Goal: Task Accomplishment & Management: Manage account settings

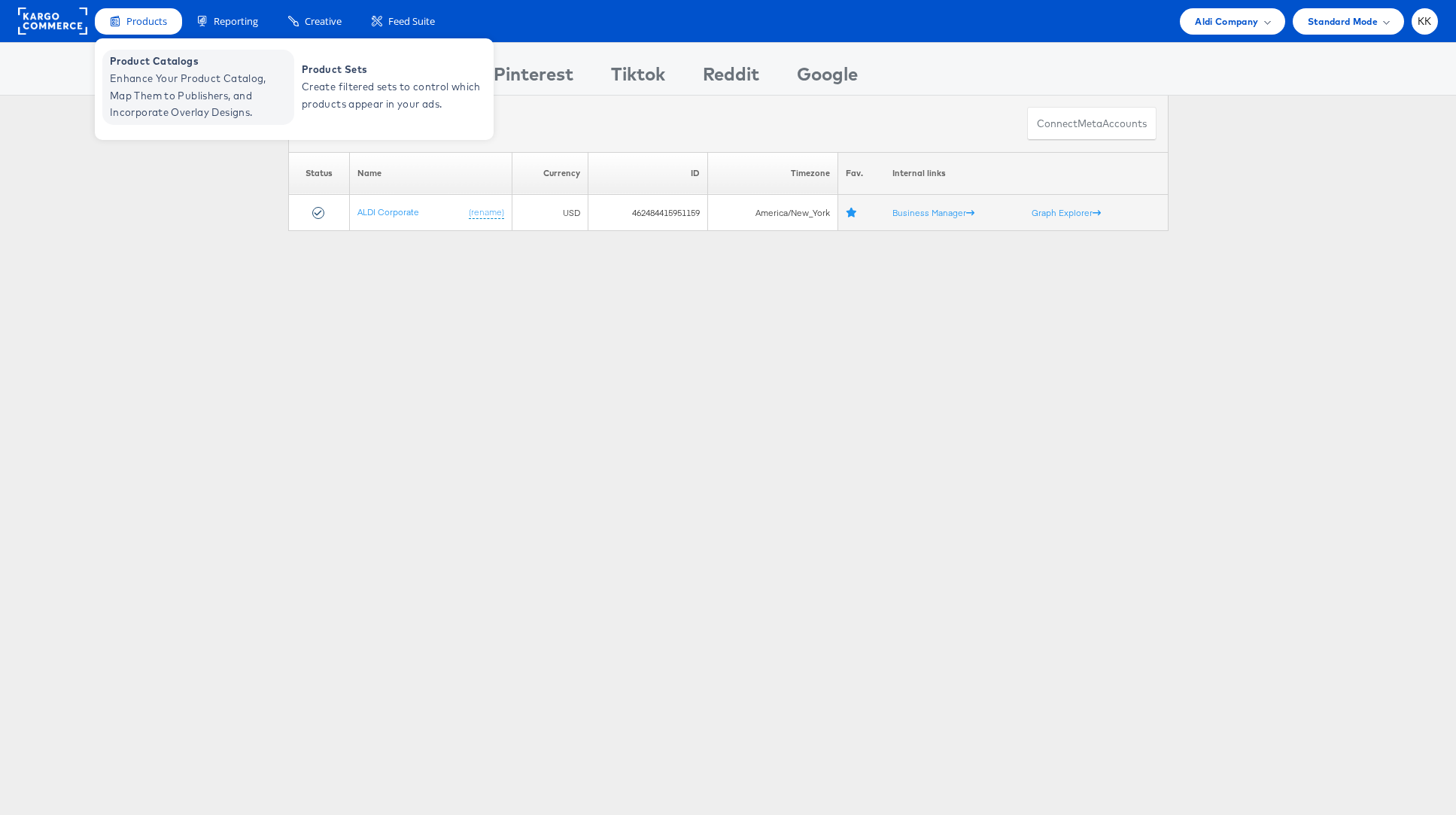
click at [153, 73] on span "Enhance Your Product Catalog, Map Them to Publishers, and Incorporate Overlay D…" at bounding box center [200, 96] width 180 height 51
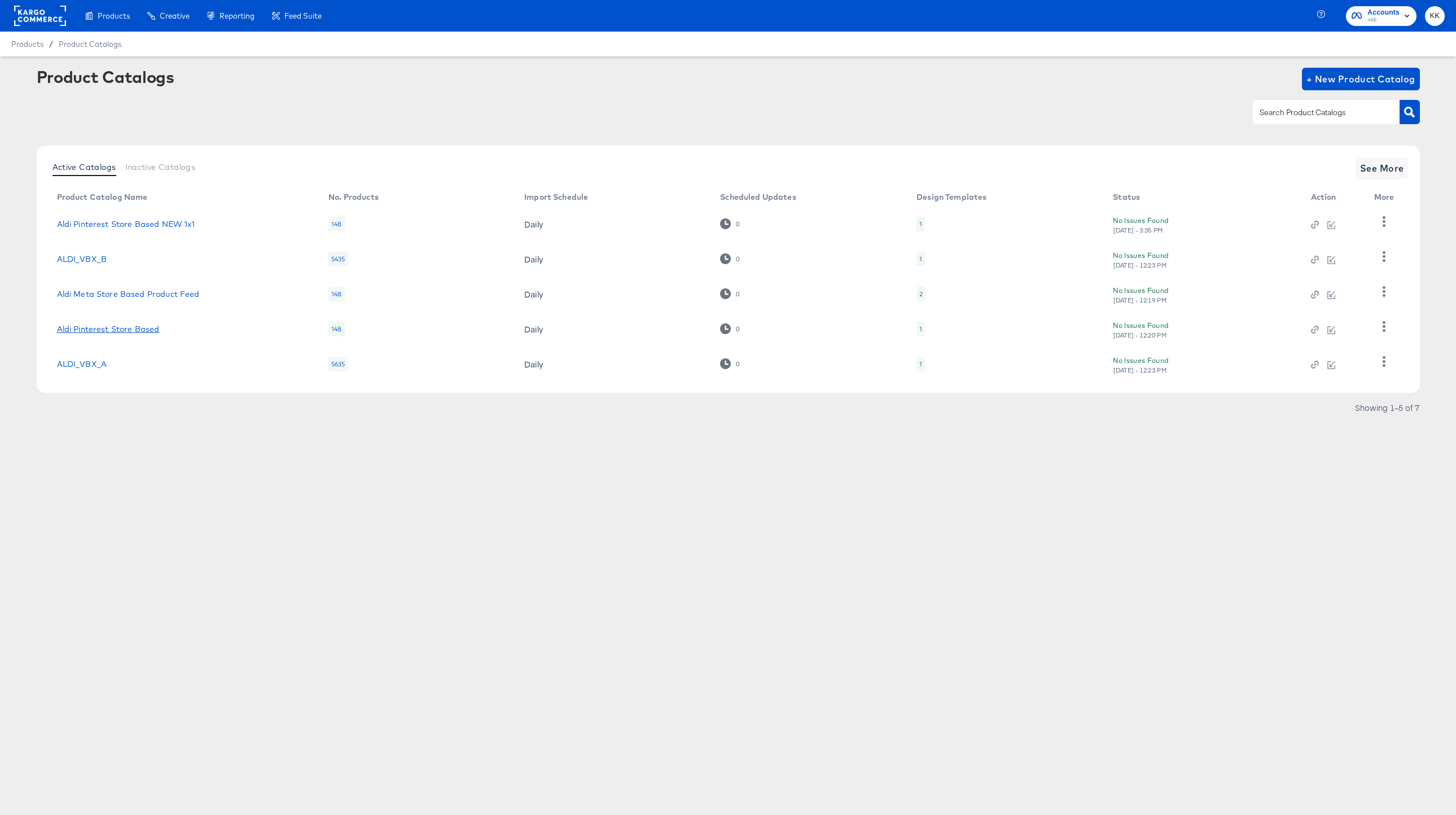
click at [100, 329] on link "Aldi Pinterest Store Based" at bounding box center [108, 329] width 102 height 9
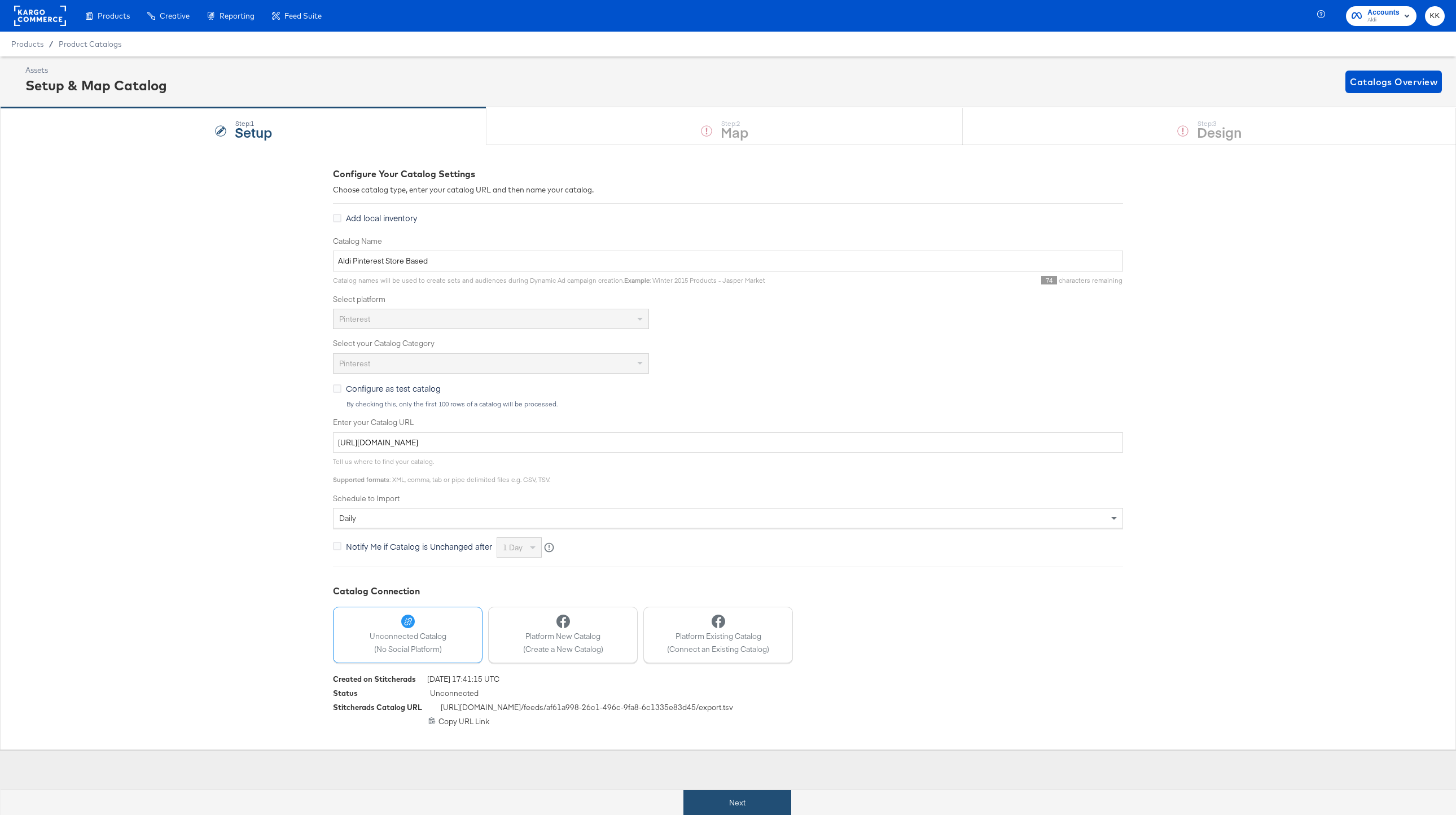
click at [722, 796] on button "Next" at bounding box center [737, 803] width 107 height 26
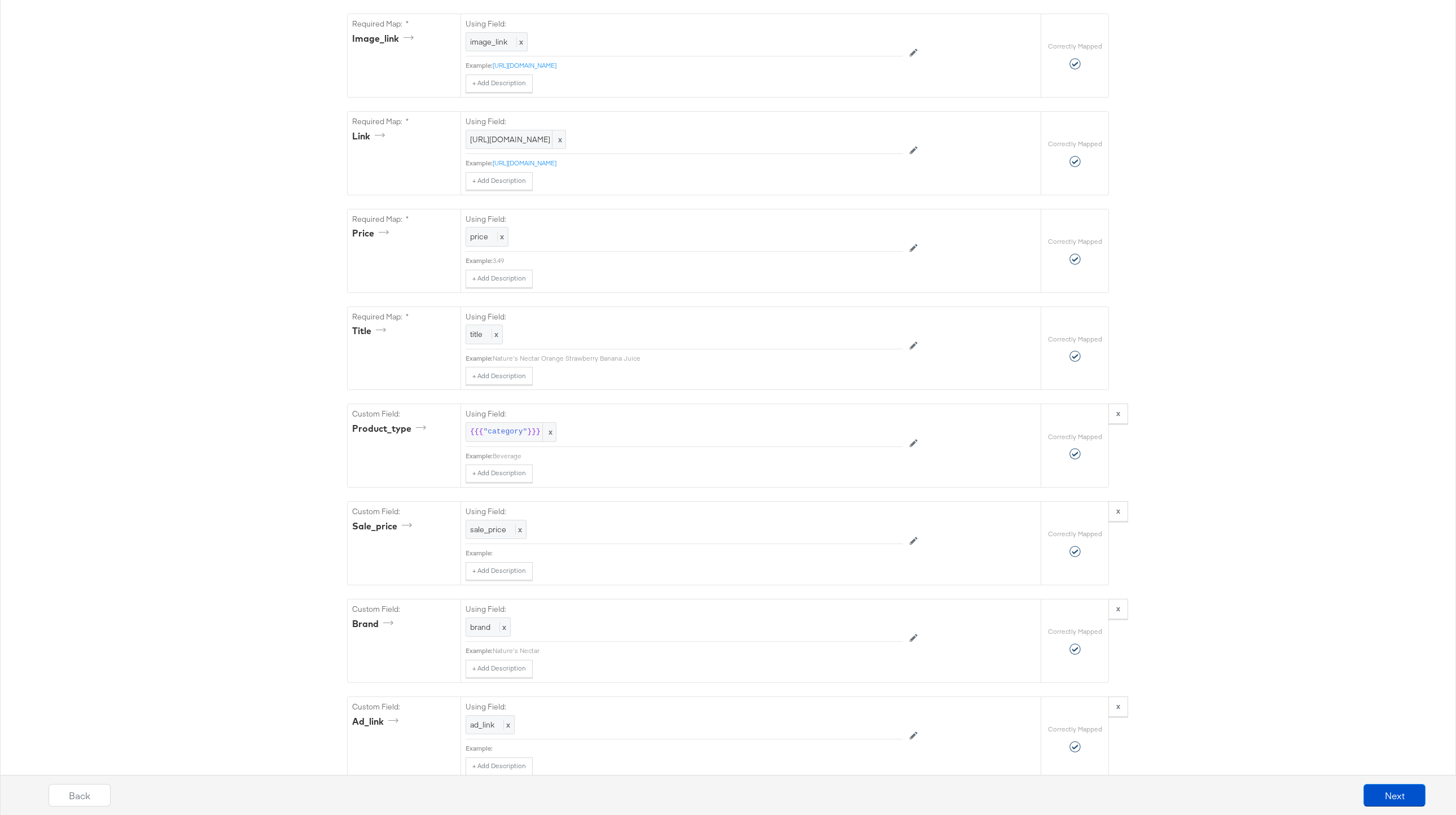
scroll to position [782, 0]
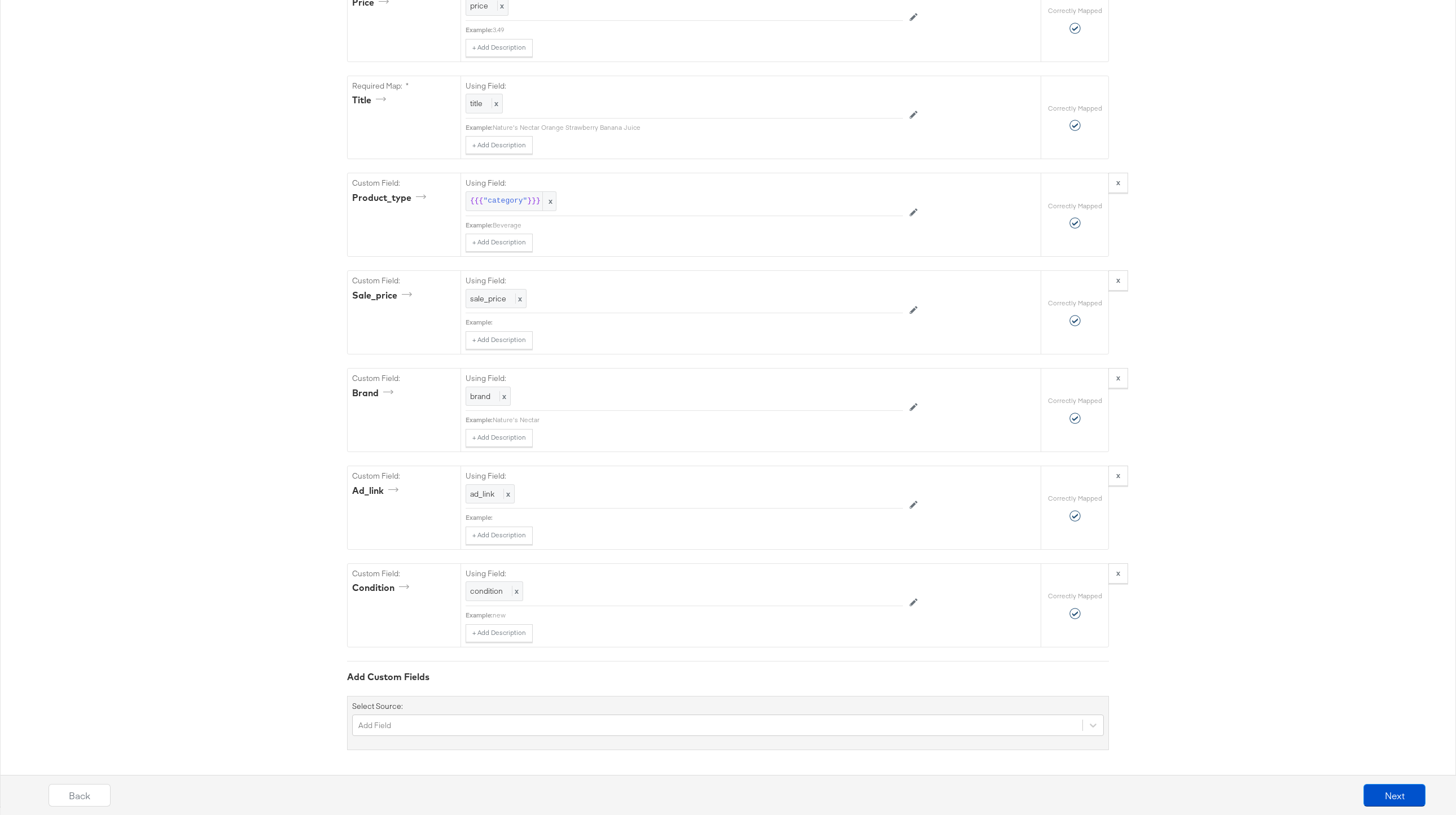
click at [1408, 809] on div "Back Next" at bounding box center [737, 799] width 1467 height 42
click at [1408, 801] on button "Next" at bounding box center [1394, 796] width 62 height 23
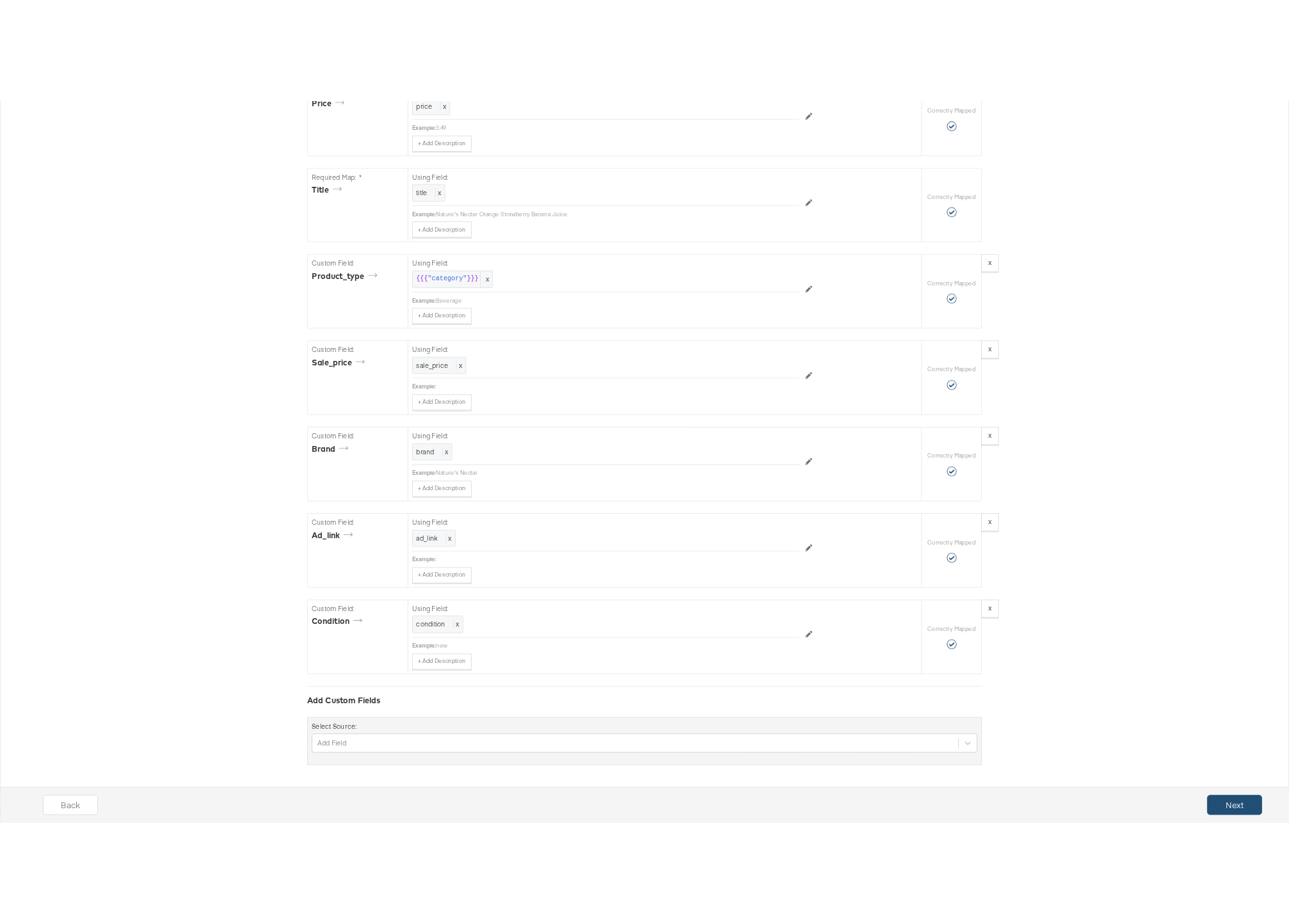
scroll to position [0, 0]
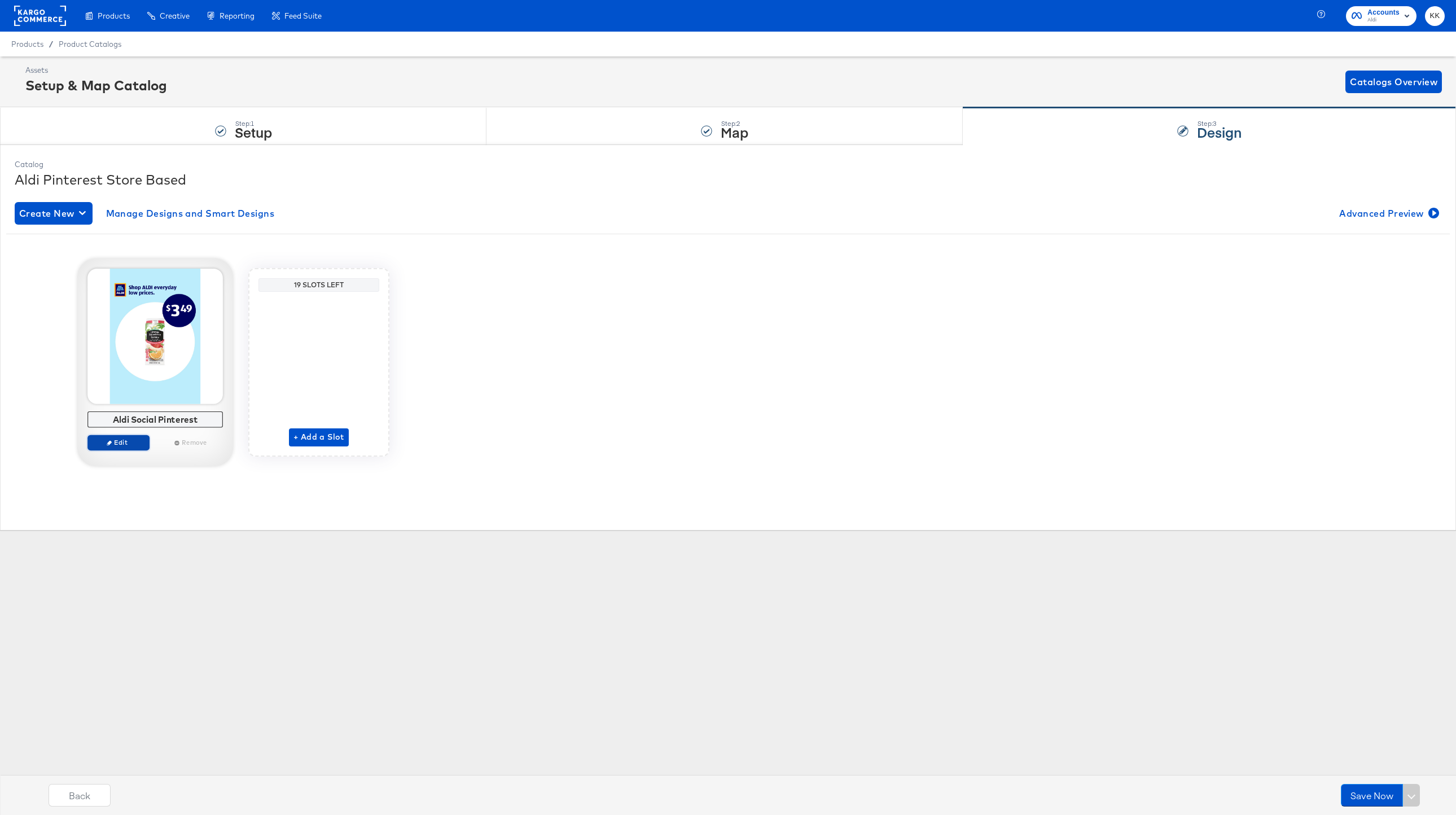
click at [116, 446] on span "Edit" at bounding box center [118, 442] width 52 height 9
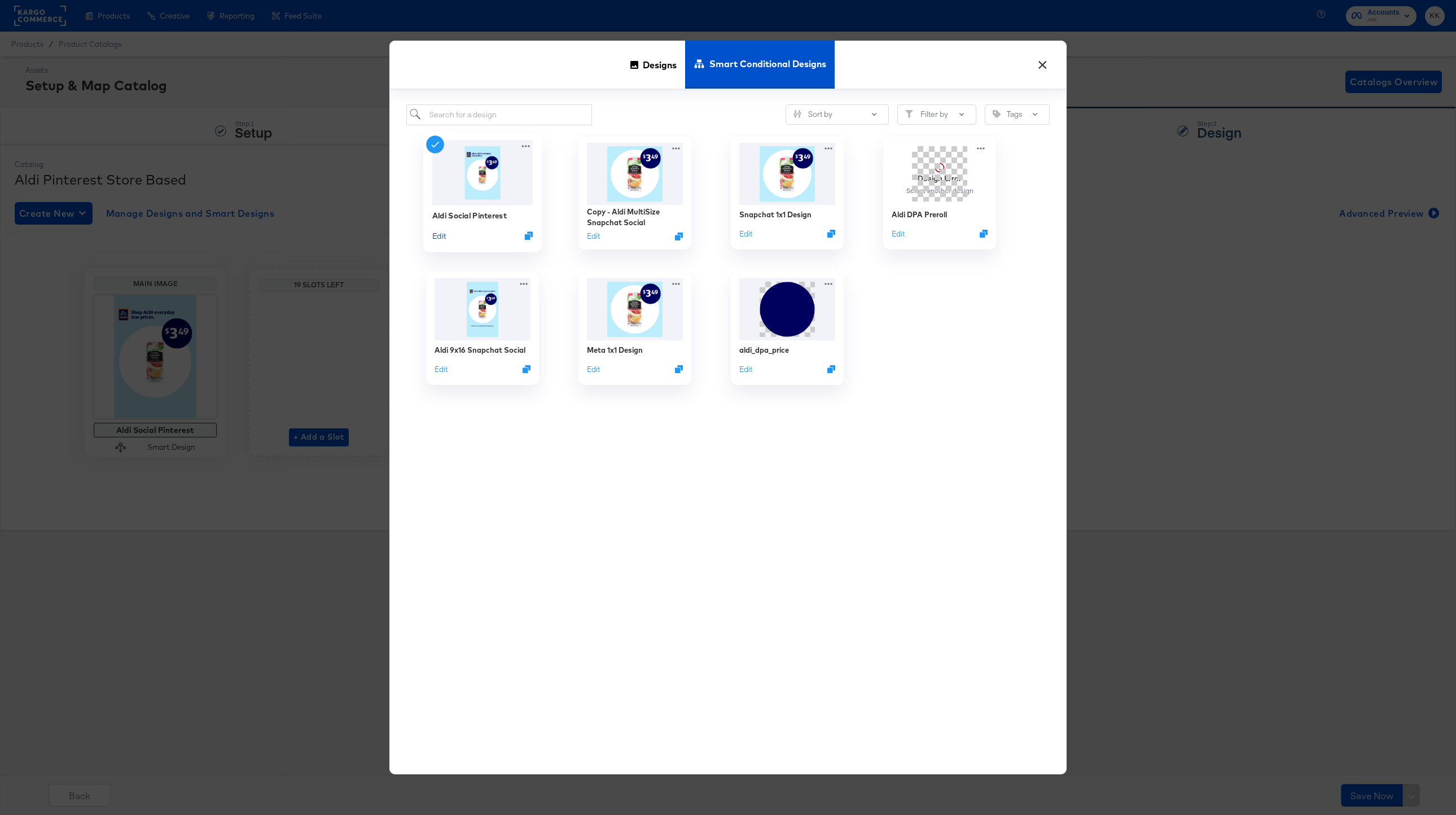
click at [442, 236] on button "Edit" at bounding box center [438, 236] width 14 height 11
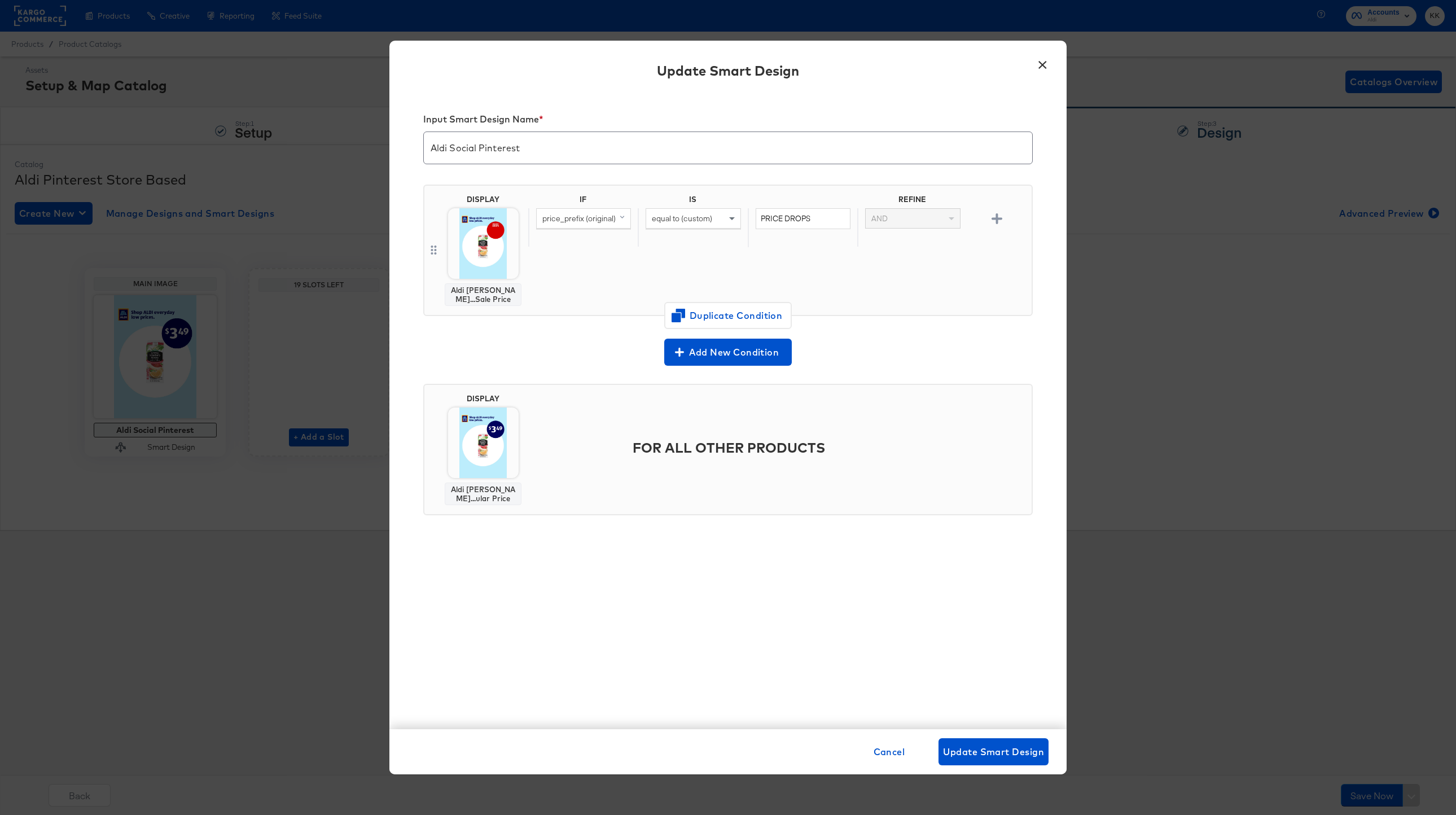
click at [1038, 76] on div "Update Smart Design" at bounding box center [728, 73] width 677 height 41
click at [1043, 65] on button "×" at bounding box center [1043, 62] width 21 height 21
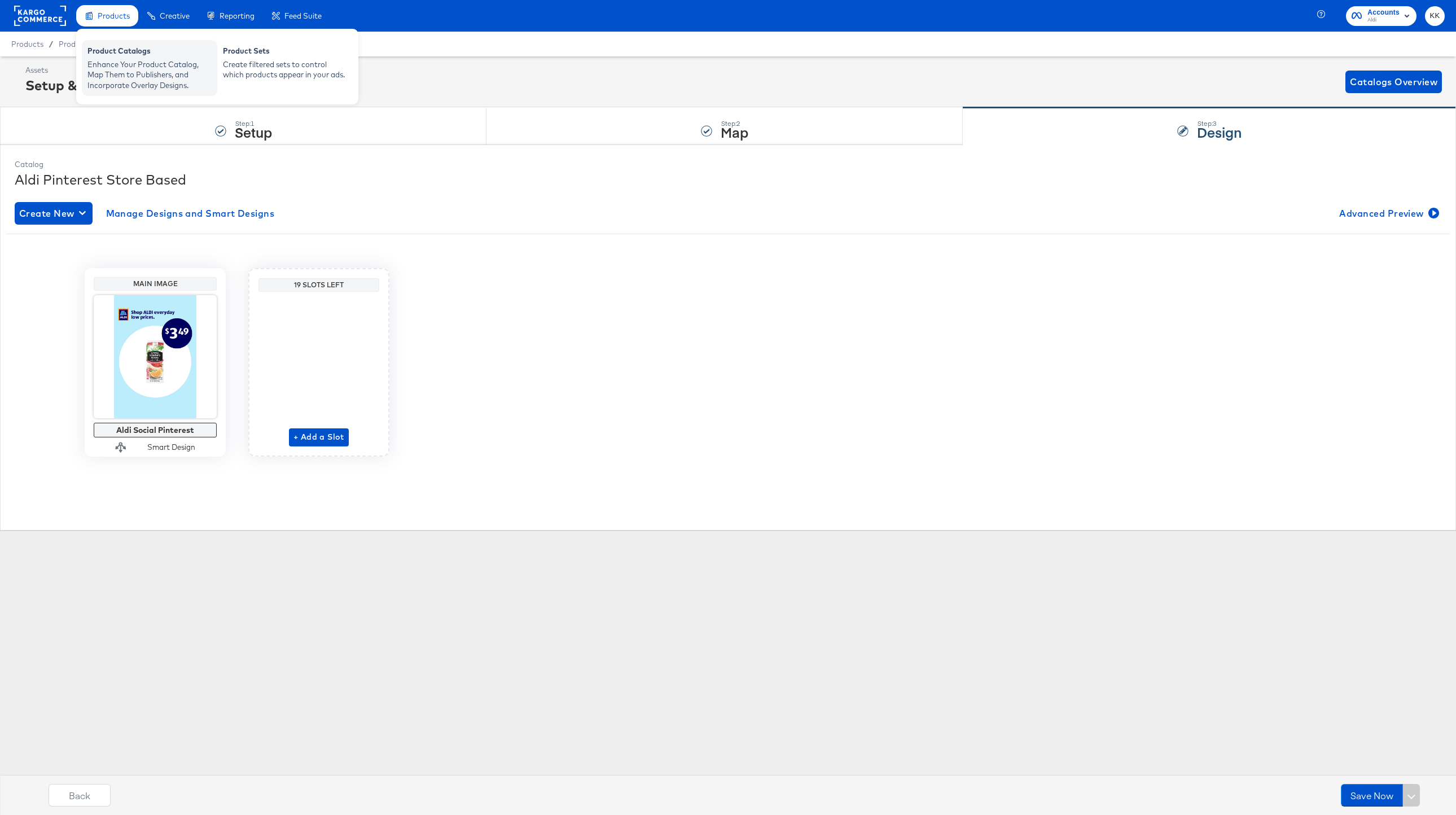
click at [100, 59] on div "Enhance Your Product Catalog, Map Them to Publishers, and Incorporate Overlay D…" at bounding box center [149, 75] width 124 height 31
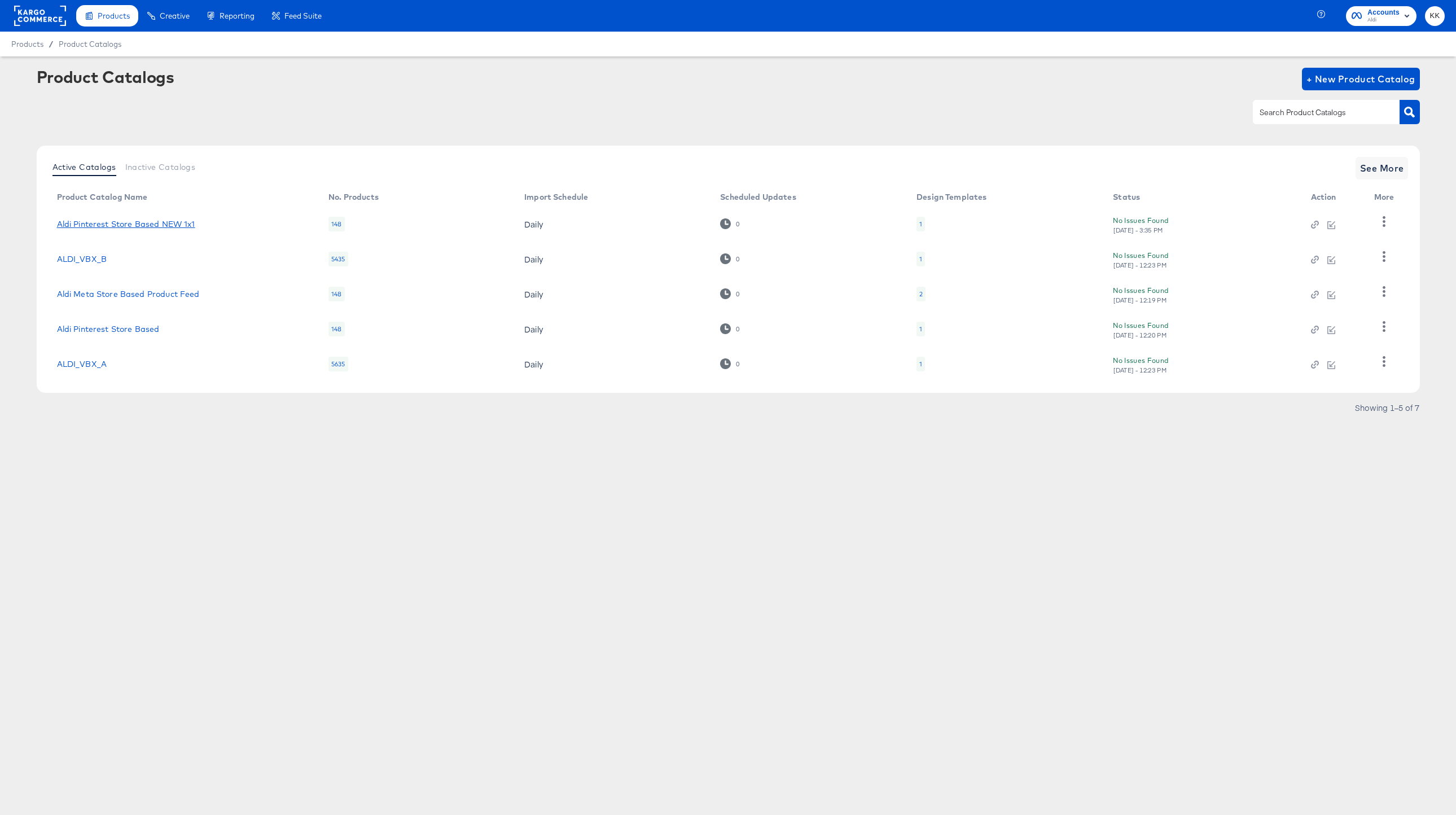
click at [135, 222] on link "Aldi Pinterest Store Based NEW 1x1" at bounding box center [126, 224] width 138 height 9
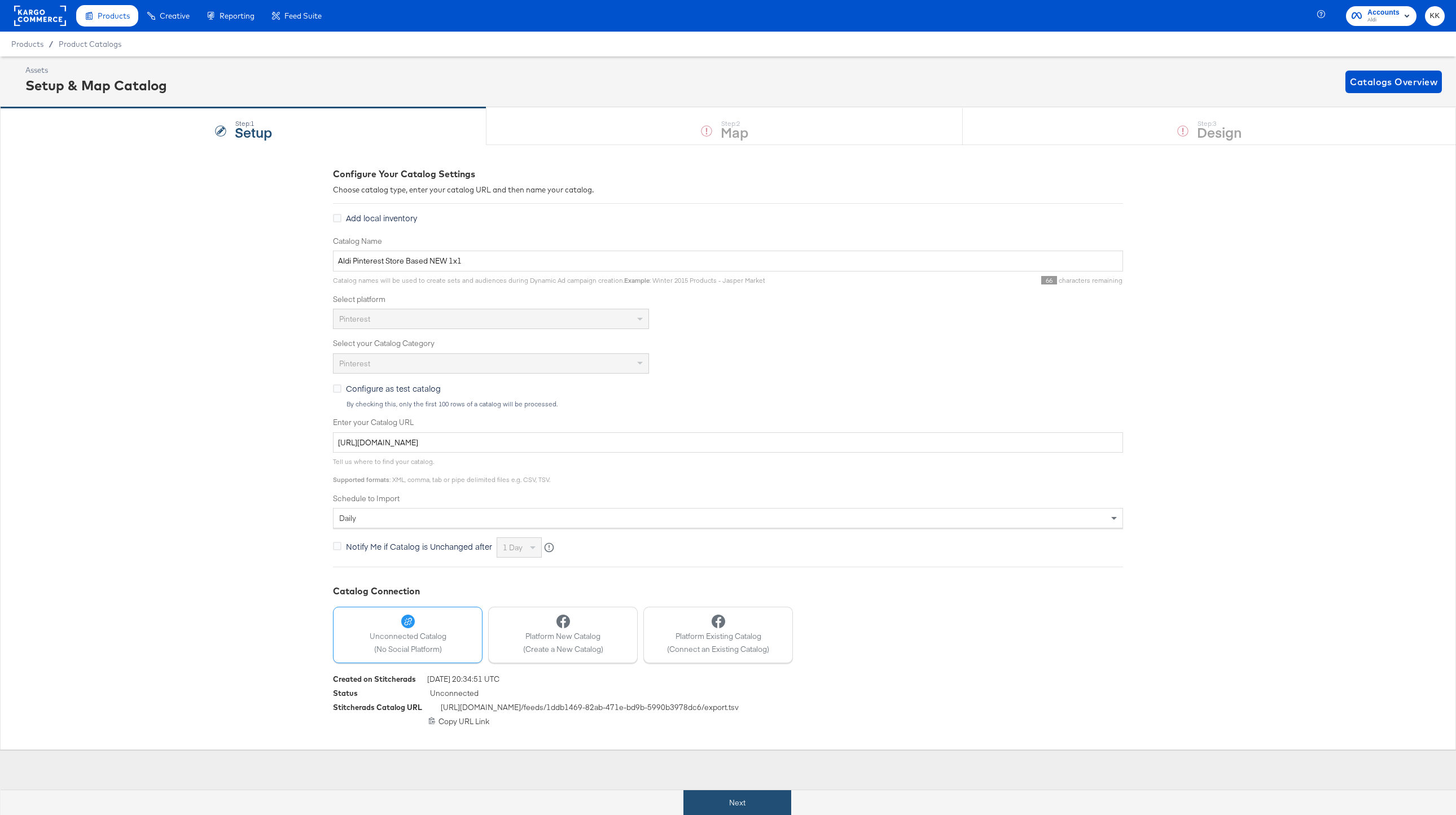
click at [737, 798] on button "Next" at bounding box center [737, 803] width 107 height 26
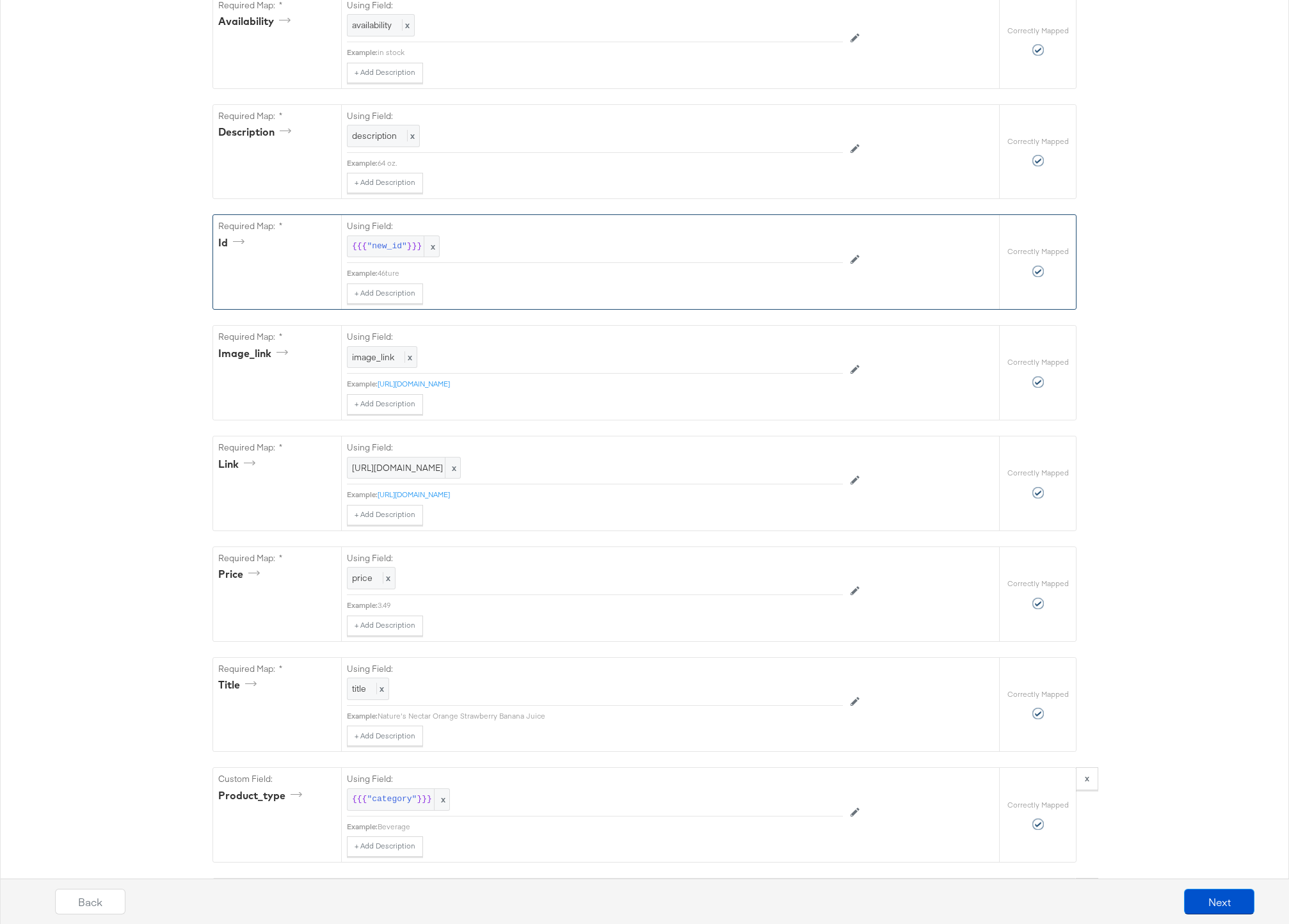
scroll to position [886, 0]
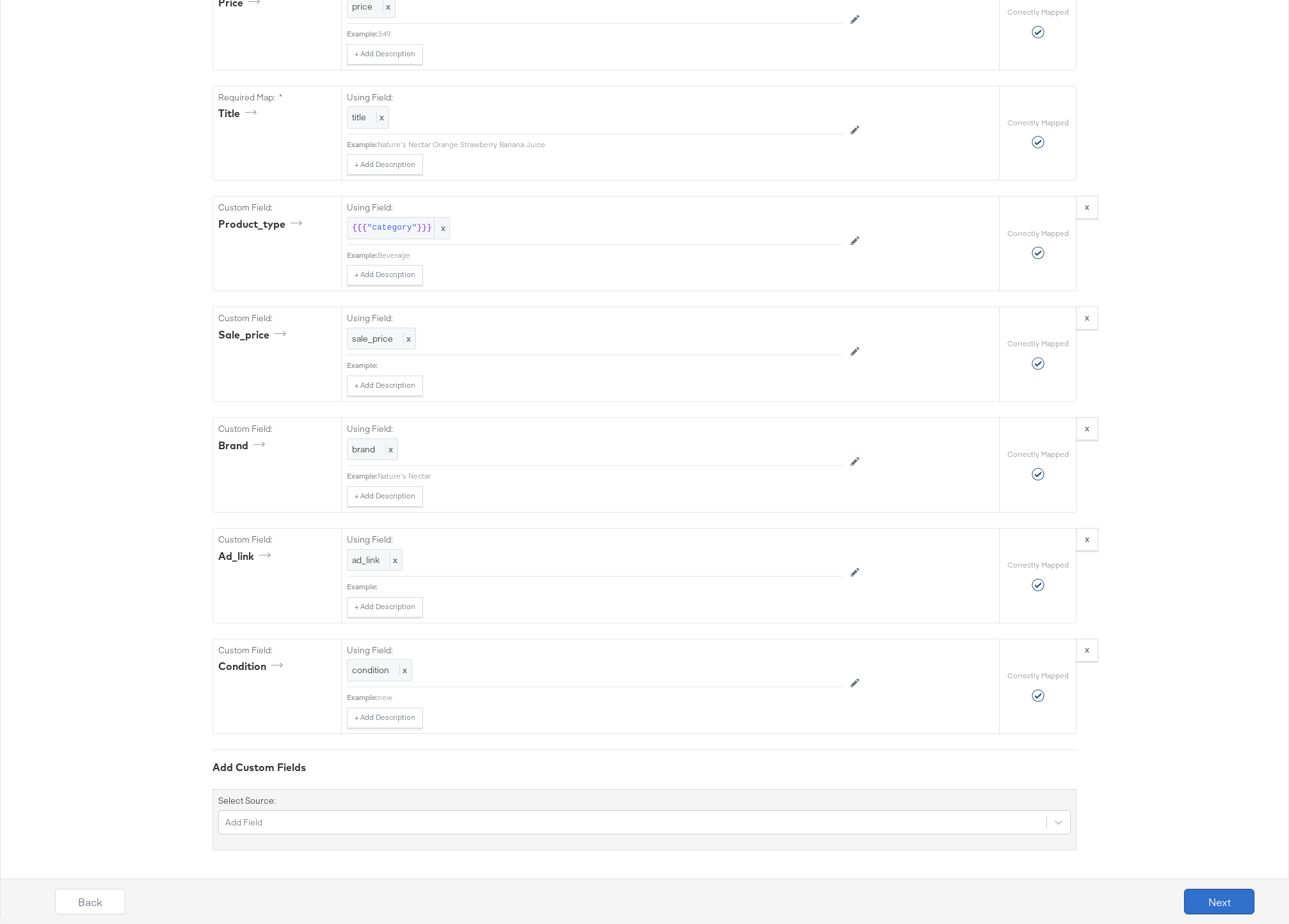
click at [1239, 899] on button "Next" at bounding box center [1219, 902] width 70 height 26
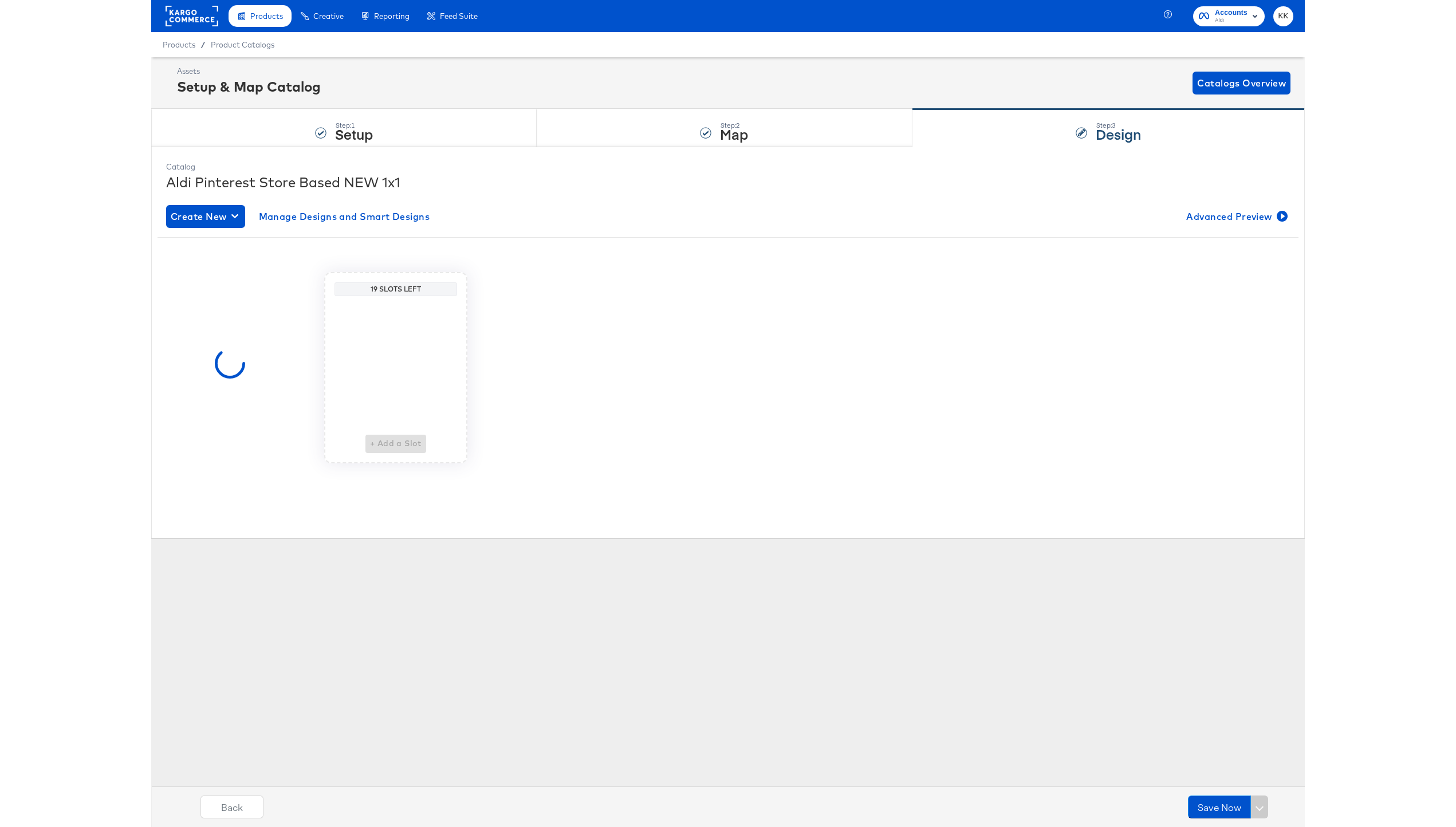
scroll to position [0, 0]
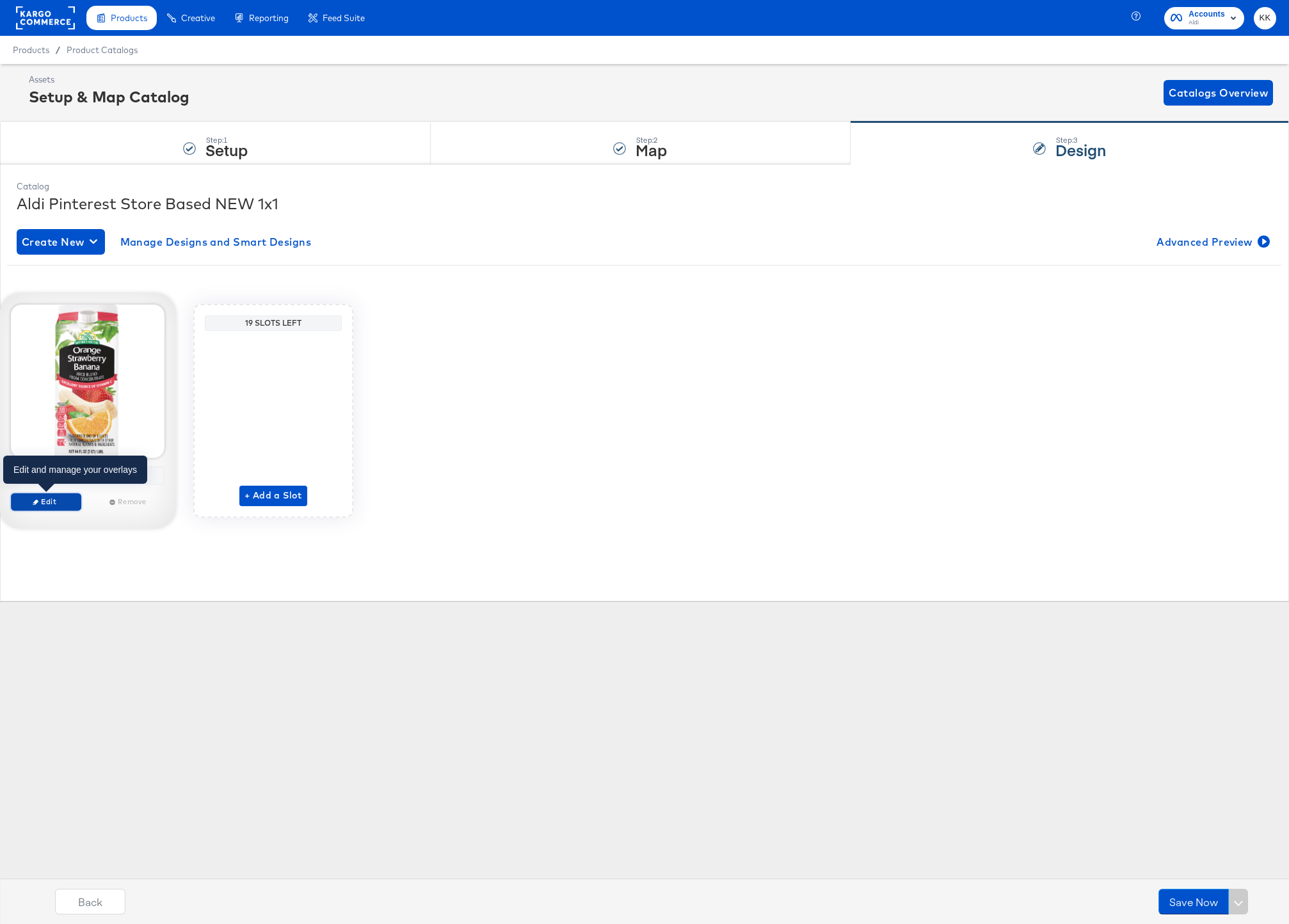
click at [61, 500] on span "Edit" at bounding box center [46, 501] width 59 height 10
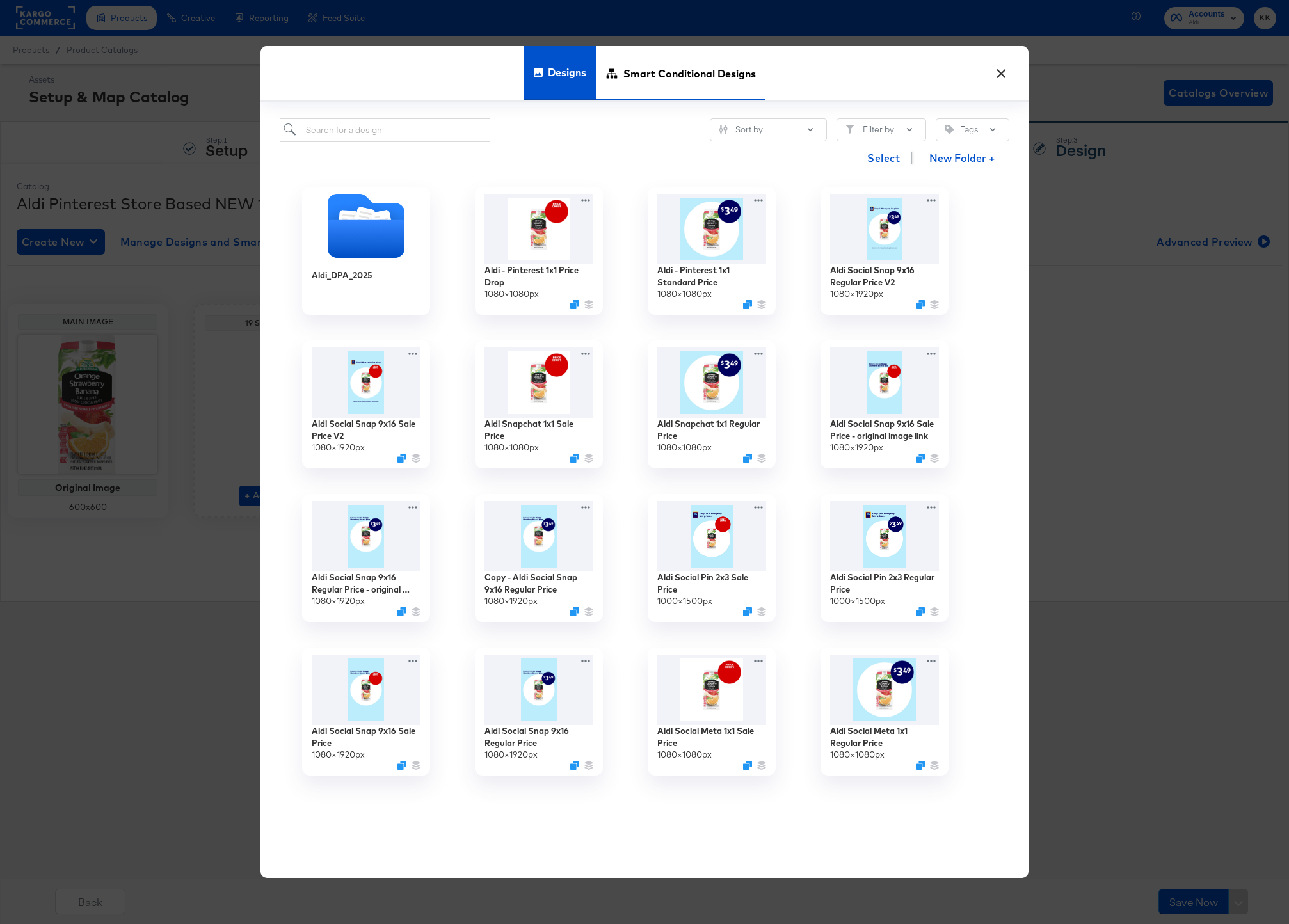
click at [707, 87] on span "Smart Conditional Designs" at bounding box center [689, 73] width 132 height 56
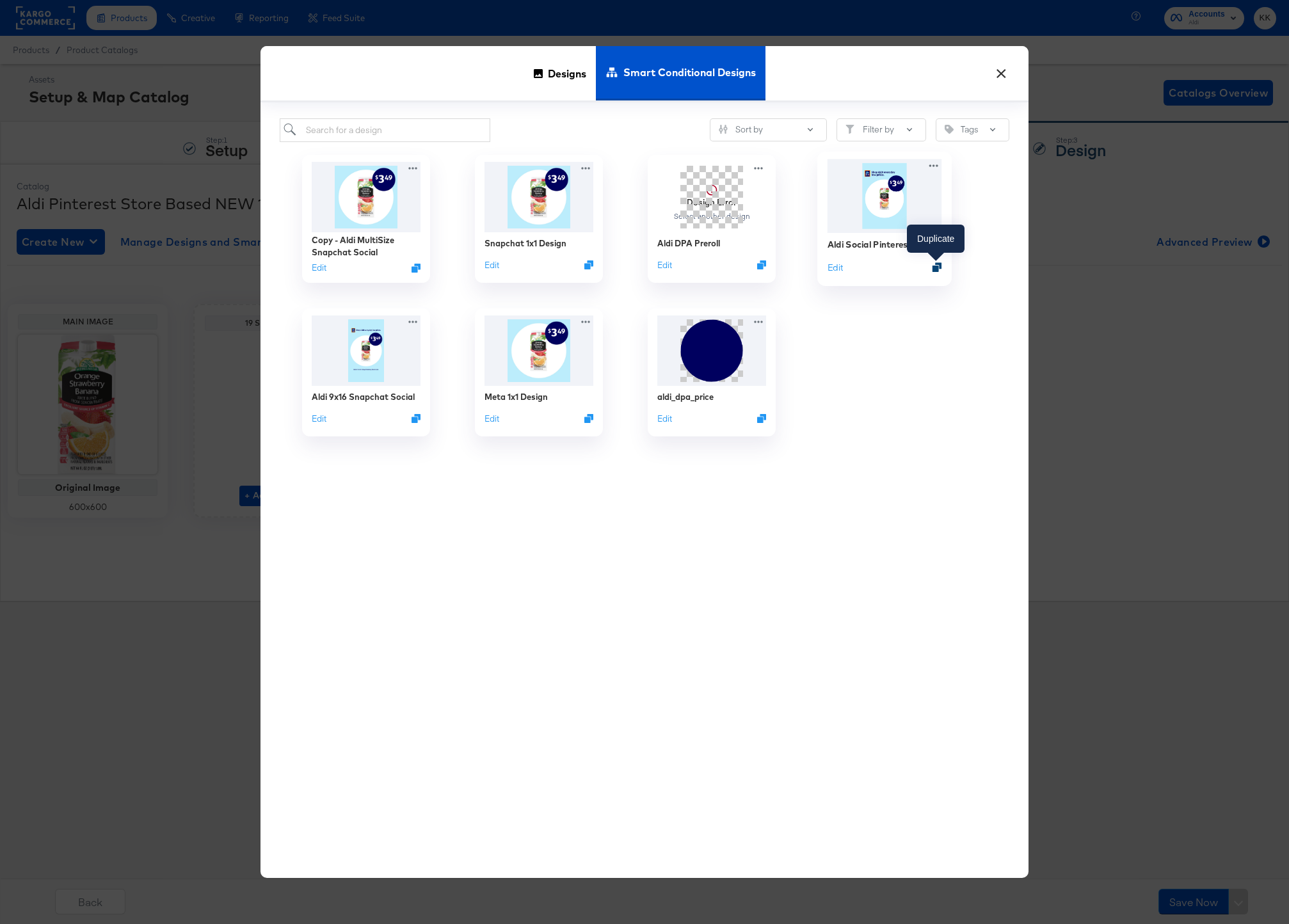
click at [939, 267] on icon "Duplicate" at bounding box center [937, 267] width 10 height 10
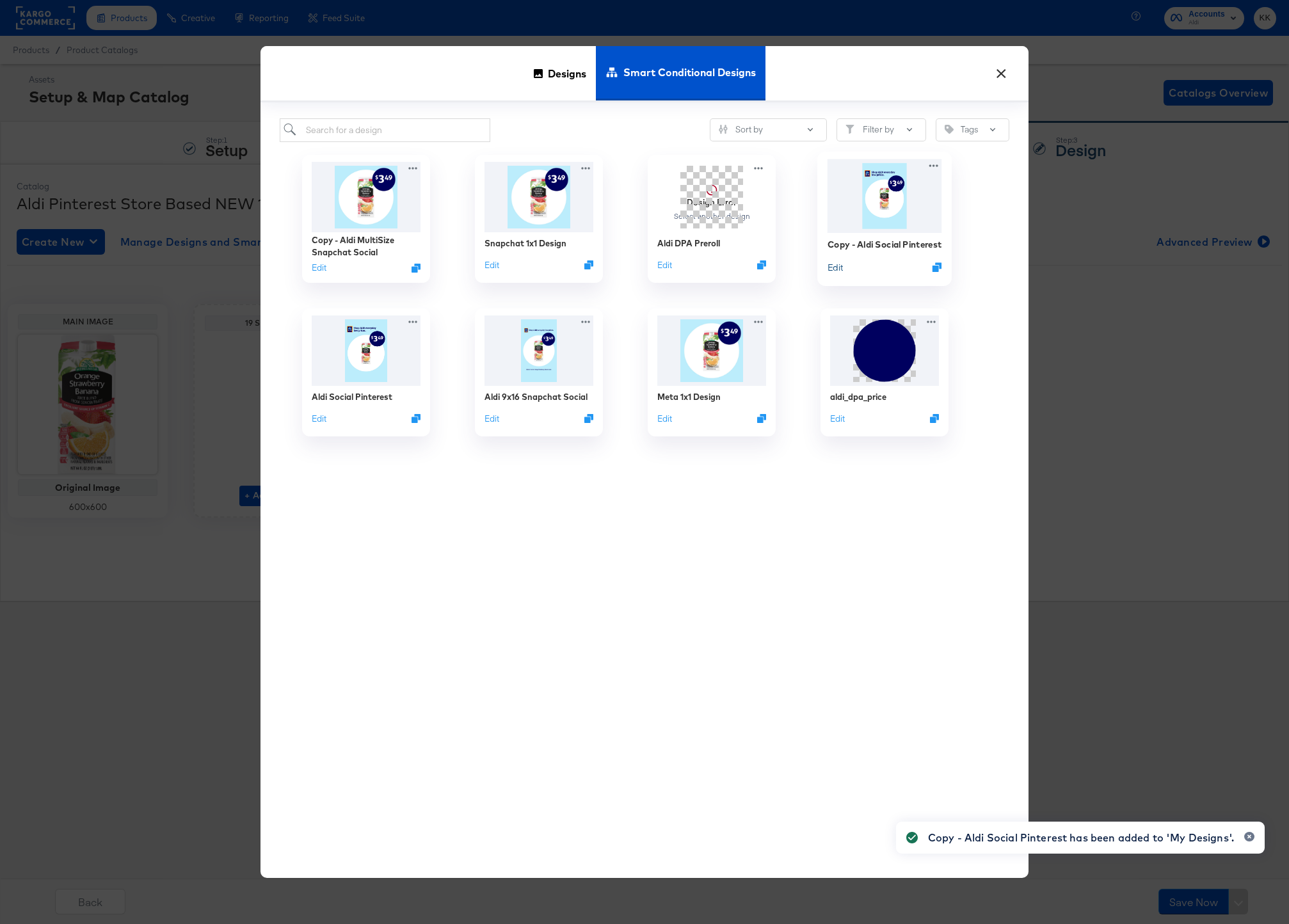
click at [839, 273] on button "Edit" at bounding box center [835, 267] width 15 height 12
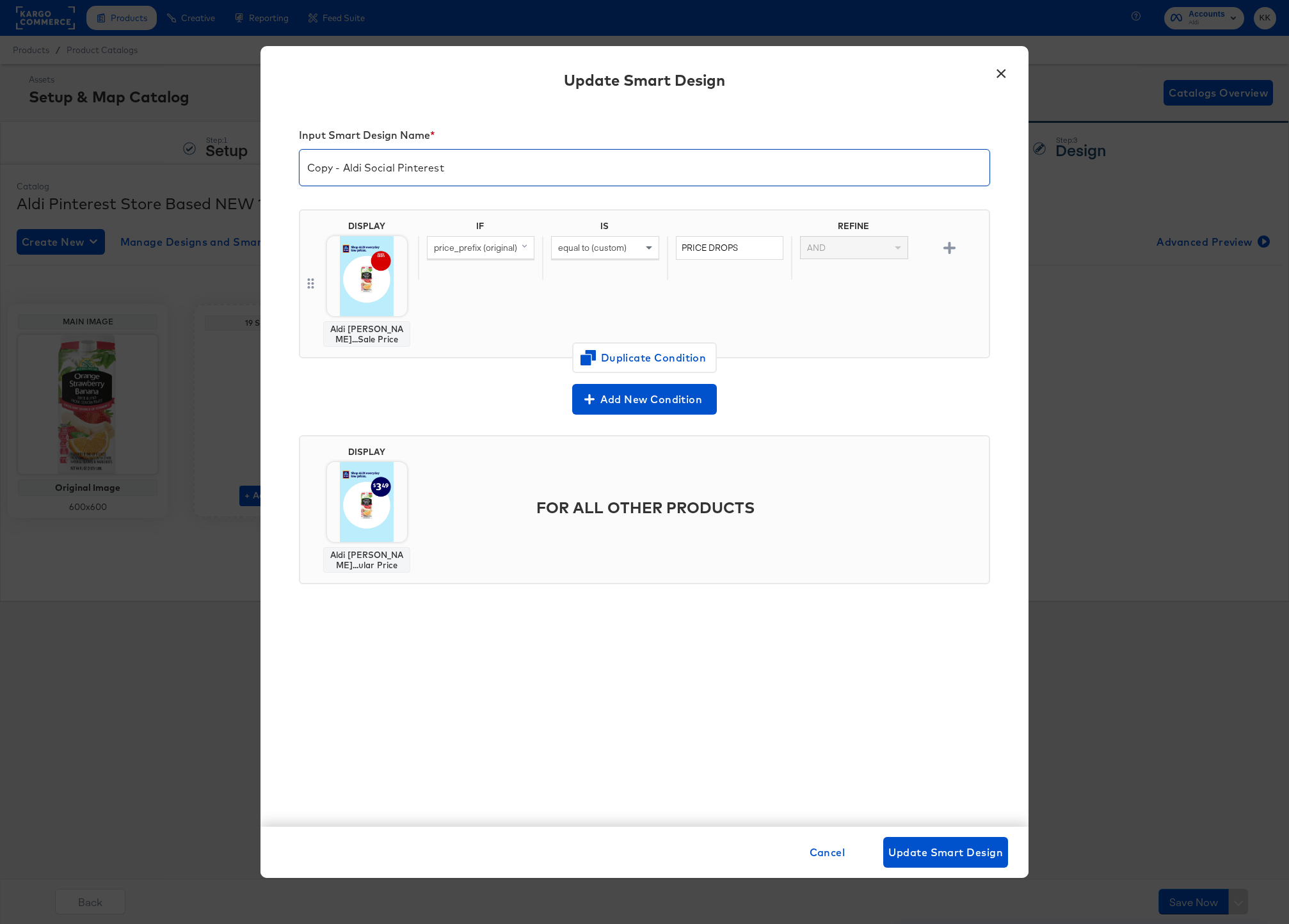
drag, startPoint x: 348, startPoint y: 169, endPoint x: 271, endPoint y: 169, distance: 77.0
click at [271, 169] on div "Input Smart Design Name * Copy - Aldi Social Pinterest DISPLAY Aldi Socia...Sal…" at bounding box center [645, 466] width 768 height 721
click at [433, 168] on input "Aldi Social Pinterest" at bounding box center [644, 162] width 690 height 36
type input "Aldi Social Pinterest (1:1)"
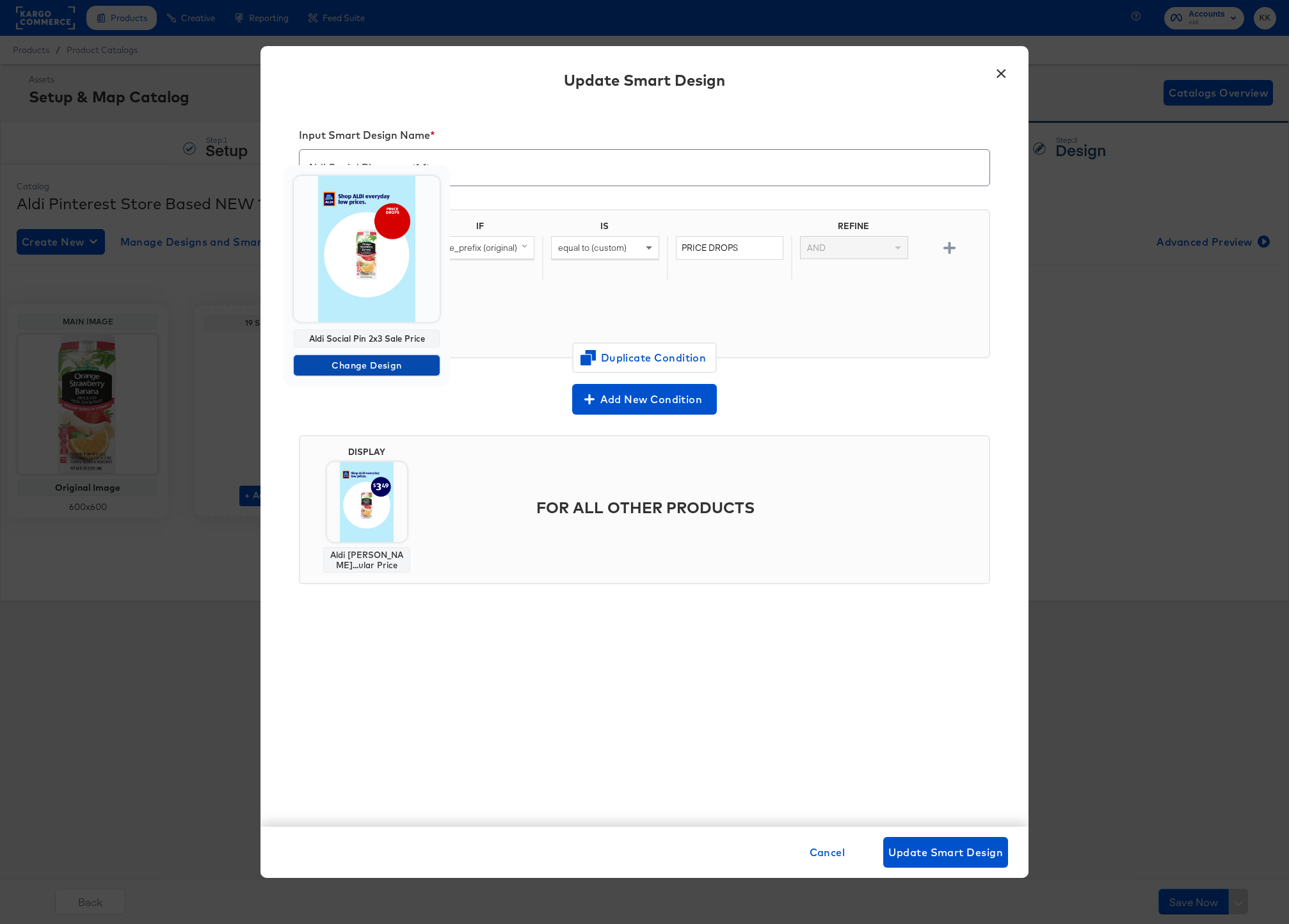
click at [380, 362] on span "Change Design" at bounding box center [366, 366] width 136 height 16
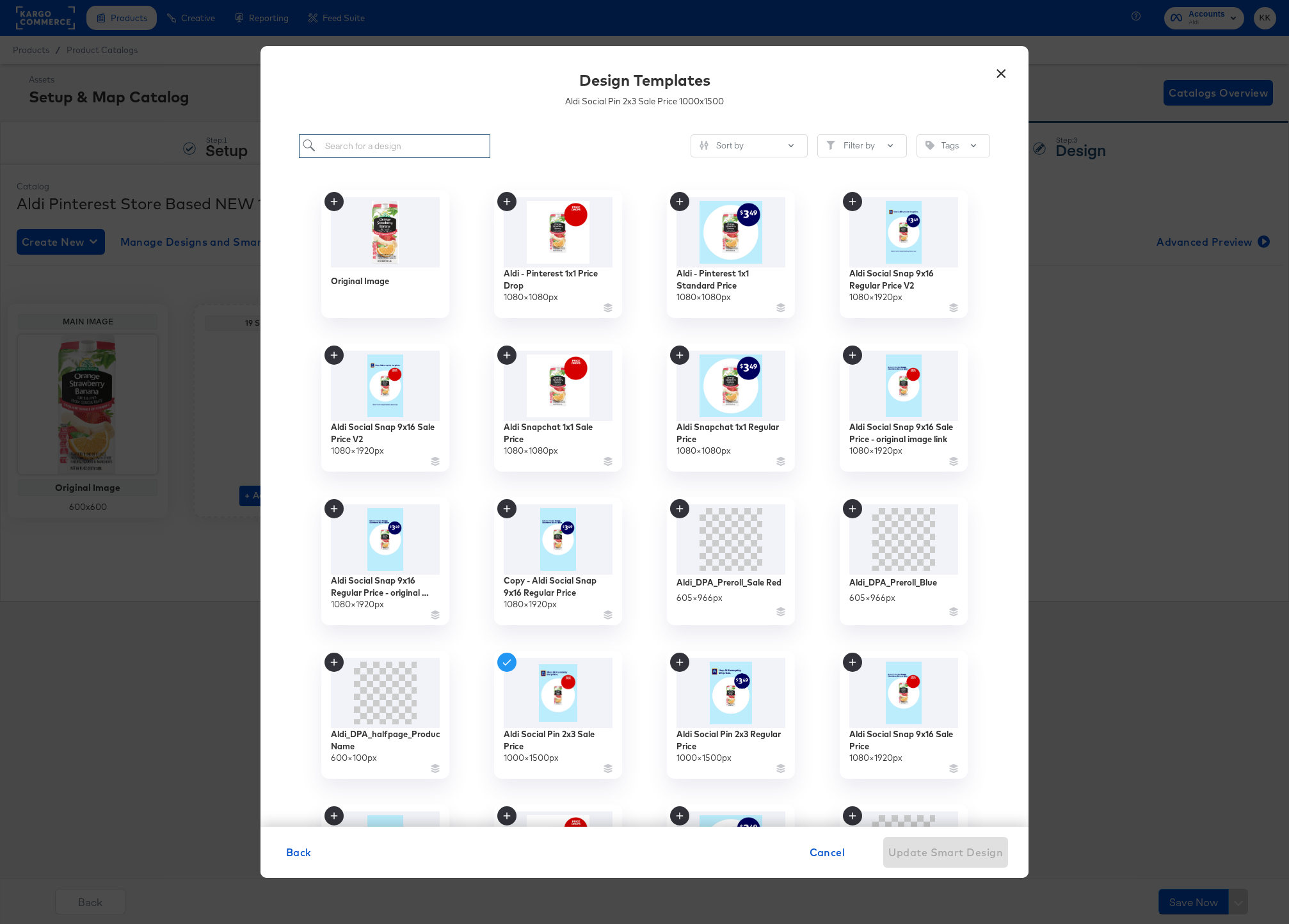
click at [358, 148] on input "search" at bounding box center [394, 146] width 191 height 23
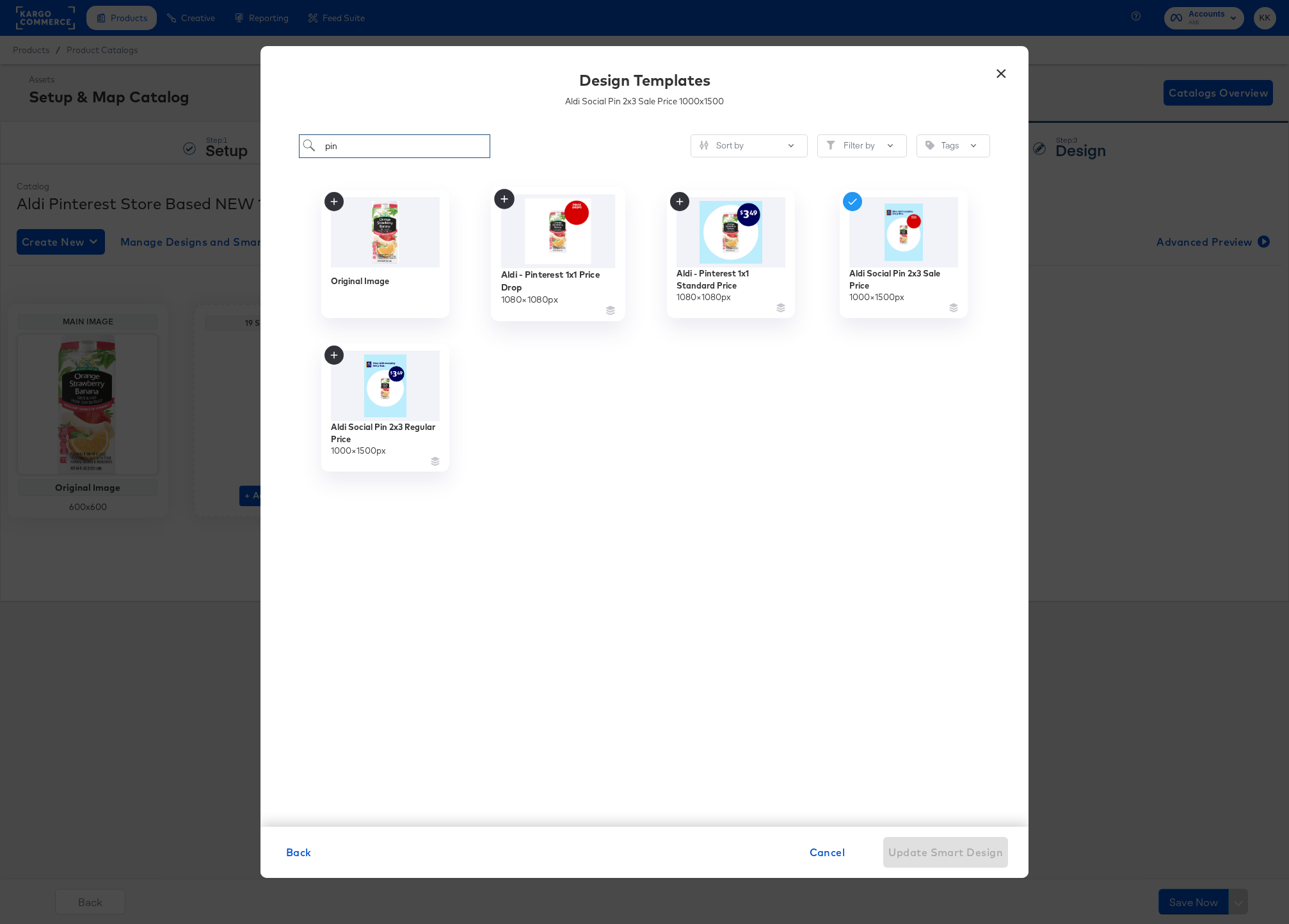
type input "pin"
click at [537, 280] on div "Aldi - Pinterest 1x1 Price Drop" at bounding box center [559, 280] width 115 height 25
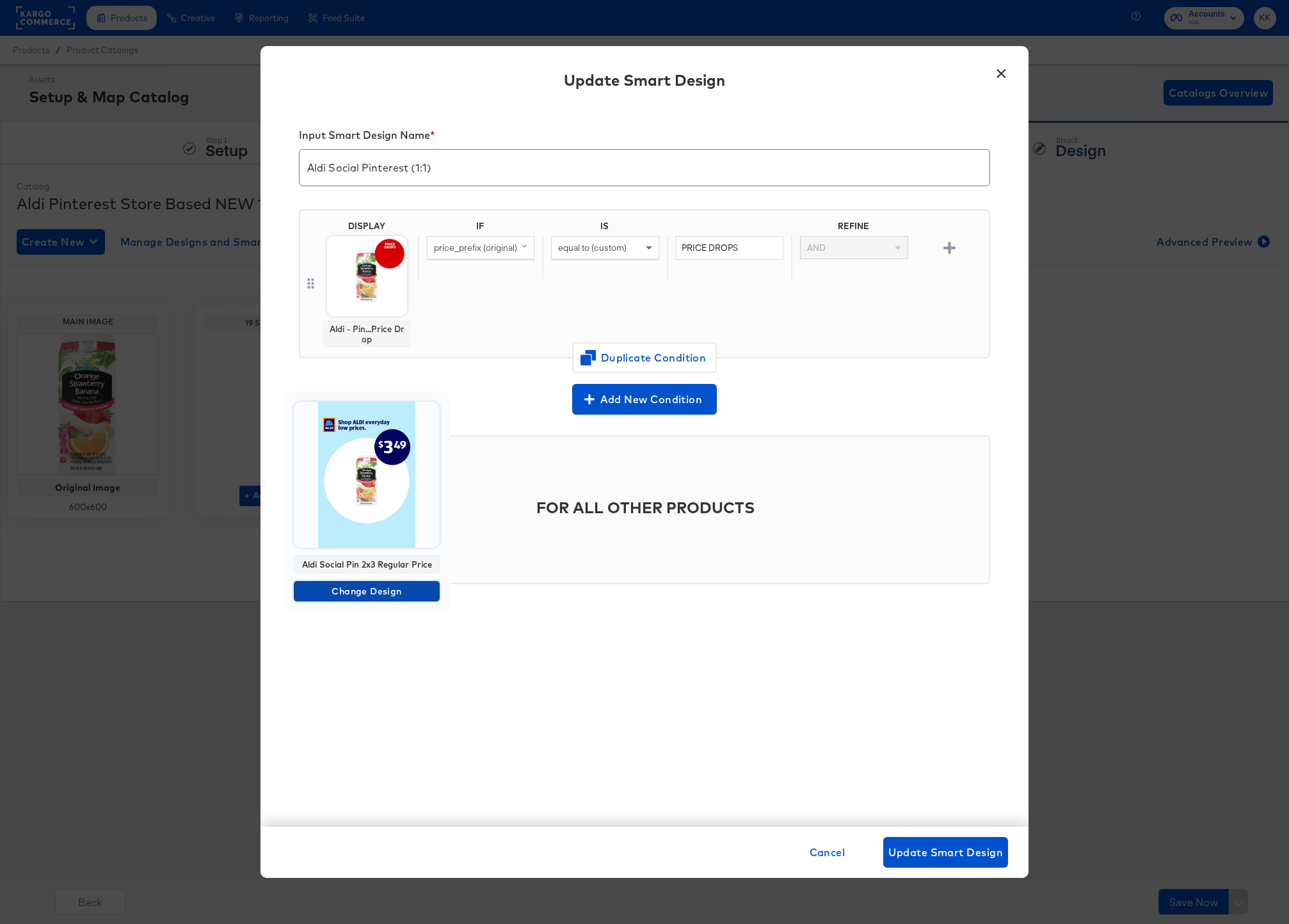
click at [366, 594] on span "Change Design" at bounding box center [366, 592] width 136 height 16
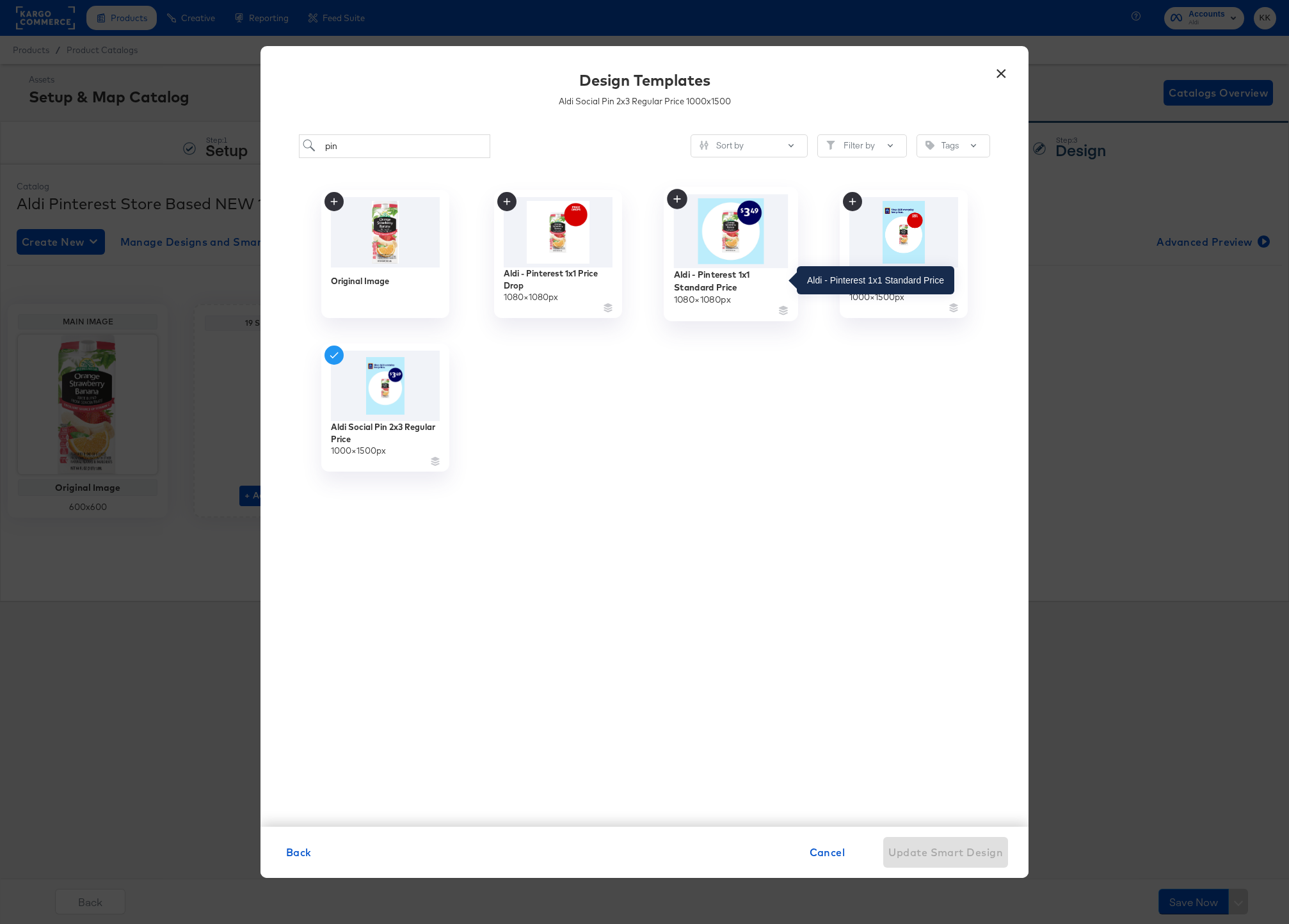
click at [726, 286] on div "Aldi - Pinterest 1x1 Standard Price" at bounding box center [731, 280] width 115 height 25
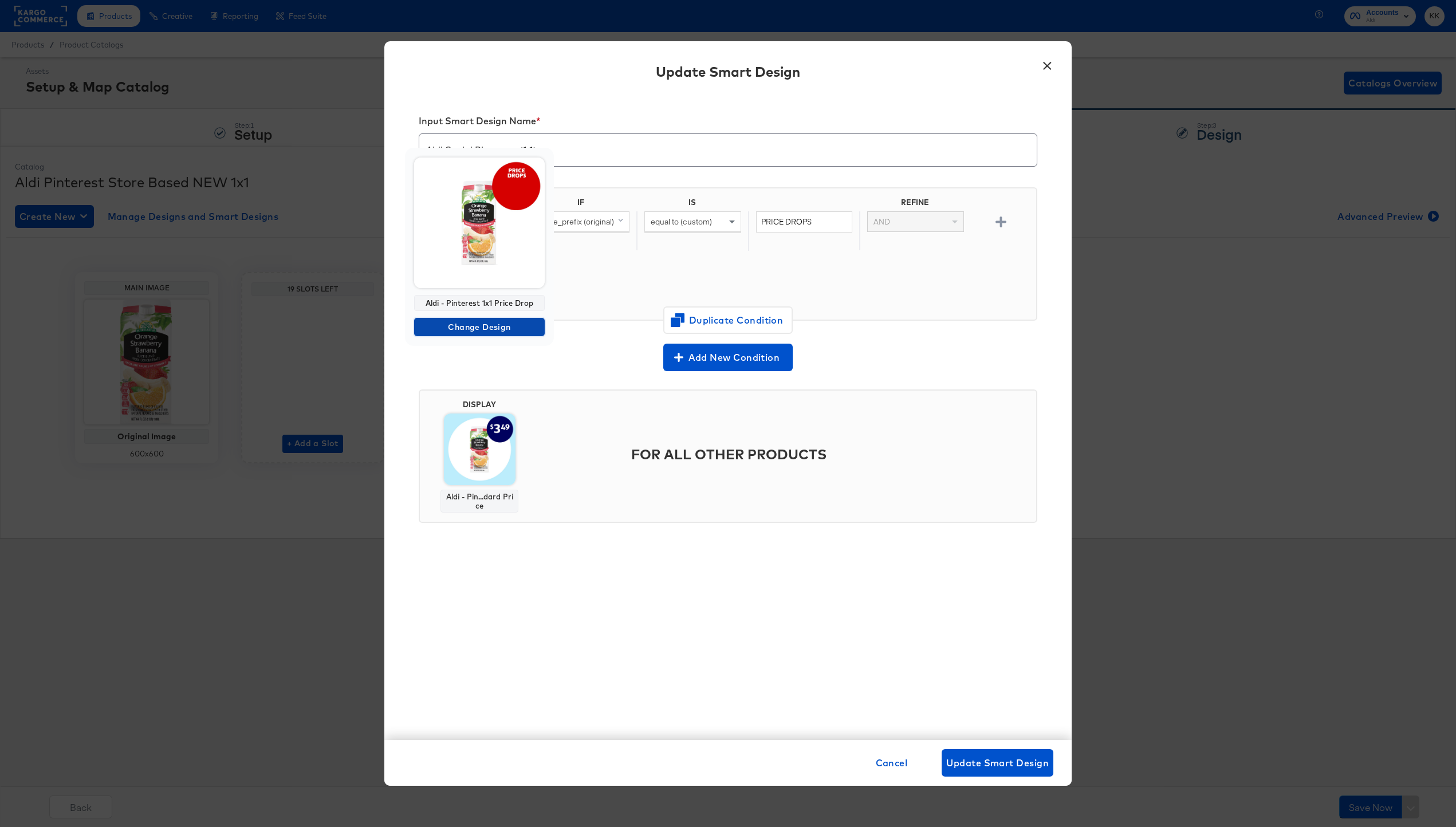
click at [482, 322] on span "Change Design" at bounding box center [480, 327] width 121 height 14
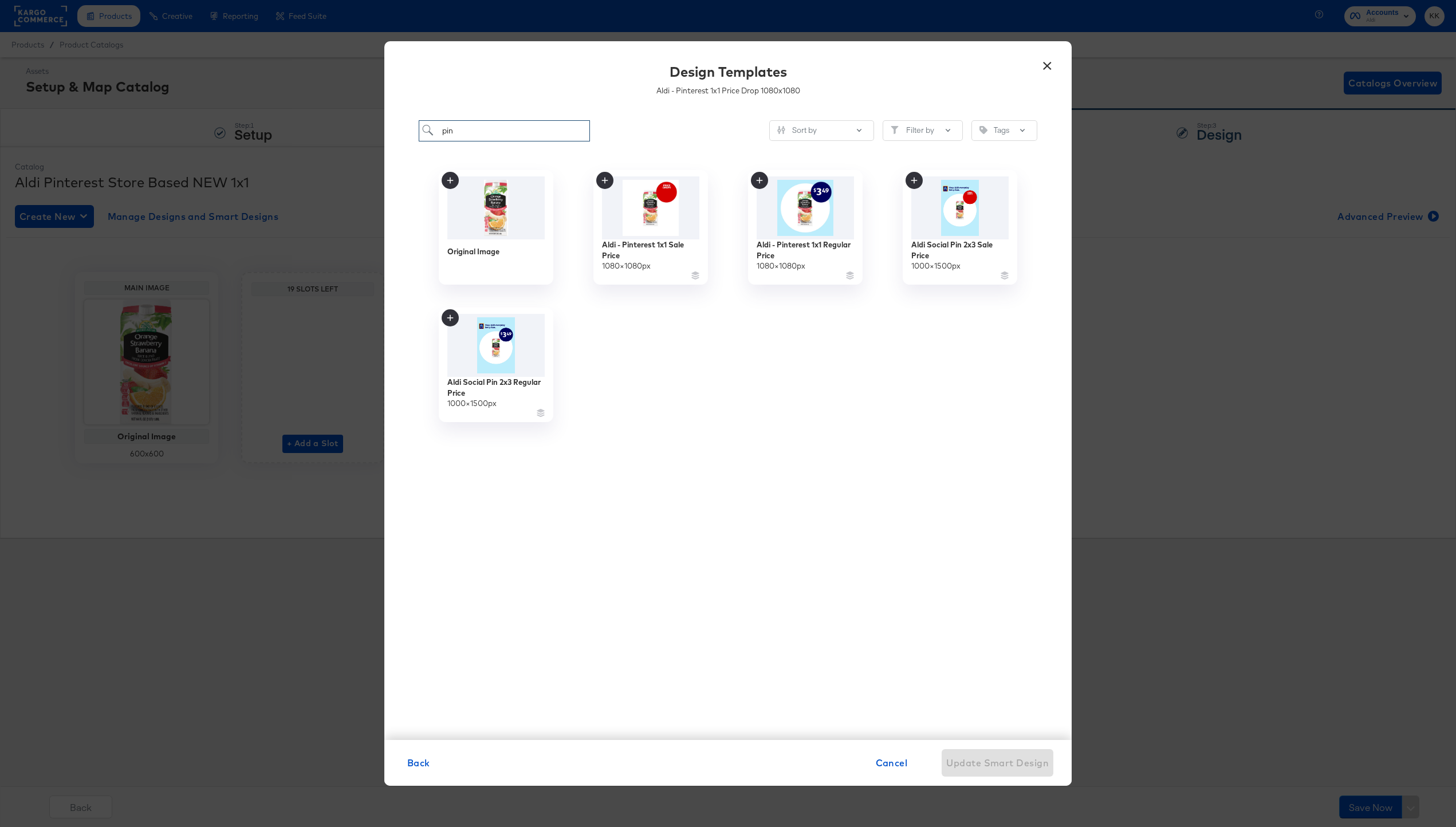
drag, startPoint x: 462, startPoint y: 134, endPoint x: 428, endPoint y: 133, distance: 34.0
click at [428, 134] on input "pin" at bounding box center [504, 131] width 171 height 21
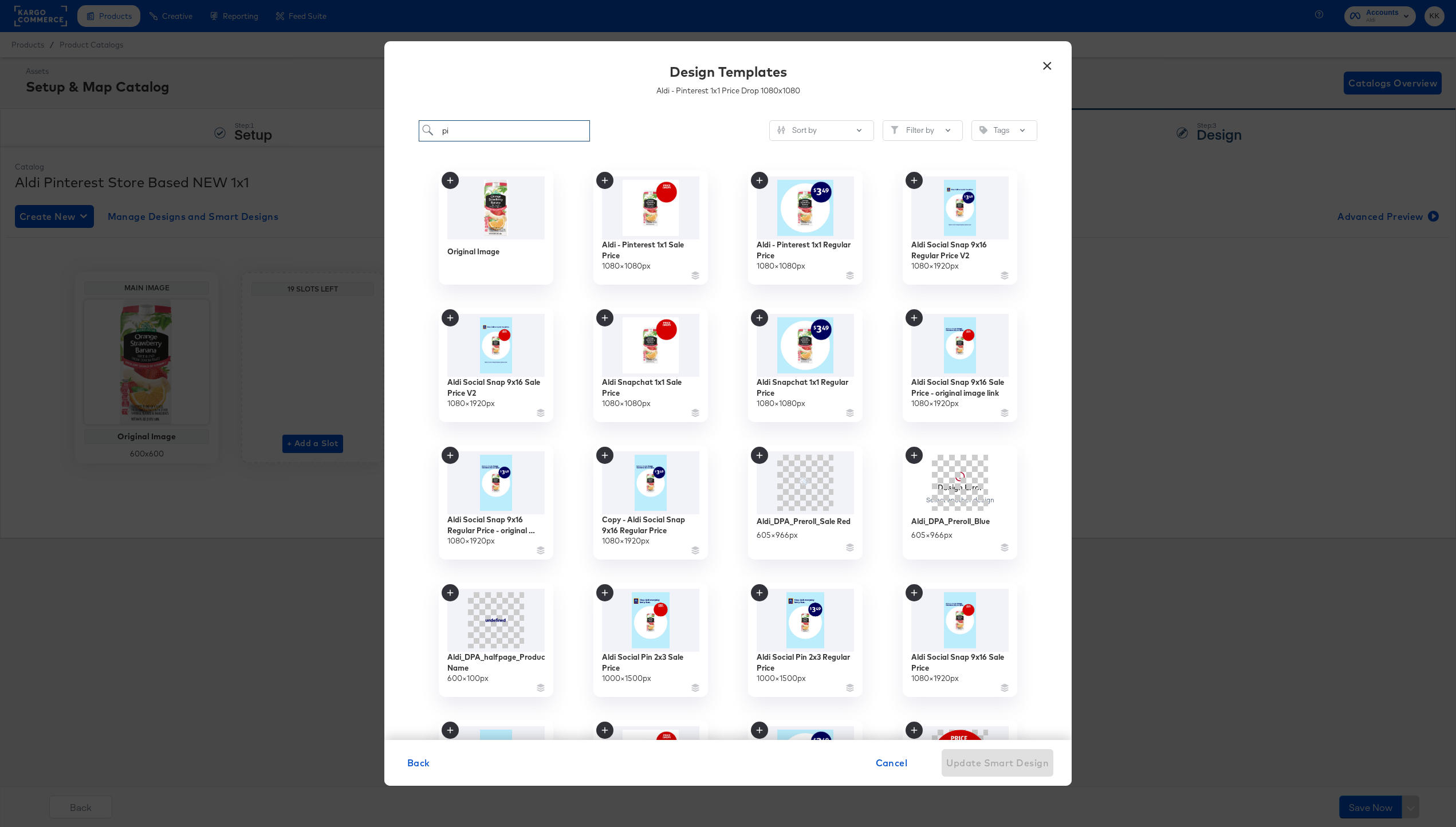
type input "pin"
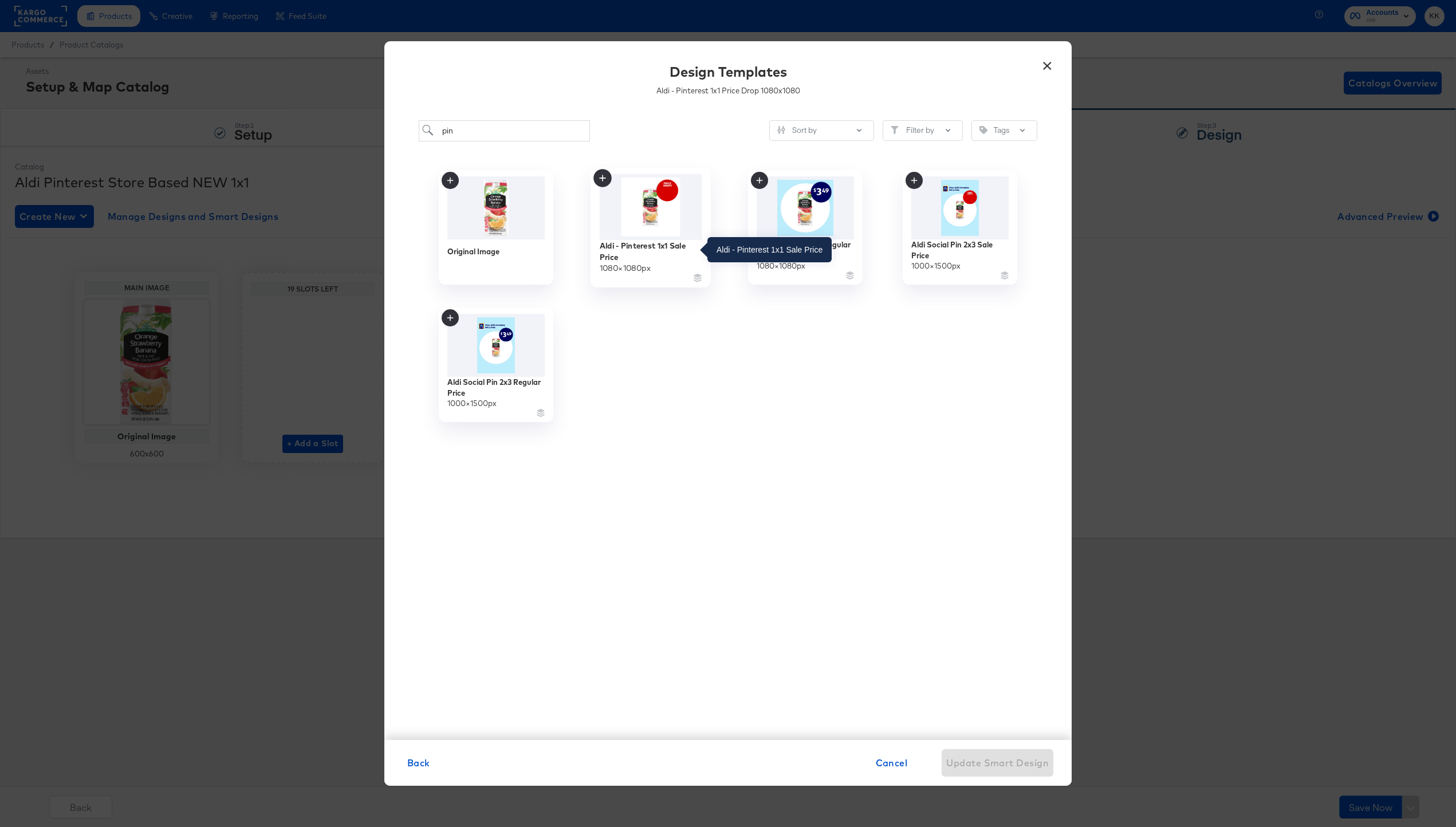
click at [639, 247] on div "Aldi - Pinterest 1x1 Sale Price" at bounding box center [651, 251] width 103 height 22
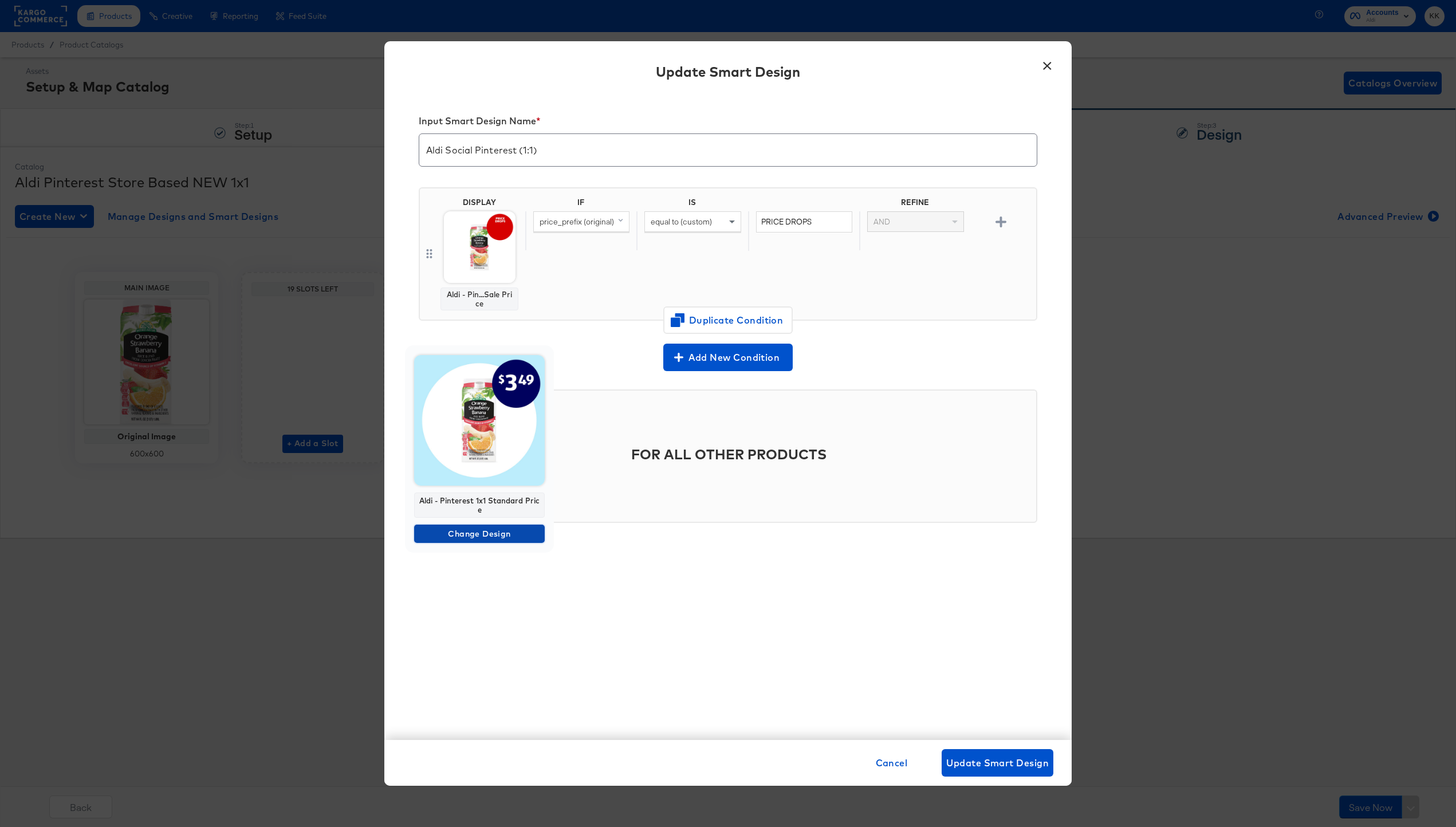
click at [478, 536] on span "Change Design" at bounding box center [480, 534] width 121 height 14
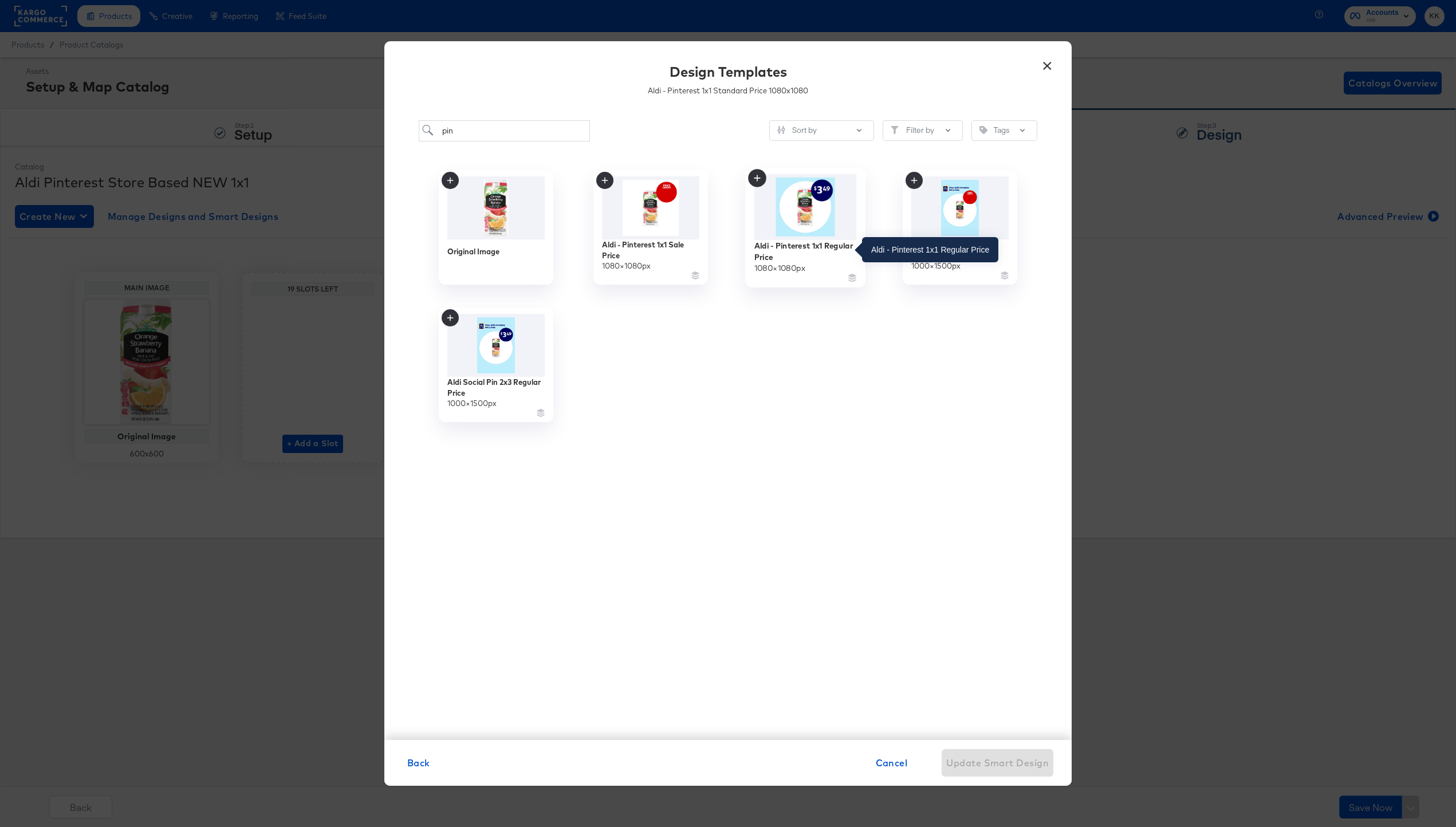
click at [781, 246] on div "Aldi - Pinterest 1x1 Regular Price" at bounding box center [805, 251] width 103 height 22
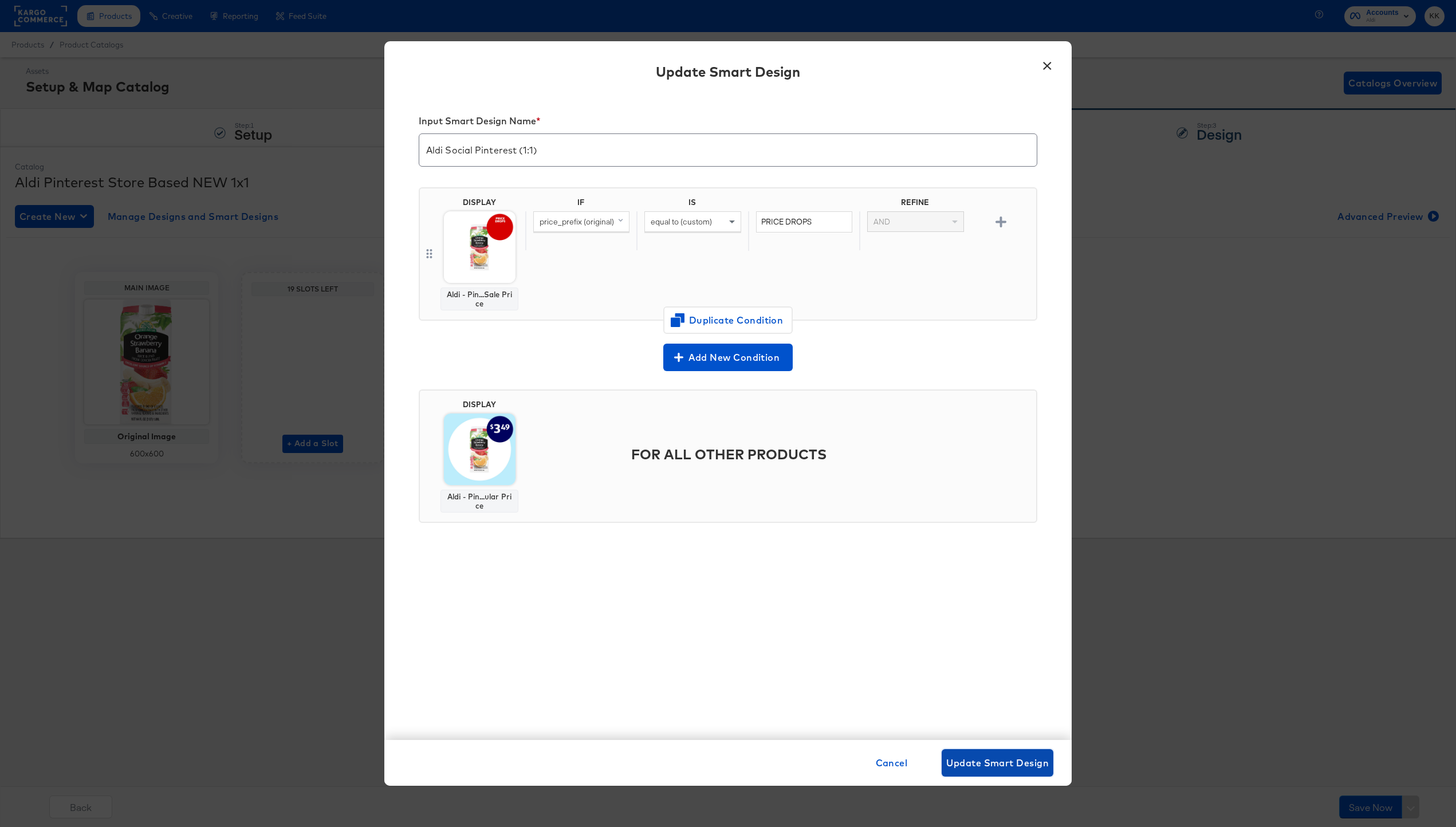
click at [1002, 752] on button "Update Smart Design" at bounding box center [997, 763] width 112 height 27
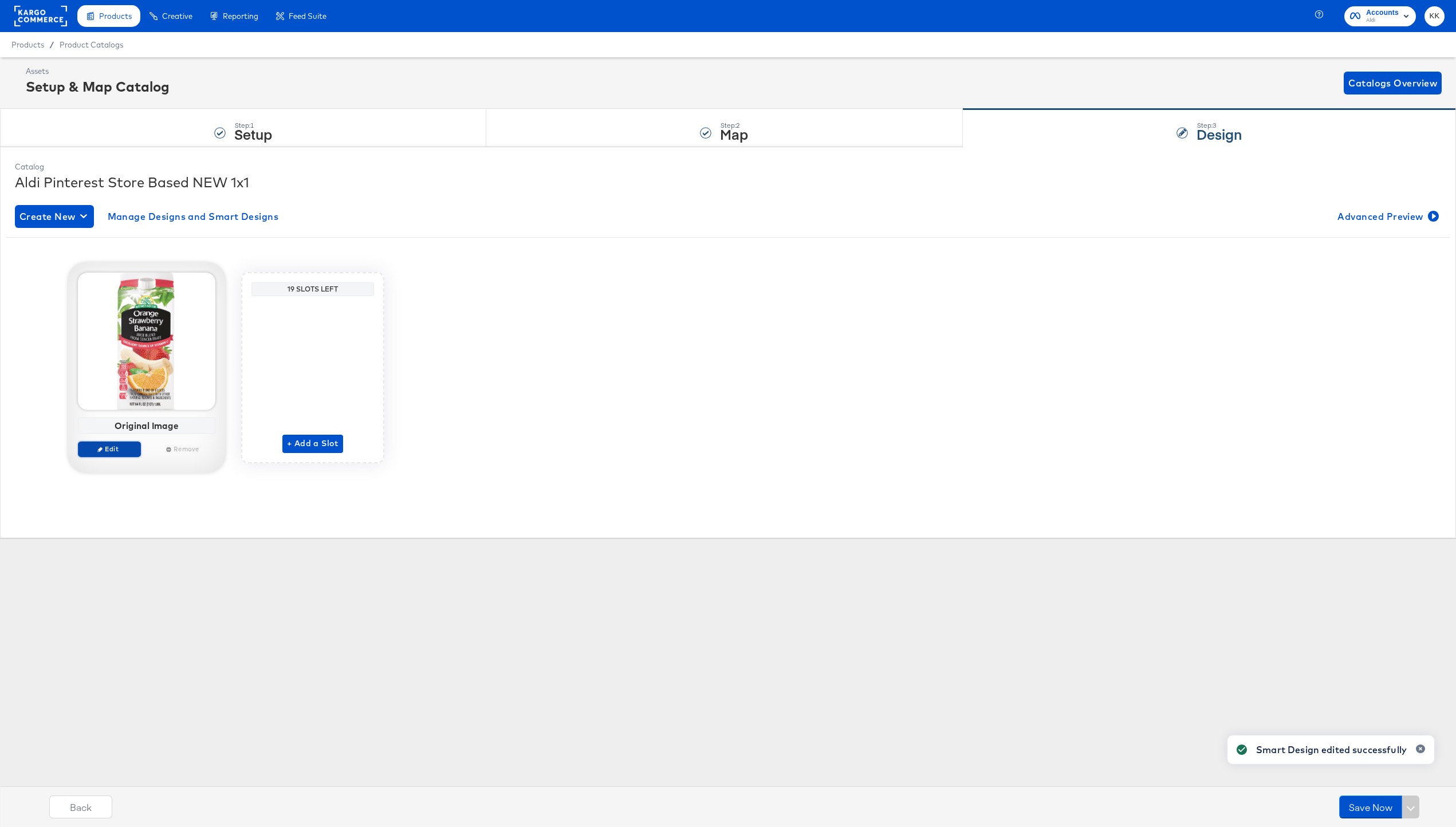
click at [110, 446] on span "Edit" at bounding box center [109, 449] width 53 height 9
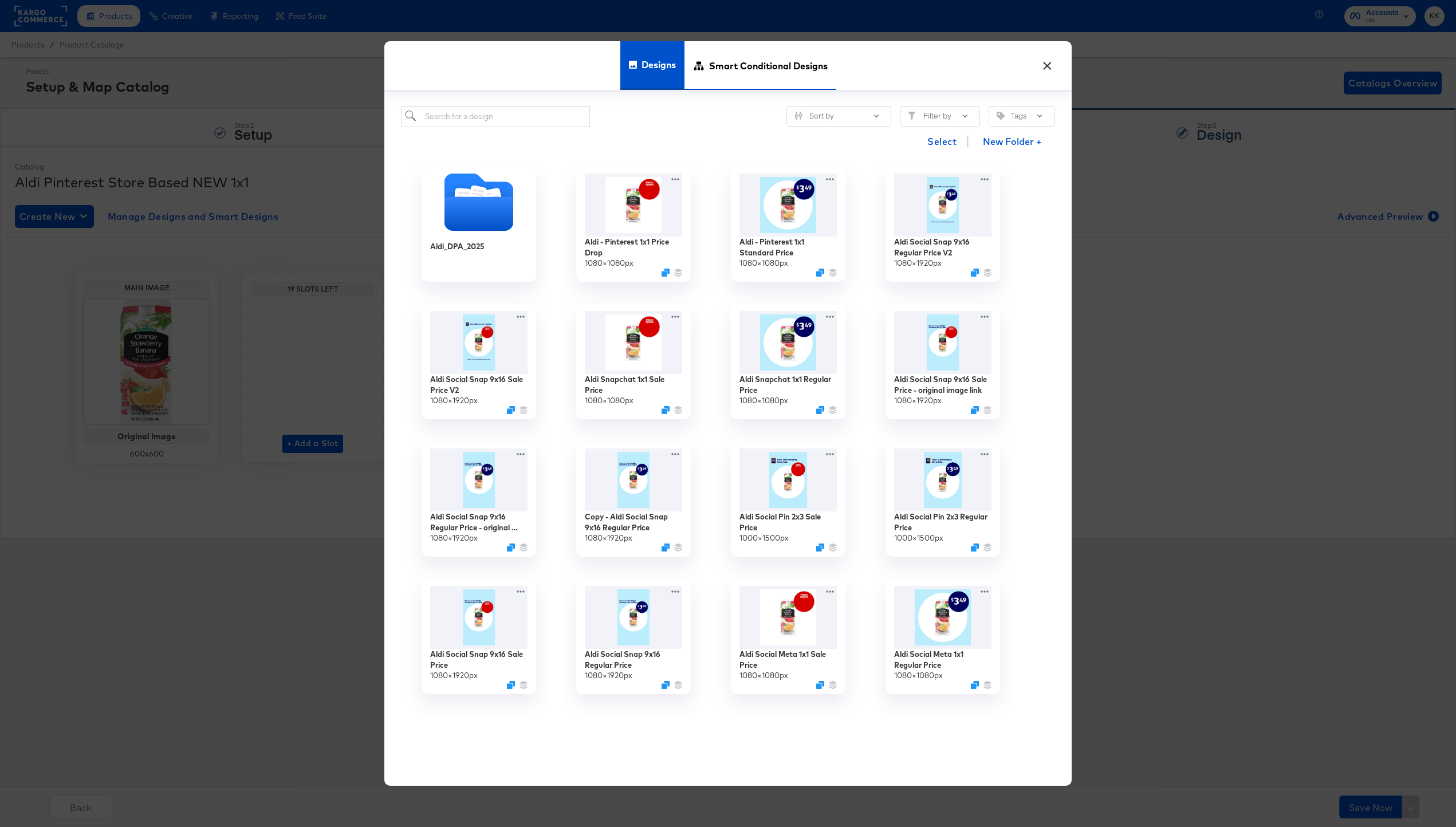
click at [733, 75] on span "Smart Conditional Designs" at bounding box center [768, 66] width 118 height 51
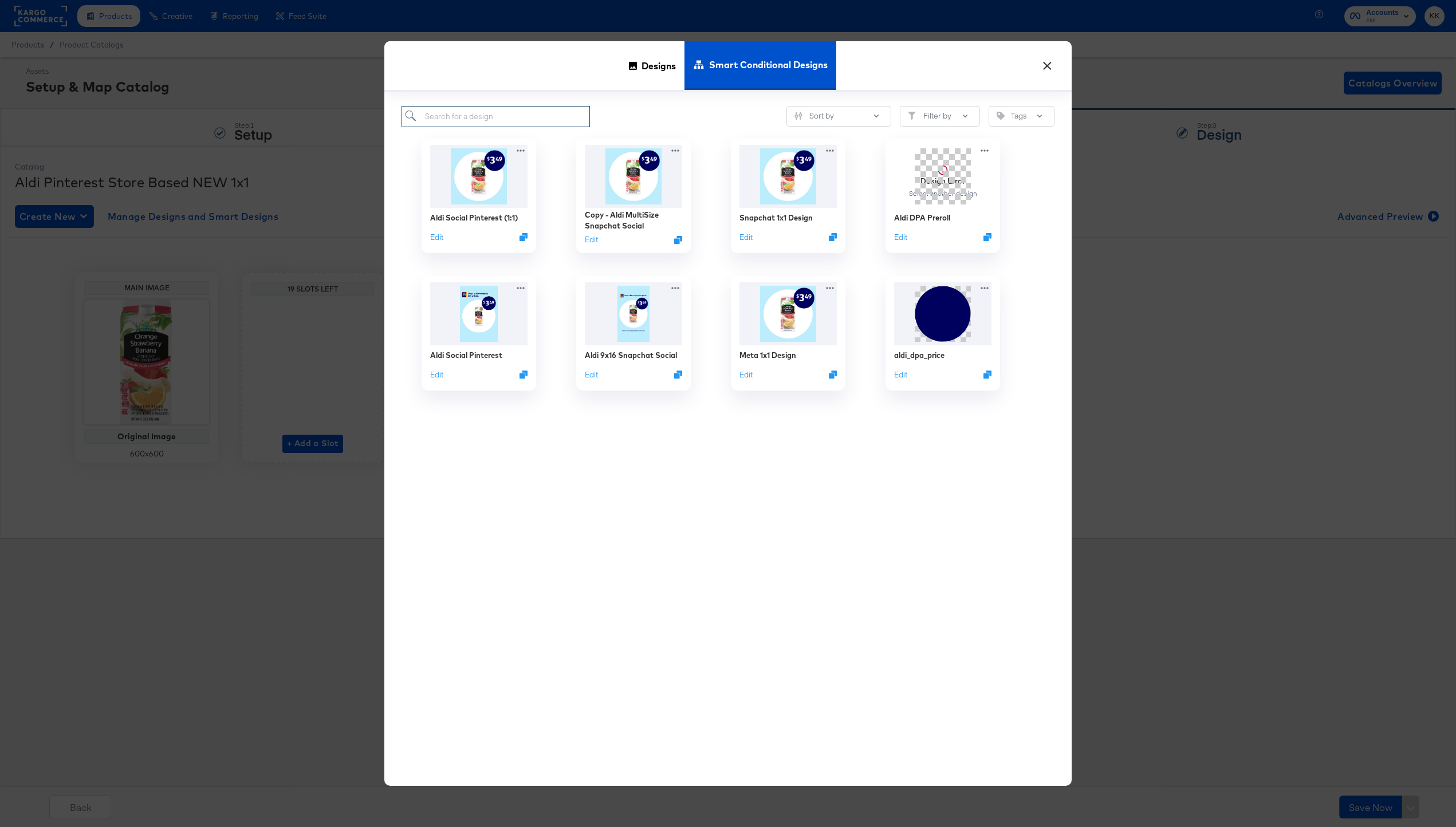
click at [467, 126] on input "search" at bounding box center [495, 116] width 188 height 21
click at [444, 502] on div "Aldi Social Pinterest (1:1) Edit Copy - Aldi MultiSize Snapchat Social Edit Sna…" at bounding box center [728, 442] width 653 height 631
click at [477, 221] on div "Aldi Social Pinterest (1:1)" at bounding box center [474, 218] width 92 height 11
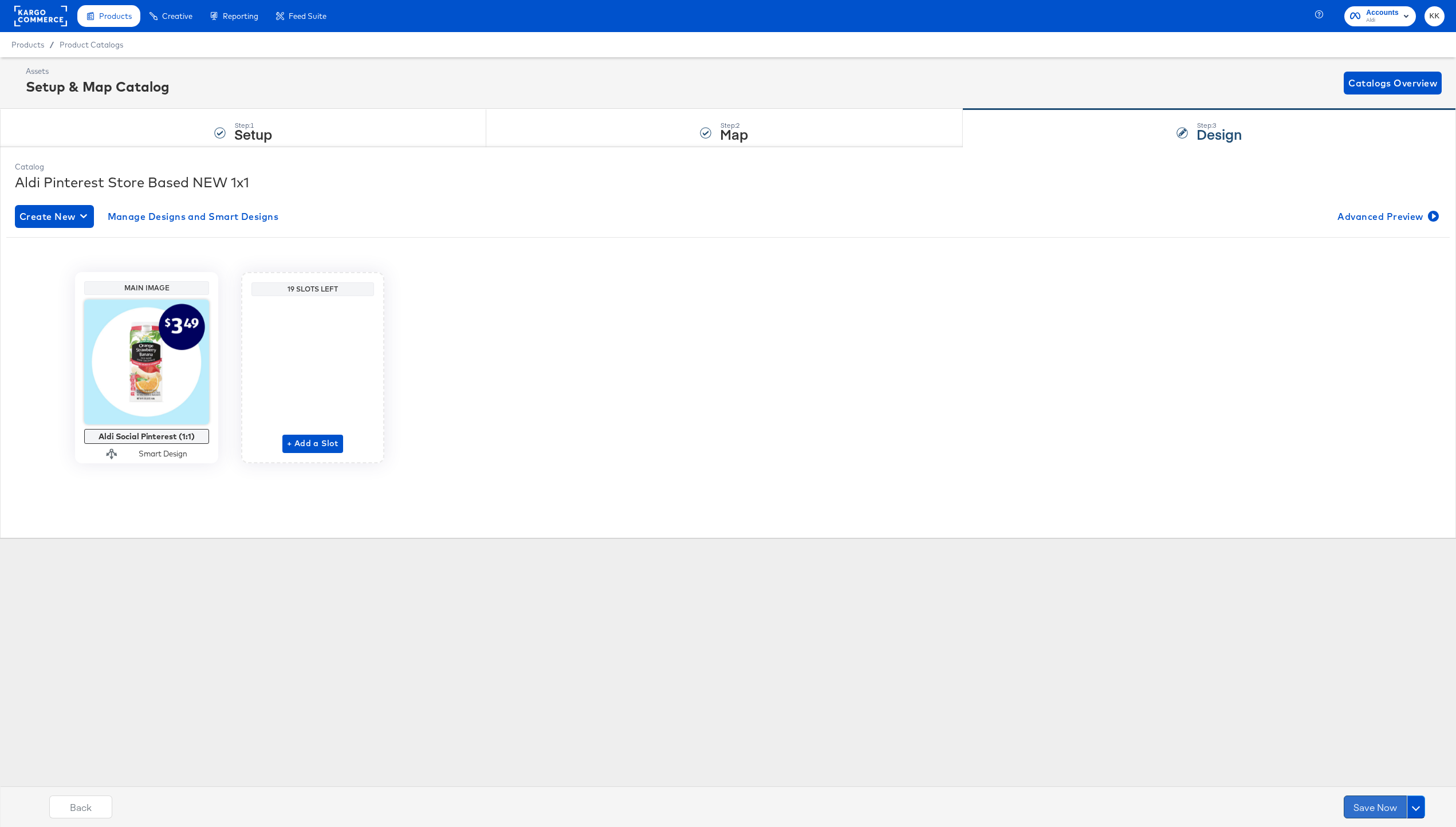
click at [1363, 807] on button "Save Now" at bounding box center [1375, 807] width 63 height 23
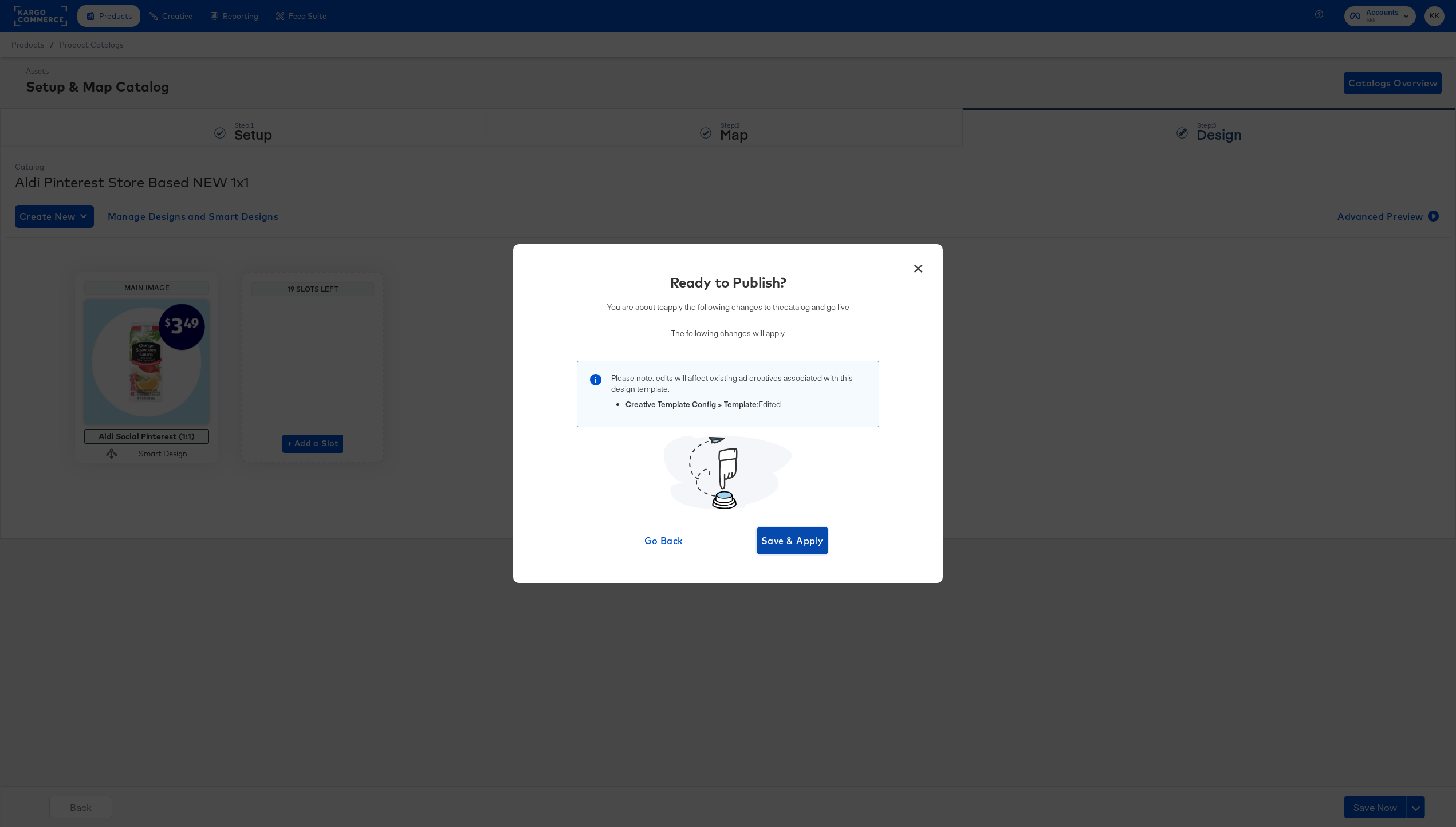
click at [784, 544] on span "Save & Apply" at bounding box center [792, 541] width 62 height 16
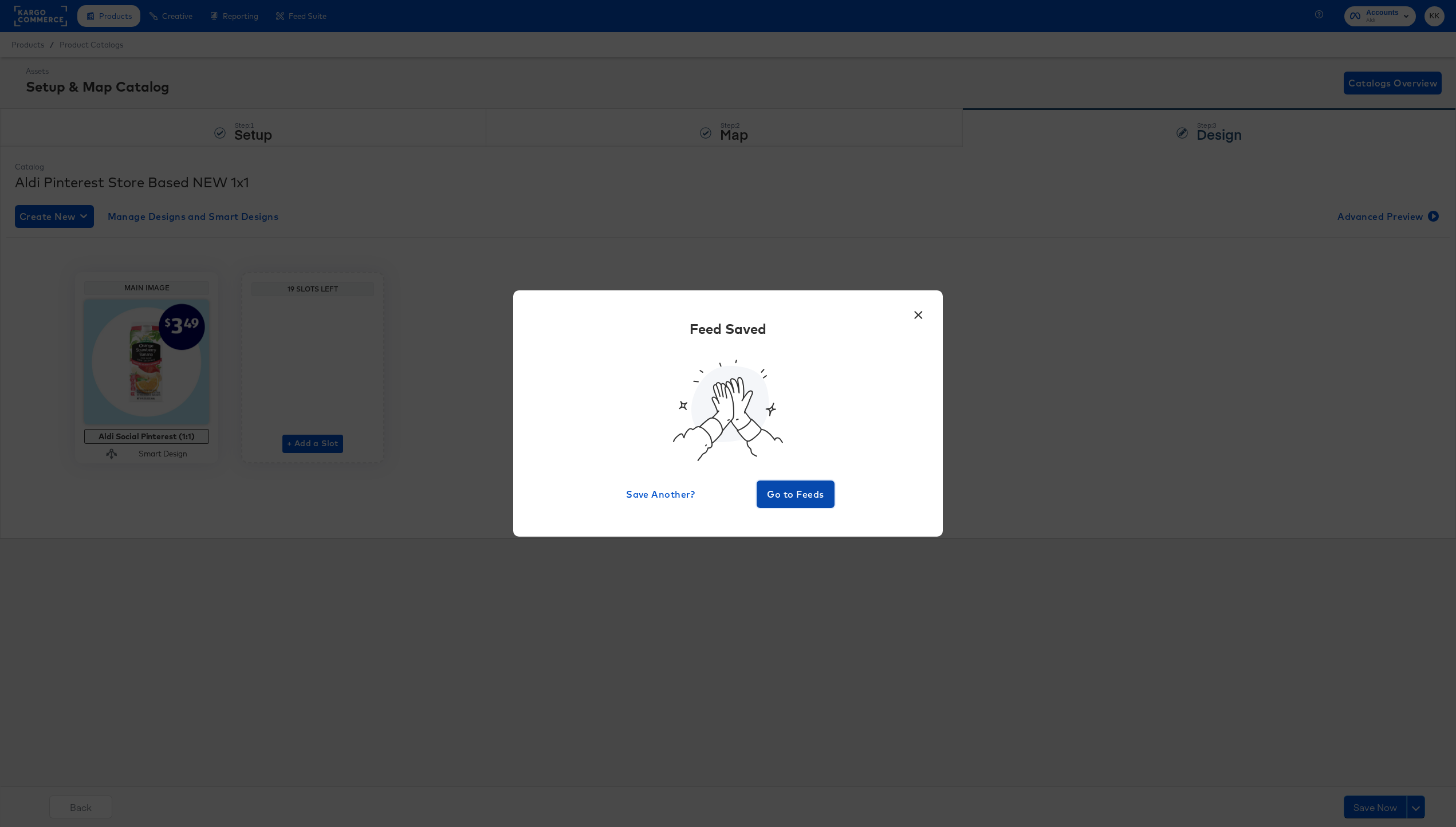
click at [794, 491] on span "Go to Feeds" at bounding box center [795, 494] width 69 height 16
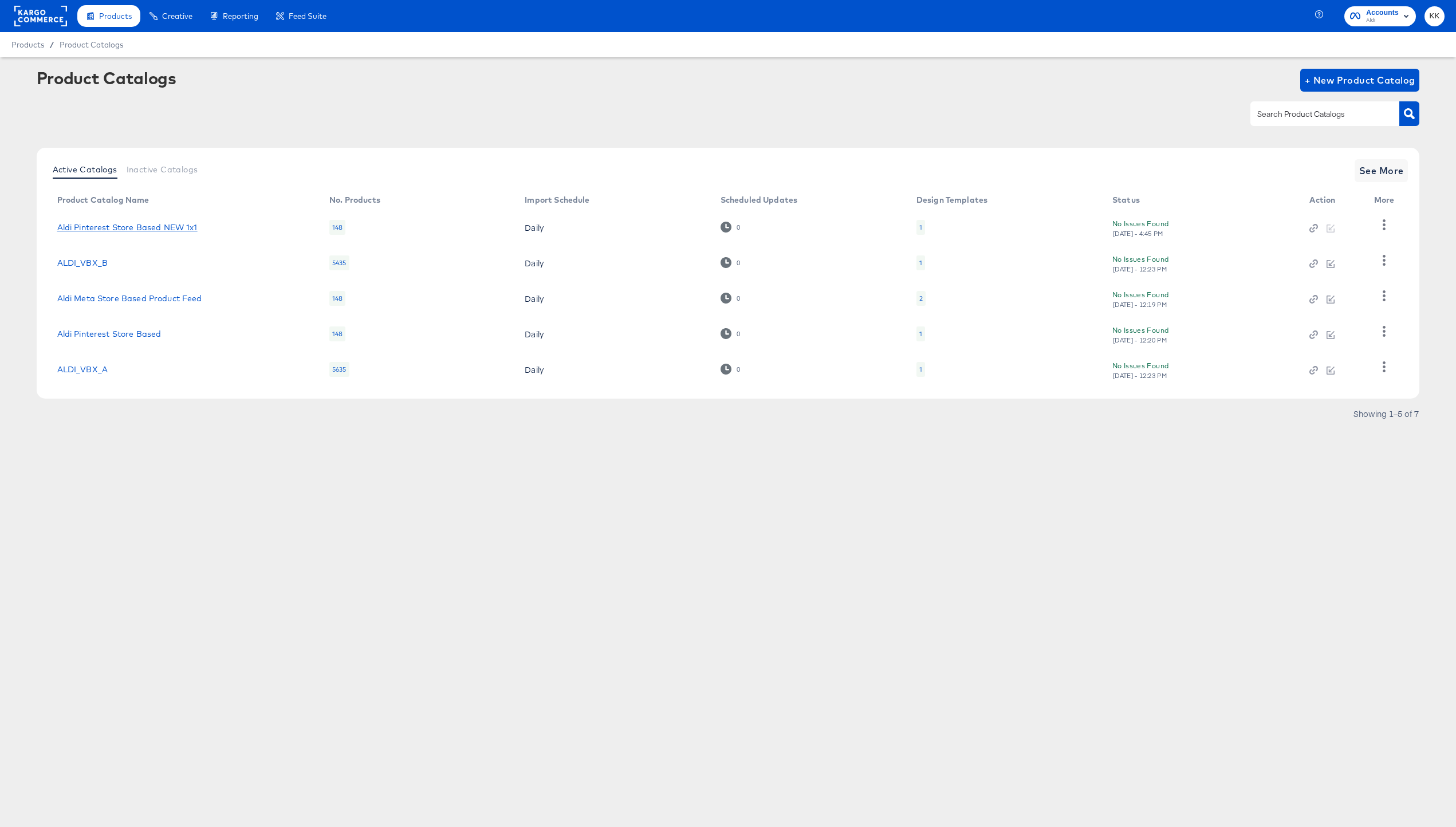
click at [124, 228] on link "Aldi Pinterest Store Based NEW 1x1" at bounding box center [127, 228] width 140 height 9
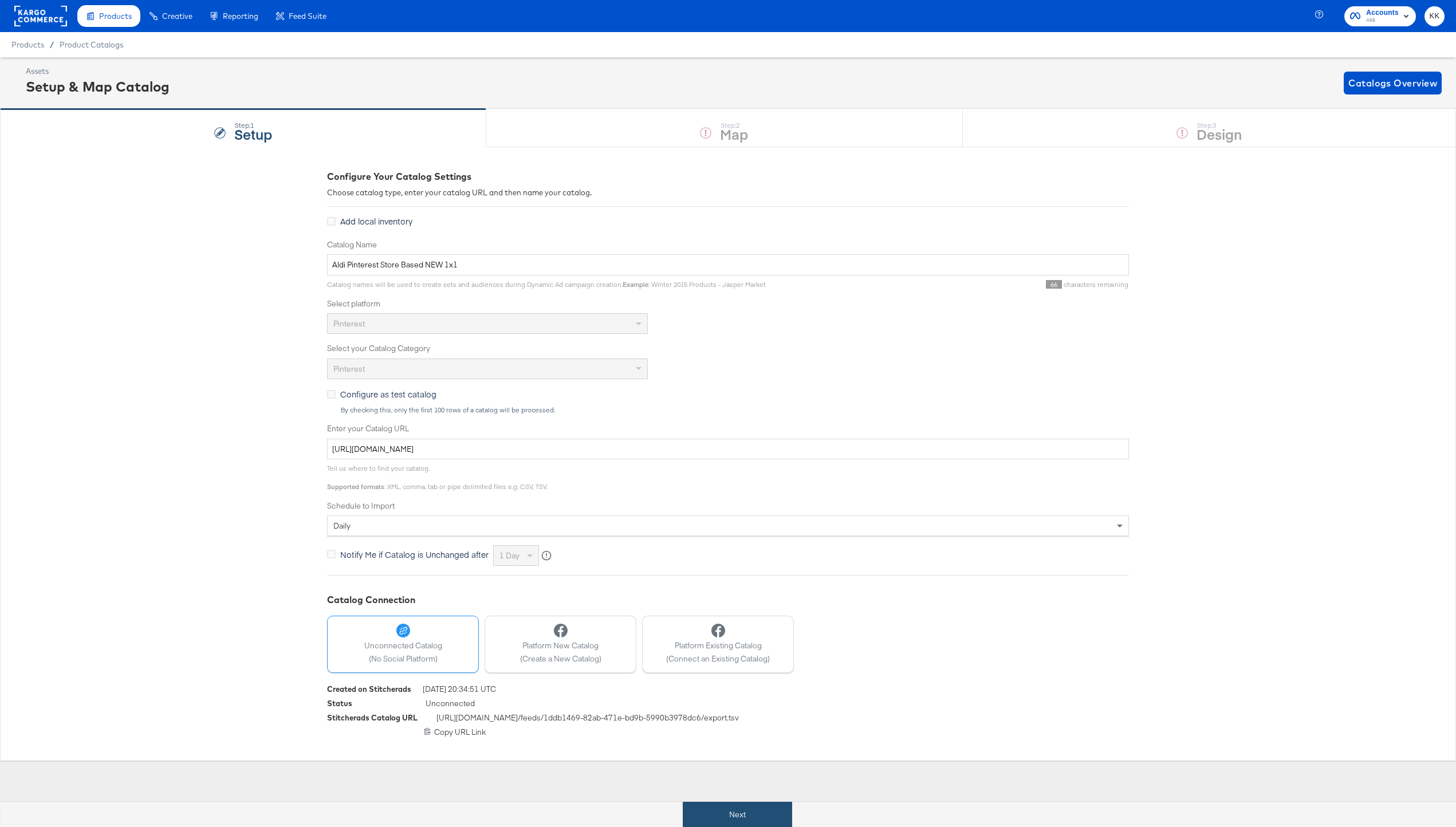
click at [703, 804] on button "Next" at bounding box center [737, 815] width 109 height 26
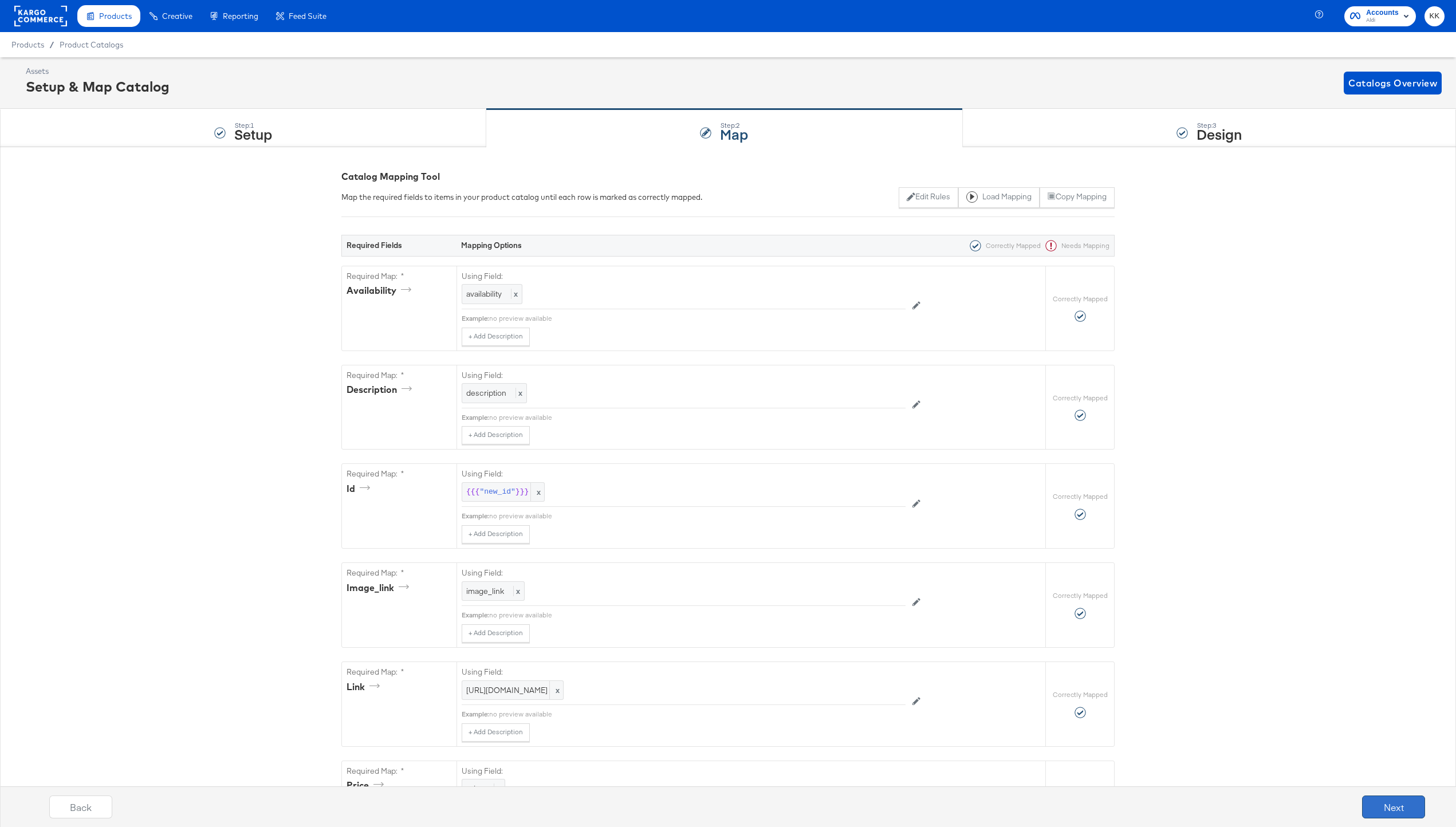
click at [1378, 815] on button "Next" at bounding box center [1393, 807] width 63 height 23
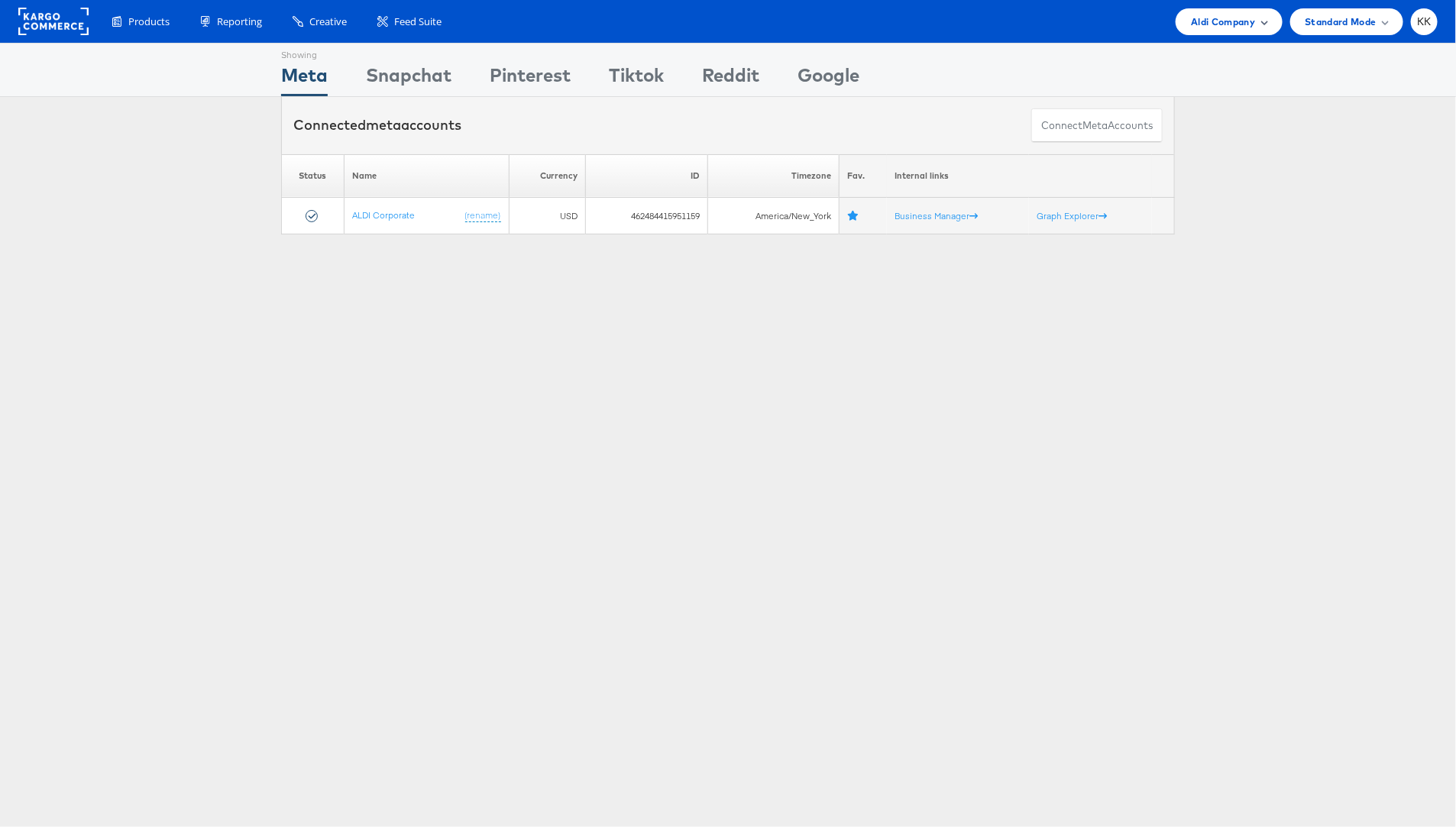
click at [1234, 25] on span "Aldi Company" at bounding box center [1222, 21] width 65 height 16
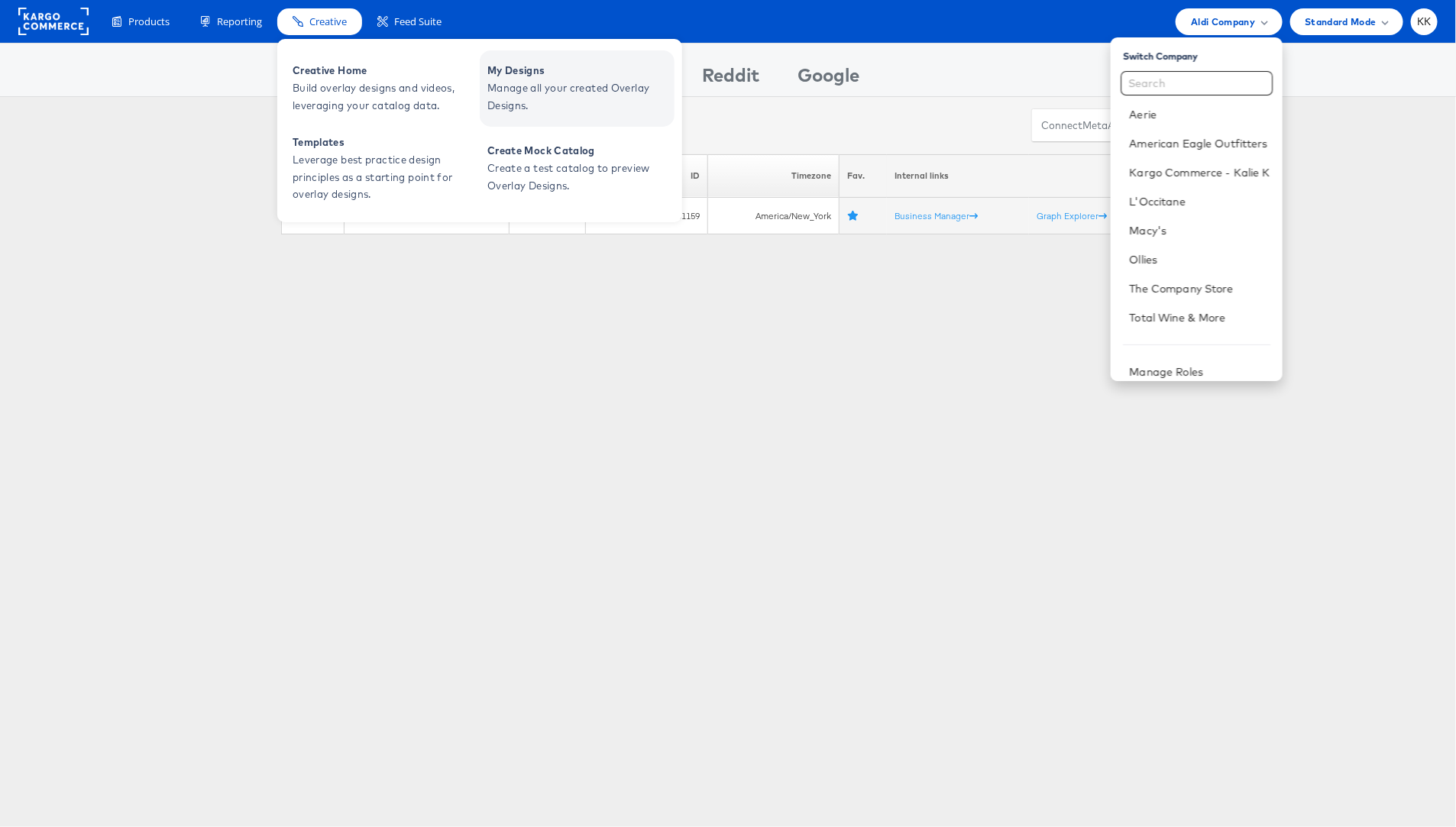
click at [527, 71] on span "My Designs" at bounding box center [579, 70] width 183 height 17
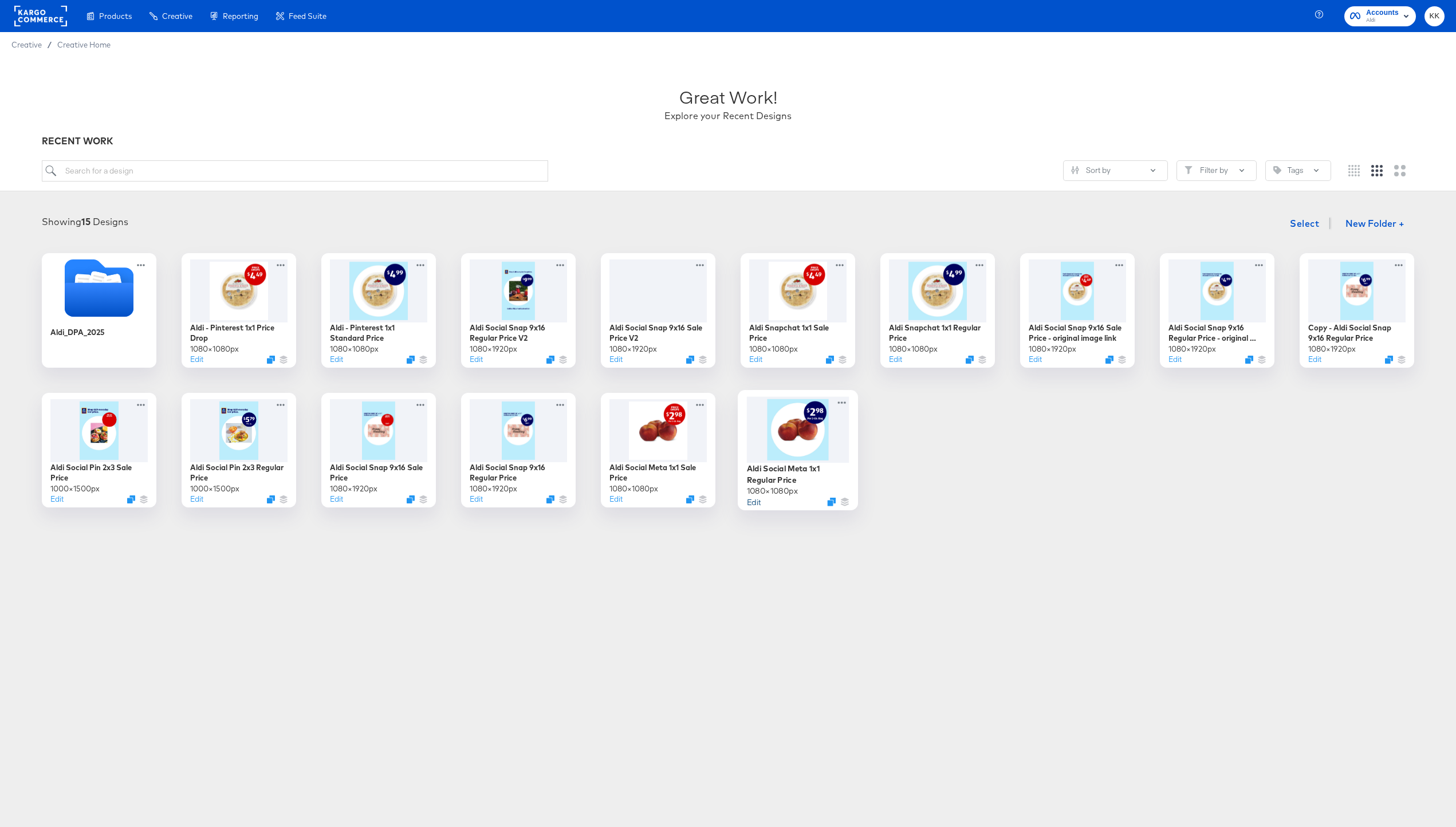
click at [755, 503] on button "Edit" at bounding box center [753, 501] width 14 height 11
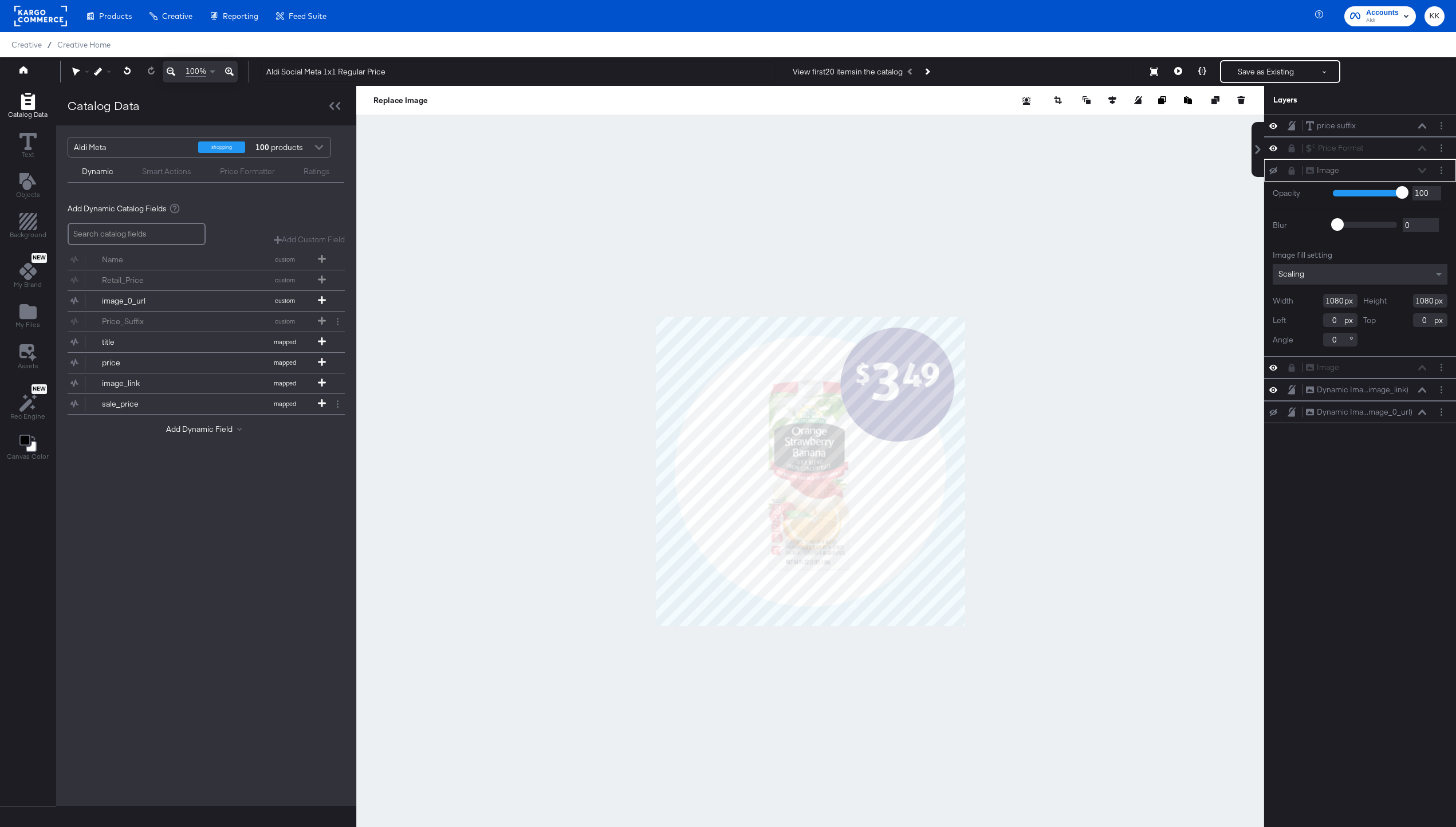
click at [1423, 170] on div "Image Image" at bounding box center [1366, 170] width 121 height 12
click at [1421, 171] on div "Image Image" at bounding box center [1366, 170] width 121 height 12
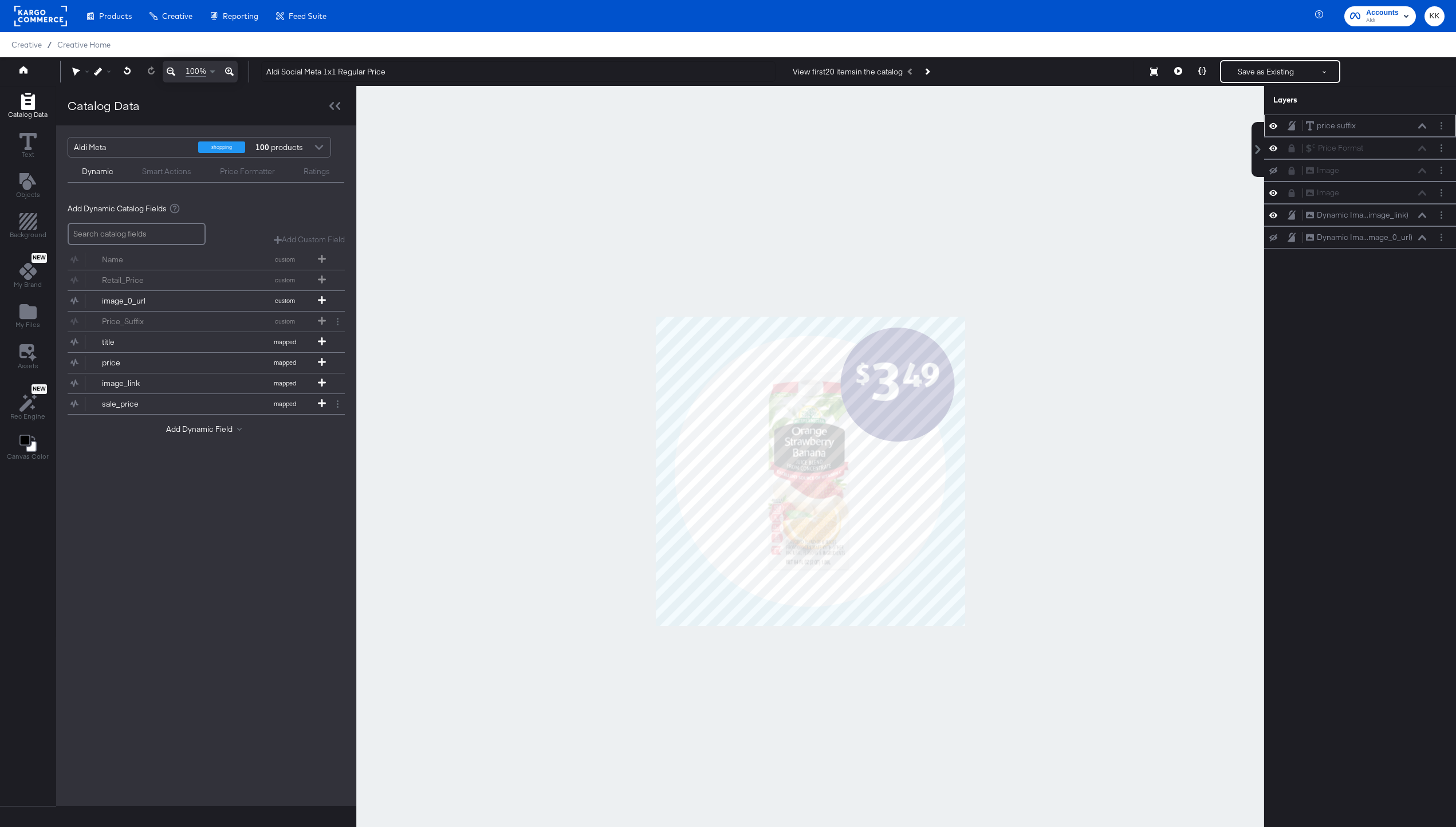
click at [1422, 126] on icon at bounding box center [1422, 126] width 8 height 5
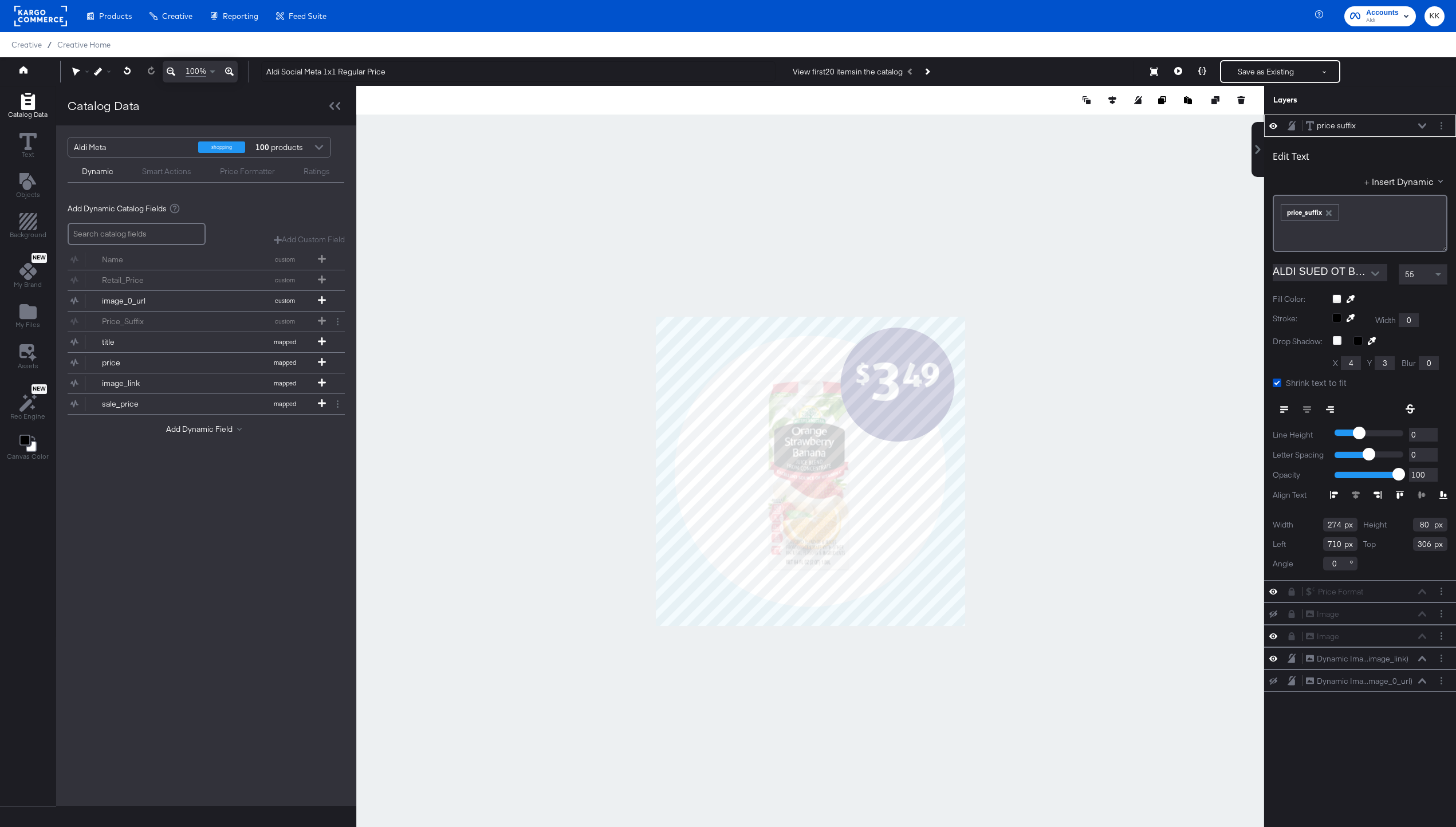
click at [1422, 126] on icon at bounding box center [1422, 126] width 8 height 6
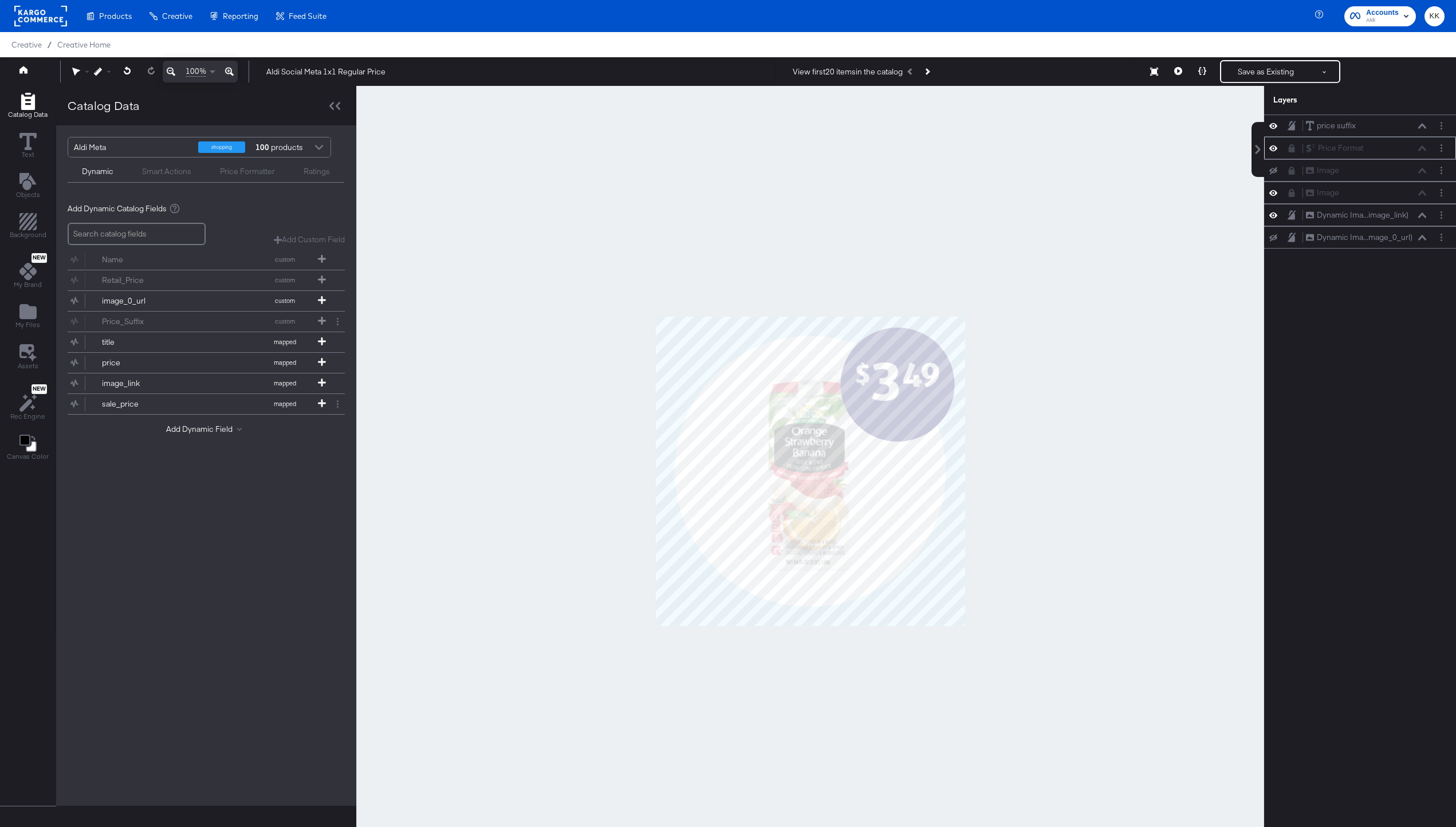
click at [1422, 150] on div "Price Format Price Format" at bounding box center [1366, 148] width 121 height 12
click at [1422, 146] on div "Price Format Price Format" at bounding box center [1366, 148] width 121 height 12
click at [1275, 147] on icon at bounding box center [1273, 148] width 8 height 6
click at [1275, 147] on icon at bounding box center [1273, 148] width 8 height 7
click at [1426, 173] on div "Image Image" at bounding box center [1366, 170] width 121 height 12
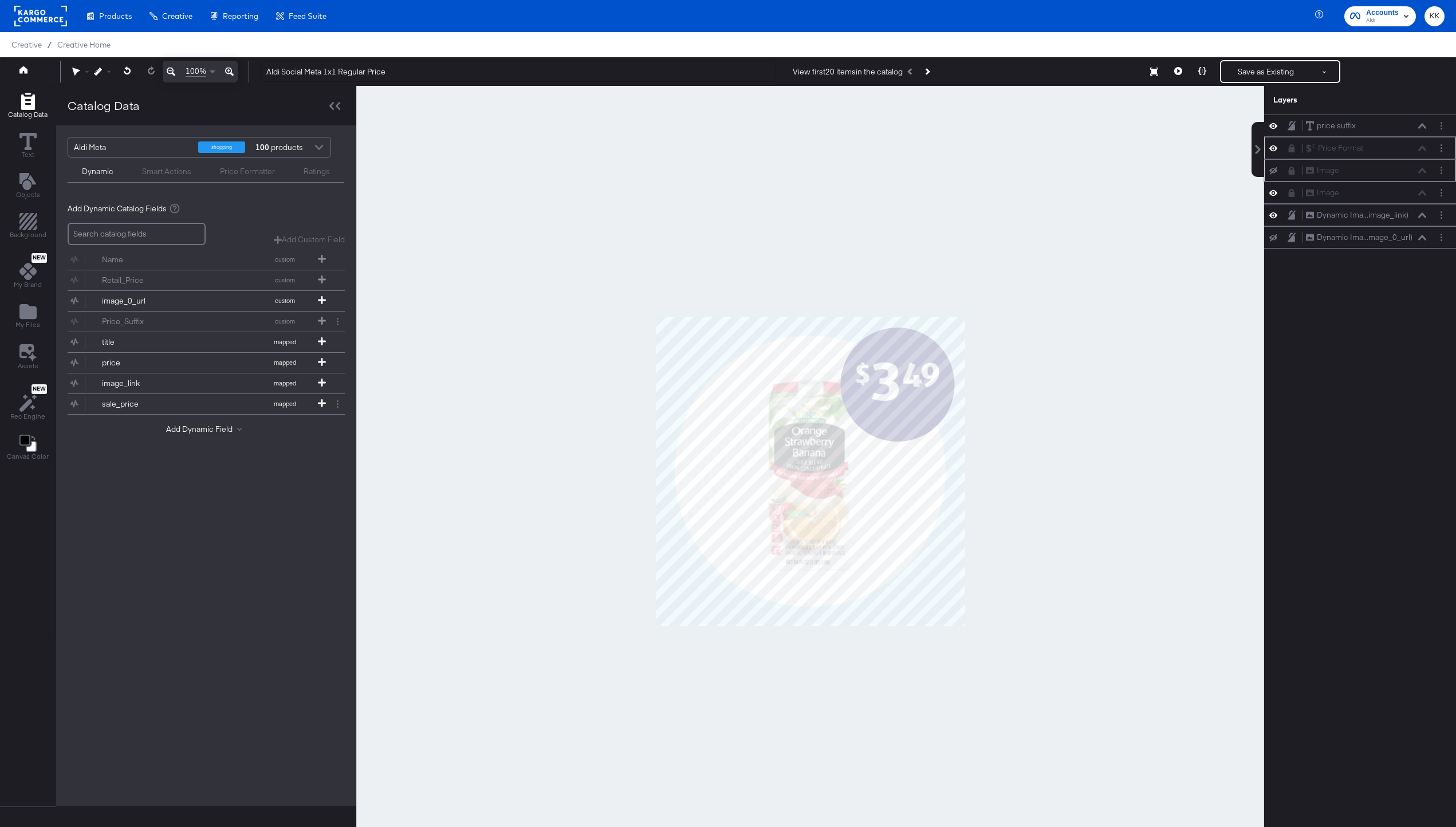
click at [1423, 170] on div "Image Image" at bounding box center [1366, 170] width 121 height 12
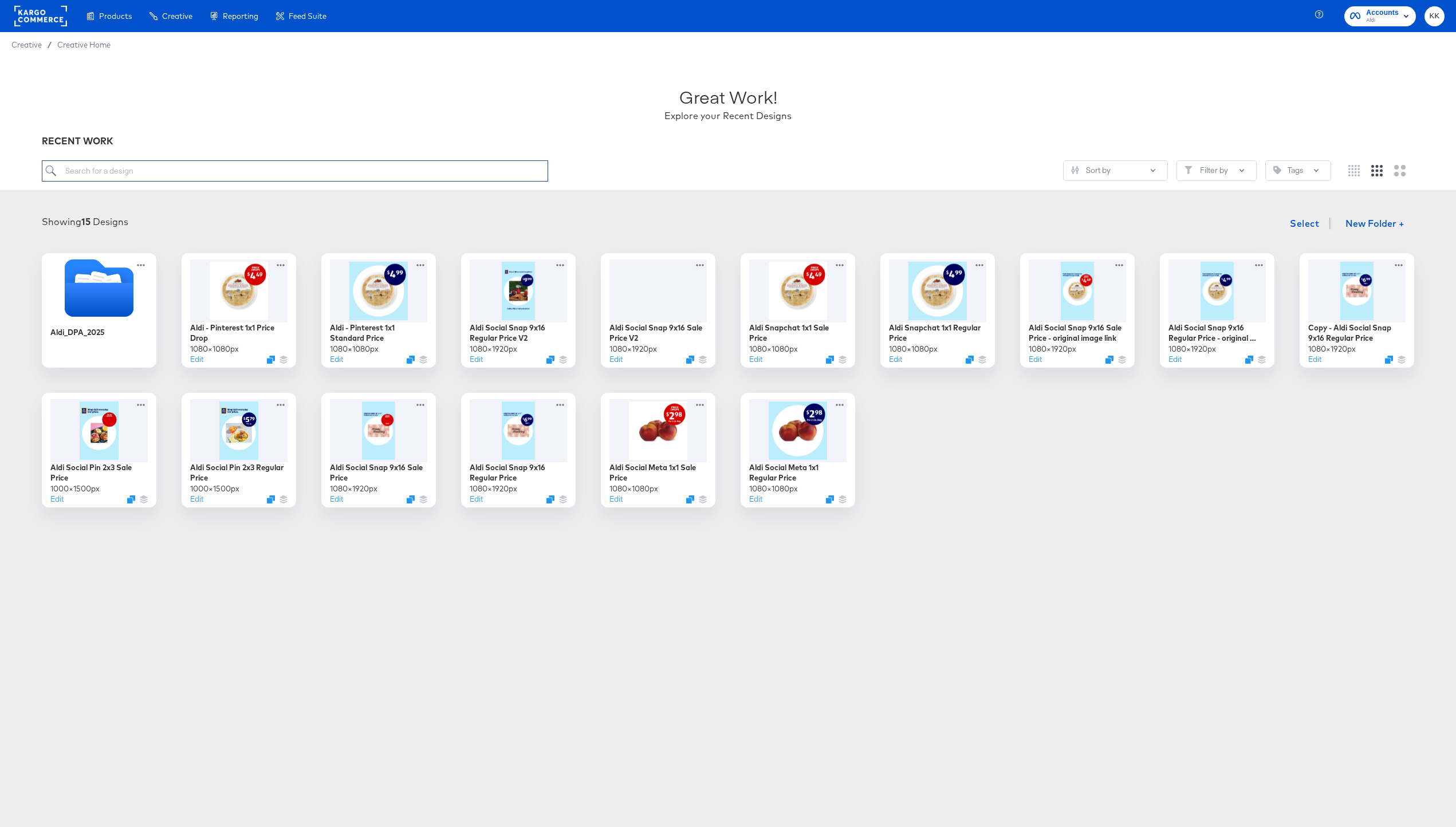
click at [223, 180] on input "search" at bounding box center [295, 170] width 506 height 21
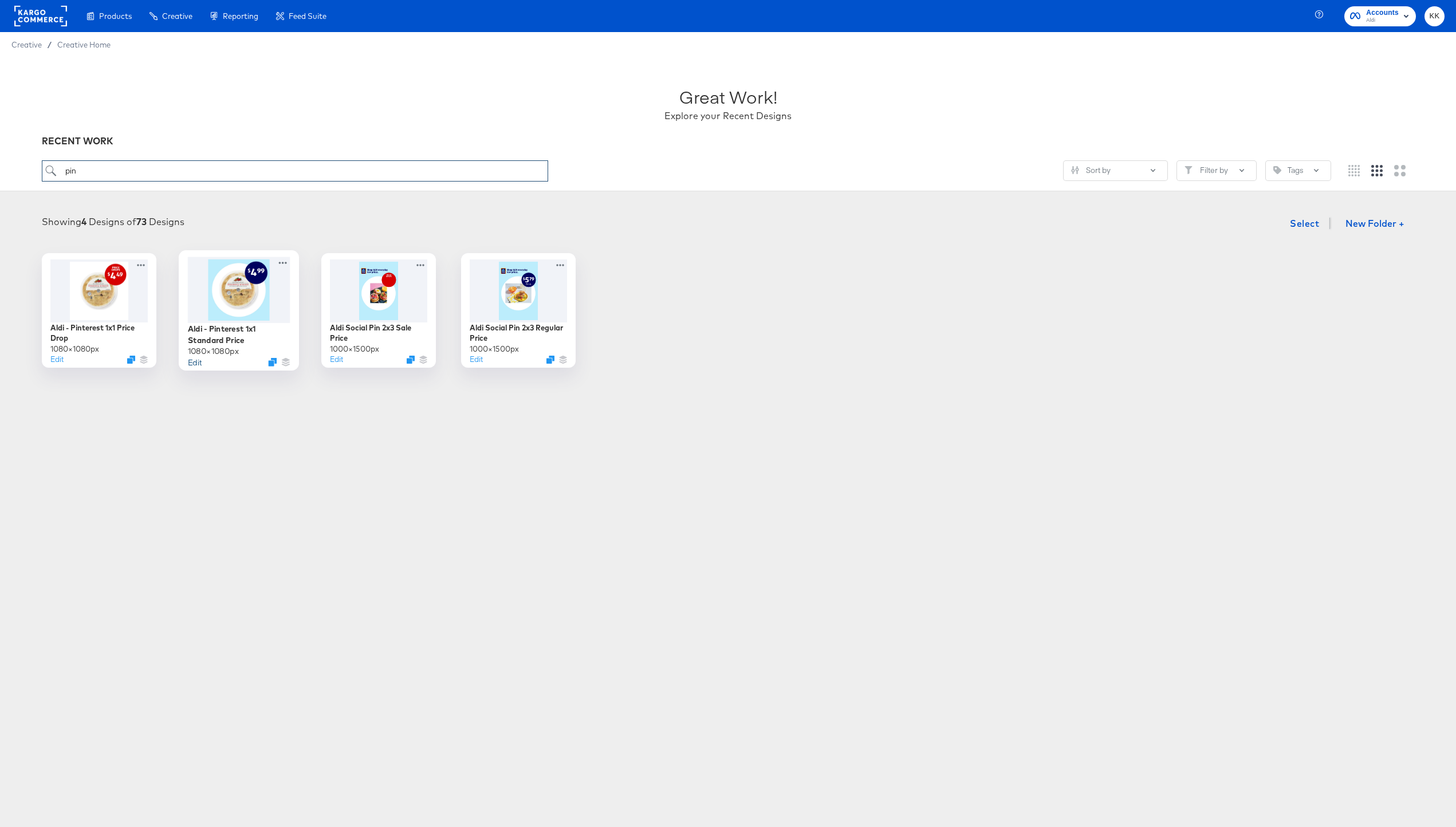
type input "pin"
click at [194, 364] on button "Edit" at bounding box center [194, 361] width 14 height 11
click at [55, 359] on button "Edit" at bounding box center [55, 361] width 14 height 11
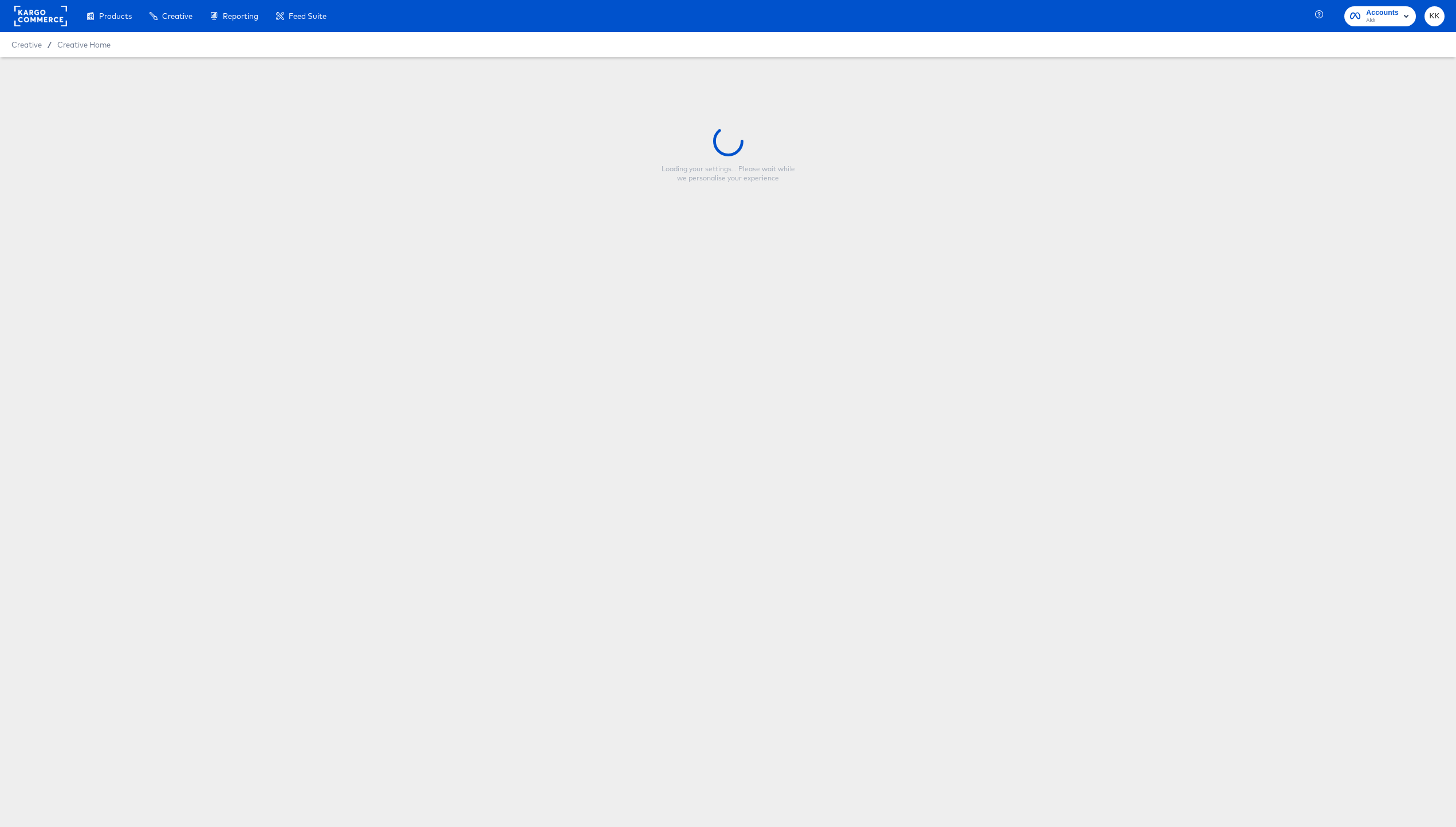
type input "Aldi - Pinterest 1x1 Price Drop"
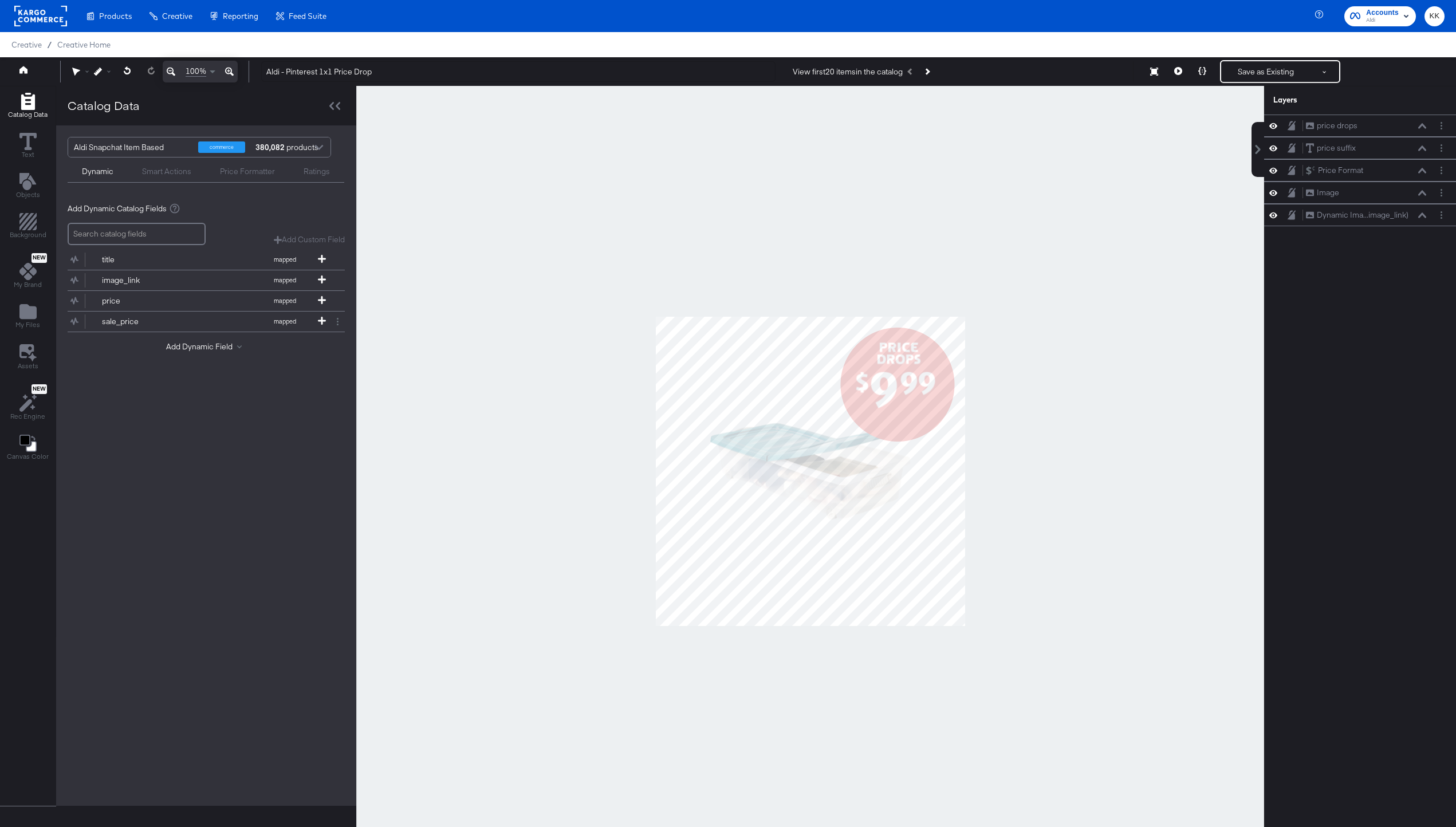
click at [1086, 454] on div at bounding box center [810, 471] width 908 height 771
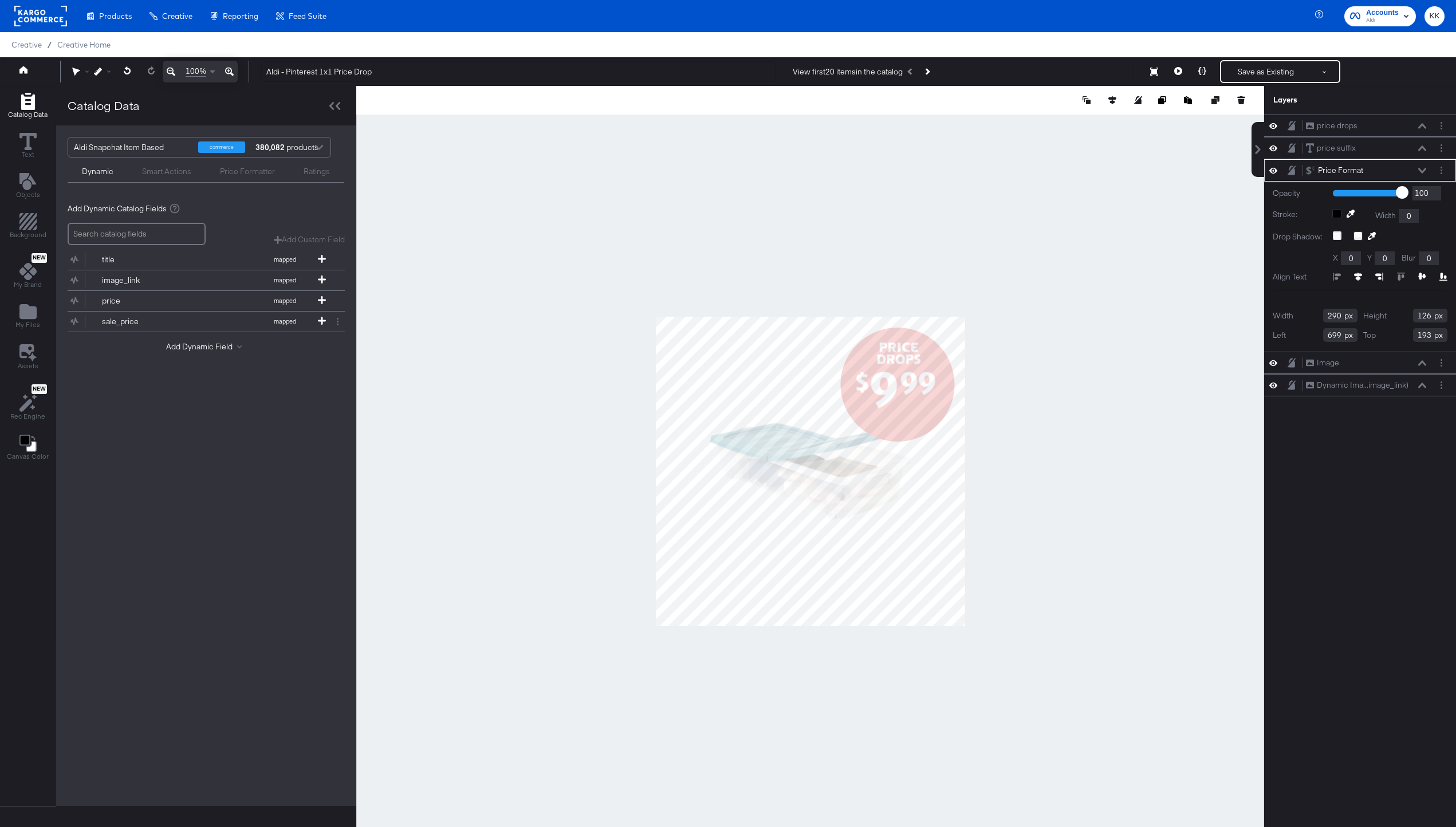
click at [993, 357] on div at bounding box center [810, 471] width 908 height 771
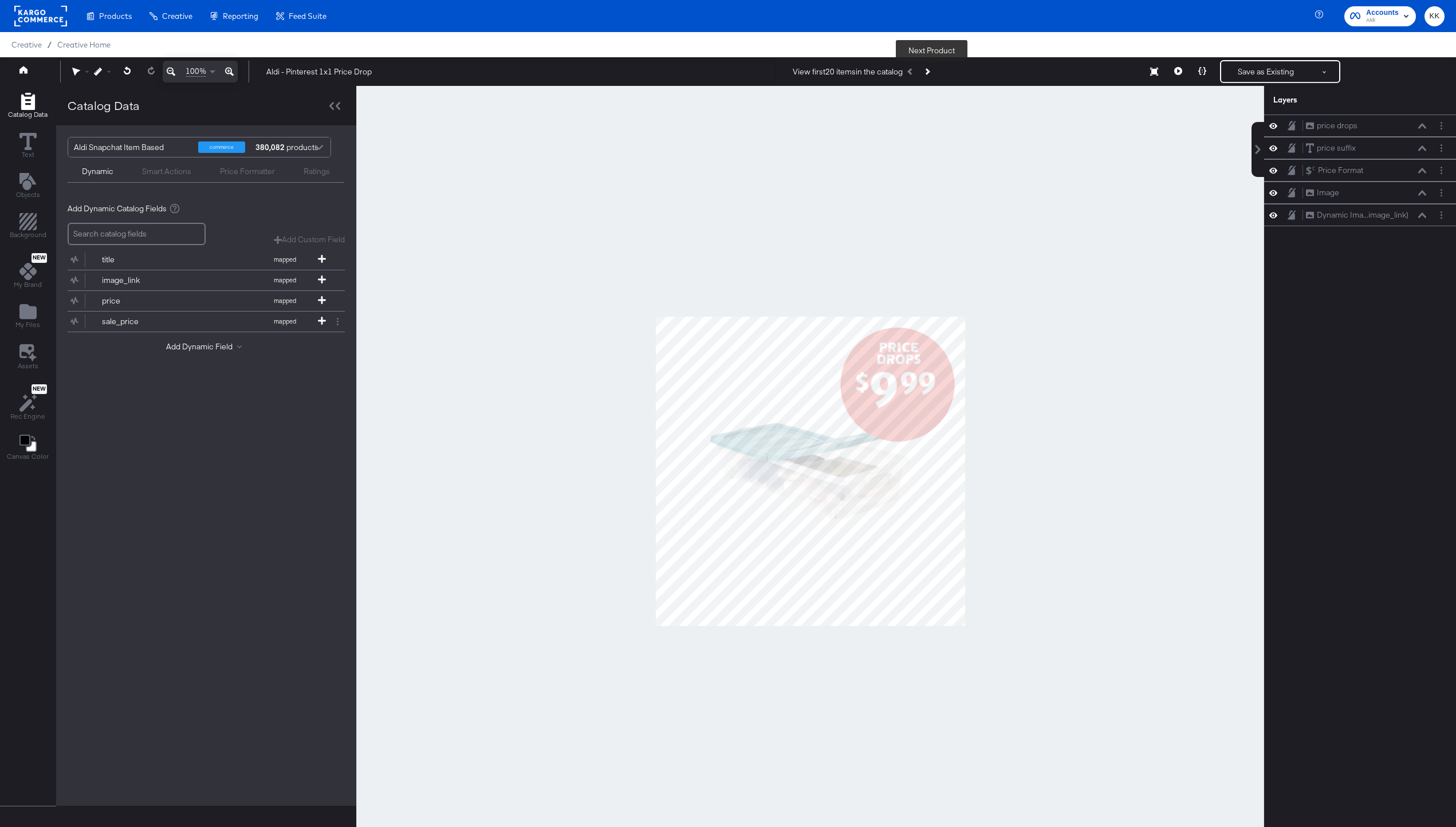
click at [929, 71] on icon "Next Product" at bounding box center [927, 71] width 6 height 7
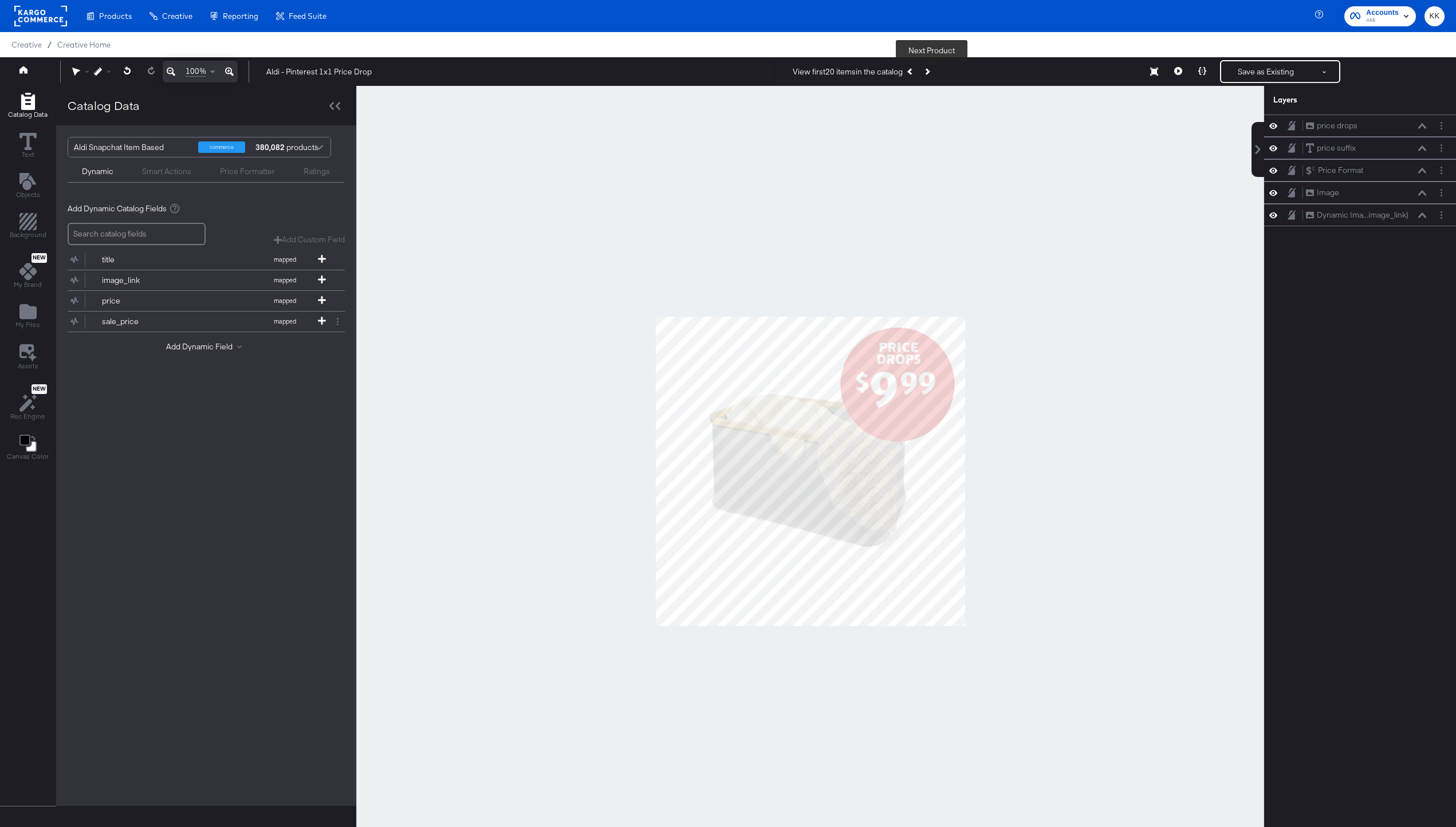
click at [929, 71] on icon "Next Product" at bounding box center [927, 71] width 6 height 7
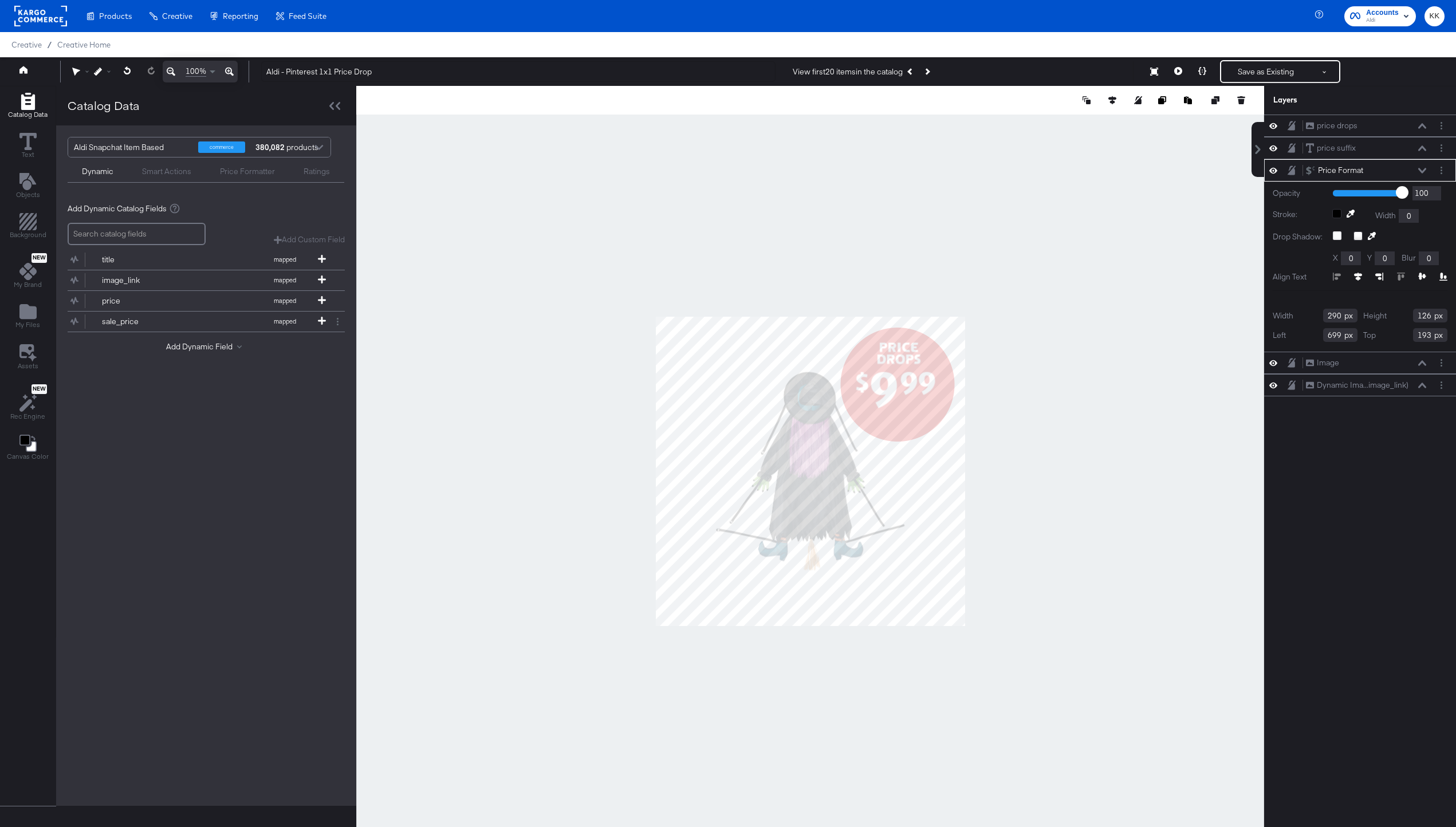
click at [997, 282] on div at bounding box center [810, 471] width 908 height 771
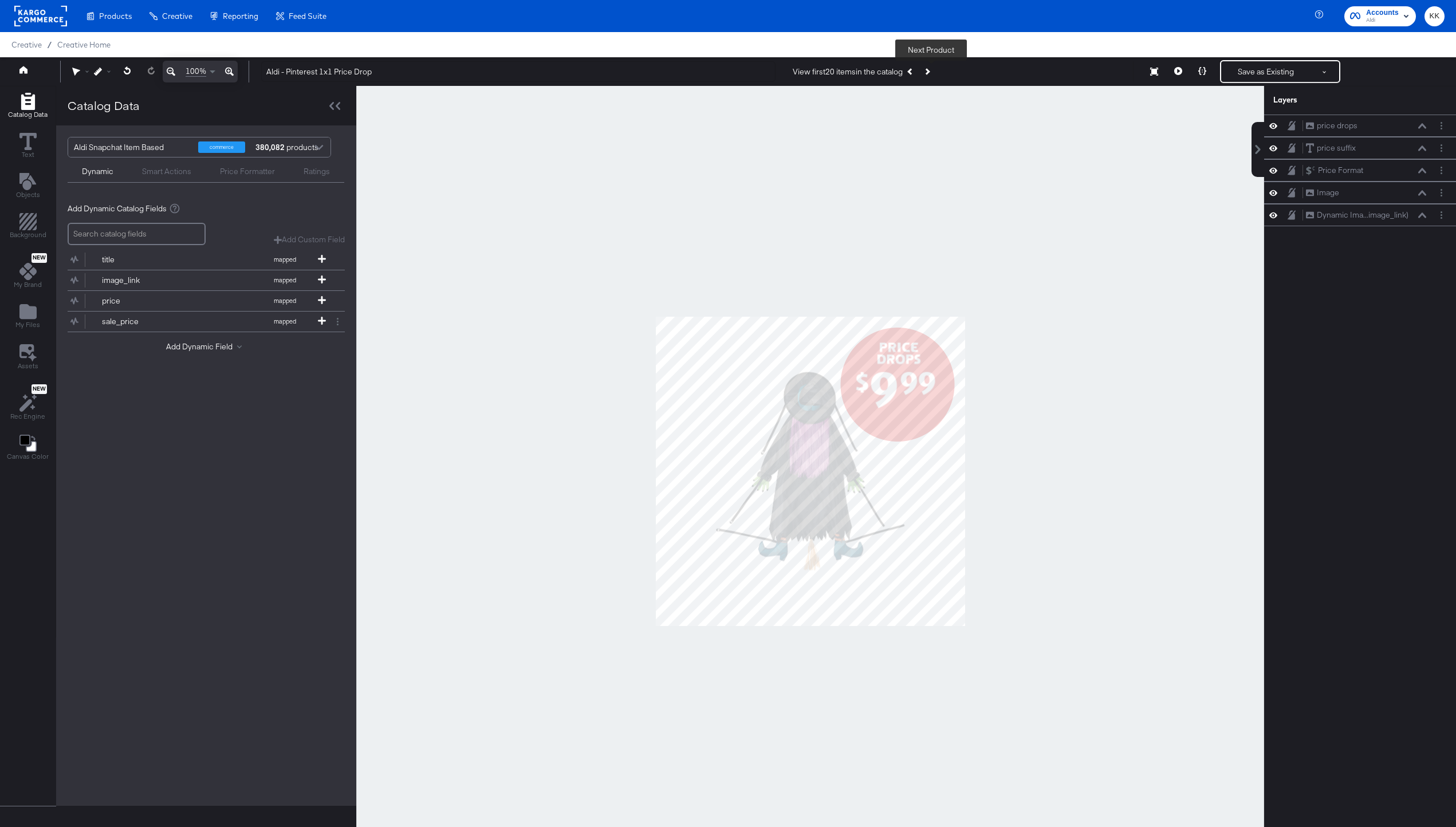
click at [930, 72] on icon "Next Product" at bounding box center [927, 71] width 6 height 7
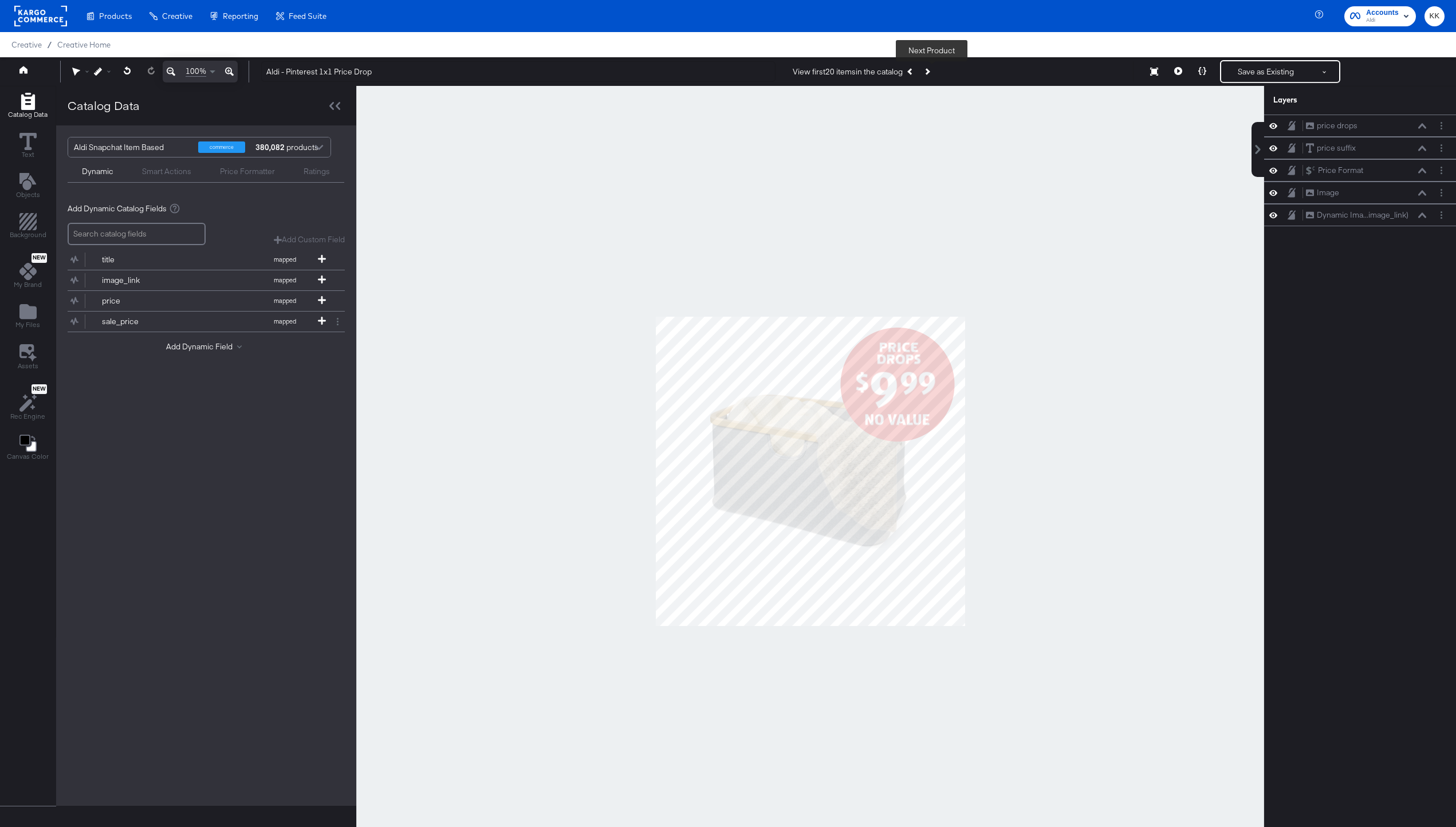
click at [930, 72] on icon "Next Product" at bounding box center [927, 71] width 6 height 7
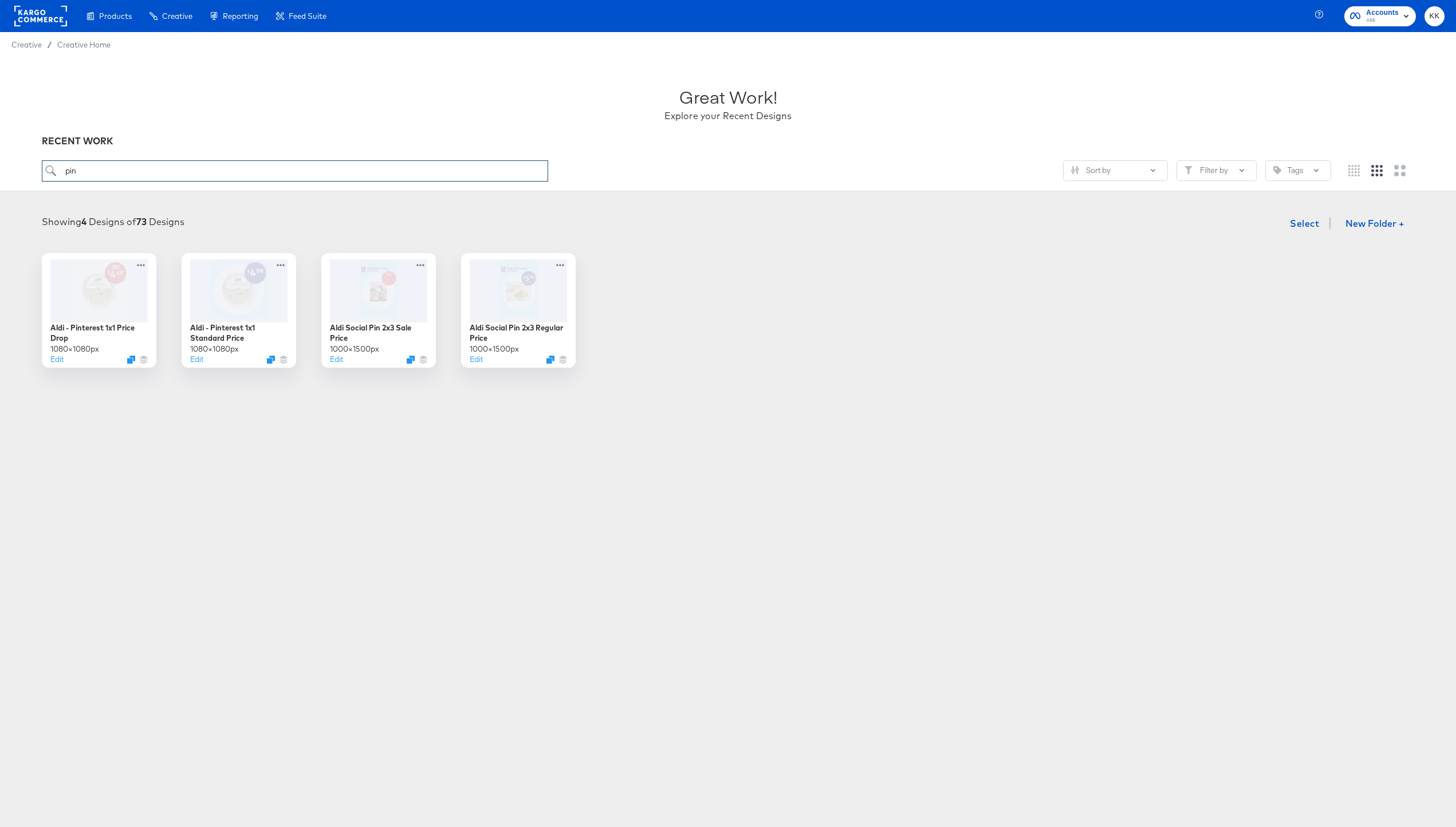
drag, startPoint x: 87, startPoint y: 168, endPoint x: 30, endPoint y: 168, distance: 57.0
click at [30, 168] on div "Great Work! Explore your Recent Designs RECENT WORK pin Sort by Filter by Tags" at bounding box center [728, 124] width 1456 height 134
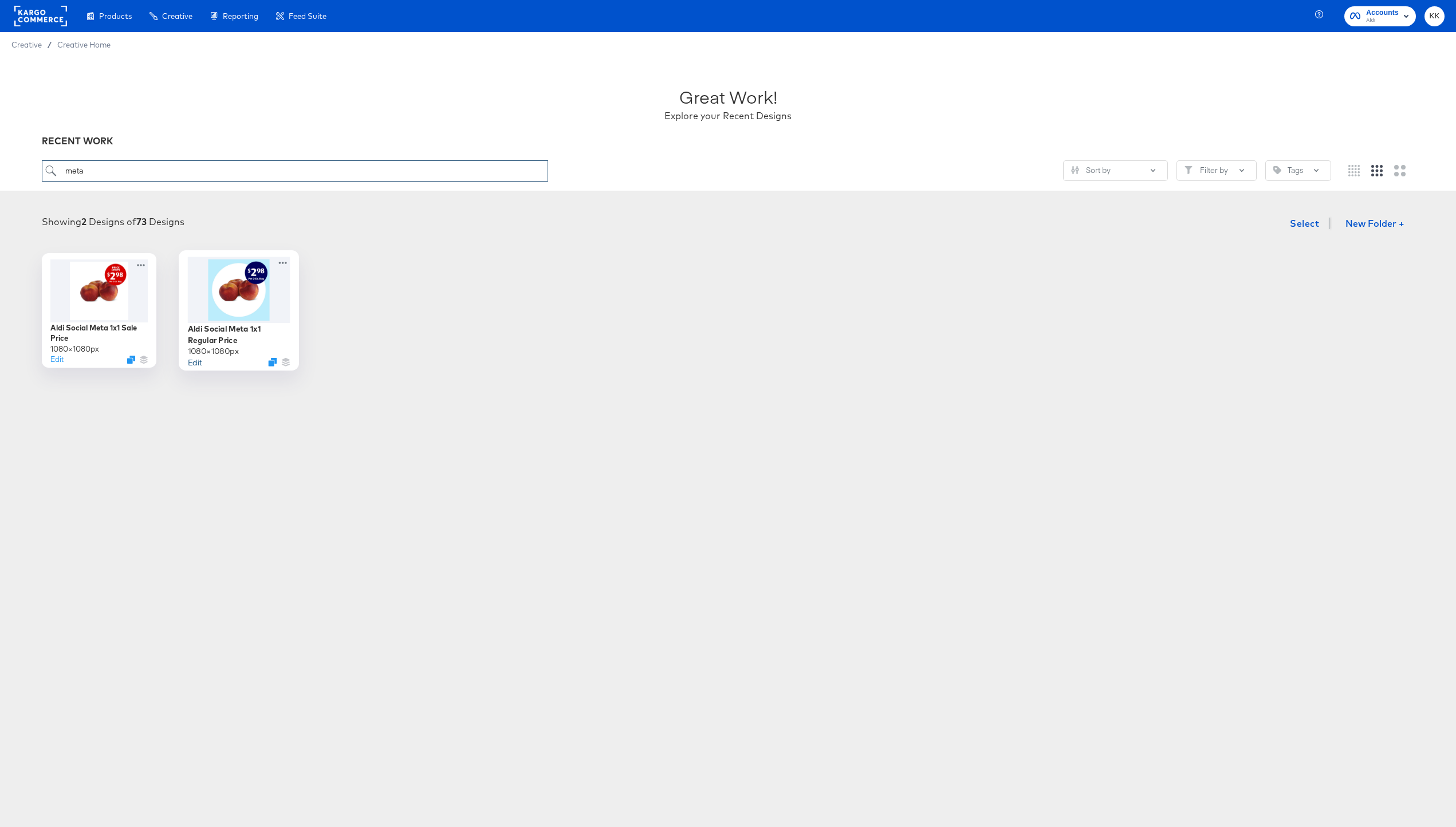
type input "meta"
click at [194, 362] on button "Edit" at bounding box center [194, 361] width 14 height 11
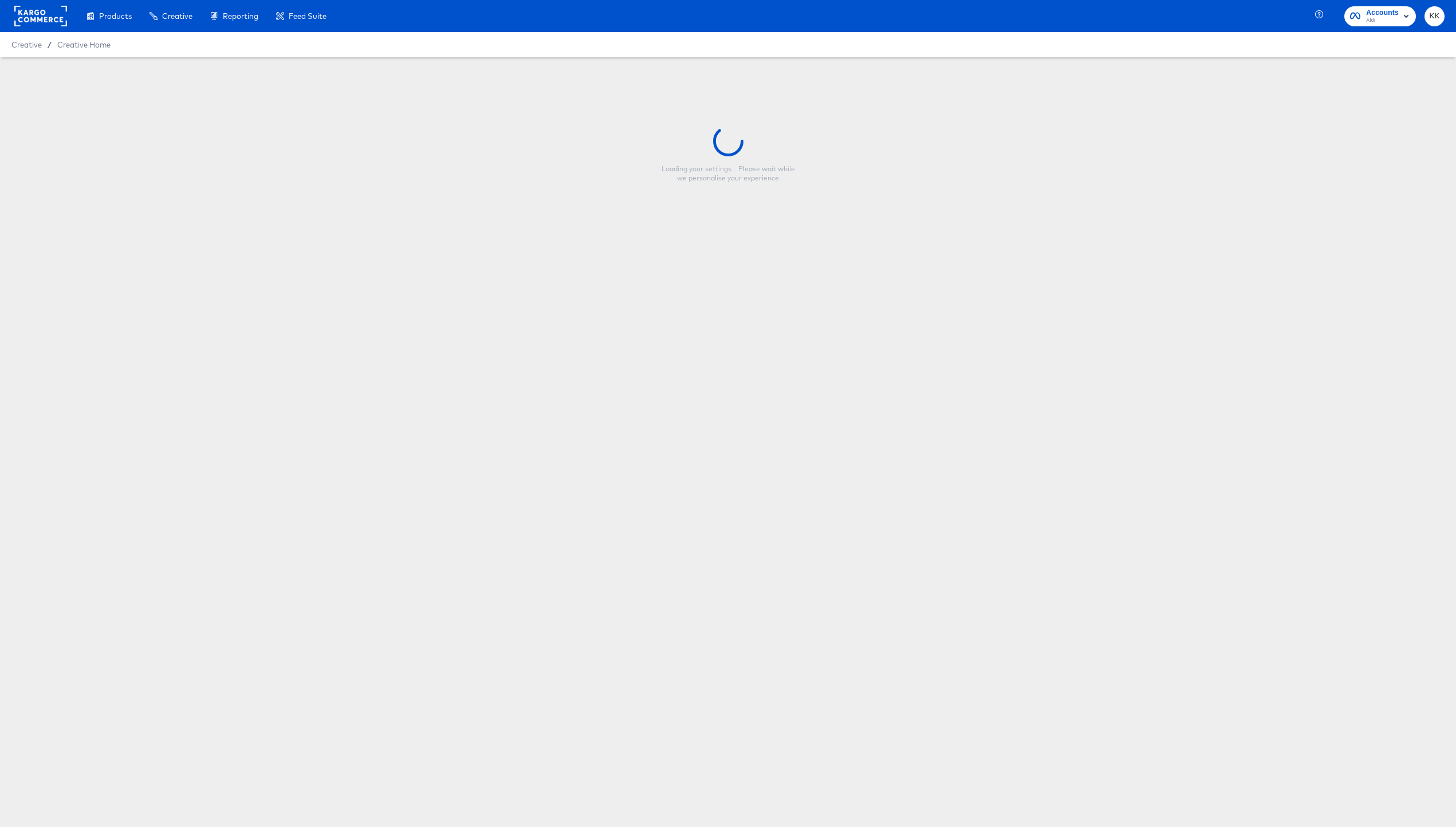
type input "Aldi Social Meta 1x1 Regular Price"
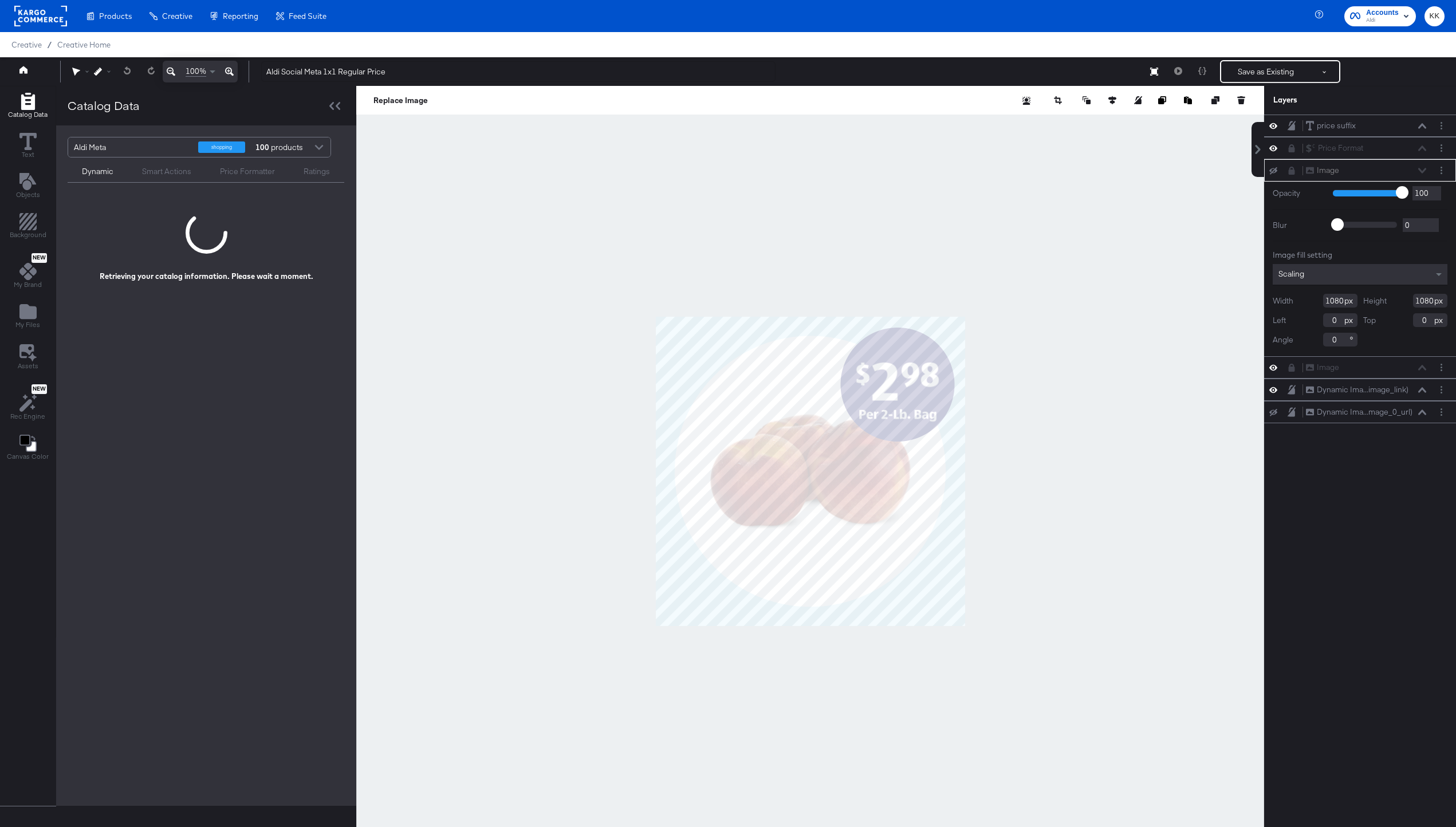
click at [998, 246] on div at bounding box center [810, 471] width 908 height 771
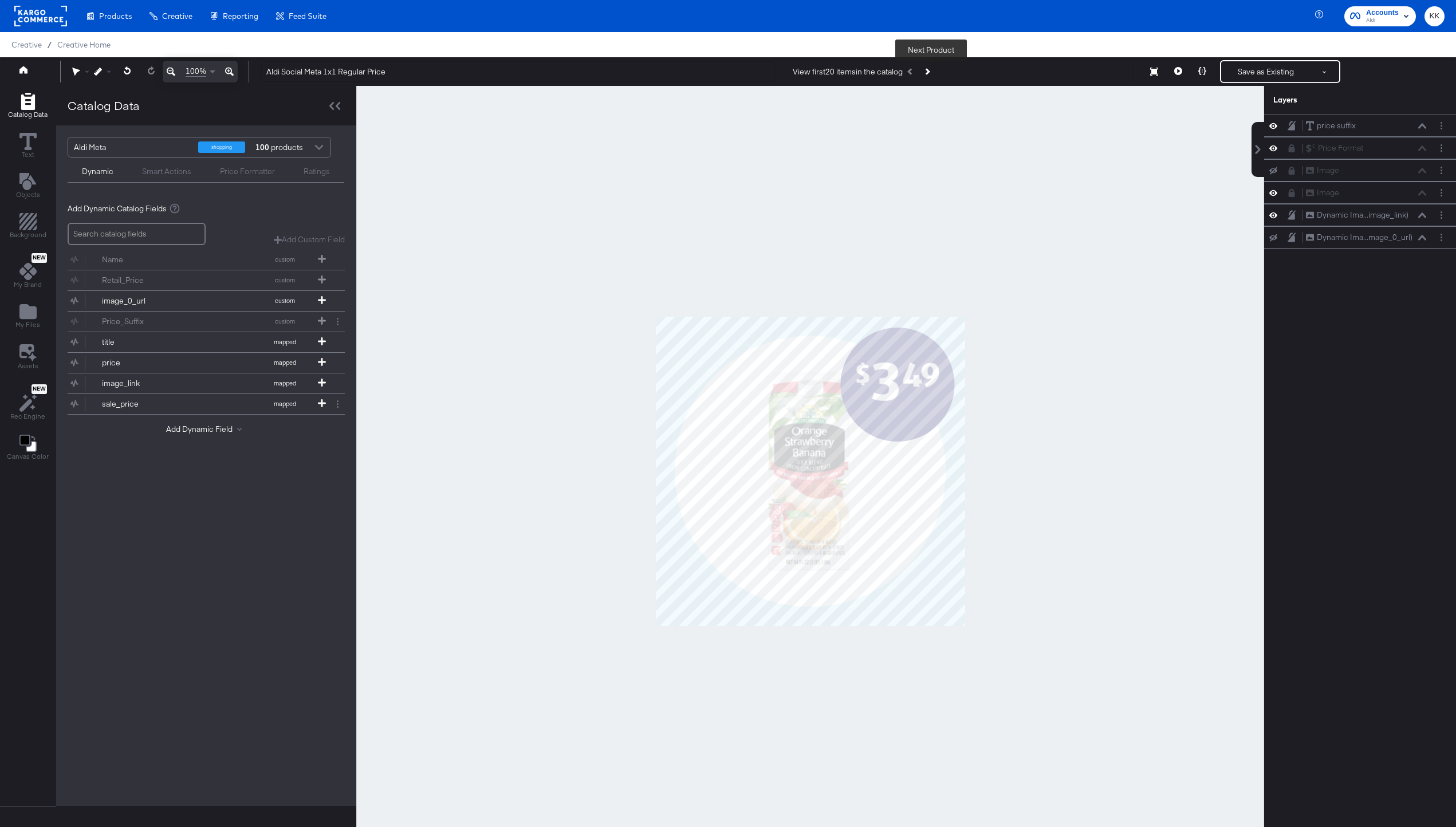
click at [935, 76] on button "Next Product" at bounding box center [927, 72] width 16 height 21
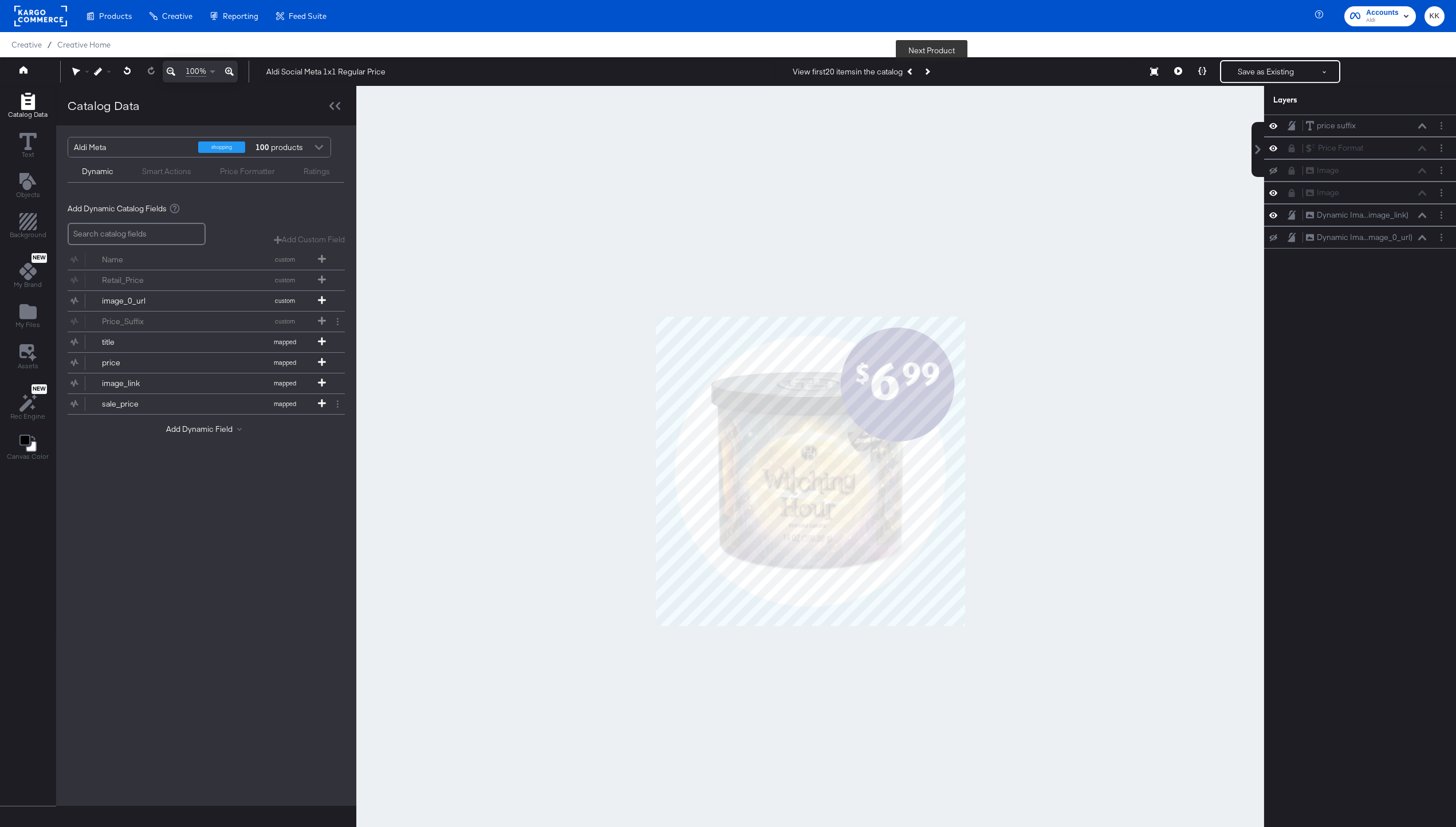
click at [935, 76] on button "Next Product" at bounding box center [927, 72] width 16 height 21
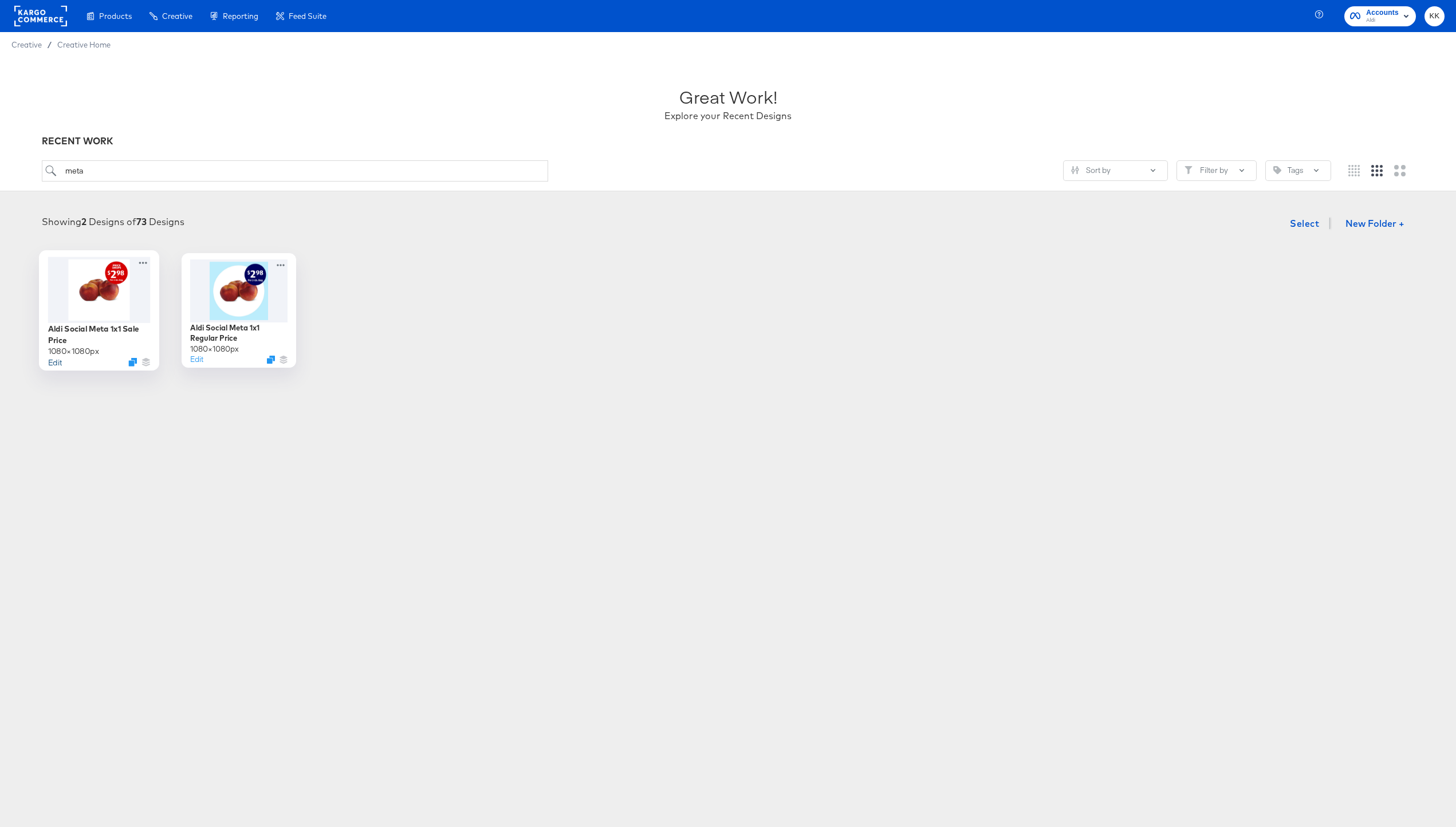
click at [53, 363] on button "Edit" at bounding box center [55, 361] width 14 height 11
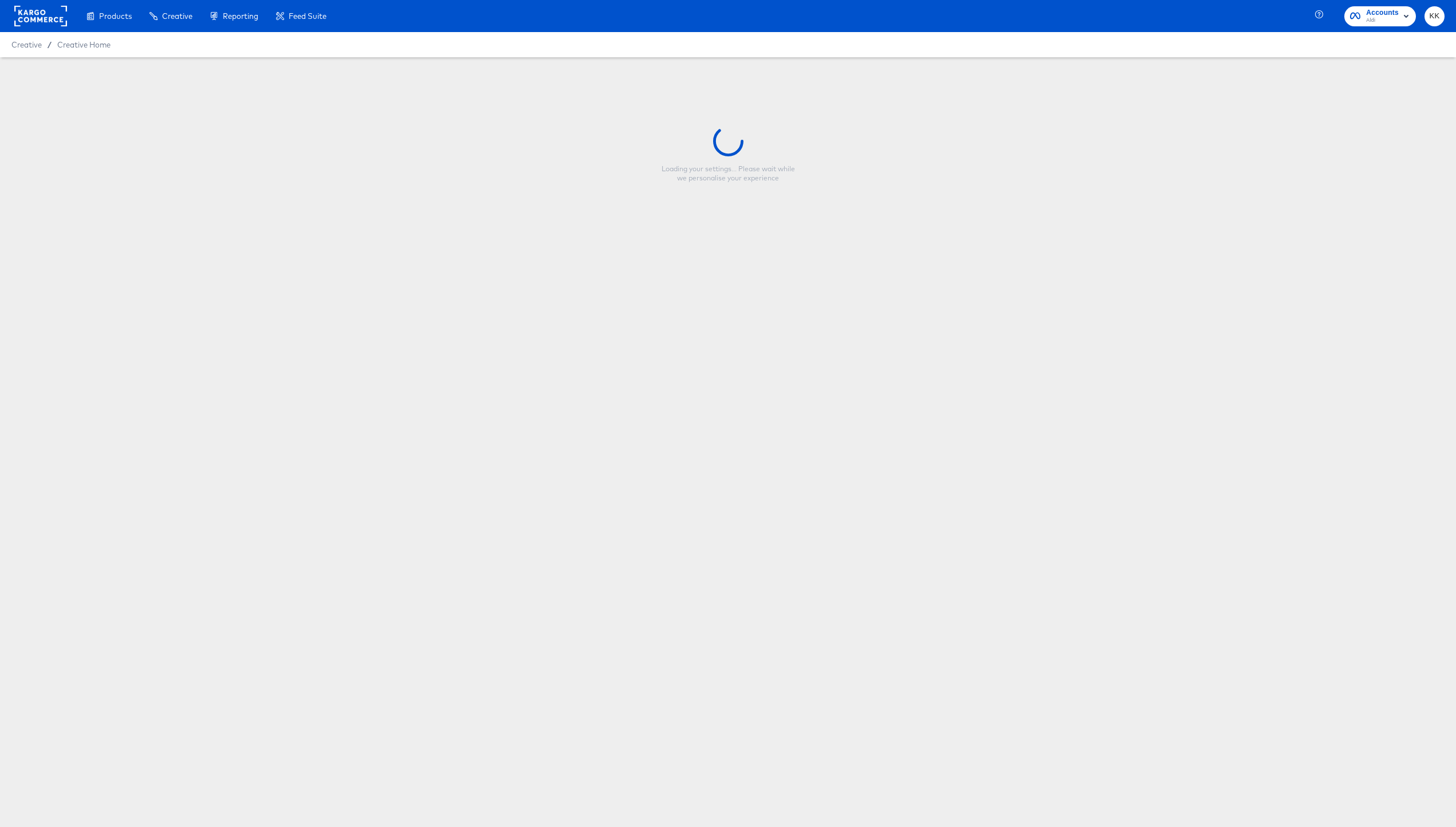
type input "Aldi Social Meta 1x1 Sale Price"
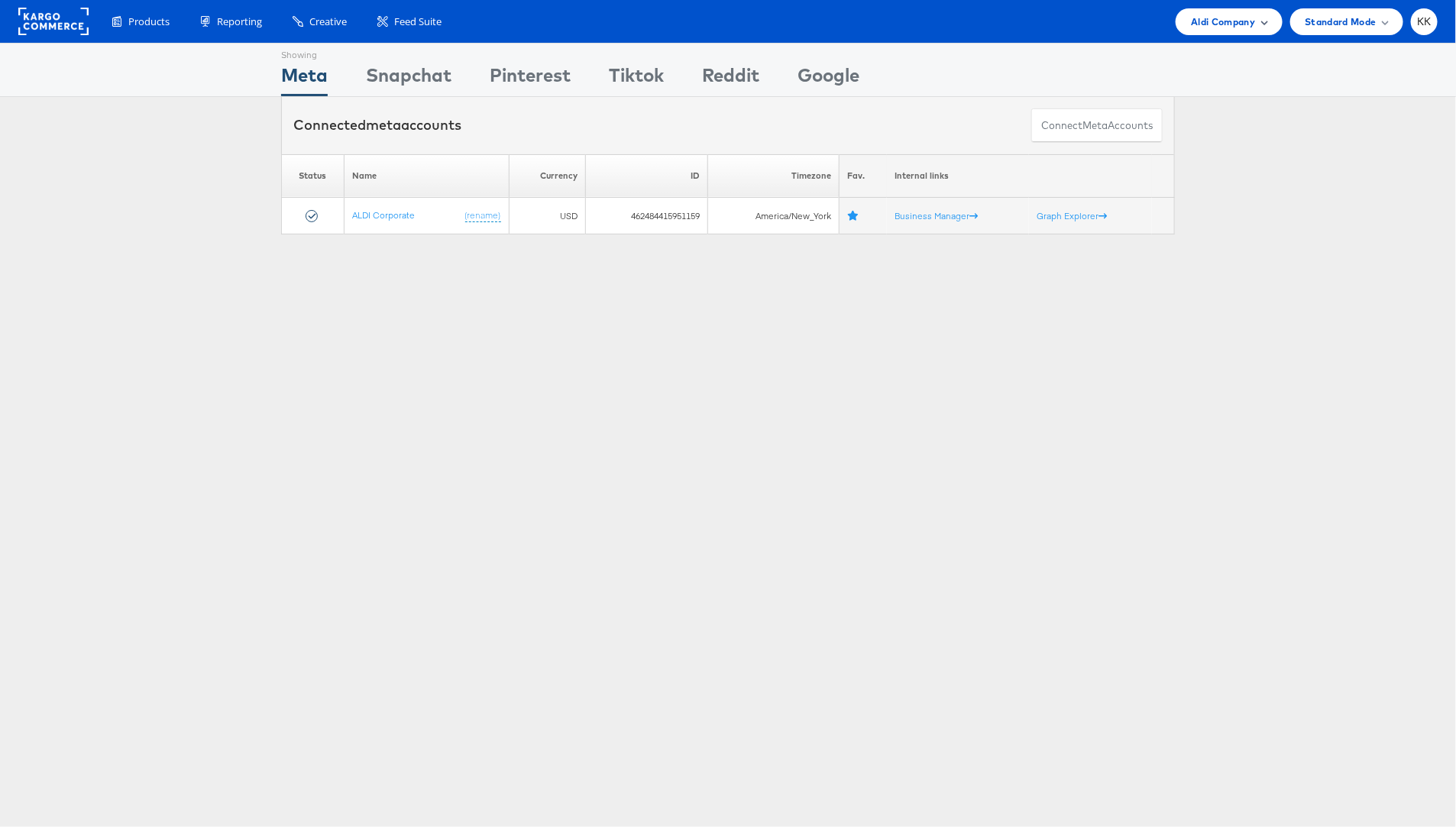
click at [1240, 30] on div "Aldi Company" at bounding box center [1229, 22] width 106 height 27
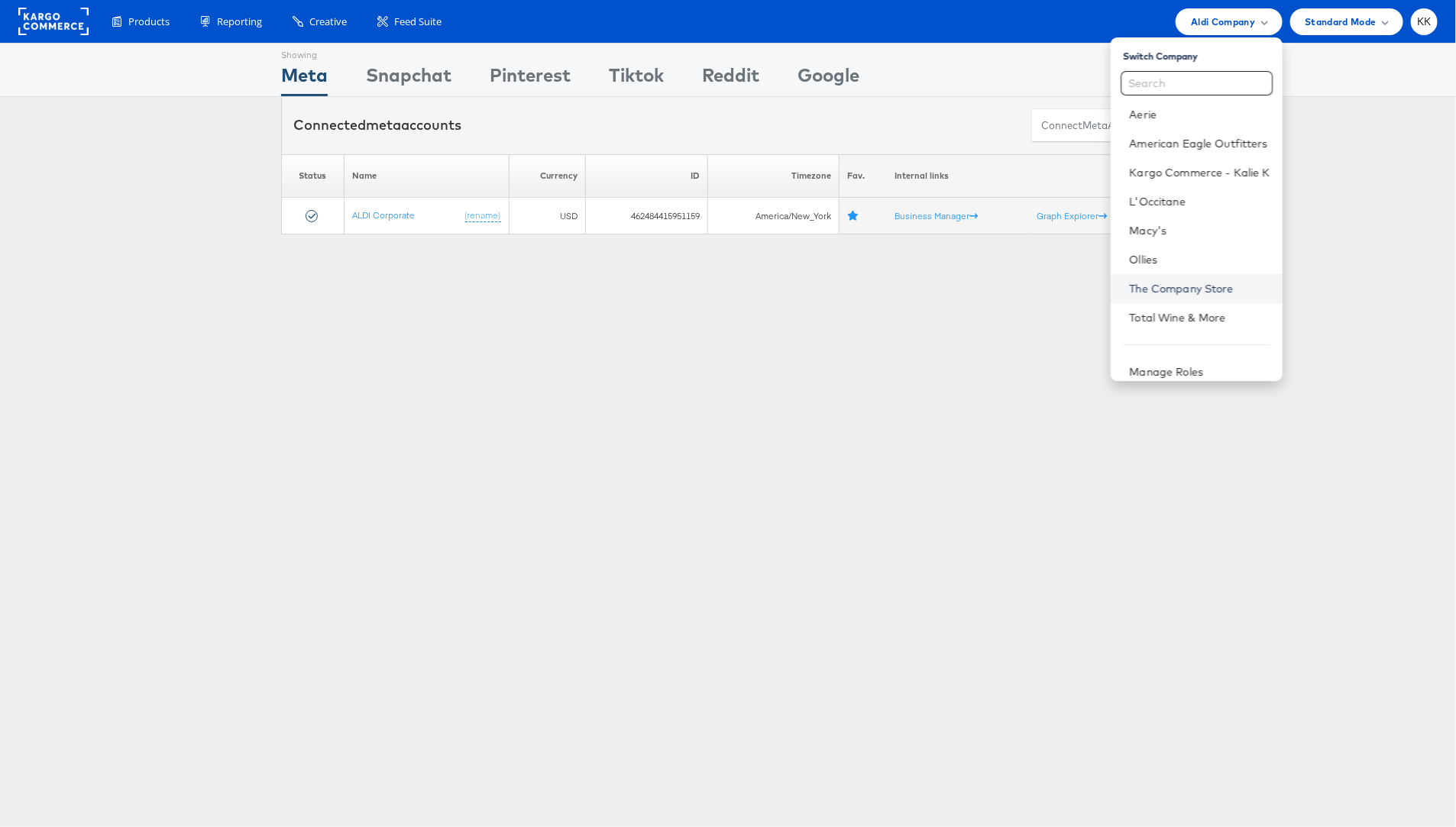
click at [1188, 285] on link "The Company Store" at bounding box center [1199, 289] width 141 height 15
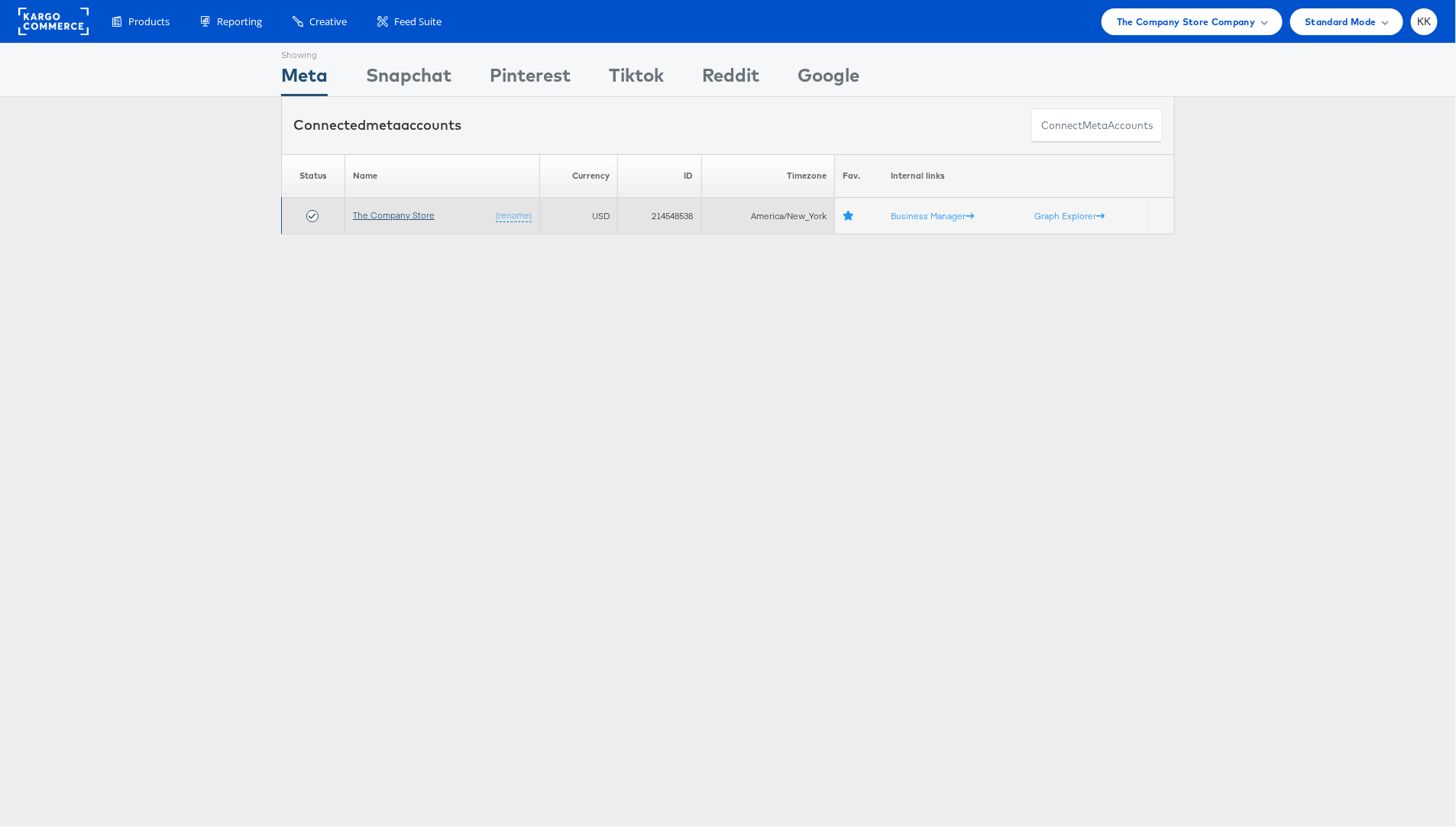
click at [390, 216] on link "The Company Store" at bounding box center [393, 215] width 82 height 12
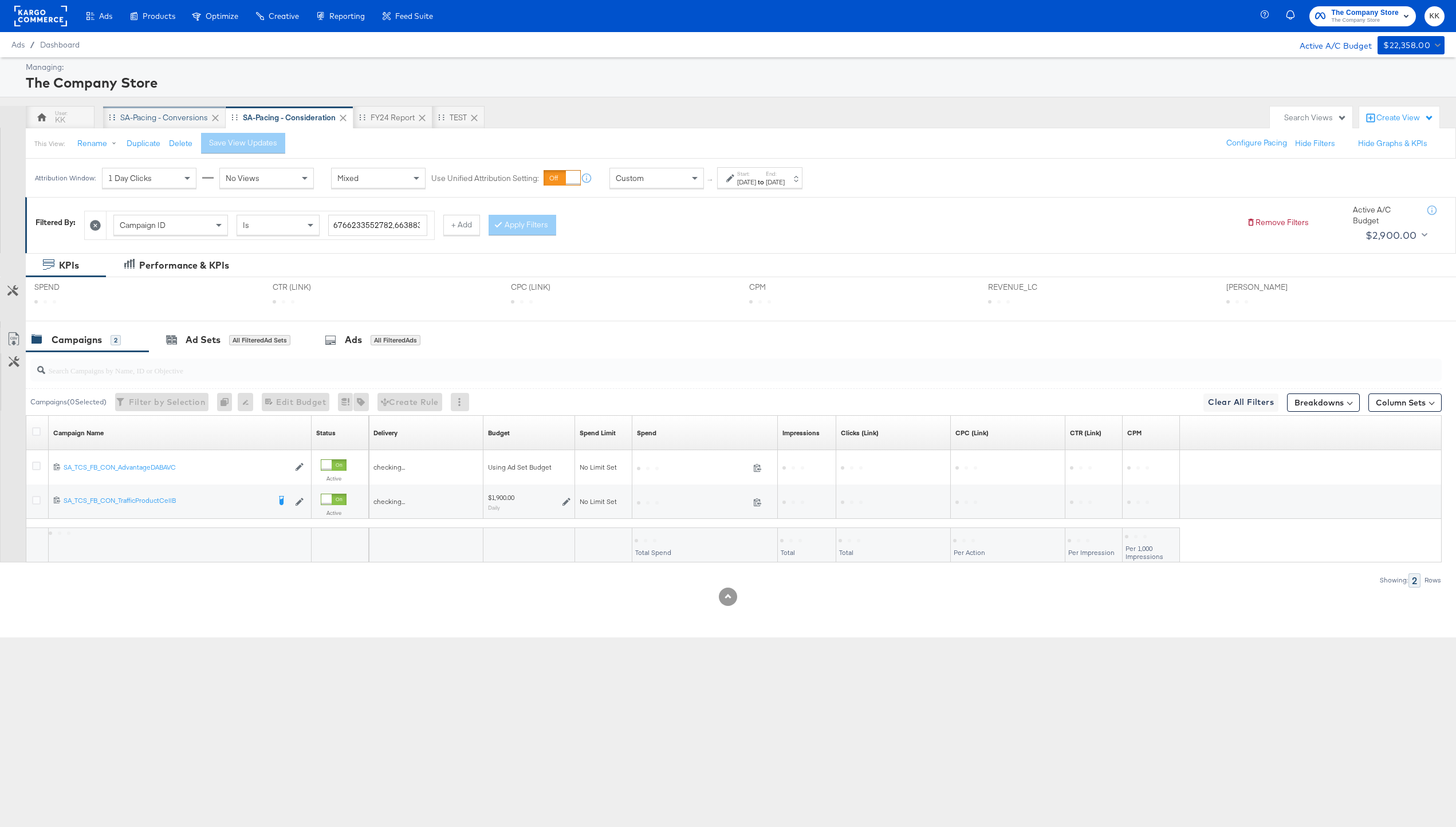
click at [151, 111] on div "SA-Pacing - Conversions" at bounding box center [165, 118] width 123 height 23
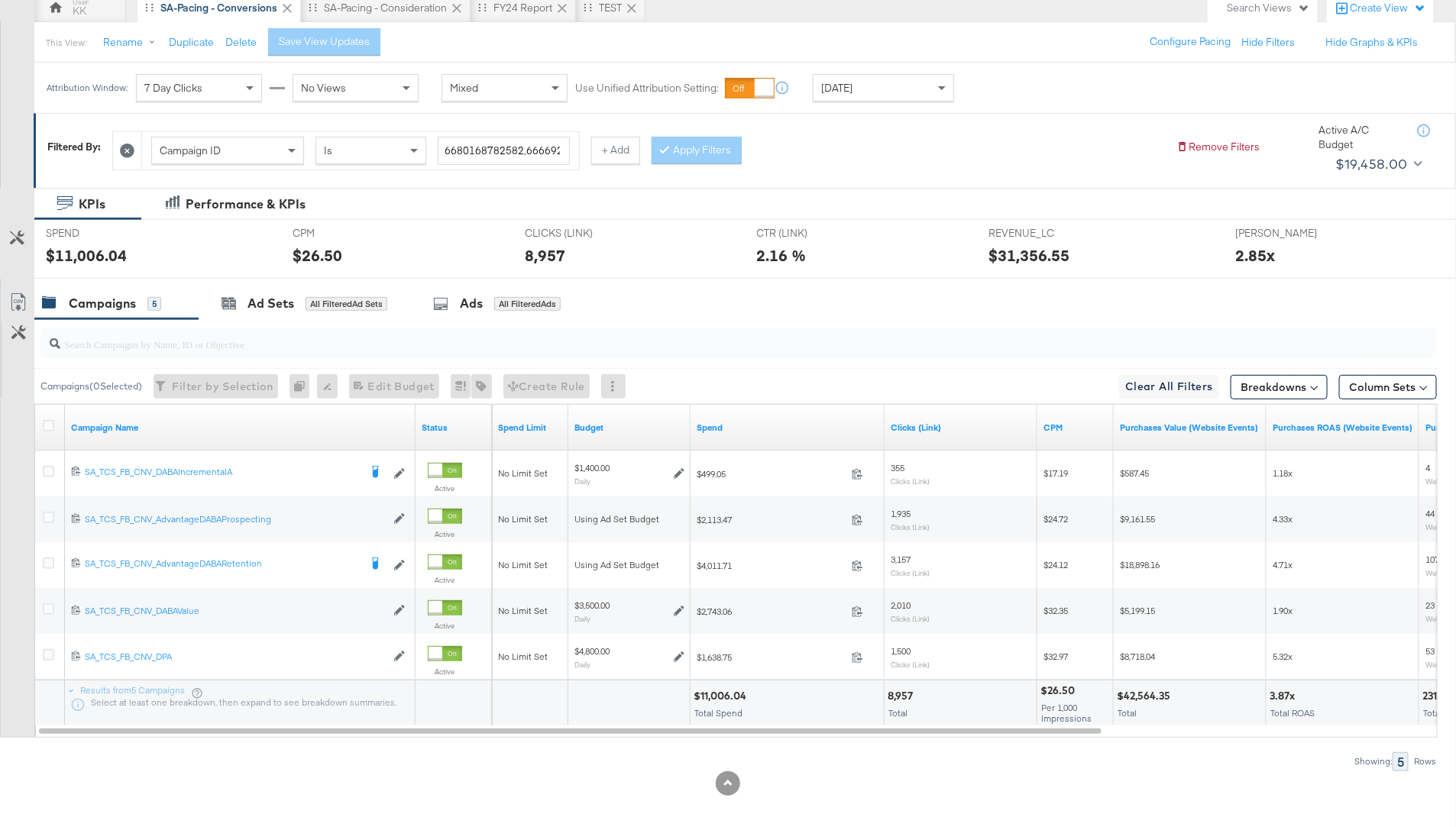
scroll to position [128, 0]
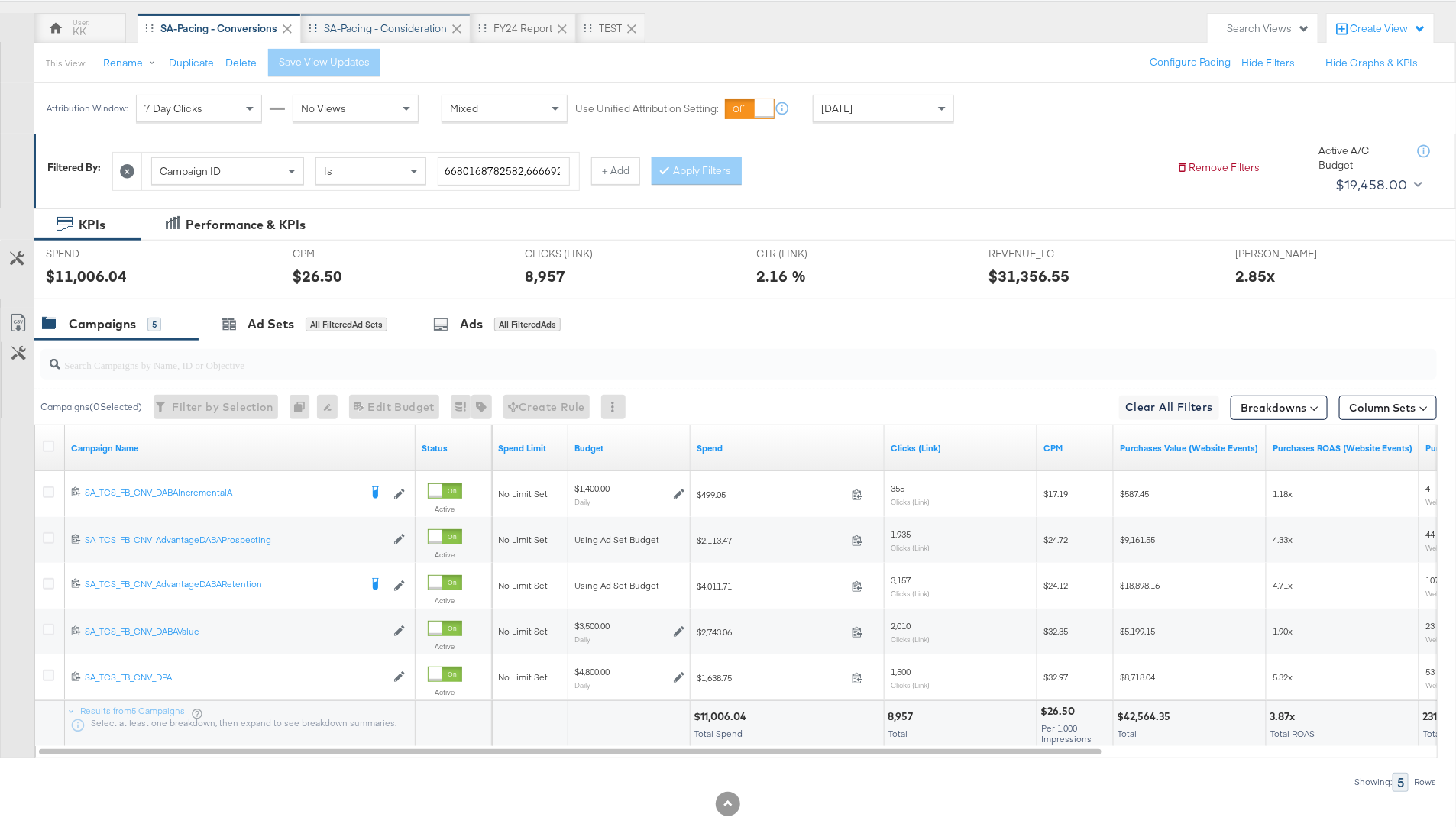
click at [419, 35] on div "SA-Pacing - Consideration" at bounding box center [385, 28] width 123 height 14
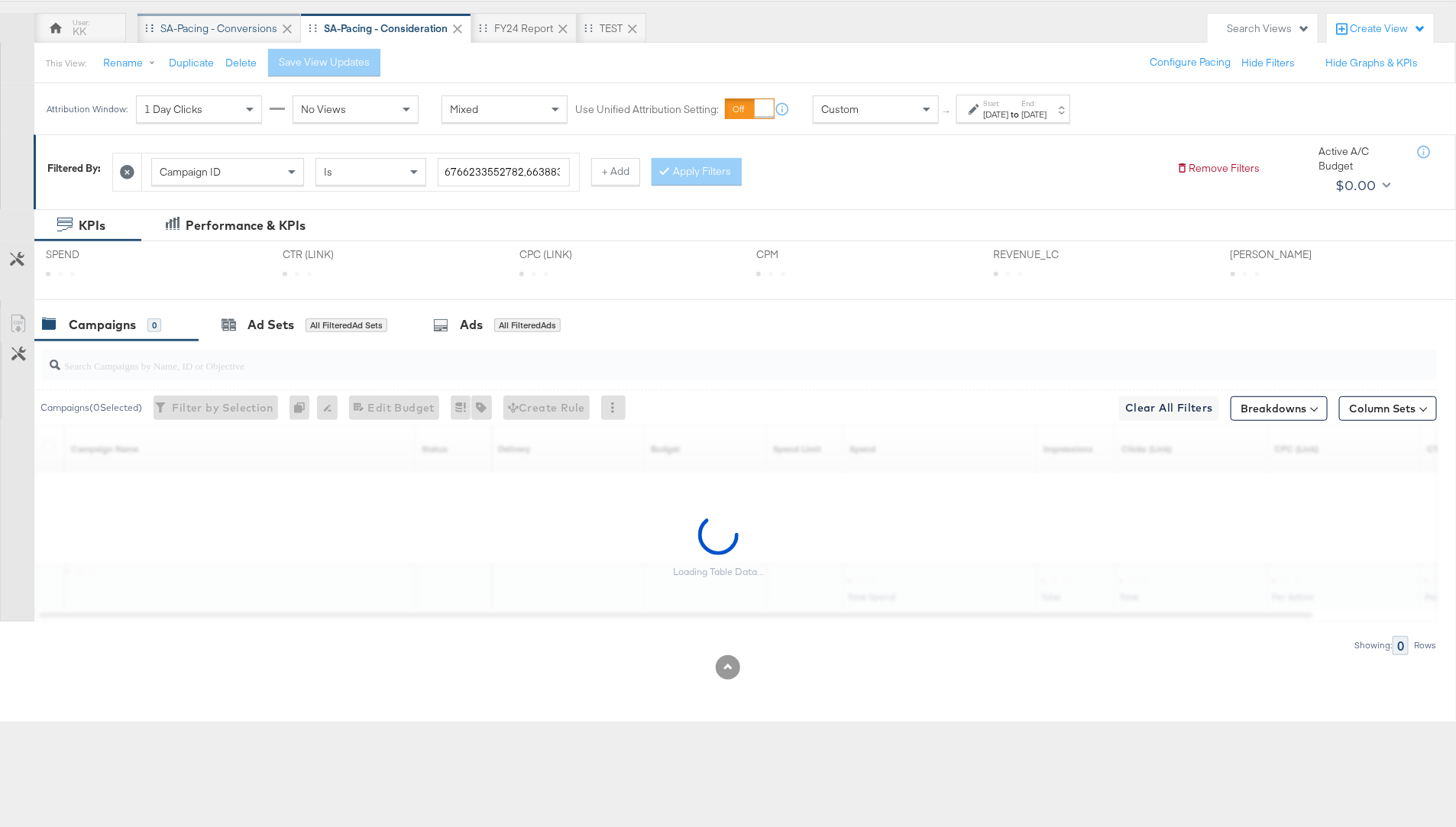
click at [228, 27] on div "SA-Pacing - Conversions" at bounding box center [219, 28] width 117 height 14
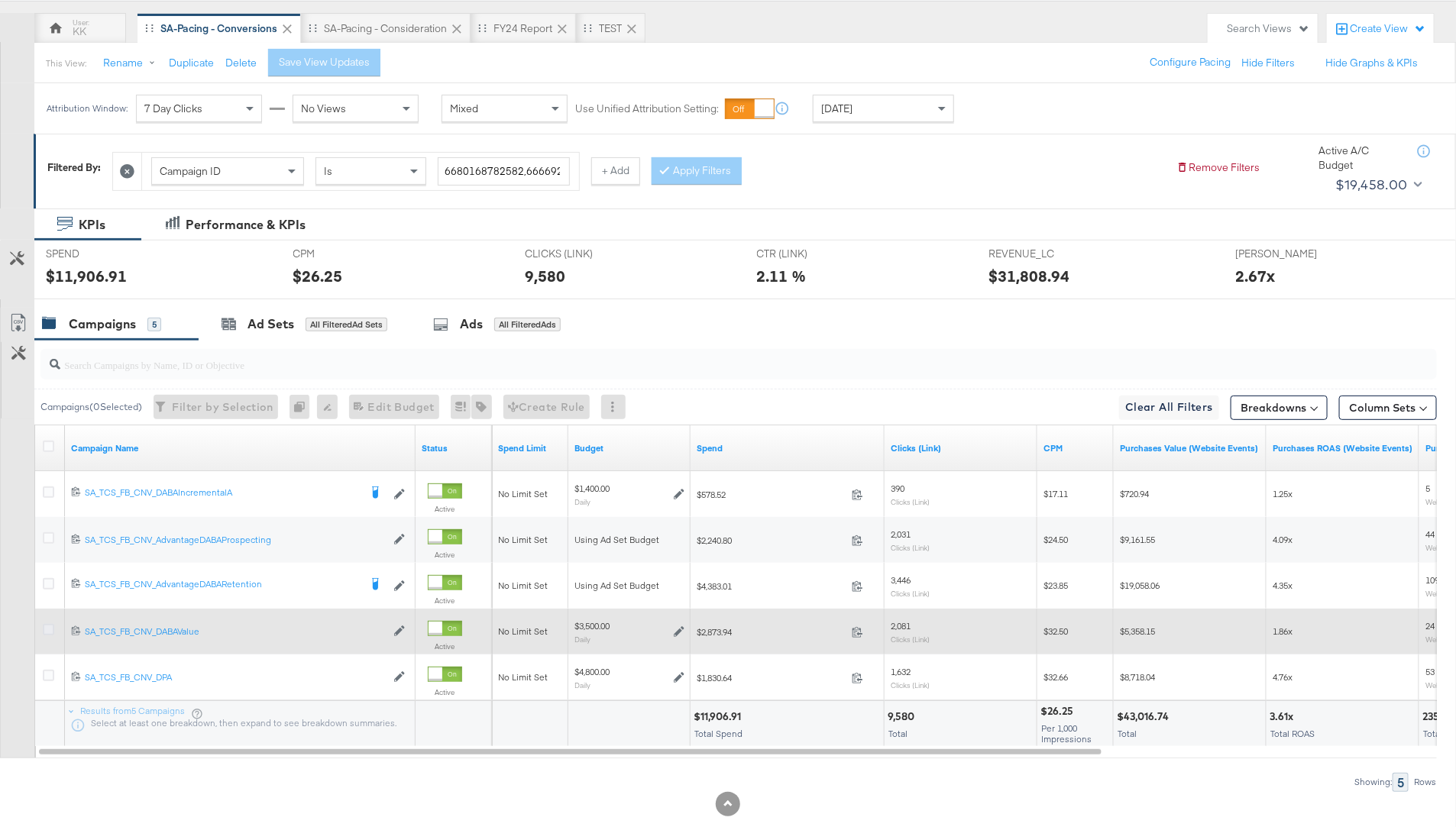
click at [49, 633] on icon at bounding box center [48, 630] width 12 height 12
click at [0, 0] on input "checkbox" at bounding box center [0, 0] width 0 height 0
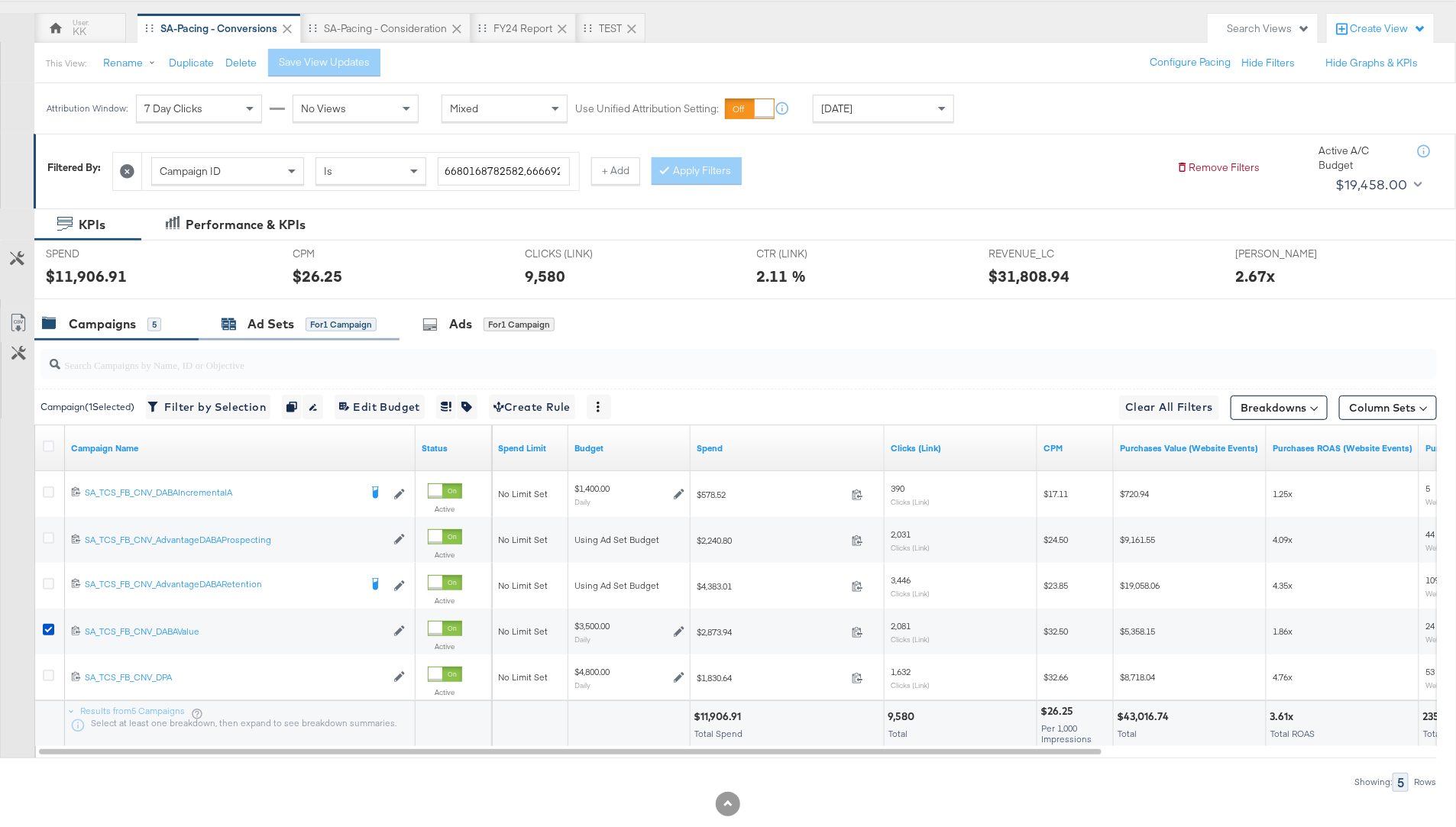
click at [262, 323] on div "Ad Sets" at bounding box center [271, 324] width 46 height 17
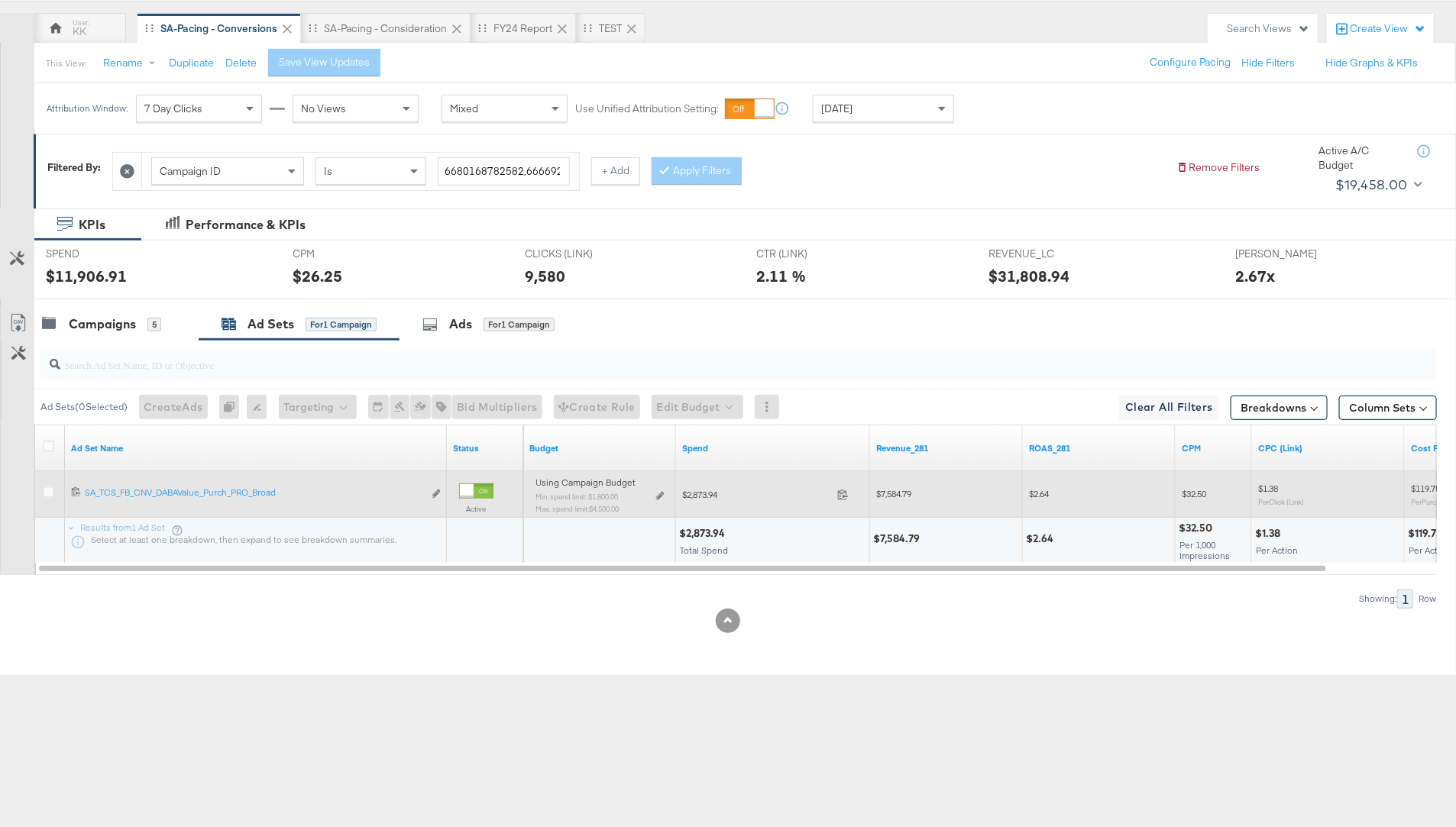
click at [650, 493] on div "Using Campaign Budget Min. spend limit: $1,800.00 Max. spend limit : $4,500.00 …" at bounding box center [599, 501] width 128 height 36
click at [659, 493] on icon at bounding box center [660, 496] width 8 height 9
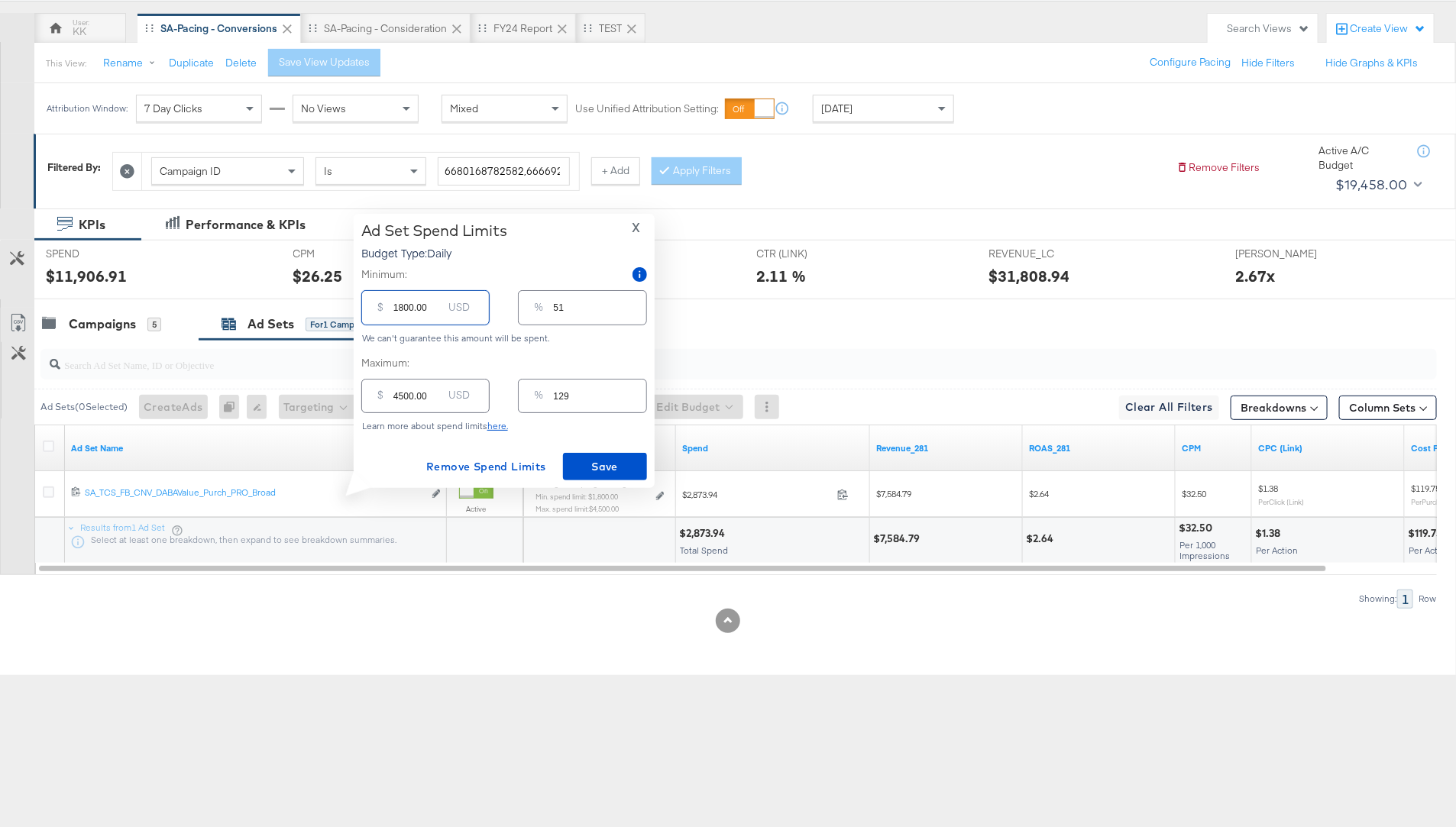
drag, startPoint x: 403, startPoint y: 310, endPoint x: 393, endPoint y: 311, distance: 10.0
click at [393, 310] on input "1800.00" at bounding box center [417, 301] width 49 height 33
type input "200.00"
type input "6"
type input "2300.00"
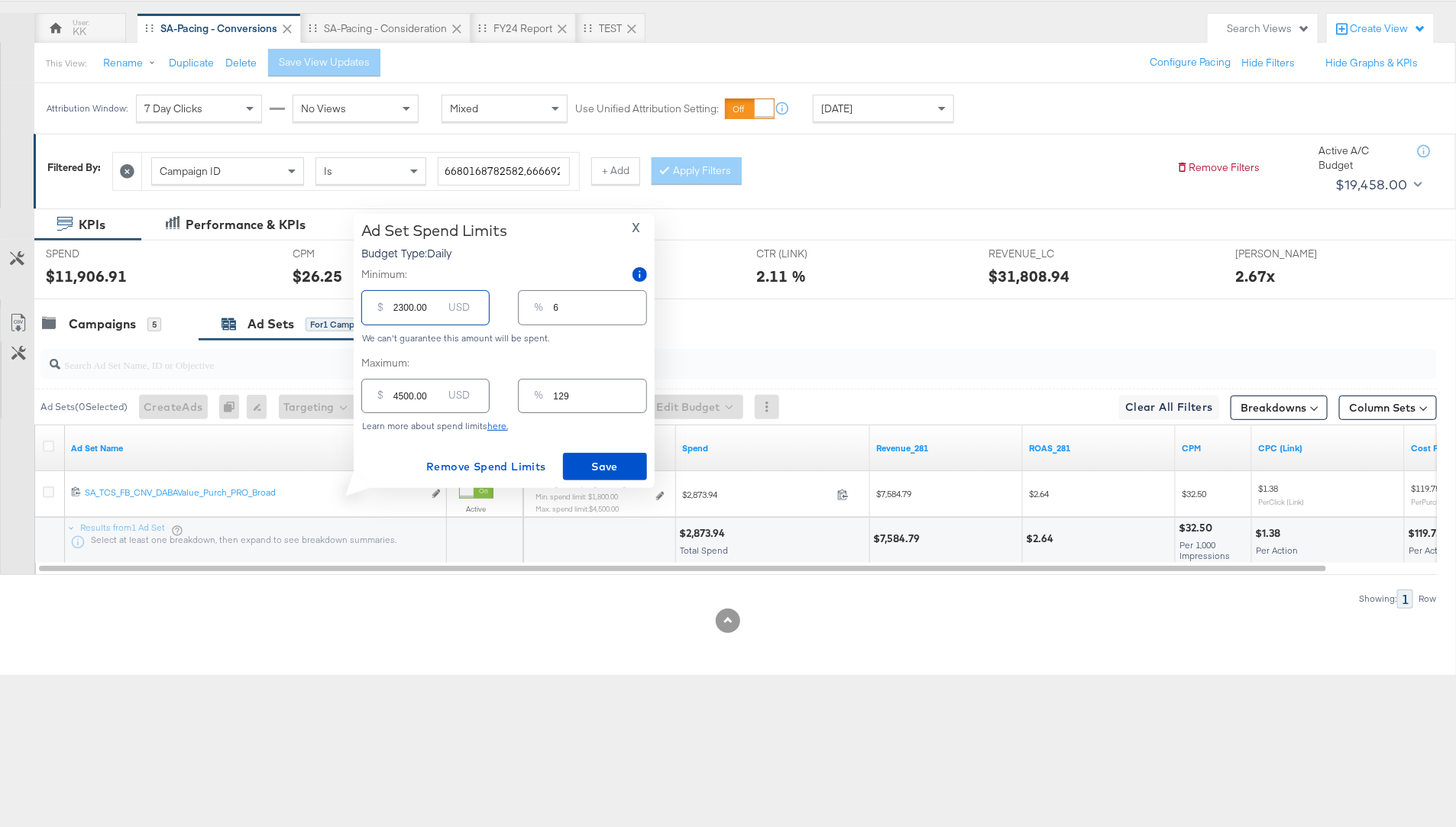
type input "66"
type input "2300.00"
click at [622, 473] on span "Save" at bounding box center [605, 467] width 72 height 19
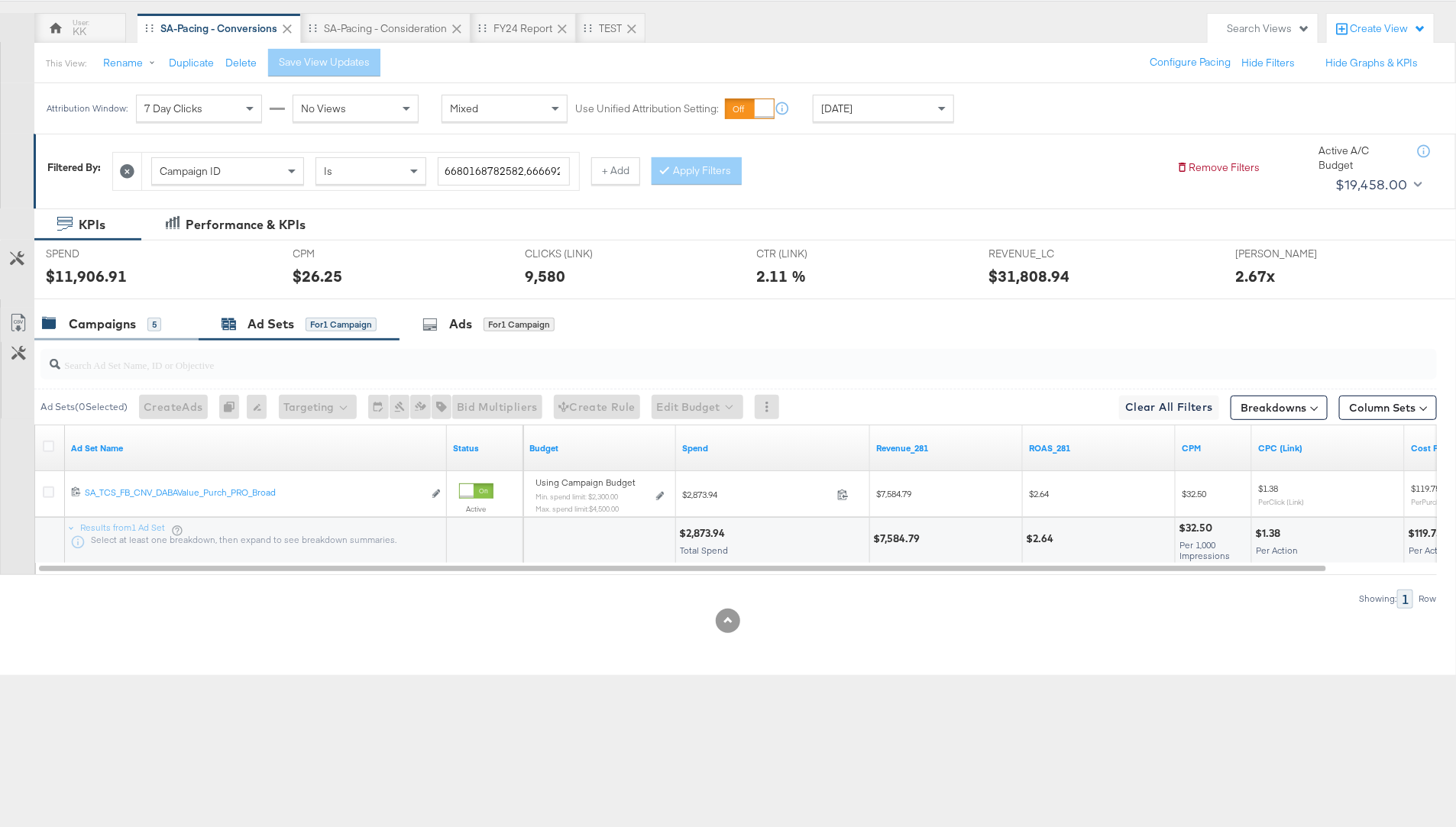
click at [59, 326] on div "Campaigns 5" at bounding box center [102, 324] width 119 height 17
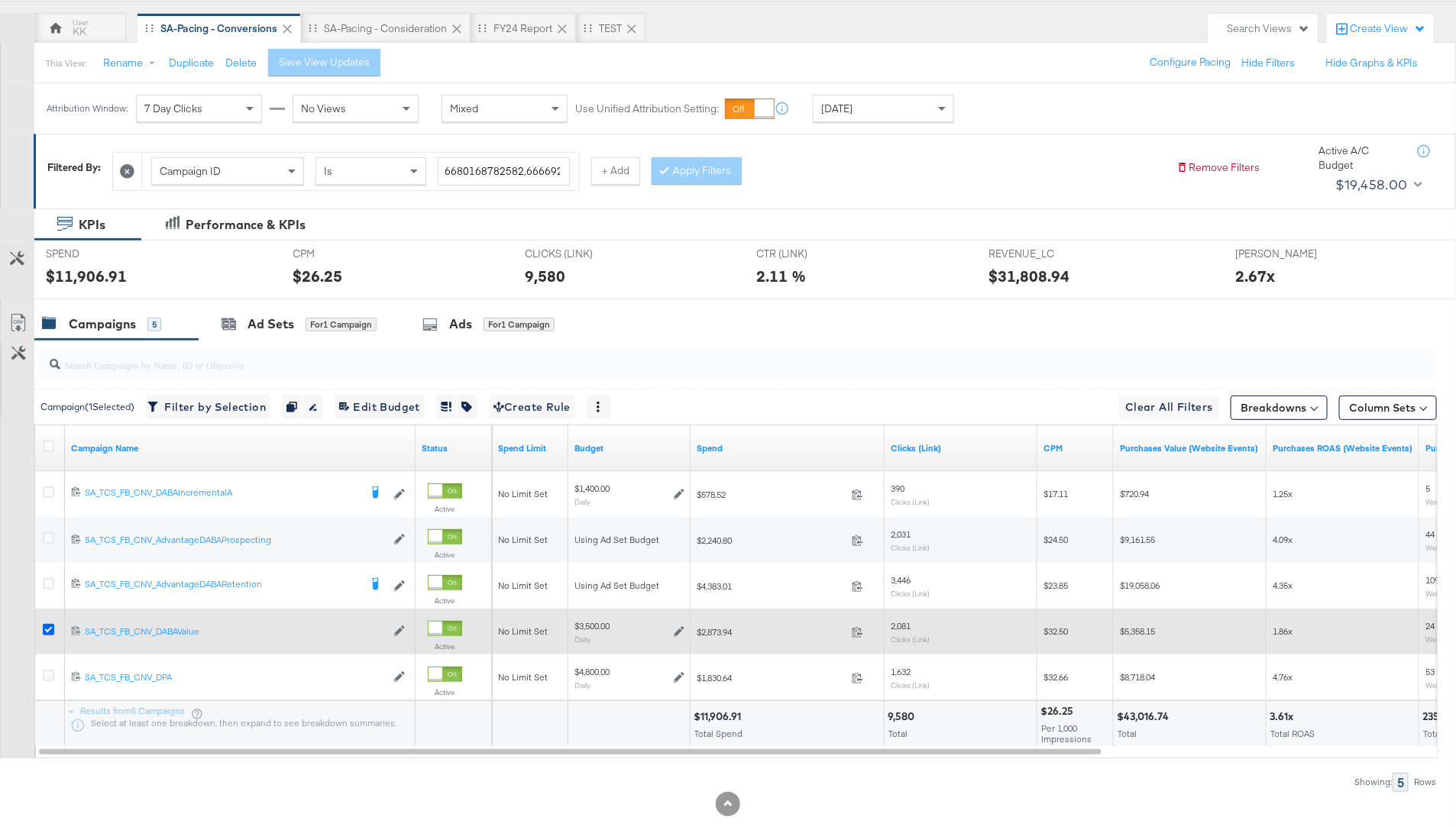
click at [46, 628] on icon at bounding box center [48, 630] width 12 height 12
click at [0, 0] on input "checkbox" at bounding box center [0, 0] width 0 height 0
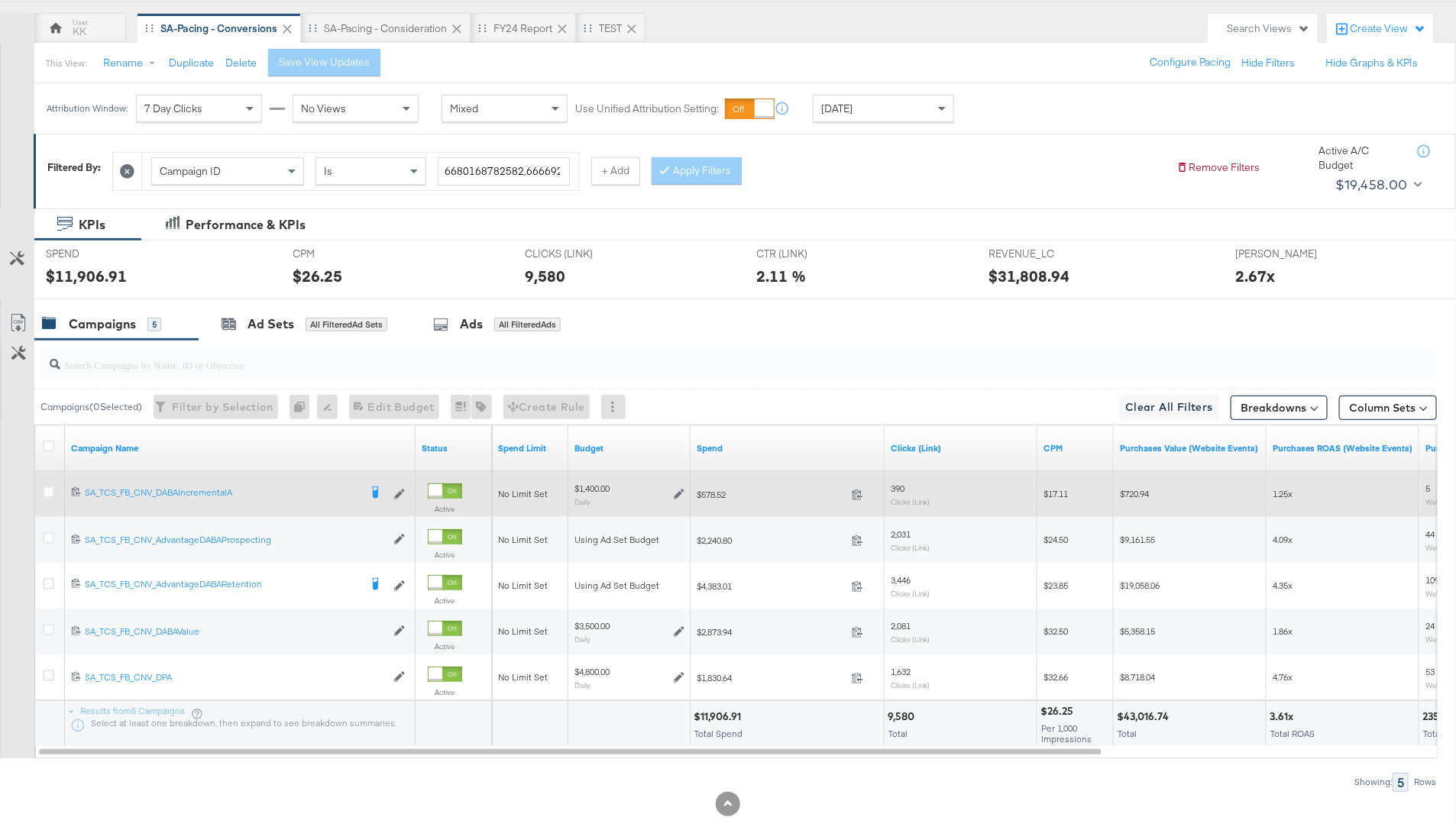
click at [45, 484] on div at bounding box center [50, 494] width 28 height 28
click at [42, 489] on icon at bounding box center [48, 492] width 12 height 12
click at [0, 0] on input "checkbox" at bounding box center [0, 0] width 0 height 0
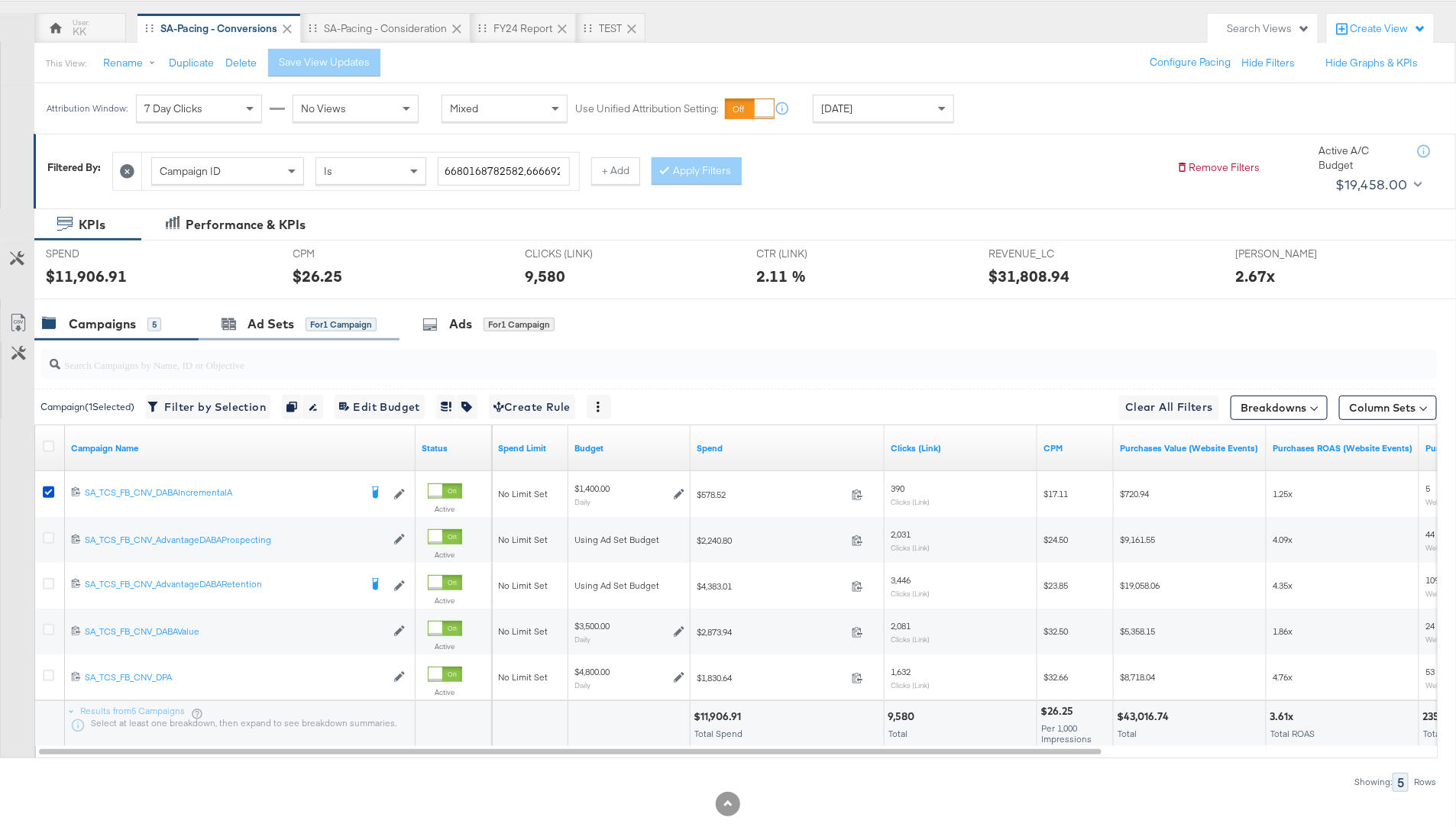
click at [335, 311] on div "Ad Sets for 1 Campaign" at bounding box center [299, 324] width 201 height 33
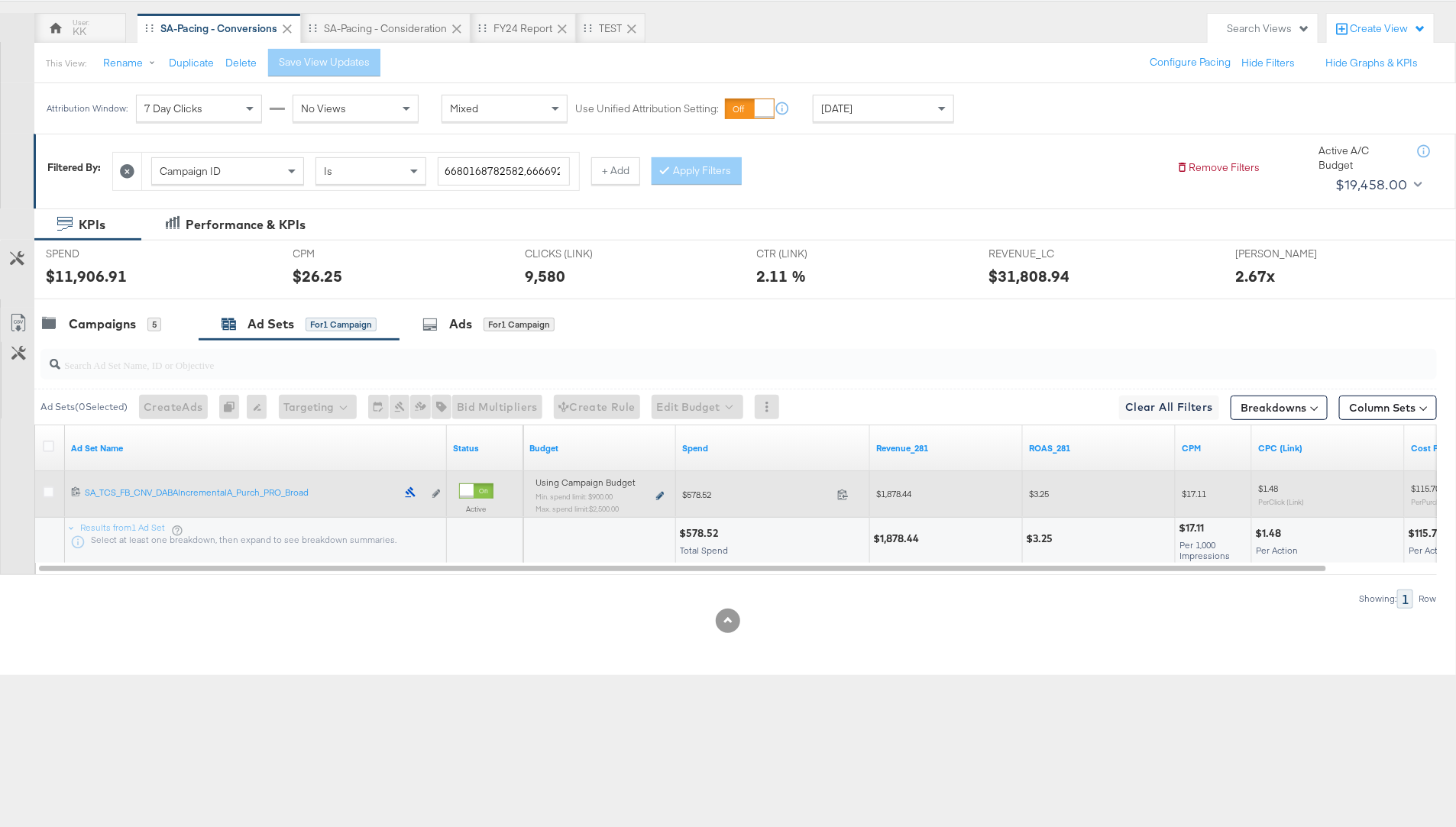
click at [658, 497] on icon at bounding box center [660, 496] width 8 height 9
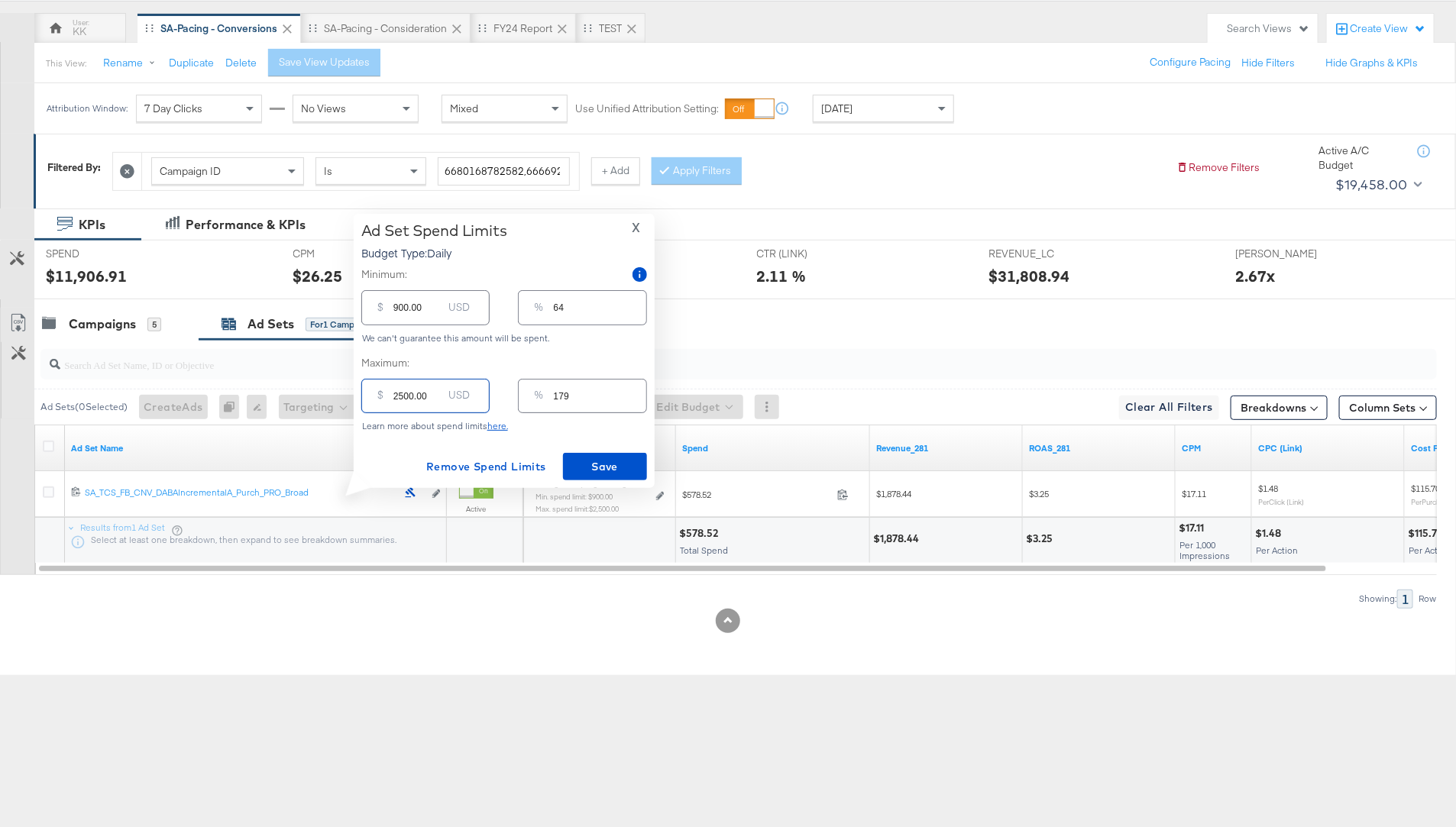
drag, startPoint x: 401, startPoint y: 397, endPoint x: 379, endPoint y: 395, distance: 22.1
click at [379, 395] on div "$ 2500.00 USD" at bounding box center [425, 396] width 128 height 35
type input "500.00"
type input "36"
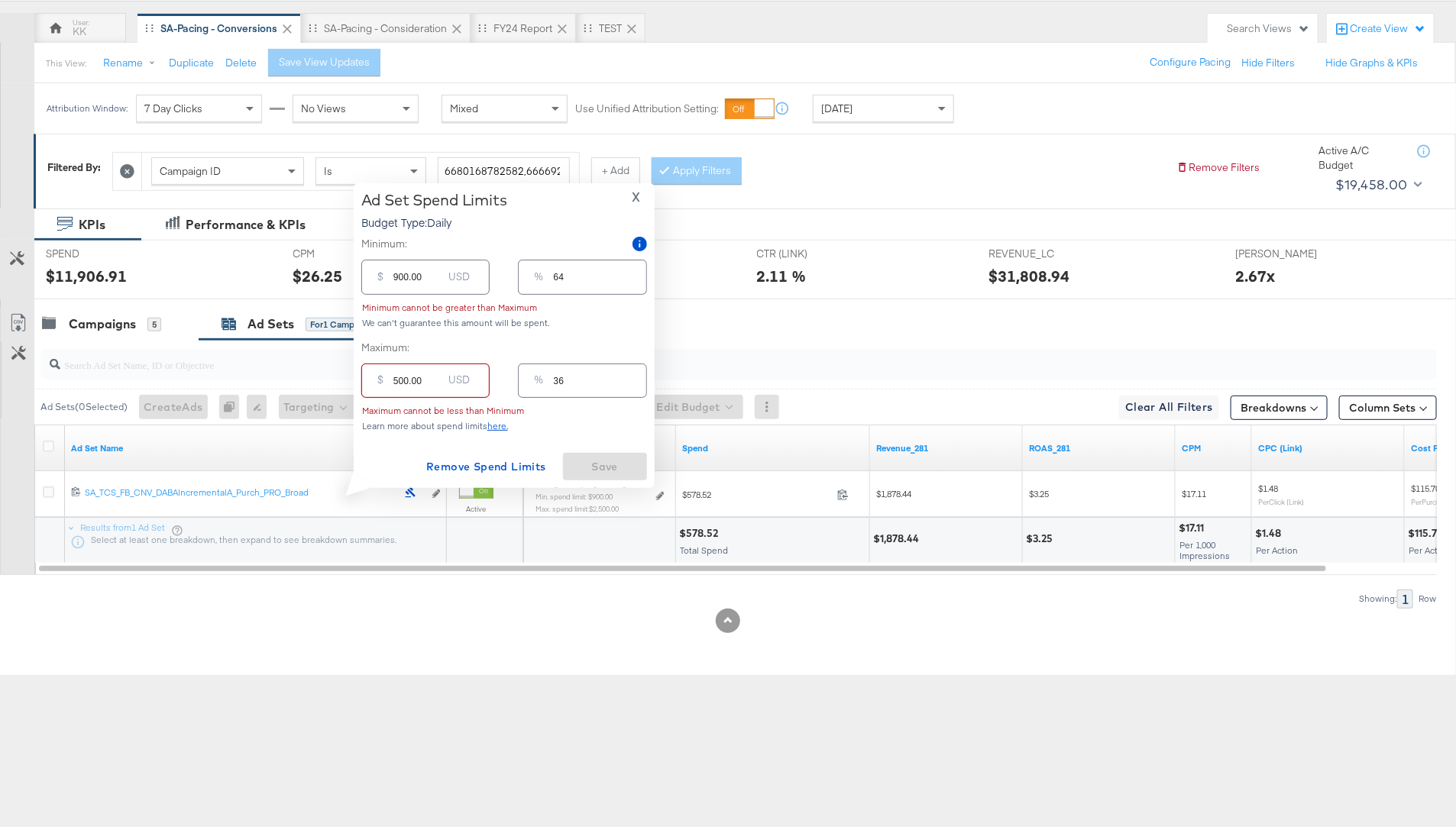
type input "00.00"
type input "0"
type input "100.00"
type input "7"
type input "1300.00"
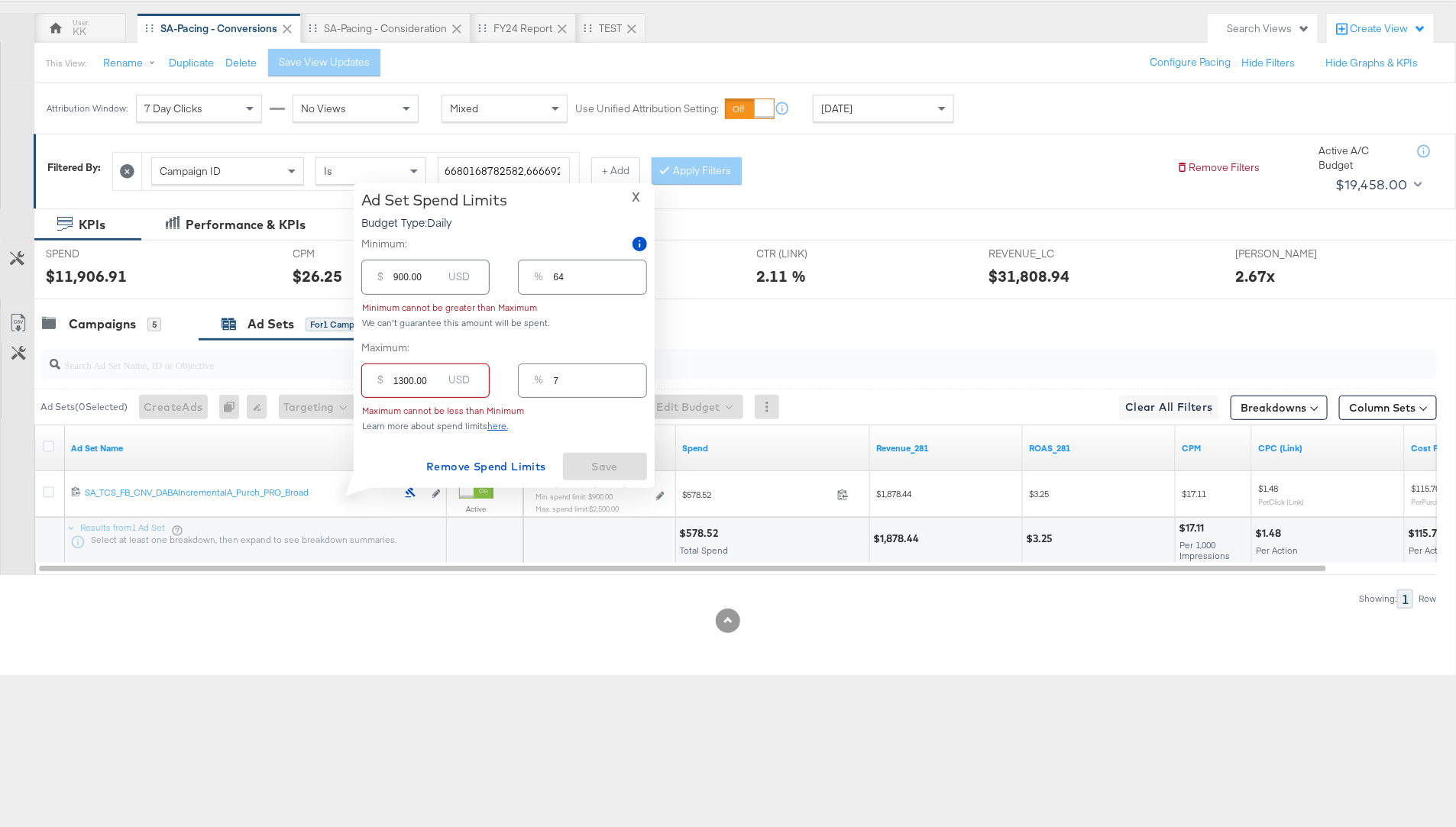
type input "93"
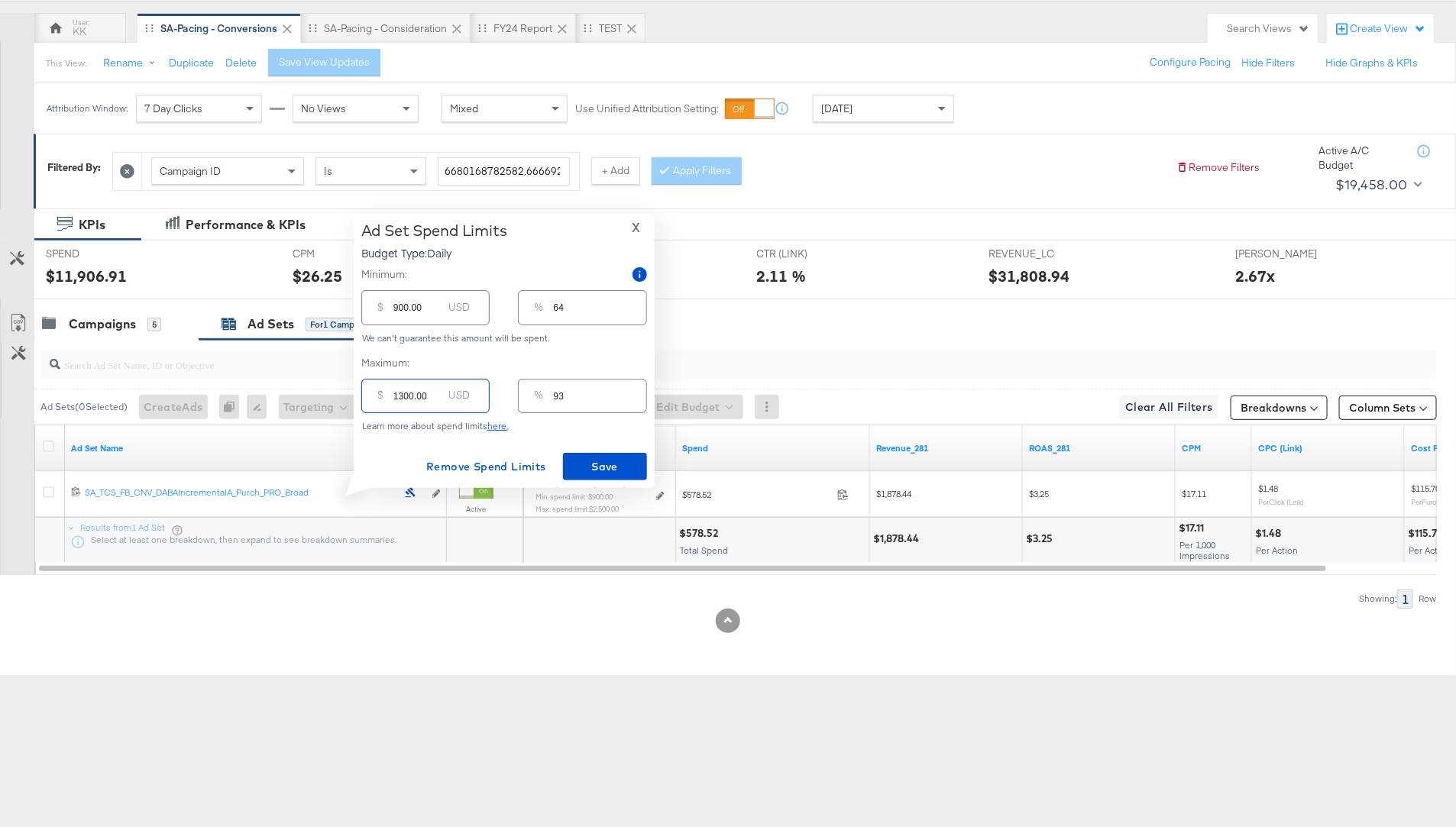
type input "100.00"
type input "7"
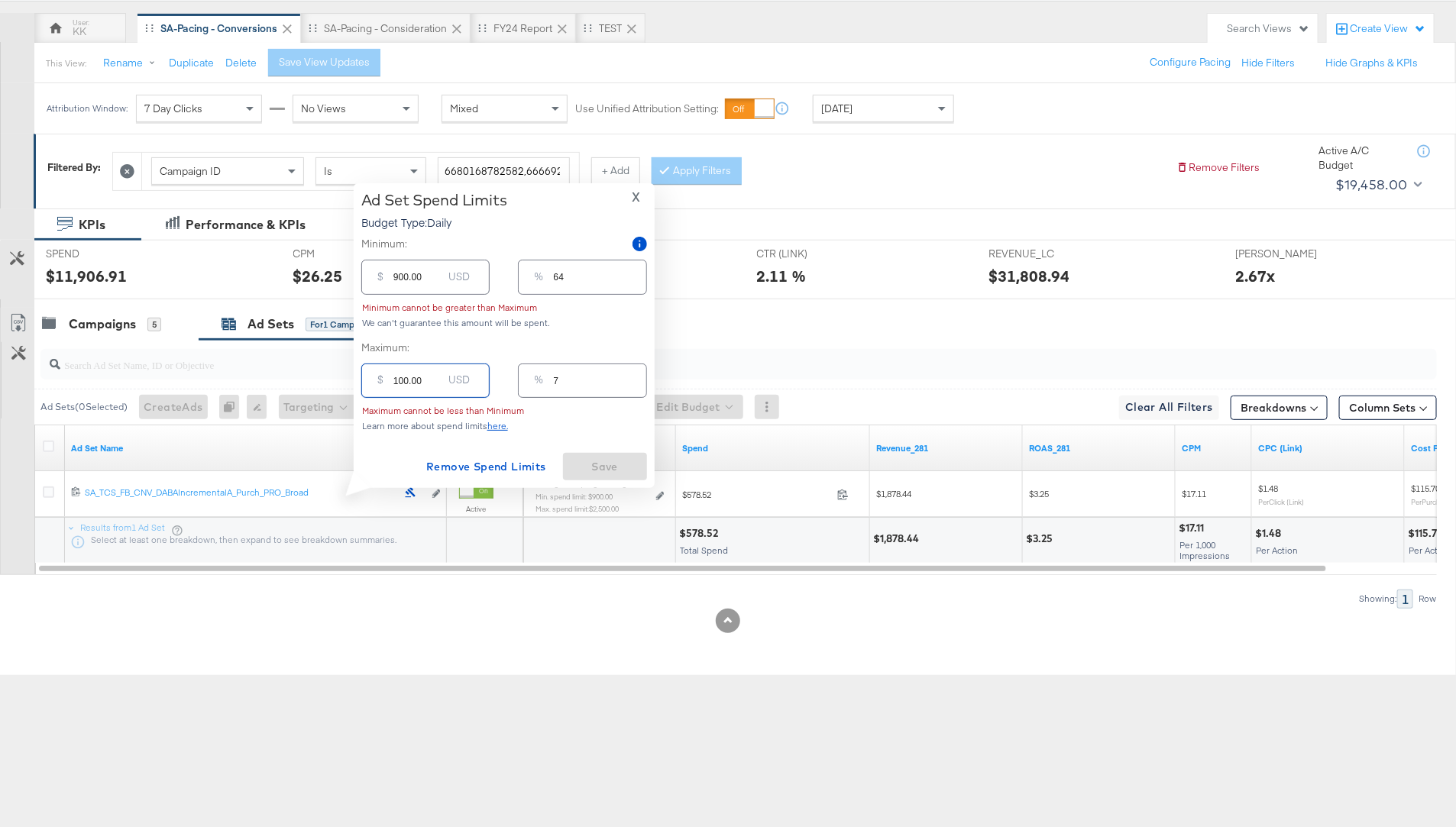
type input "1200.00"
type input "86"
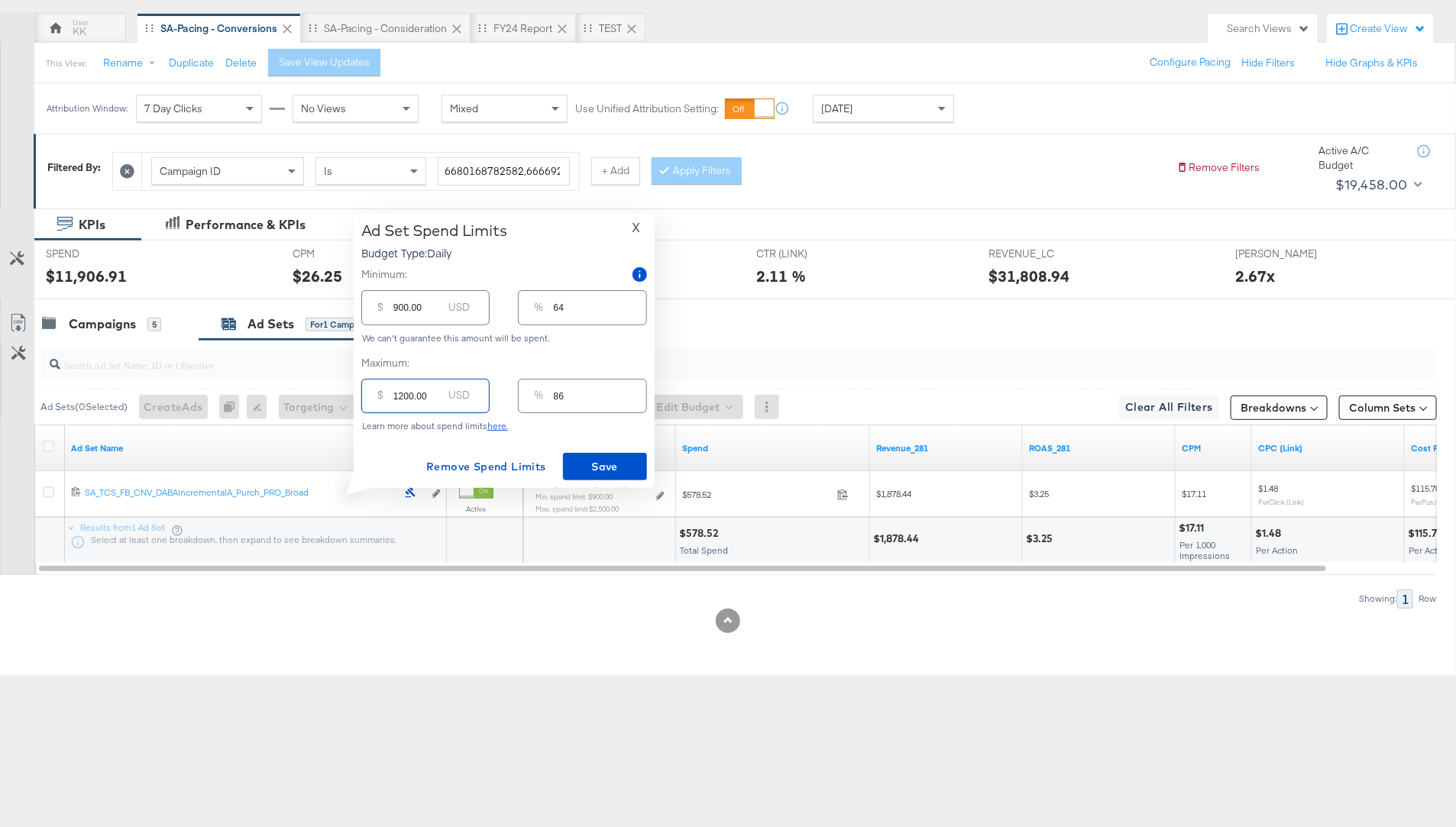
type input "1200.00"
click at [398, 306] on input "900.00" at bounding box center [417, 301] width 49 height 33
type input "00.00"
type input "0"
type input "600.00"
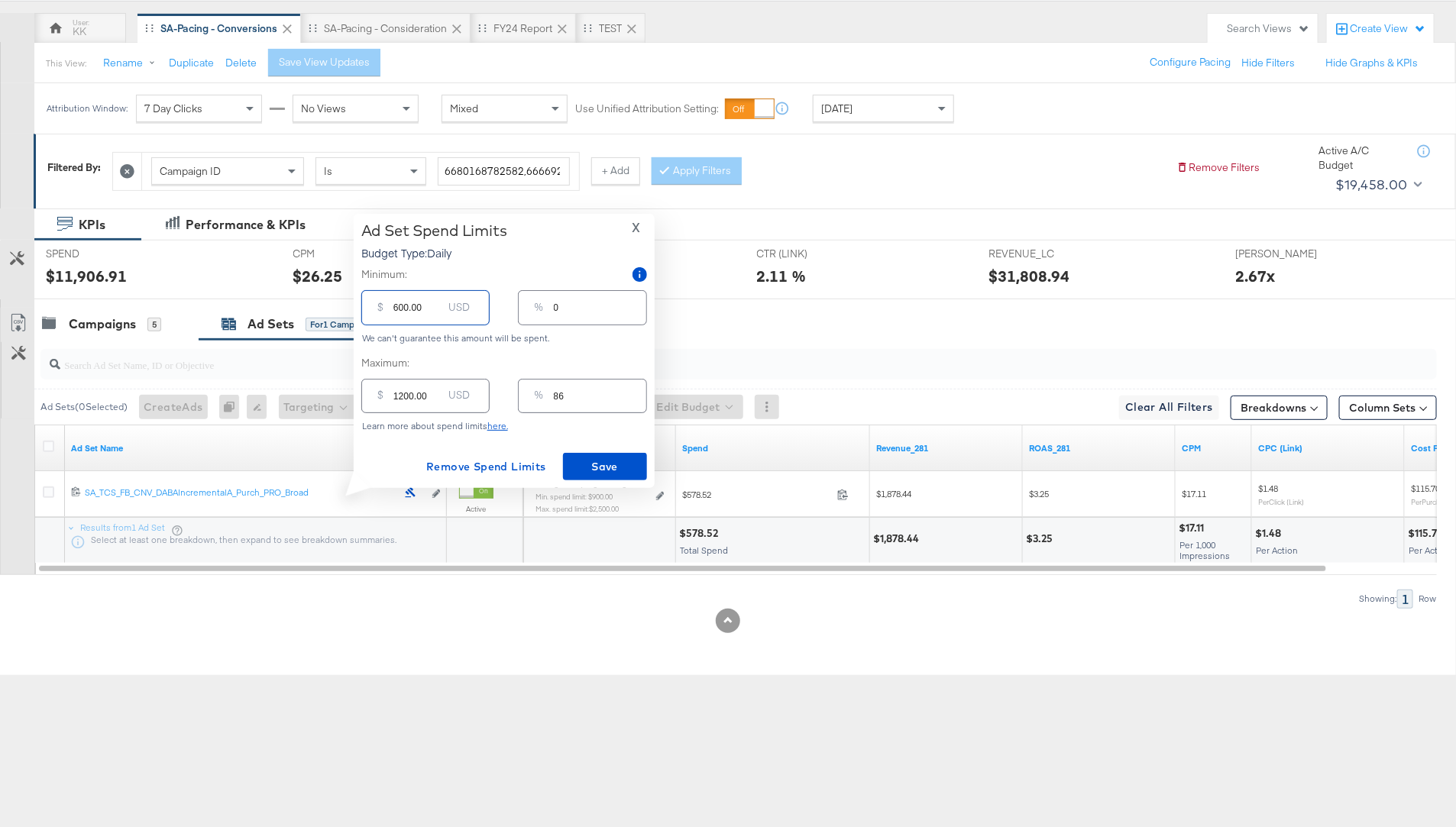
type input "43"
type input "600.00"
click at [596, 463] on span "Save" at bounding box center [605, 467] width 72 height 19
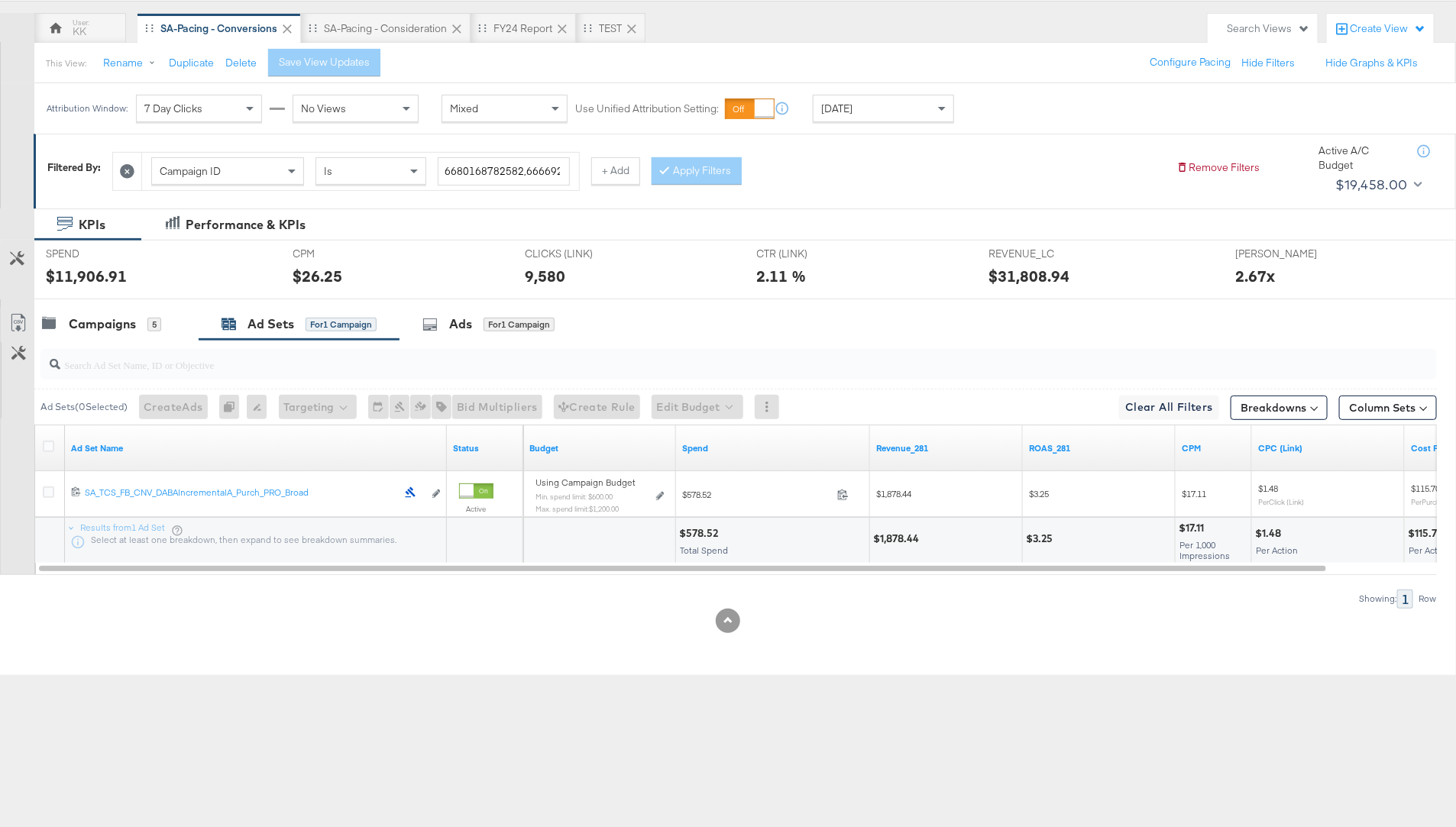
click at [83, 300] on div at bounding box center [728, 305] width 1456 height 13
click at [91, 316] on div "Campaigns" at bounding box center [102, 324] width 67 height 17
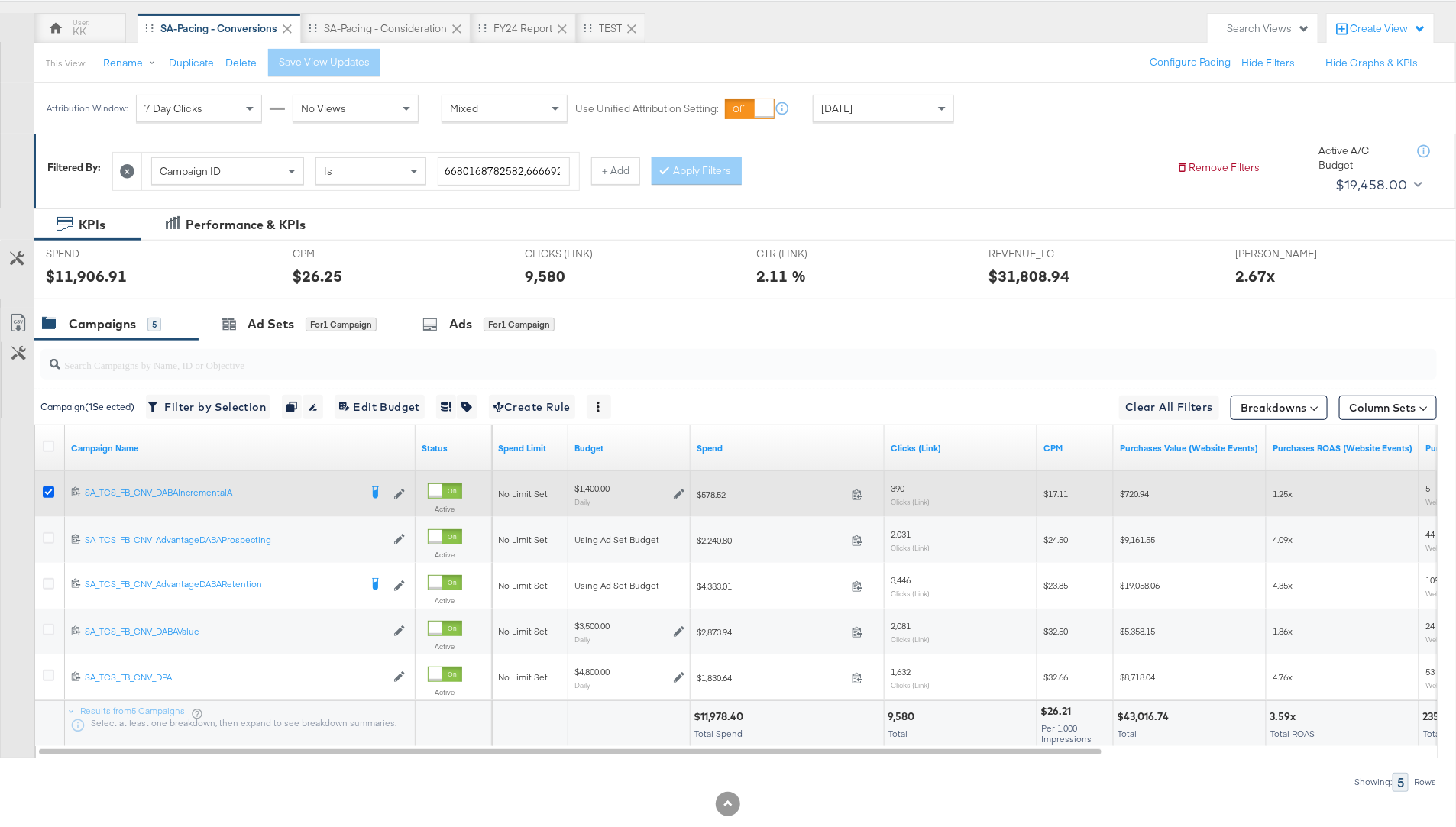
click at [50, 486] on icon at bounding box center [48, 492] width 12 height 12
click at [0, 0] on input "checkbox" at bounding box center [0, 0] width 0 height 0
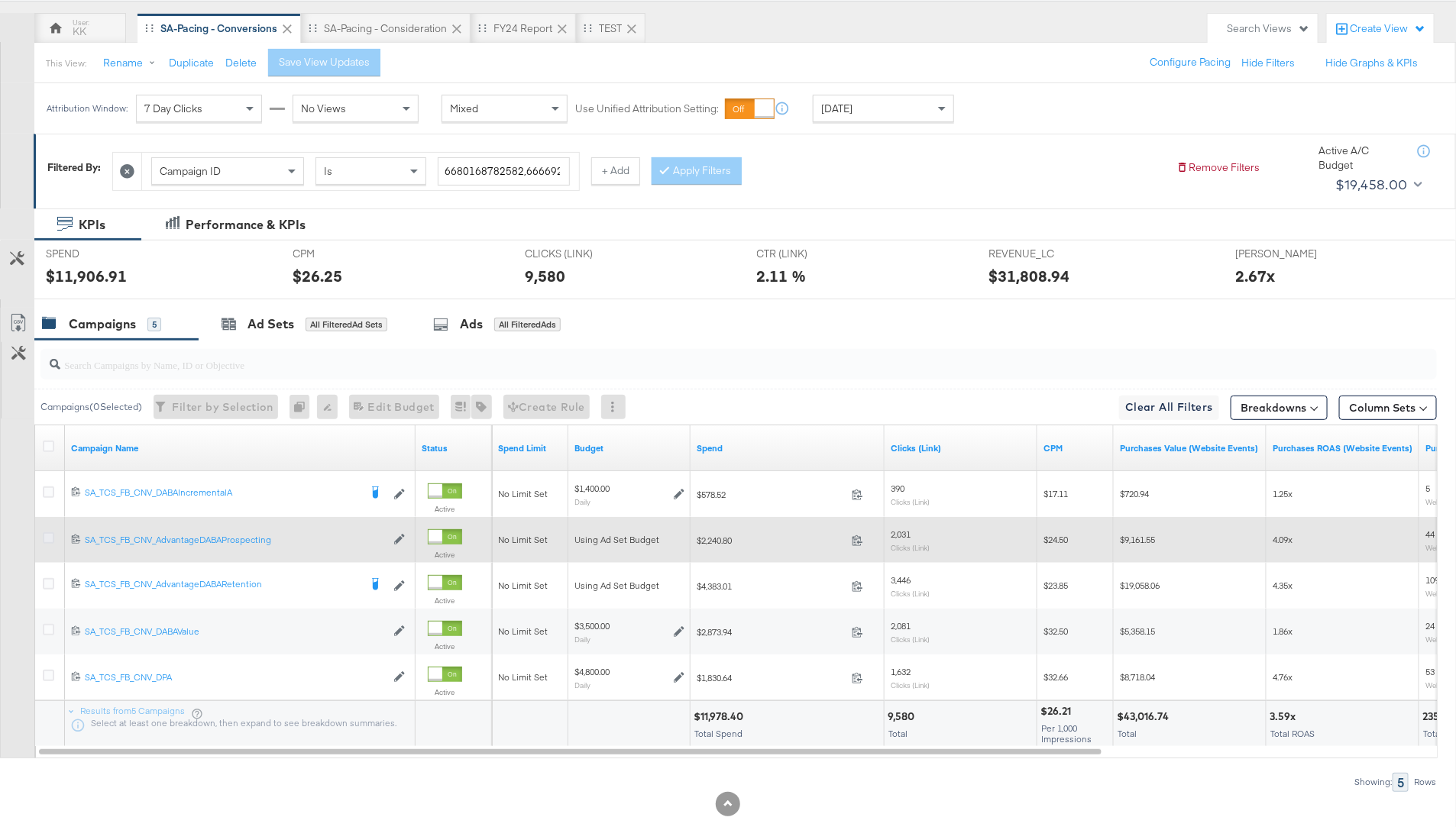
click at [50, 538] on icon at bounding box center [48, 538] width 12 height 12
click at [0, 0] on input "checkbox" at bounding box center [0, 0] width 0 height 0
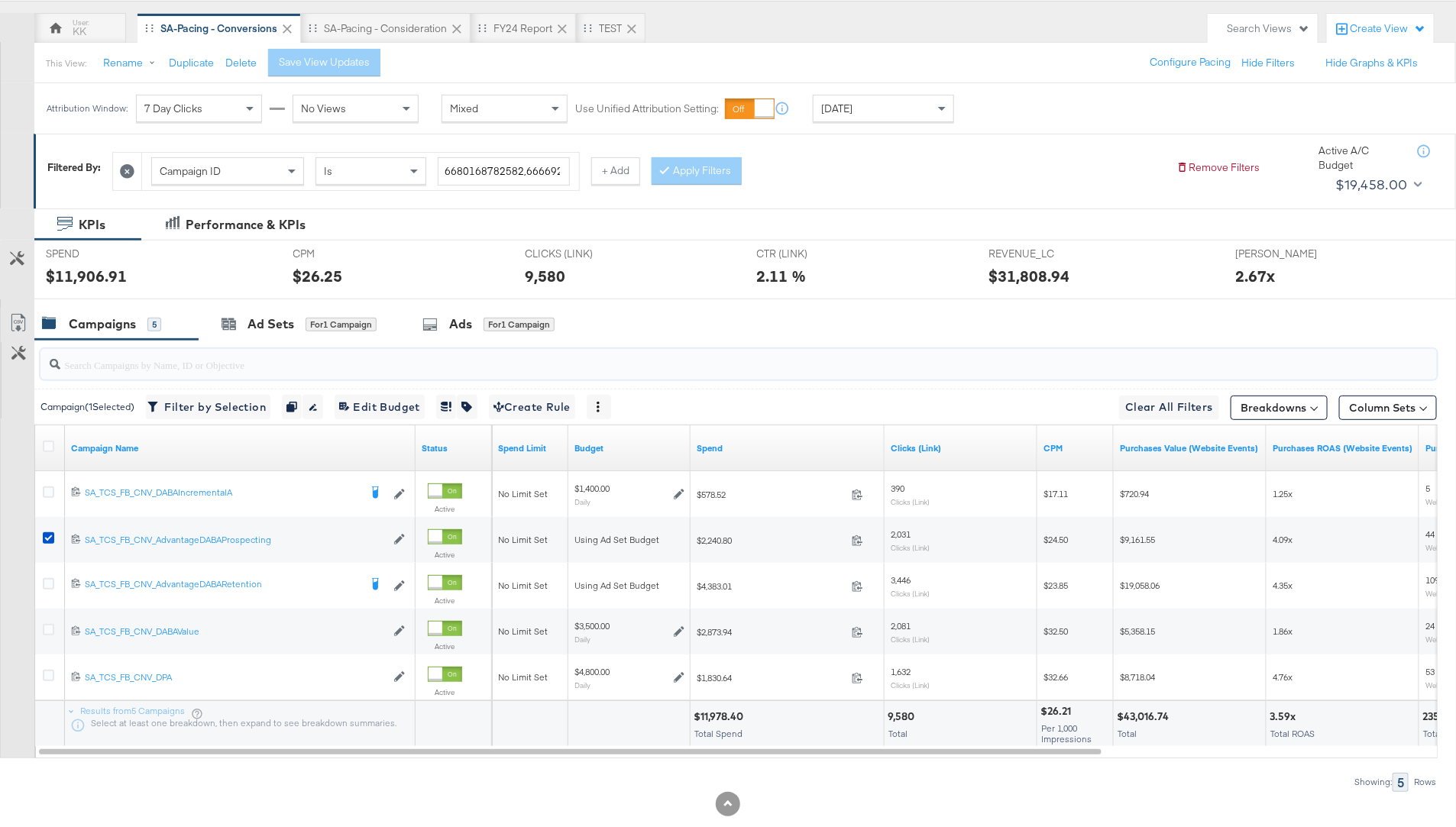
click at [244, 344] on input "search" at bounding box center [685, 358] width 1248 height 30
click at [268, 326] on div "Ad Sets" at bounding box center [271, 324] width 46 height 17
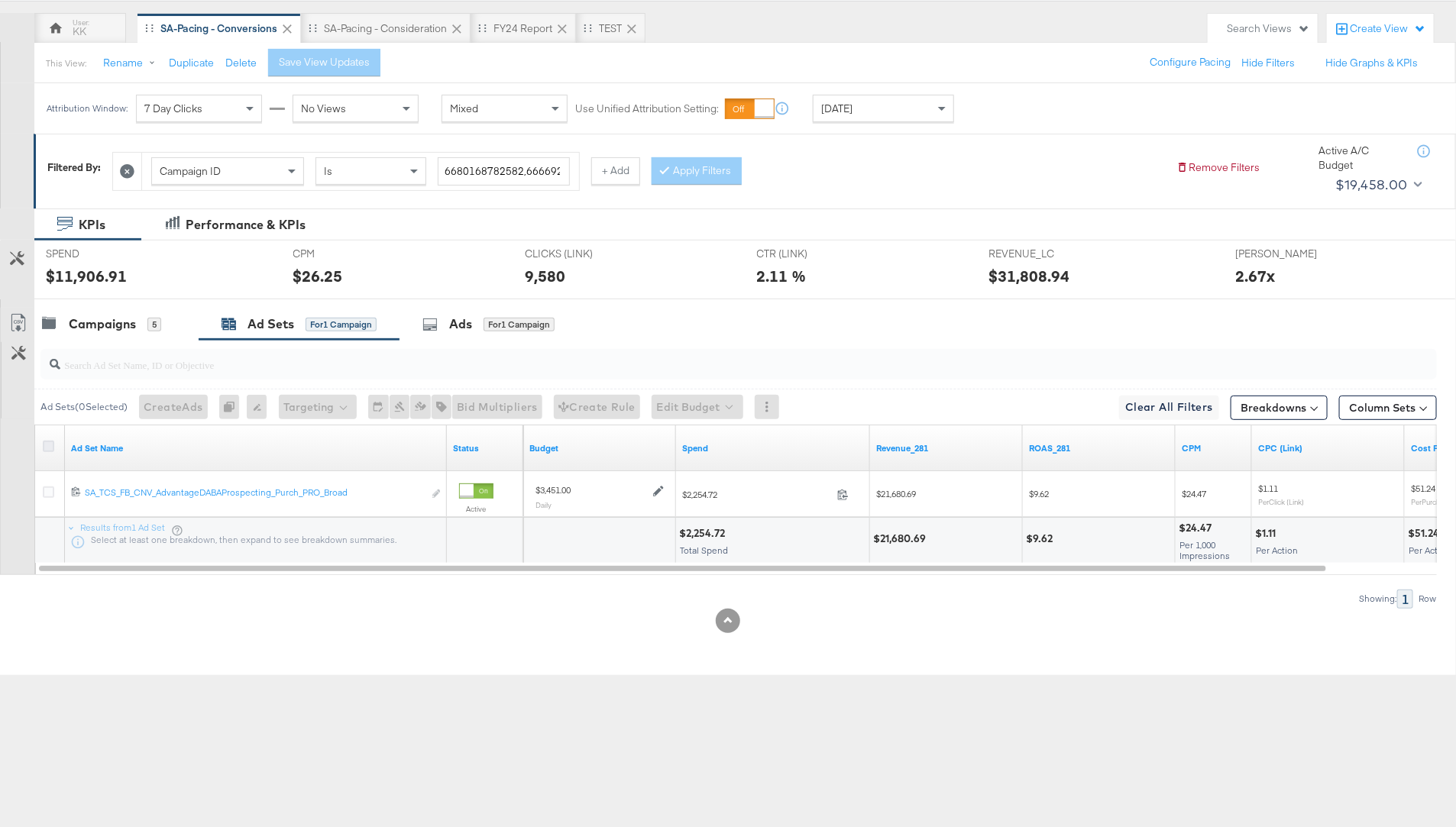
click at [46, 449] on icon at bounding box center [48, 447] width 12 height 12
click at [0, 0] on input "checkbox" at bounding box center [0, 0] width 0 height 0
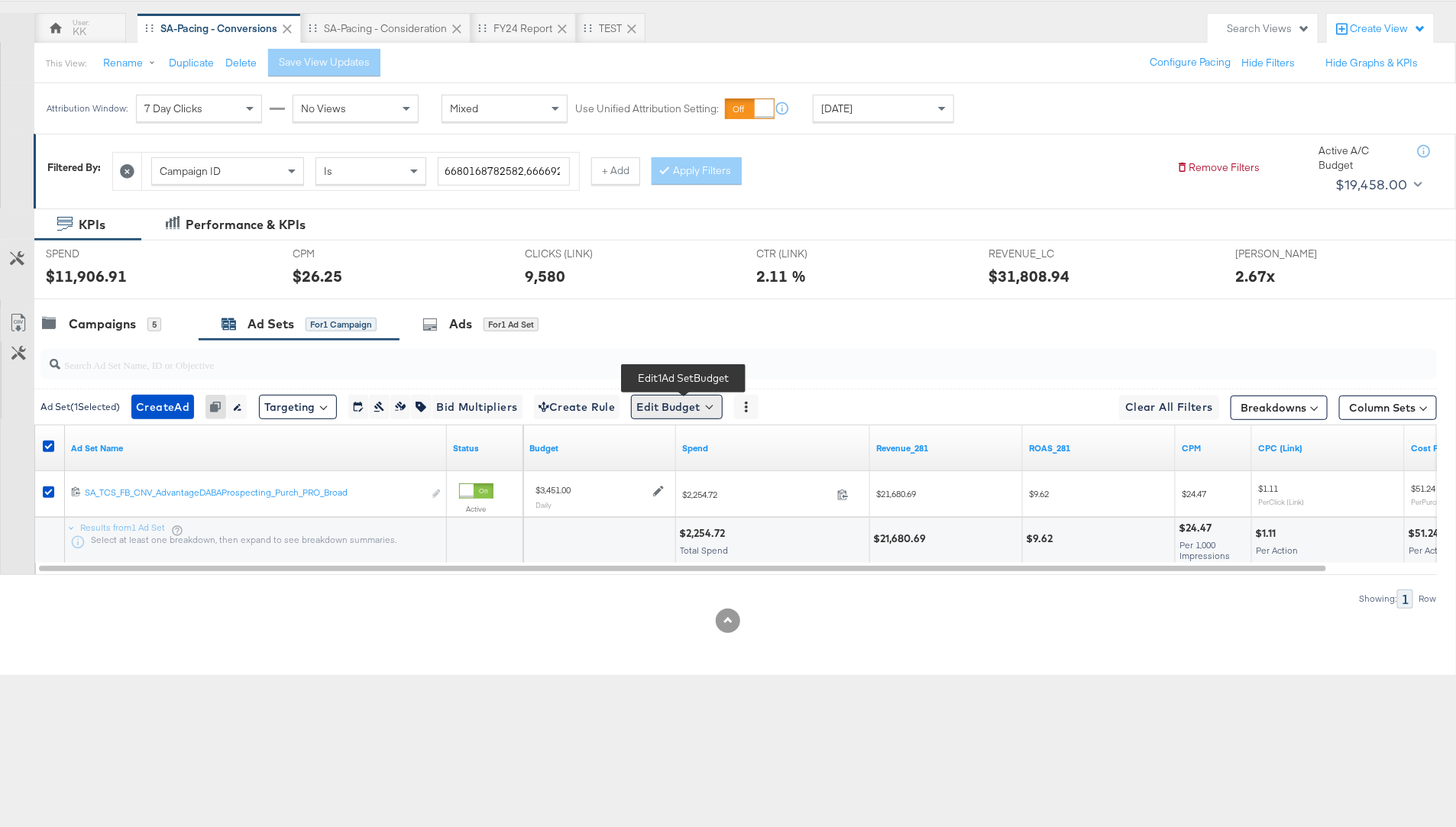
click at [655, 403] on button "Edit Budget" at bounding box center [676, 406] width 91 height 24
click at [685, 444] on span "Edit Ad Set Budget" at bounding box center [681, 447] width 87 height 20
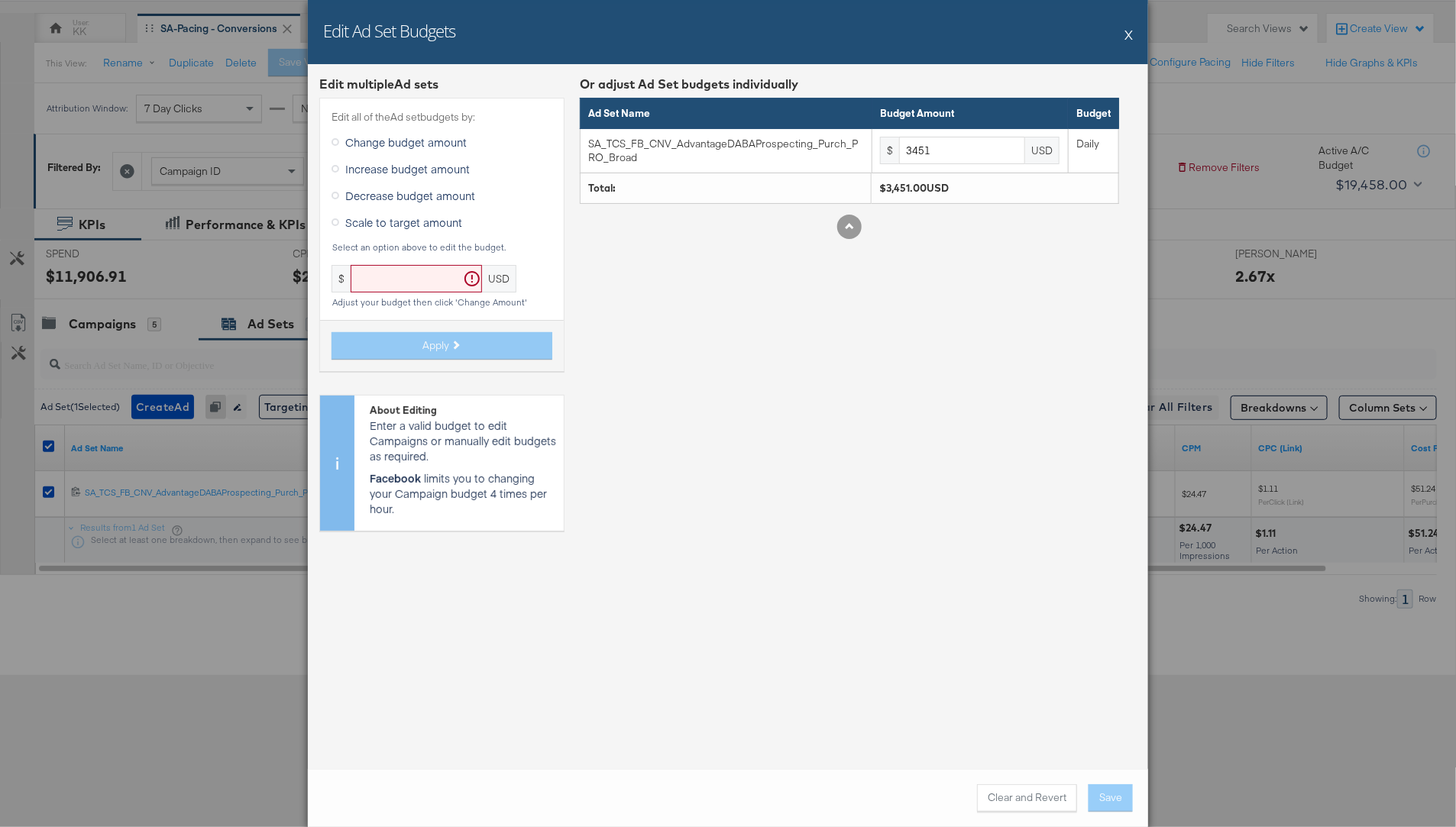
click at [378, 168] on span "Increase budget amount" at bounding box center [406, 168] width 124 height 15
click at [0, 0] on input "Increase budget amount" at bounding box center [0, 0] width 0 height 0
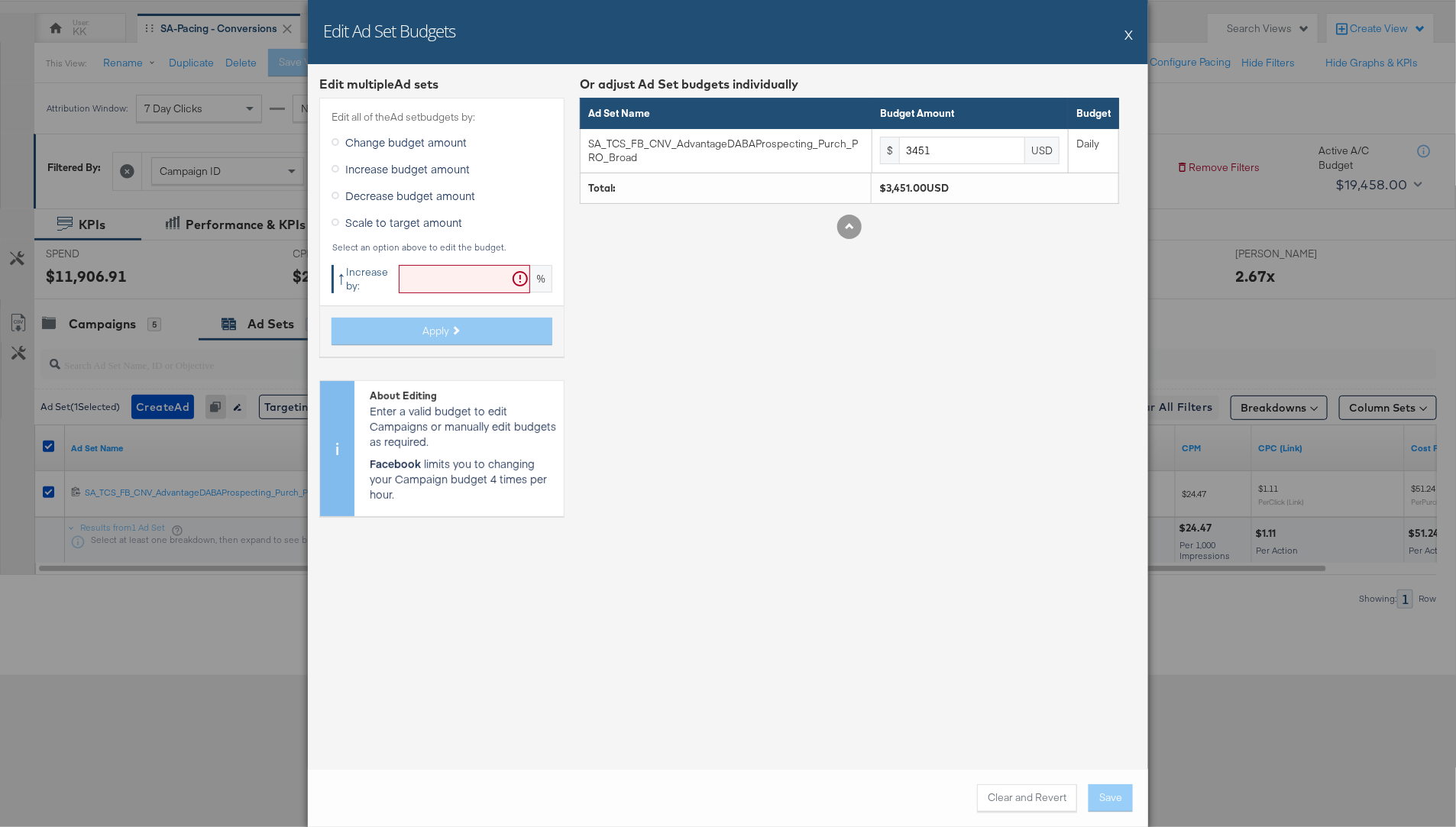
click at [455, 278] on input "text" at bounding box center [464, 278] width 131 height 28
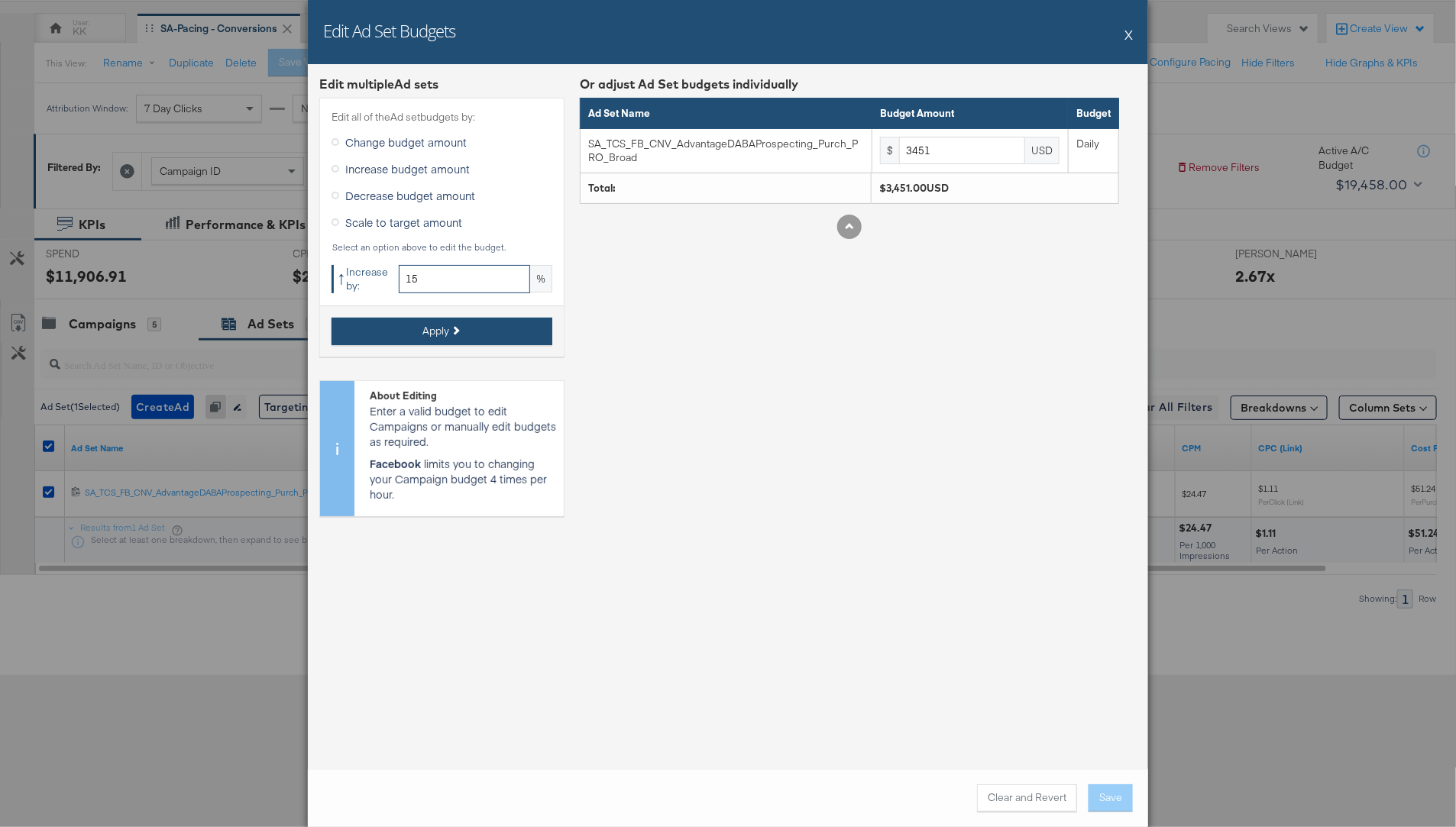
type input "15"
click at [445, 334] on span "Apply" at bounding box center [436, 330] width 27 height 14
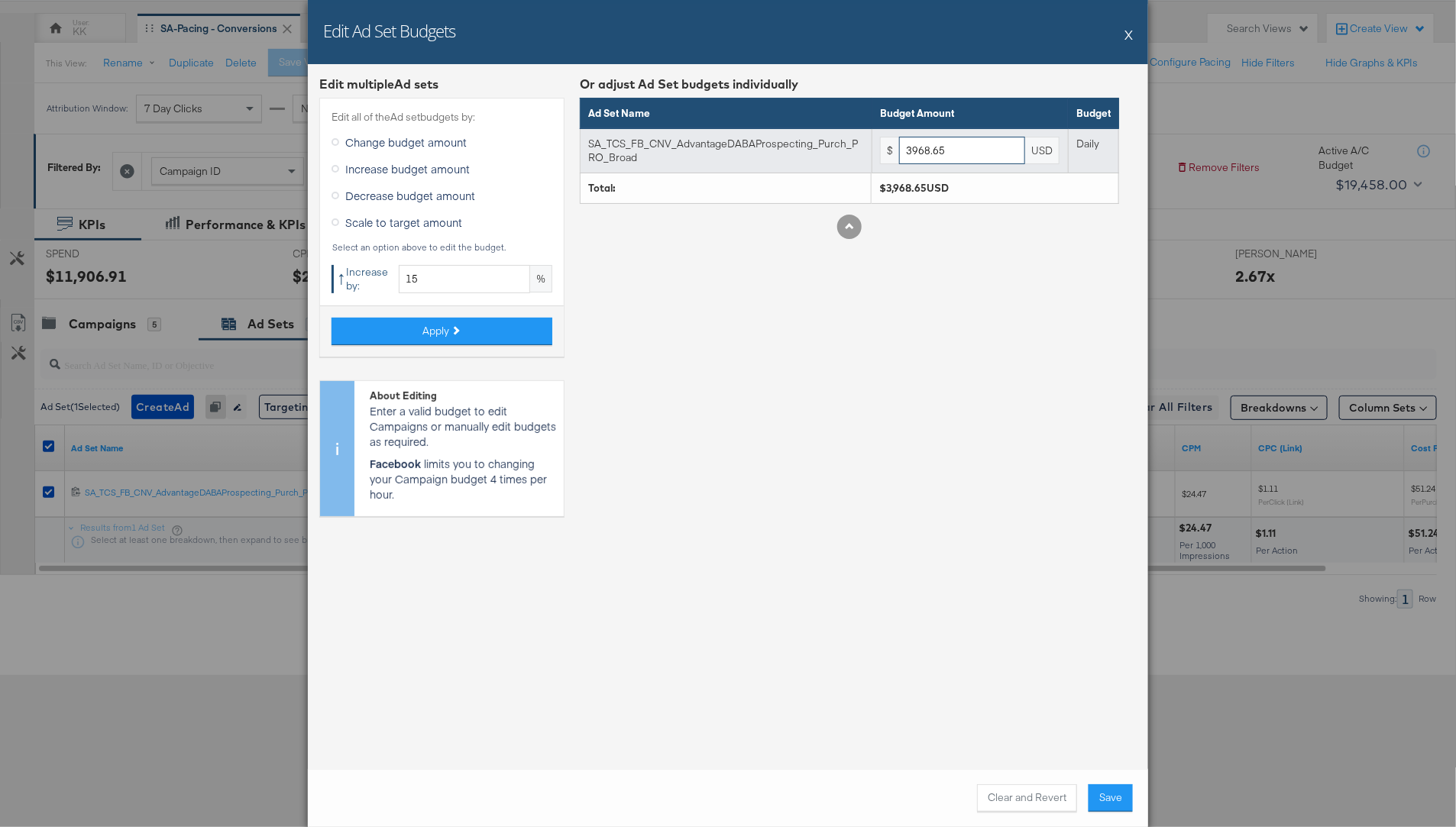
drag, startPoint x: 966, startPoint y: 149, endPoint x: 843, endPoint y: 149, distance: 123.0
click at [843, 149] on tr "SA_TCS_FB_CNV_AdvantageDABAProspecting_Purch_PRO_Broad $ 3968.65 USD Daily" at bounding box center [849, 150] width 538 height 44
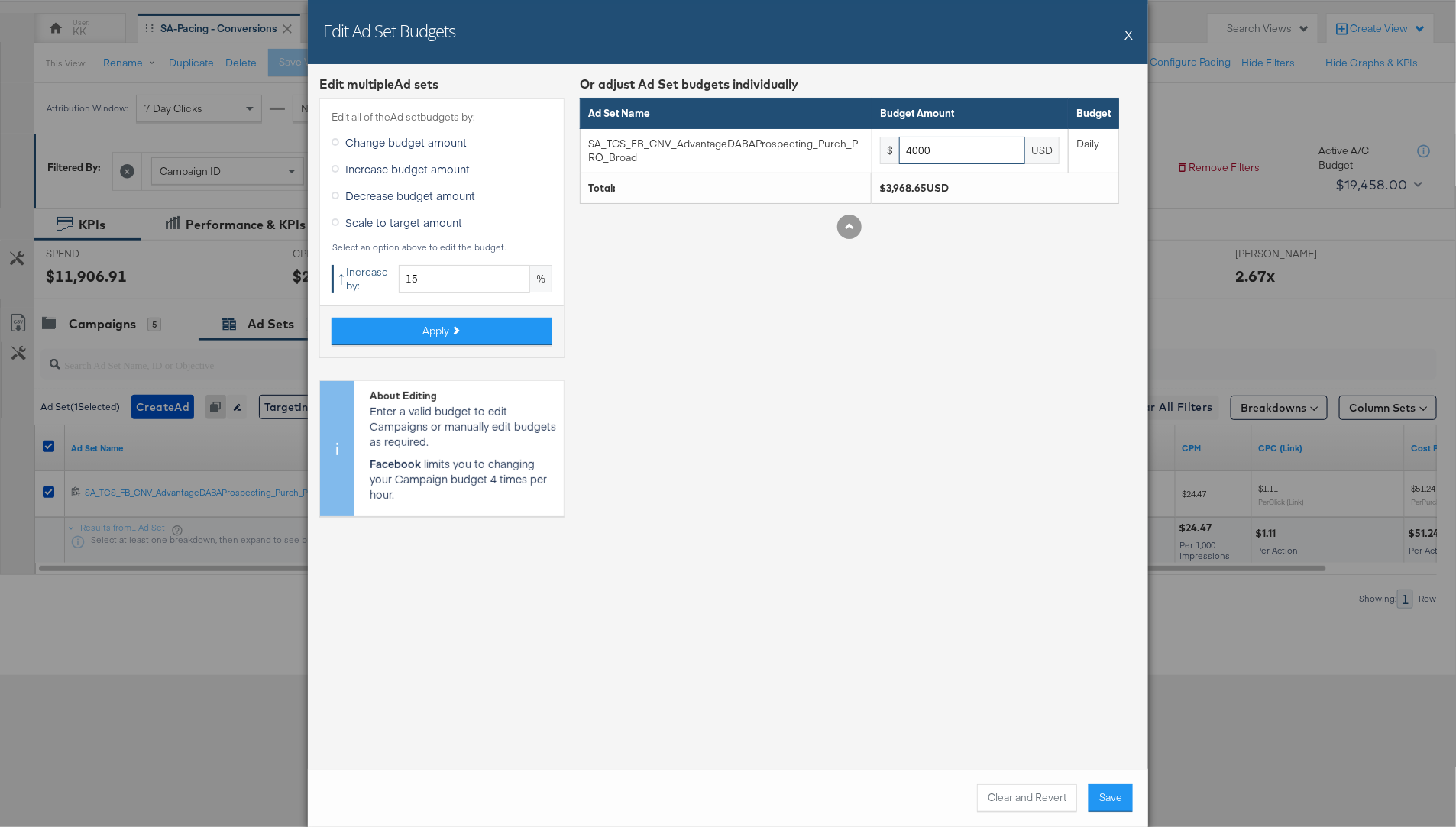
type input "4000"
click at [905, 425] on div "Or adjust Ad Set budgets individually Ad Set Name Budget Amount Budget SA_TCS_F…" at bounding box center [849, 302] width 539 height 452
click at [1107, 791] on button "Save" at bounding box center [1110, 797] width 44 height 28
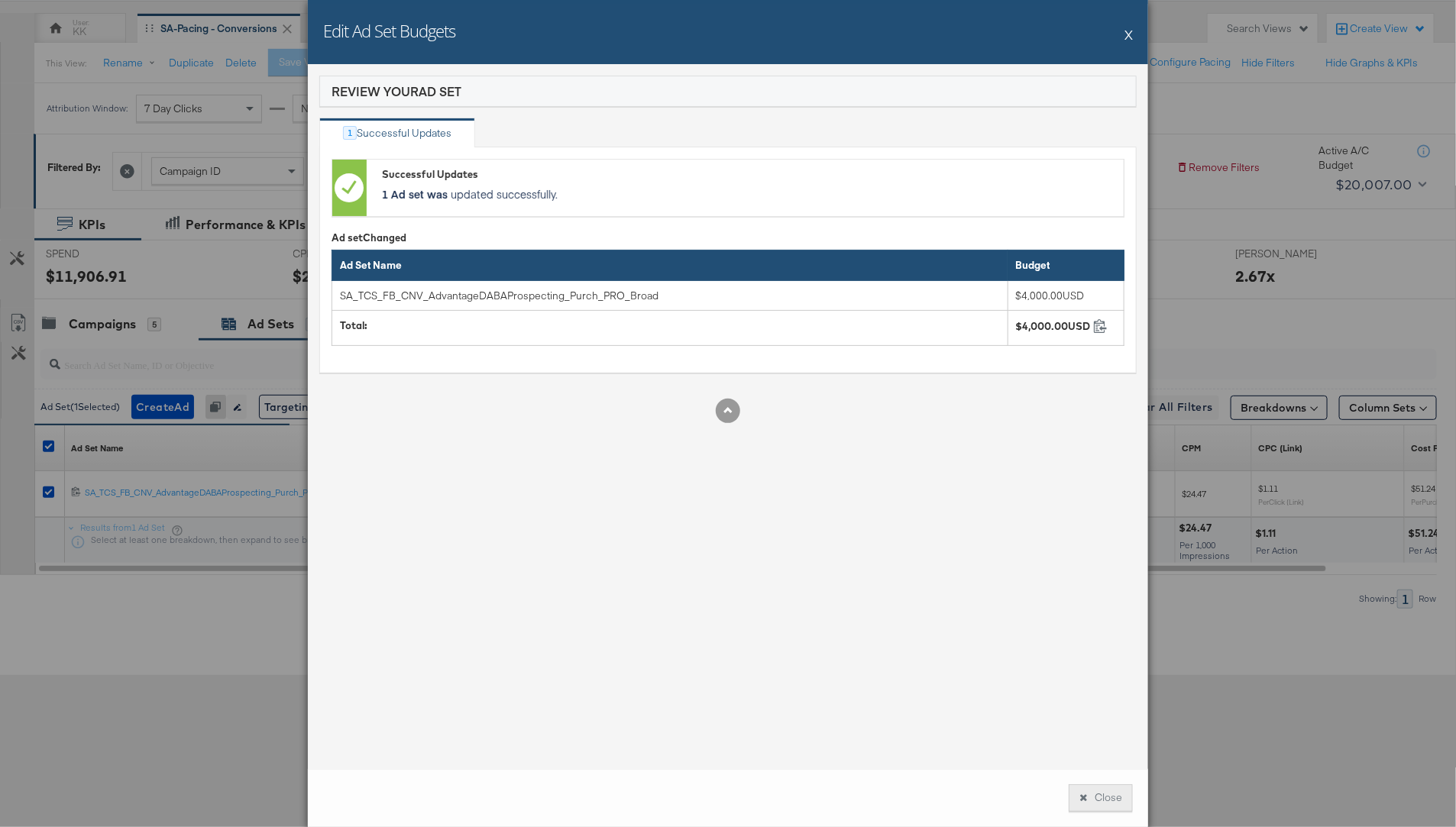
click at [1114, 801] on button "Close" at bounding box center [1100, 797] width 65 height 28
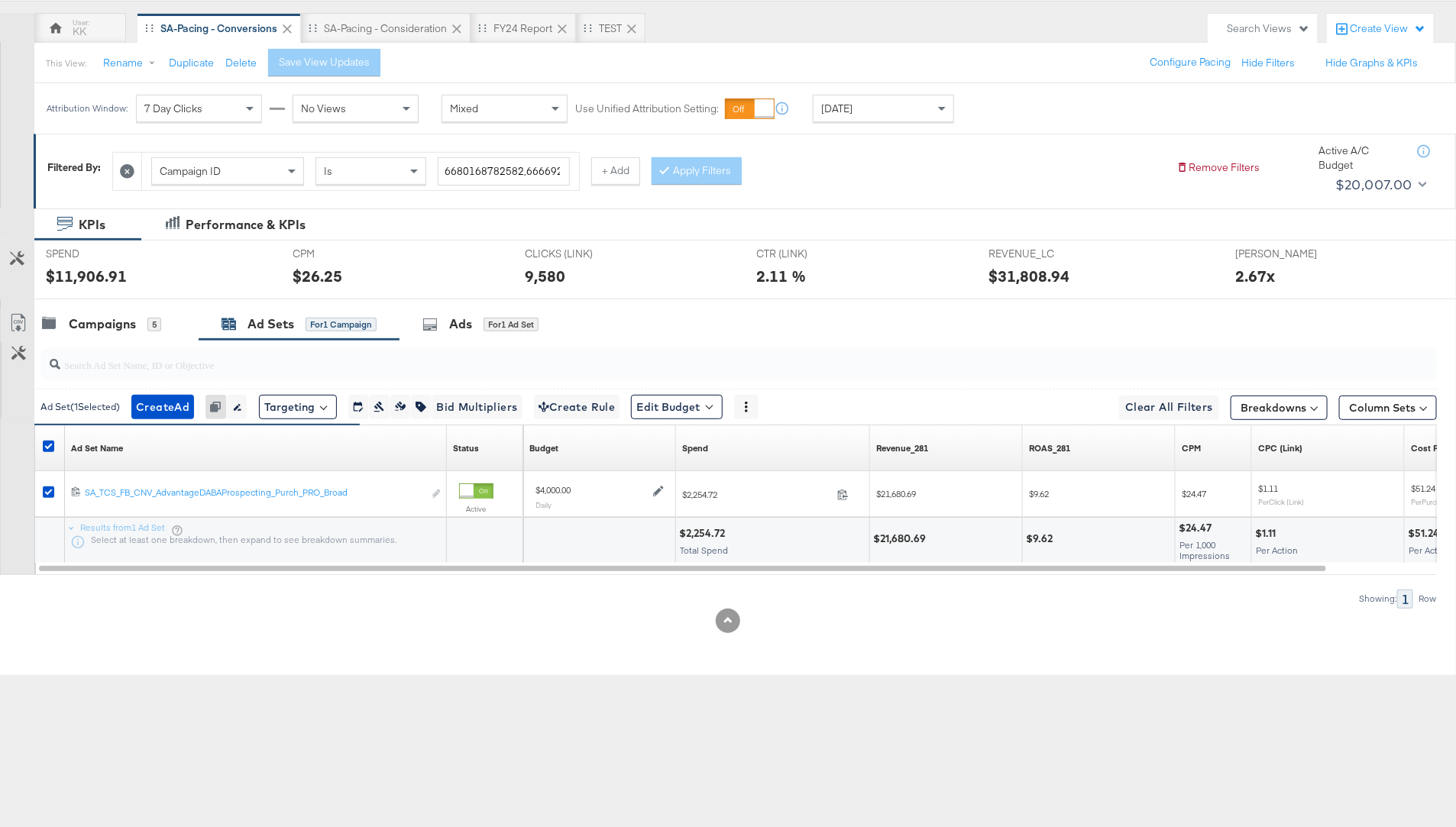
click at [143, 299] on div at bounding box center [763, 299] width 1456 height 1
click at [120, 322] on div "Campaigns" at bounding box center [102, 324] width 67 height 17
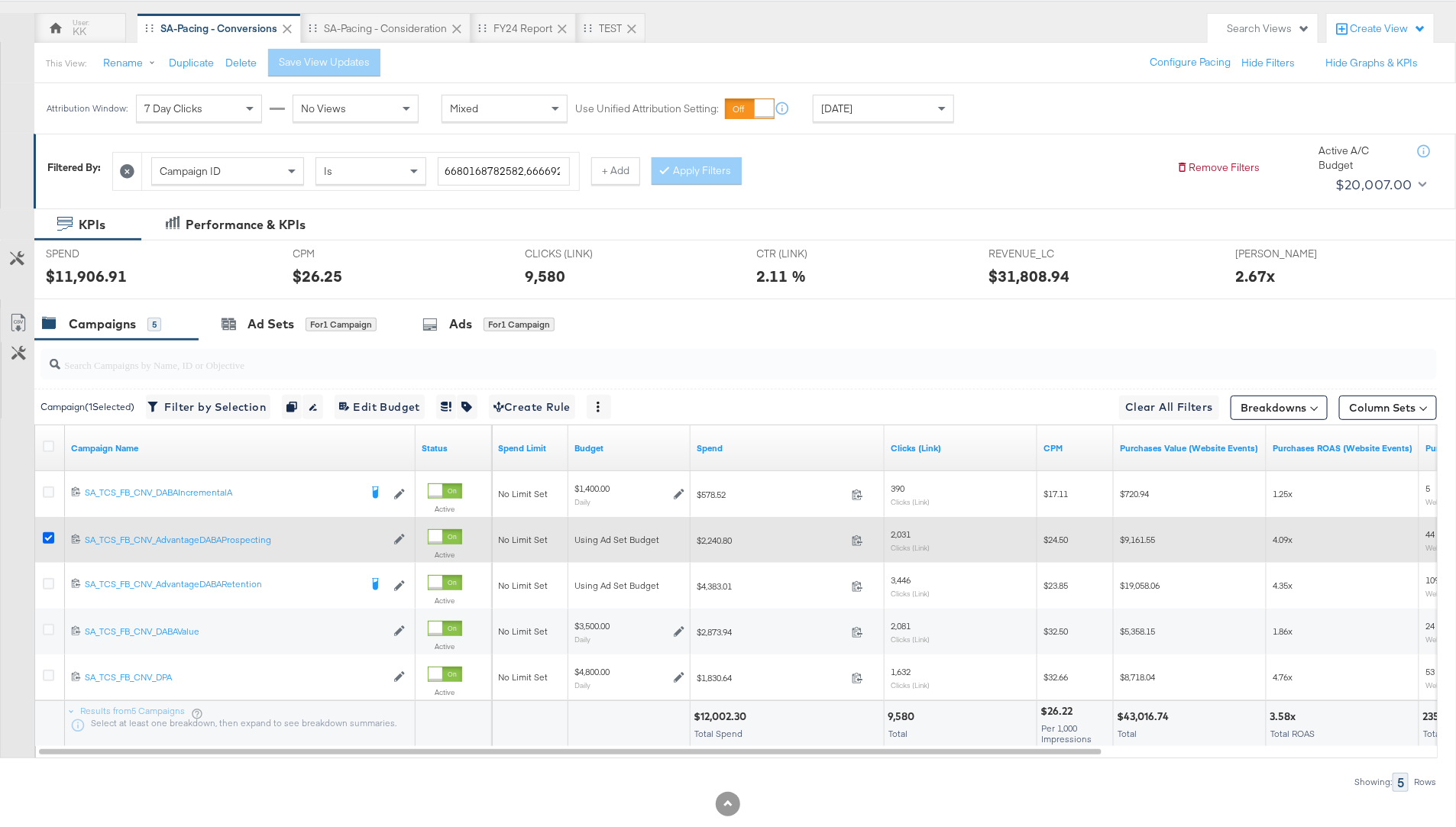
click at [49, 539] on icon at bounding box center [48, 538] width 12 height 12
click at [0, 0] on input "checkbox" at bounding box center [0, 0] width 0 height 0
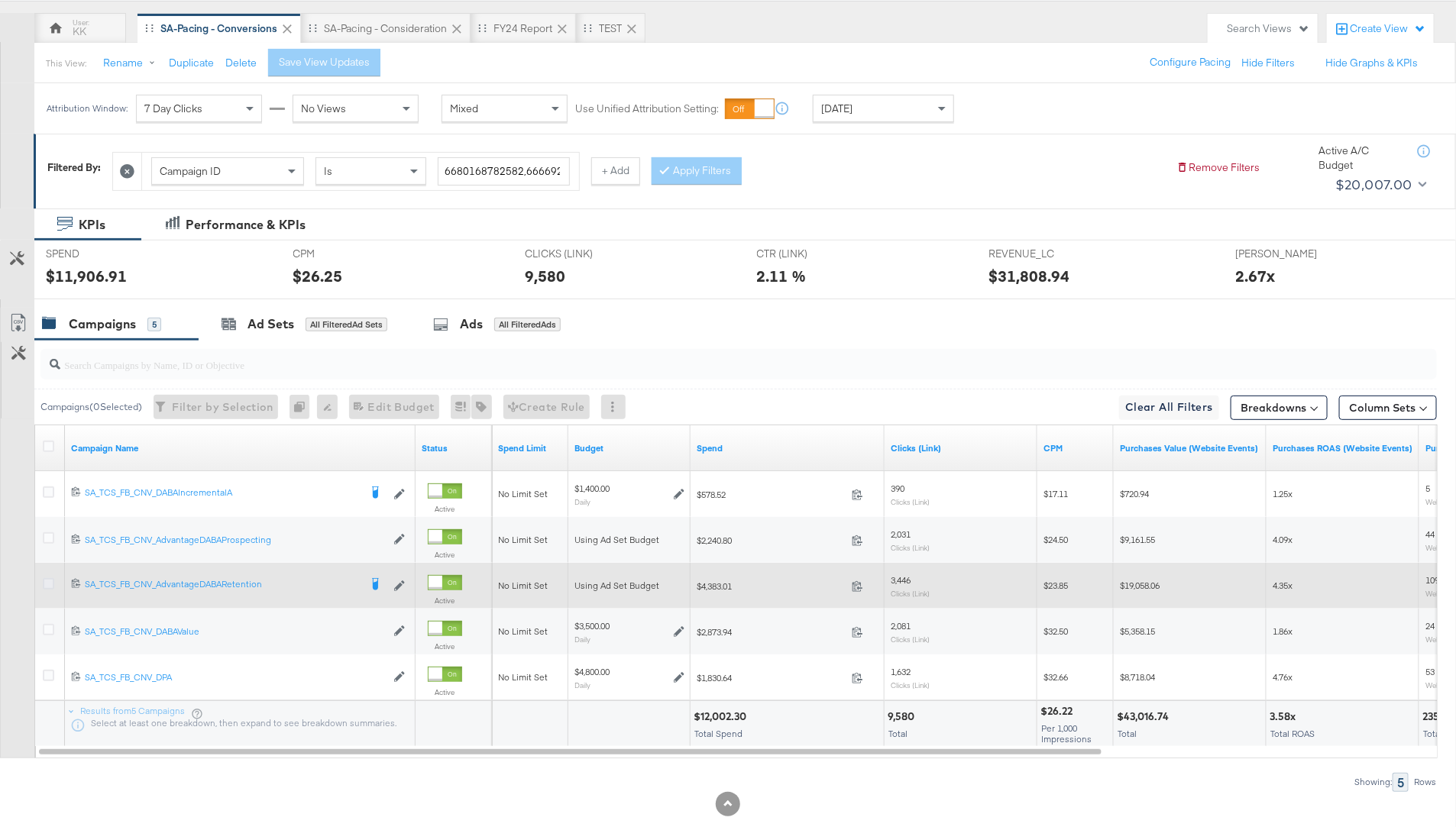
click at [44, 581] on icon at bounding box center [48, 583] width 12 height 12
click at [0, 0] on input "checkbox" at bounding box center [0, 0] width 0 height 0
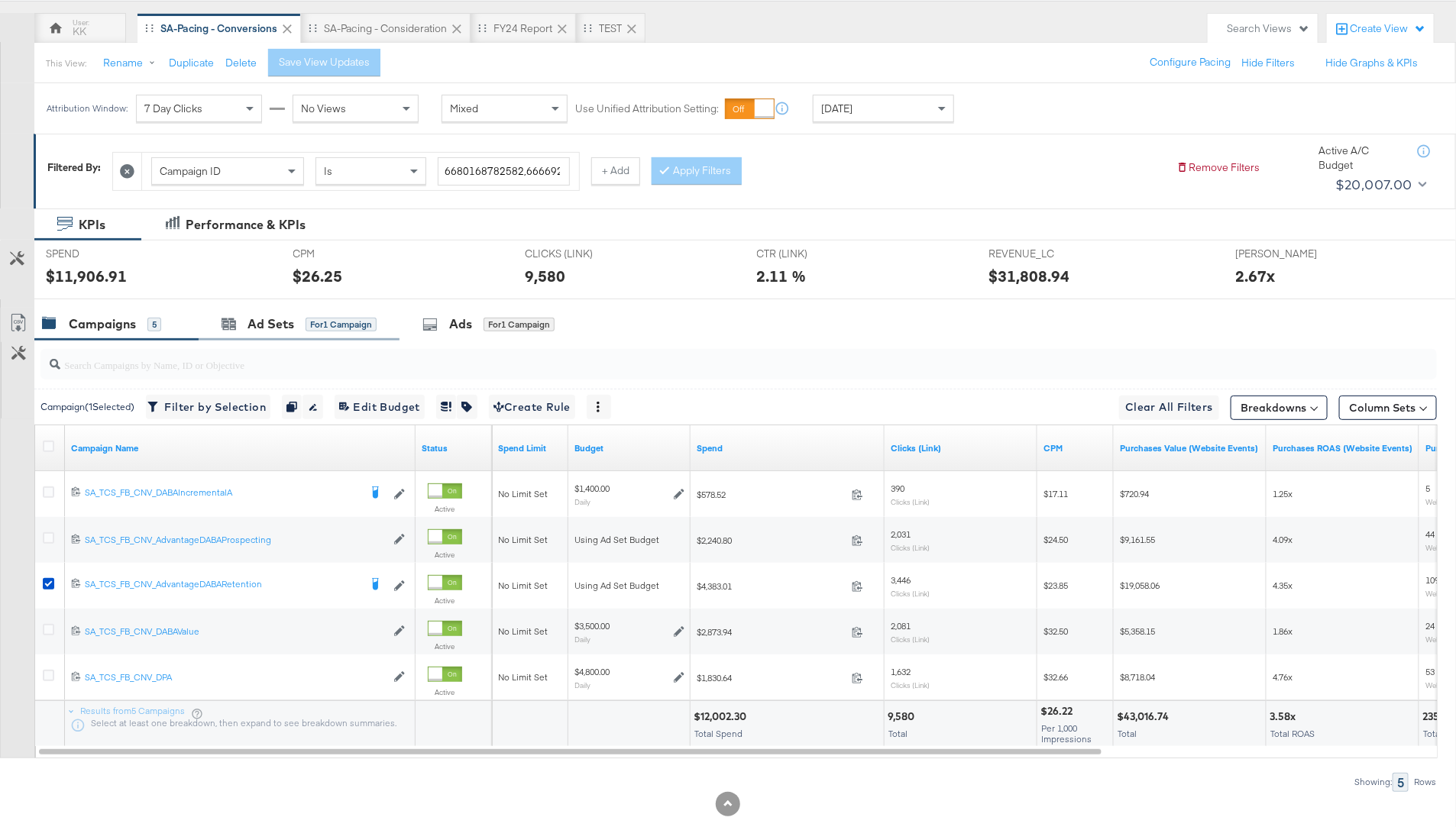
click at [233, 335] on div "Ad Sets for 1 Campaign" at bounding box center [299, 324] width 201 height 33
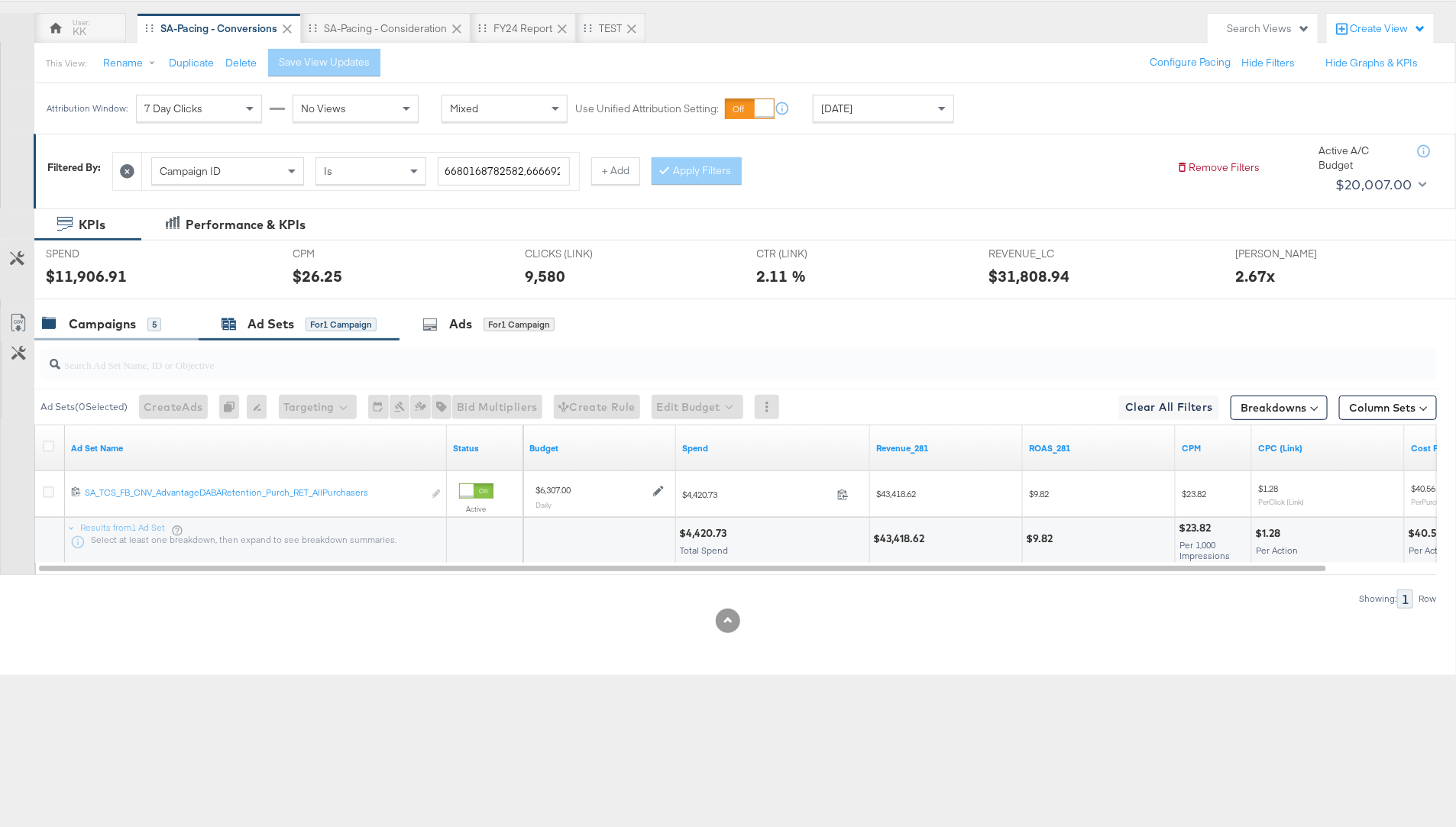
click at [117, 326] on div "Campaigns" at bounding box center [102, 324] width 67 height 17
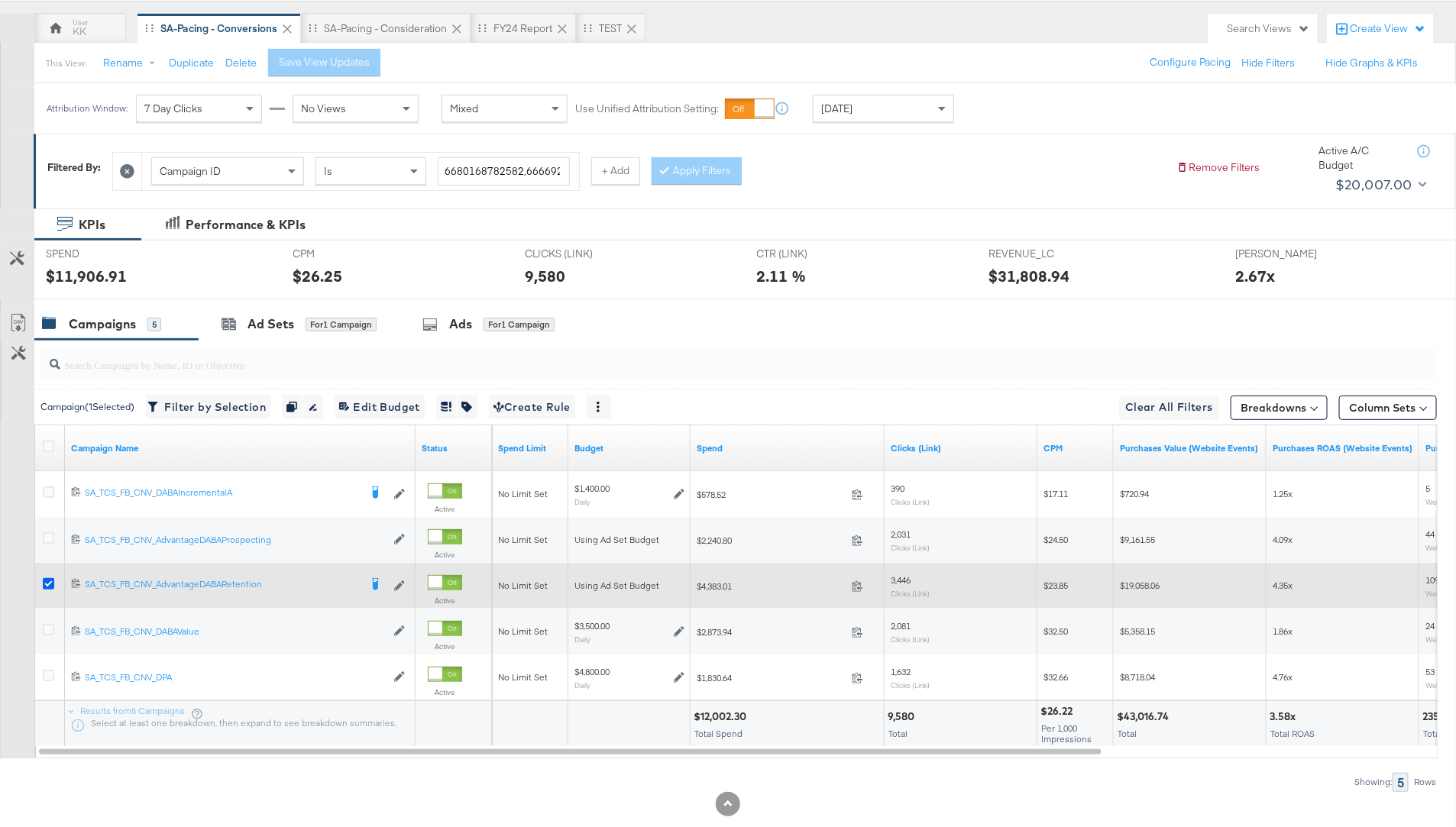
click at [44, 584] on icon at bounding box center [48, 583] width 12 height 12
click at [0, 0] on input "checkbox" at bounding box center [0, 0] width 0 height 0
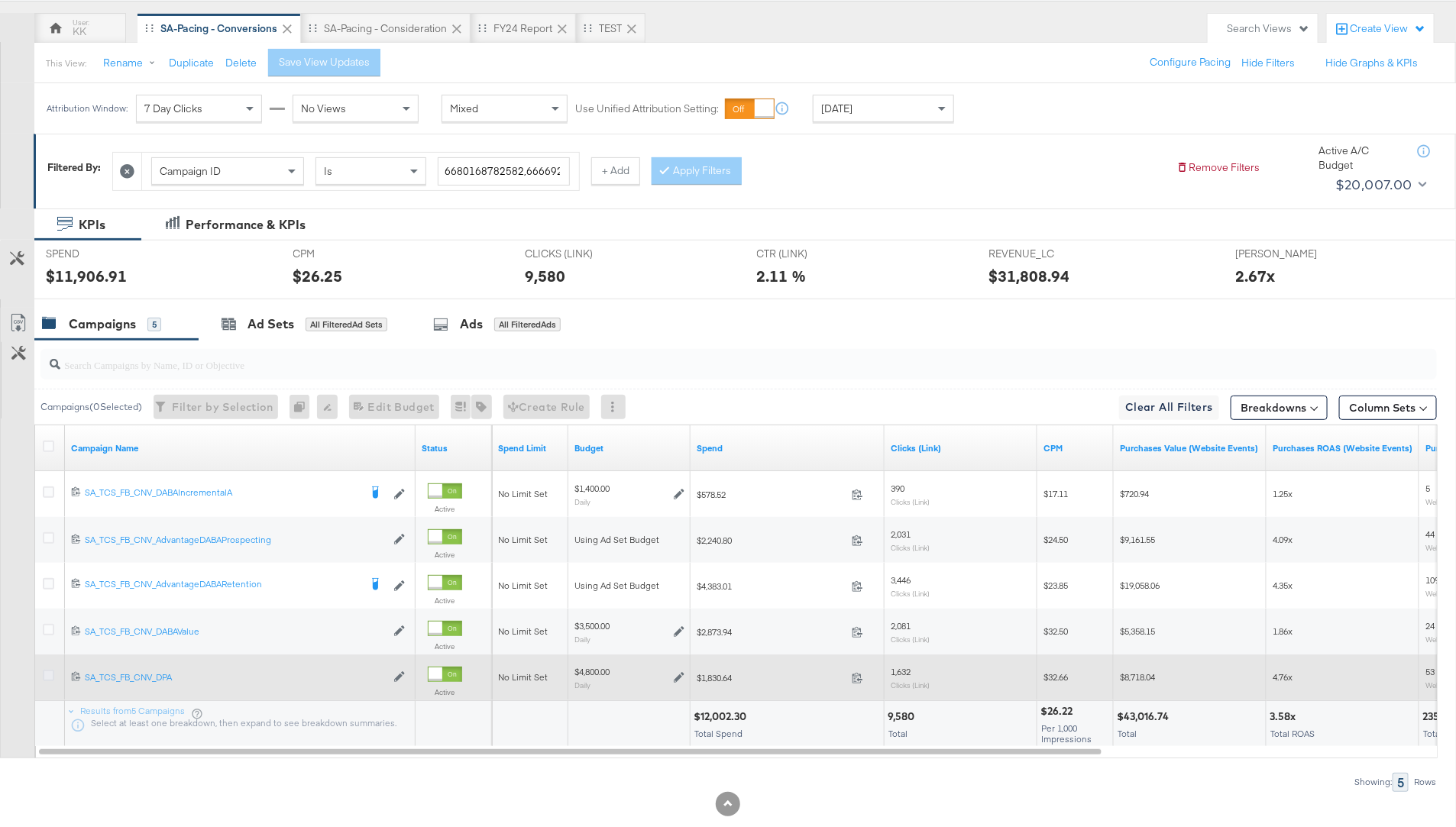
click at [46, 673] on icon at bounding box center [48, 676] width 12 height 12
click at [0, 0] on input "checkbox" at bounding box center [0, 0] width 0 height 0
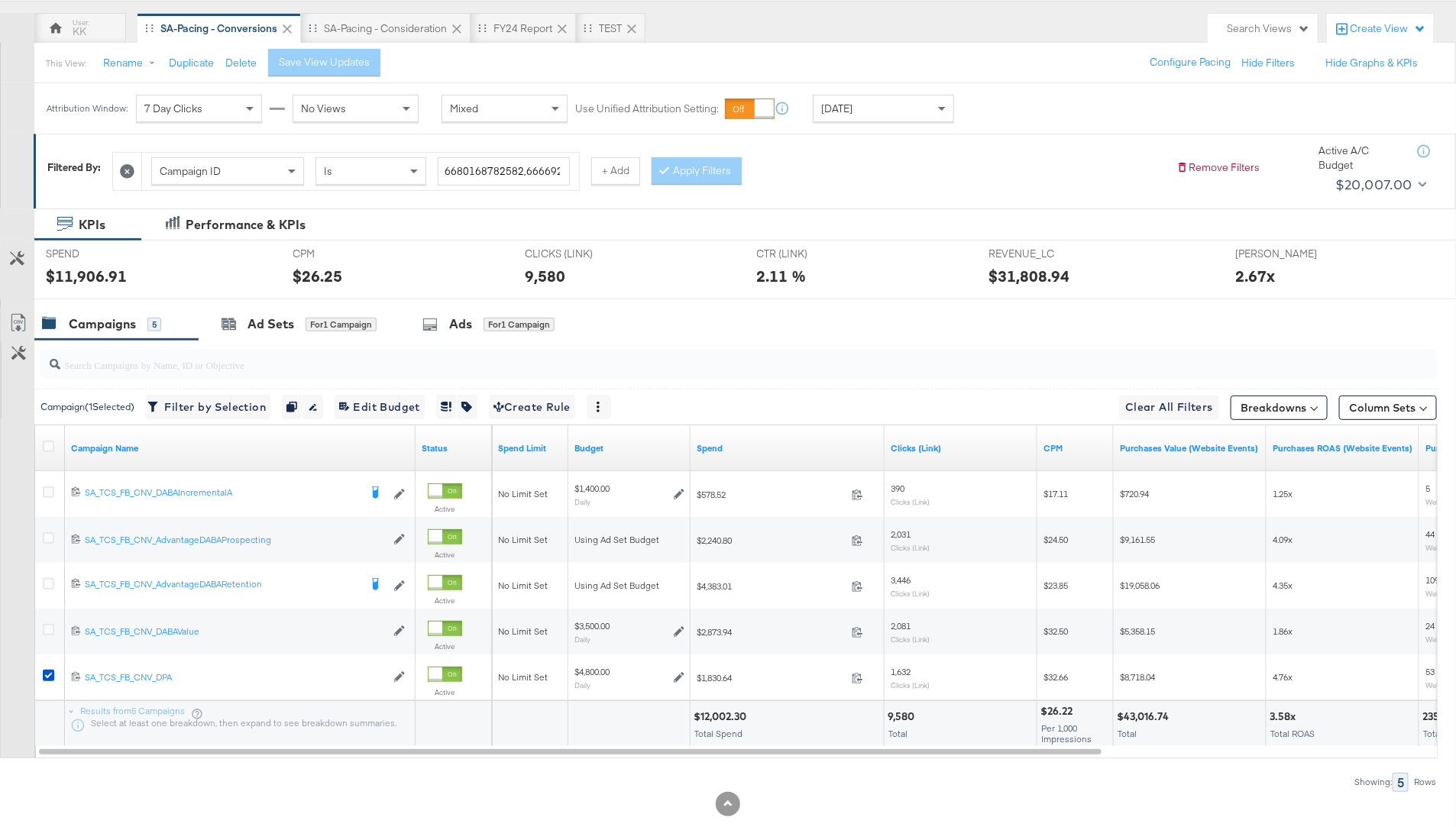
click at [275, 303] on div at bounding box center [728, 305] width 1456 height 13
click at [275, 320] on div "Ad Sets" at bounding box center [271, 324] width 46 height 17
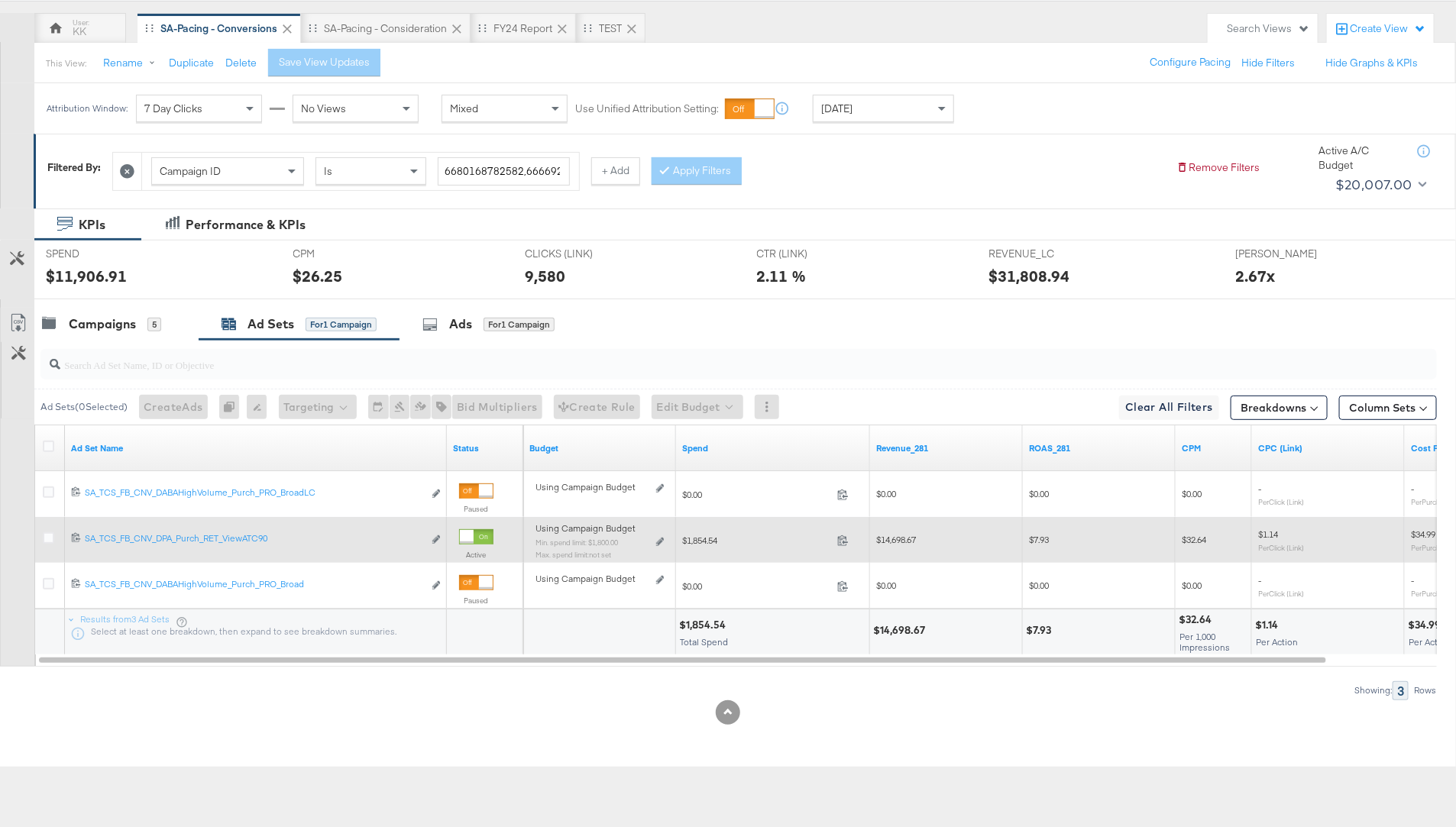
click at [666, 539] on div "Using Campaign Budget Min. spend limit: $1,800.00 Max. spend limit : not set Ed…" at bounding box center [600, 547] width 141 height 48
click at [663, 539] on icon at bounding box center [660, 541] width 8 height 9
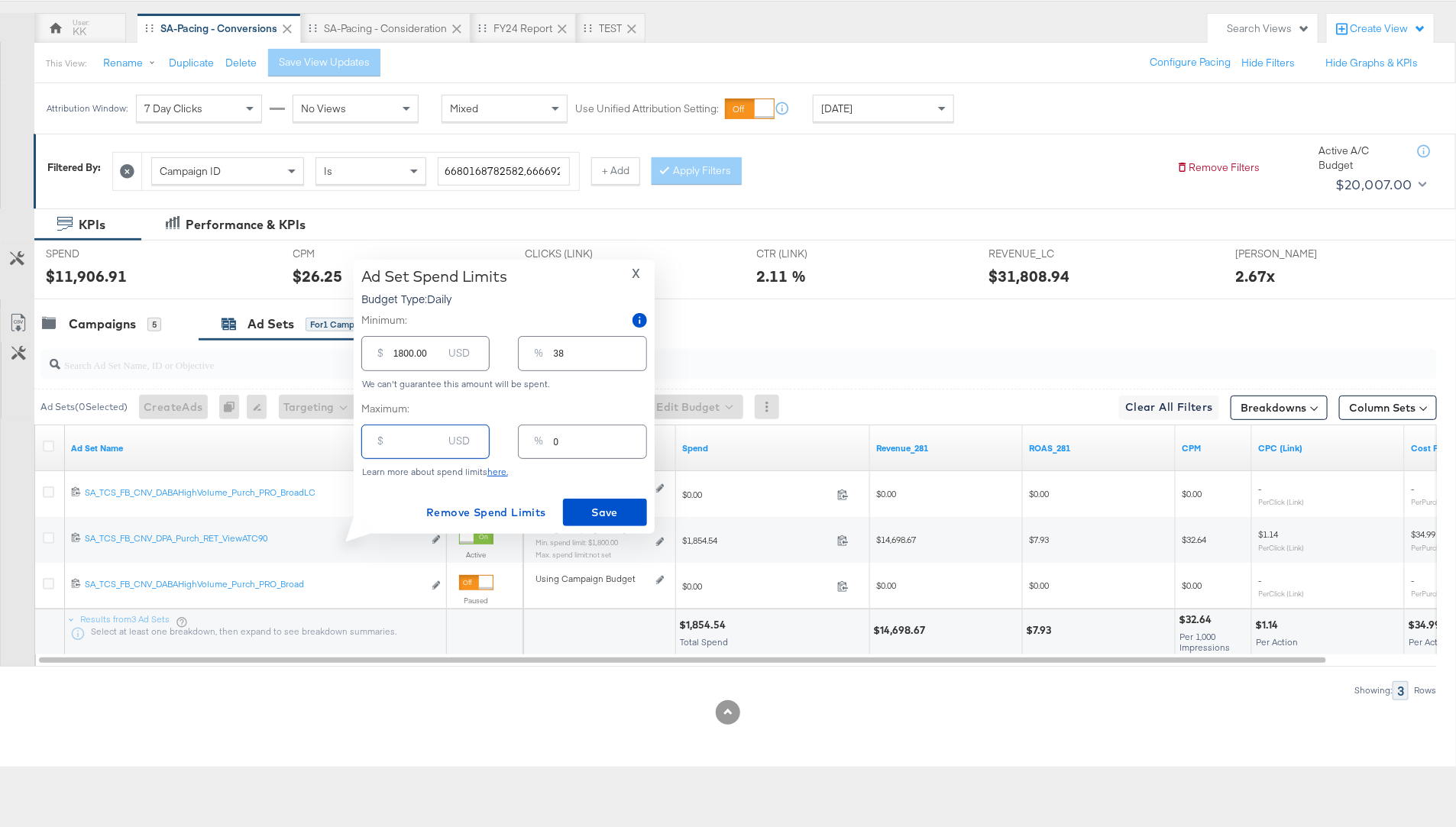
click at [396, 450] on input "number" at bounding box center [417, 435] width 49 height 33
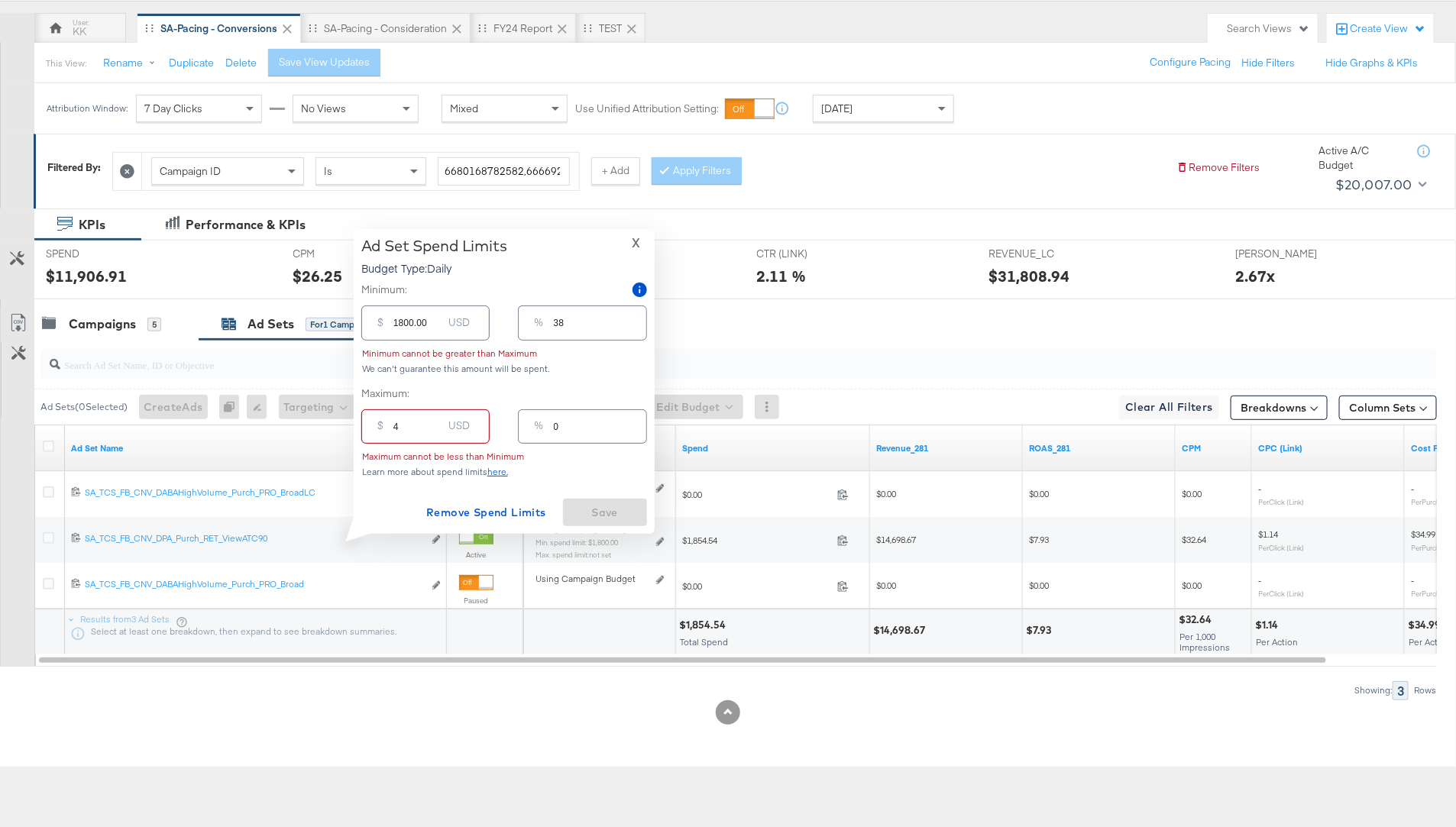
type input "40"
type input "1"
type input "400"
type input "8"
type input "4000"
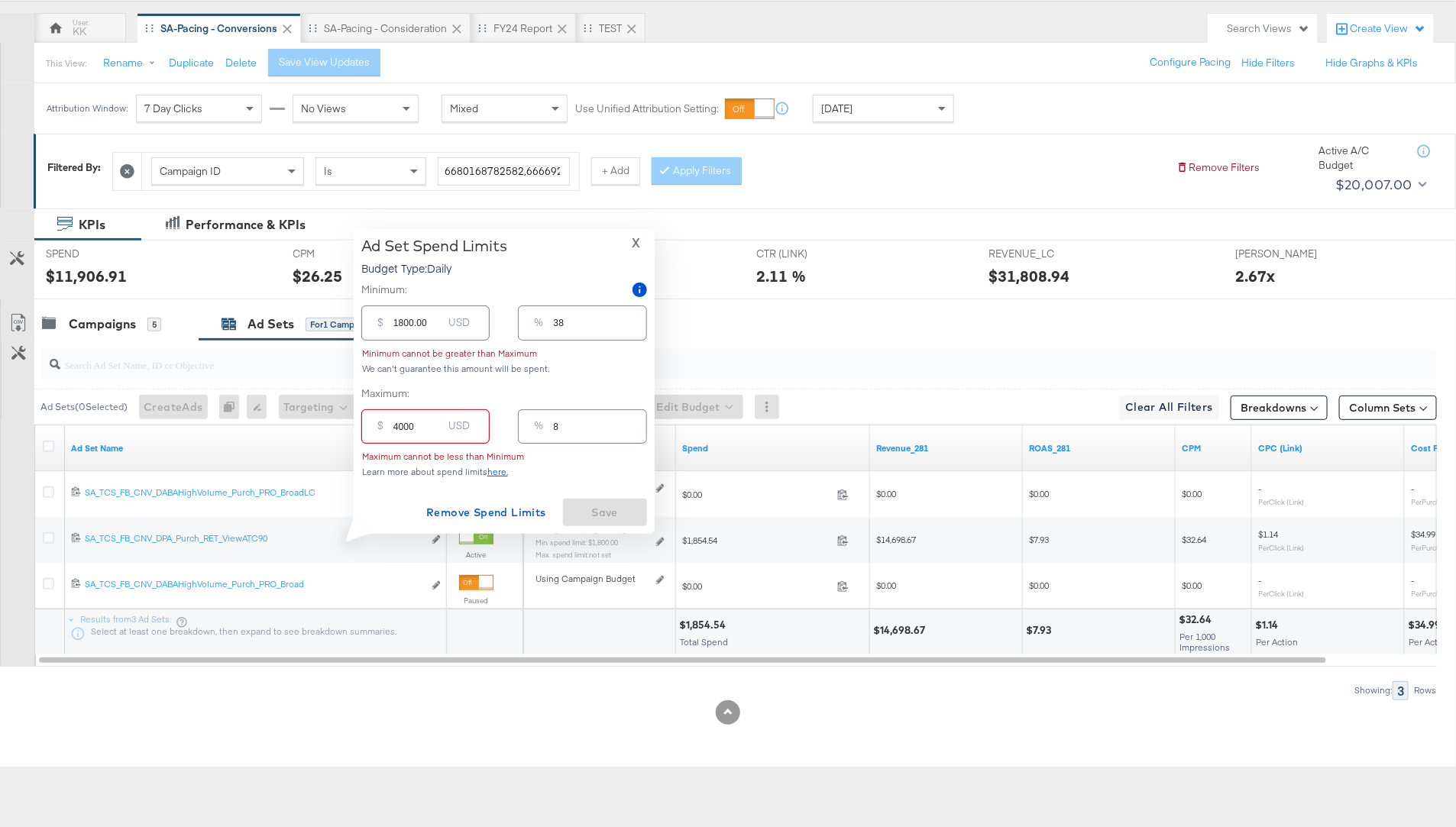
type input "83"
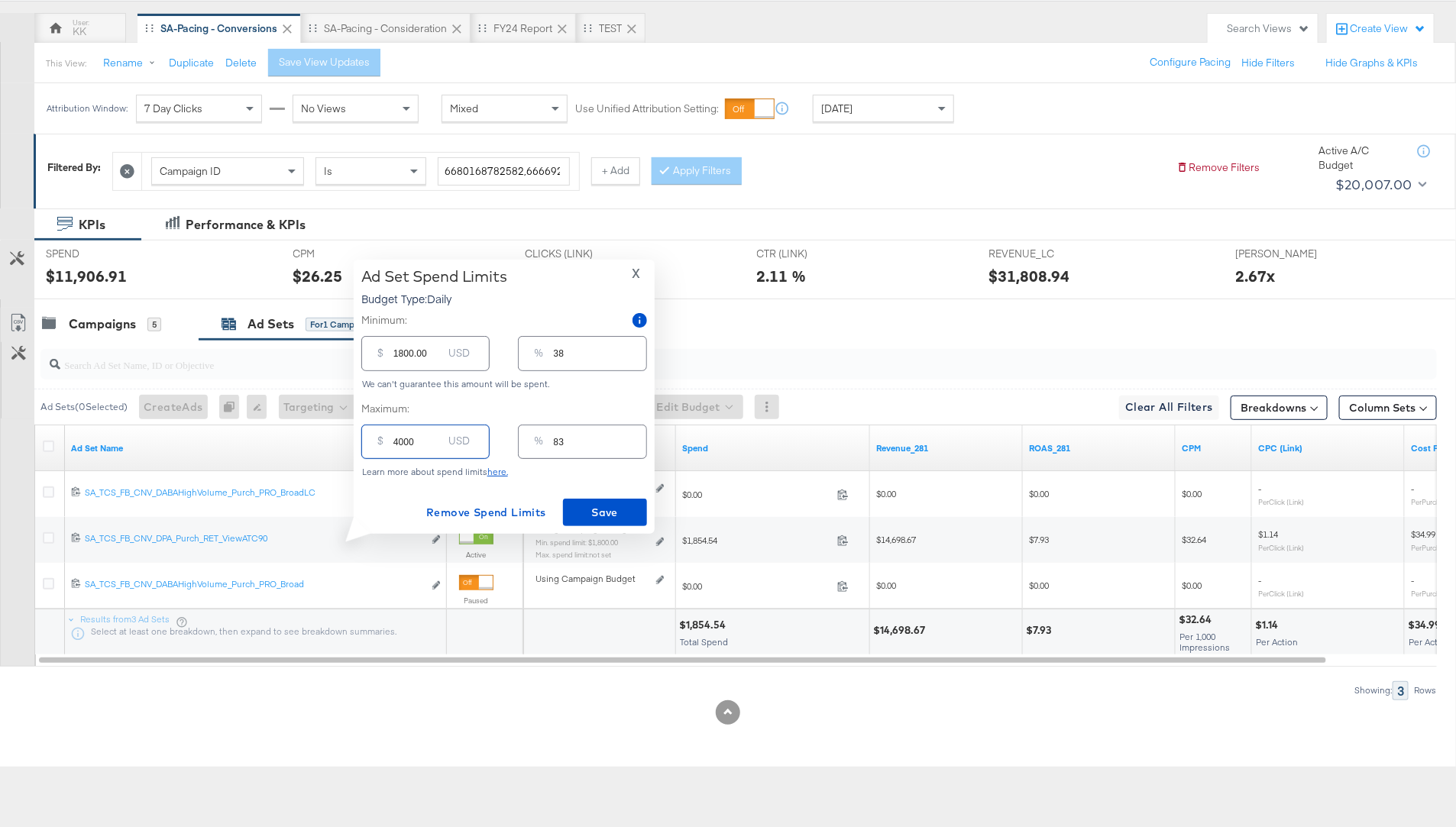
type input "400"
type input "8"
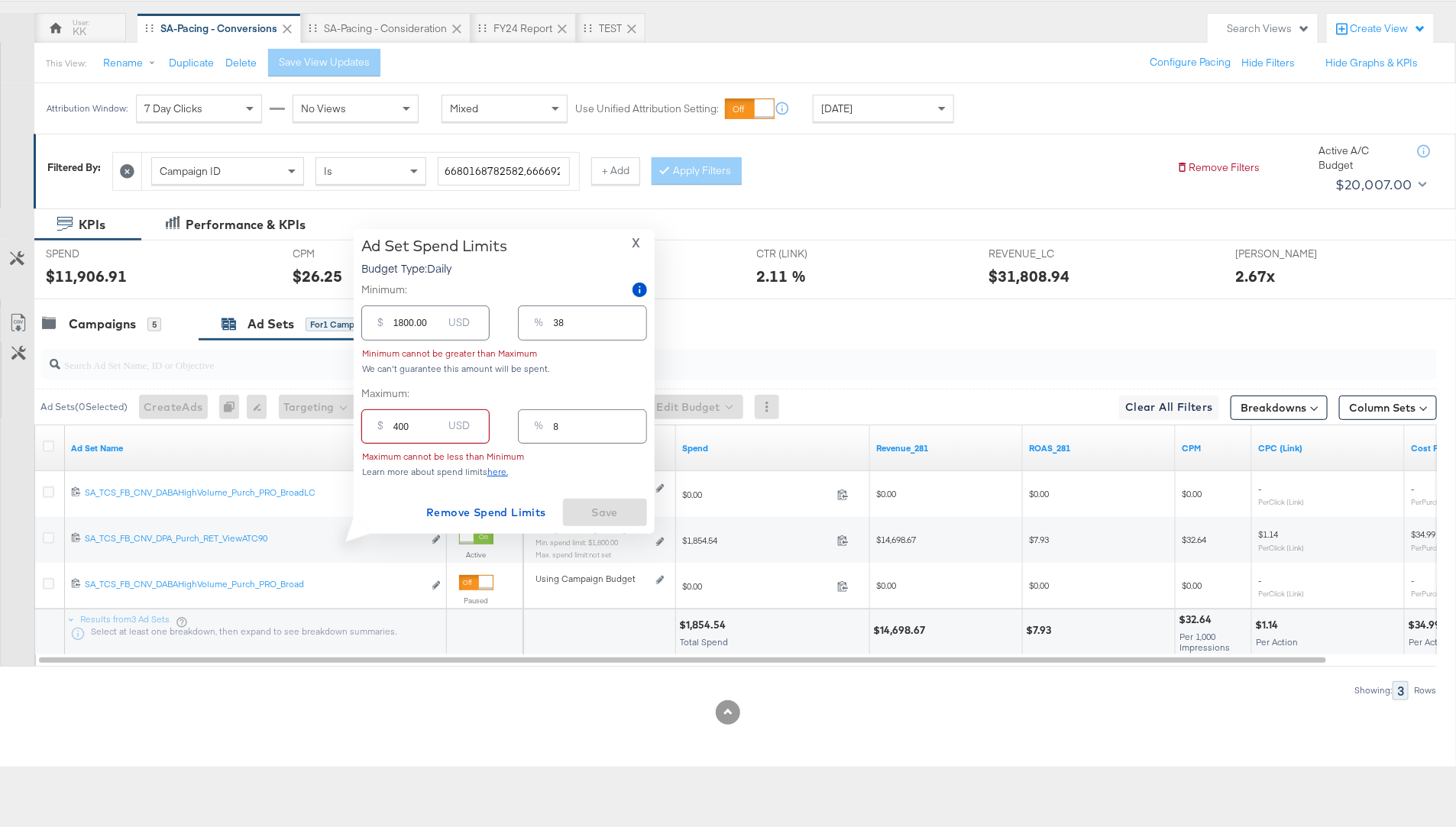
type input "40"
type input "1"
type input "4"
type input "0"
type input "35.00"
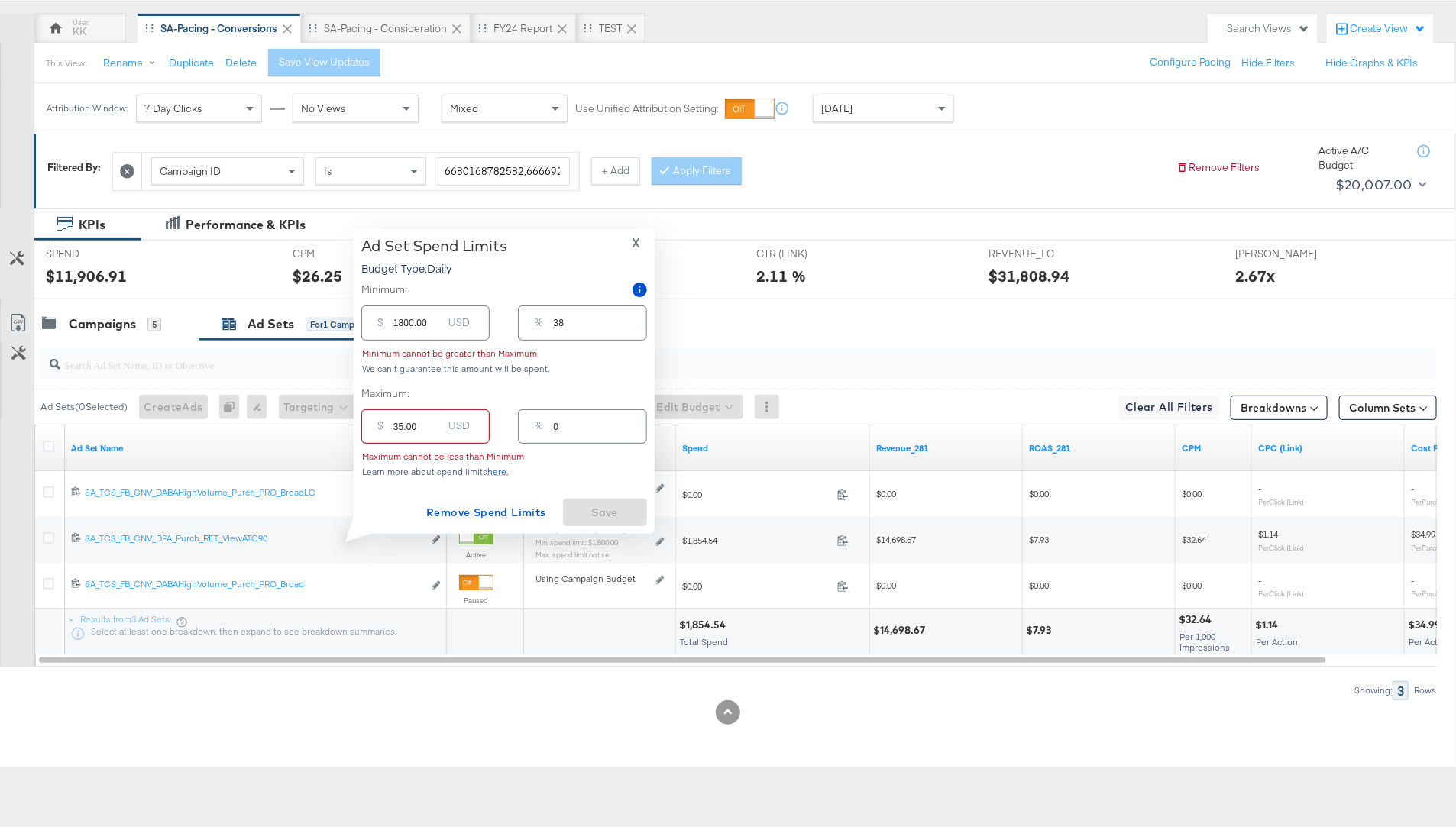
type input "1"
type input "350.00"
type input "7"
type input "3500.00"
type input "73"
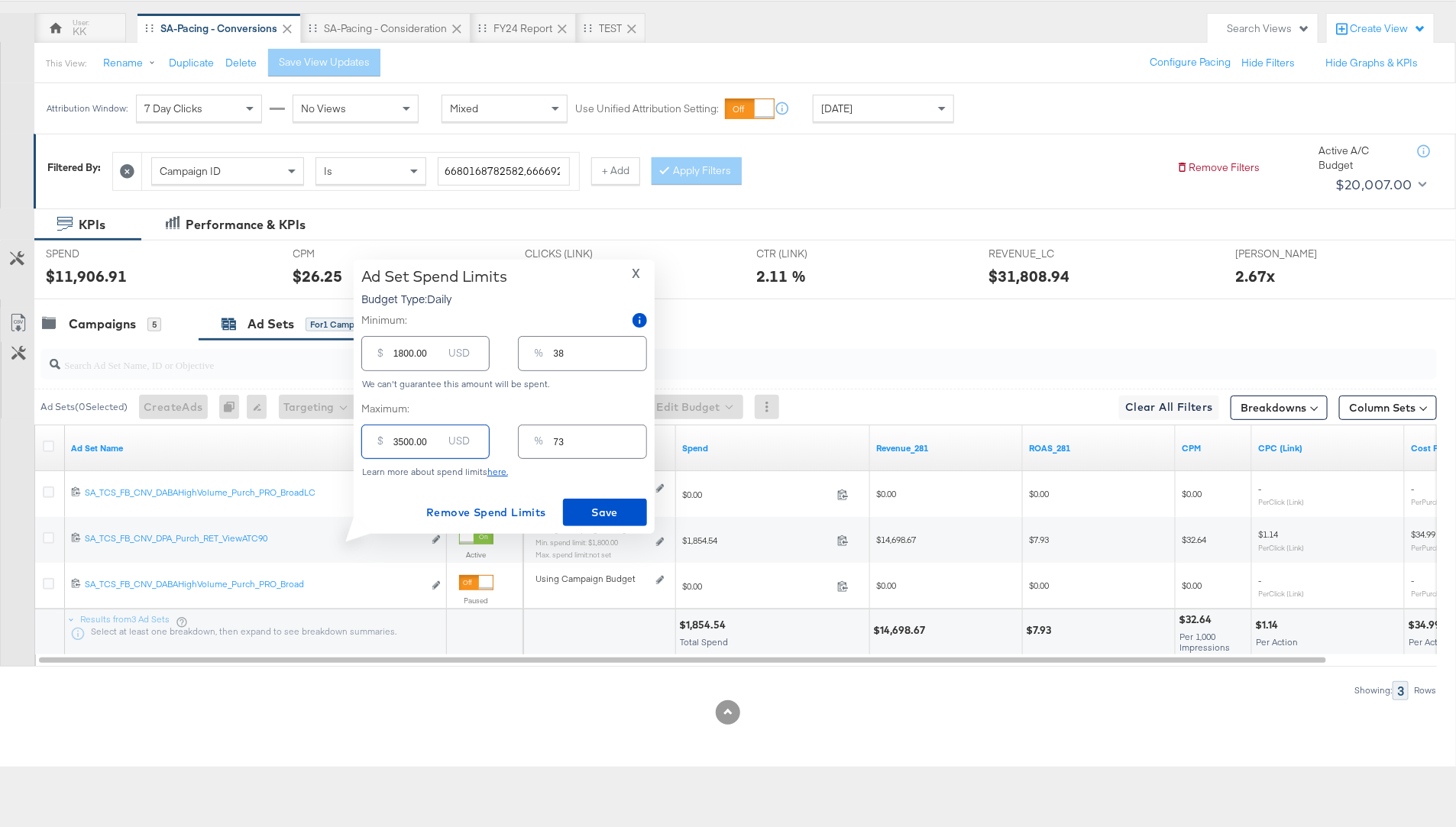
type input "3500.00"
drag, startPoint x: 403, startPoint y: 355, endPoint x: 370, endPoint y: 355, distance: 33.0
click at [370, 355] on div "$ 1800.00 USD" at bounding box center [425, 353] width 128 height 35
type input "200.00"
type input "4"
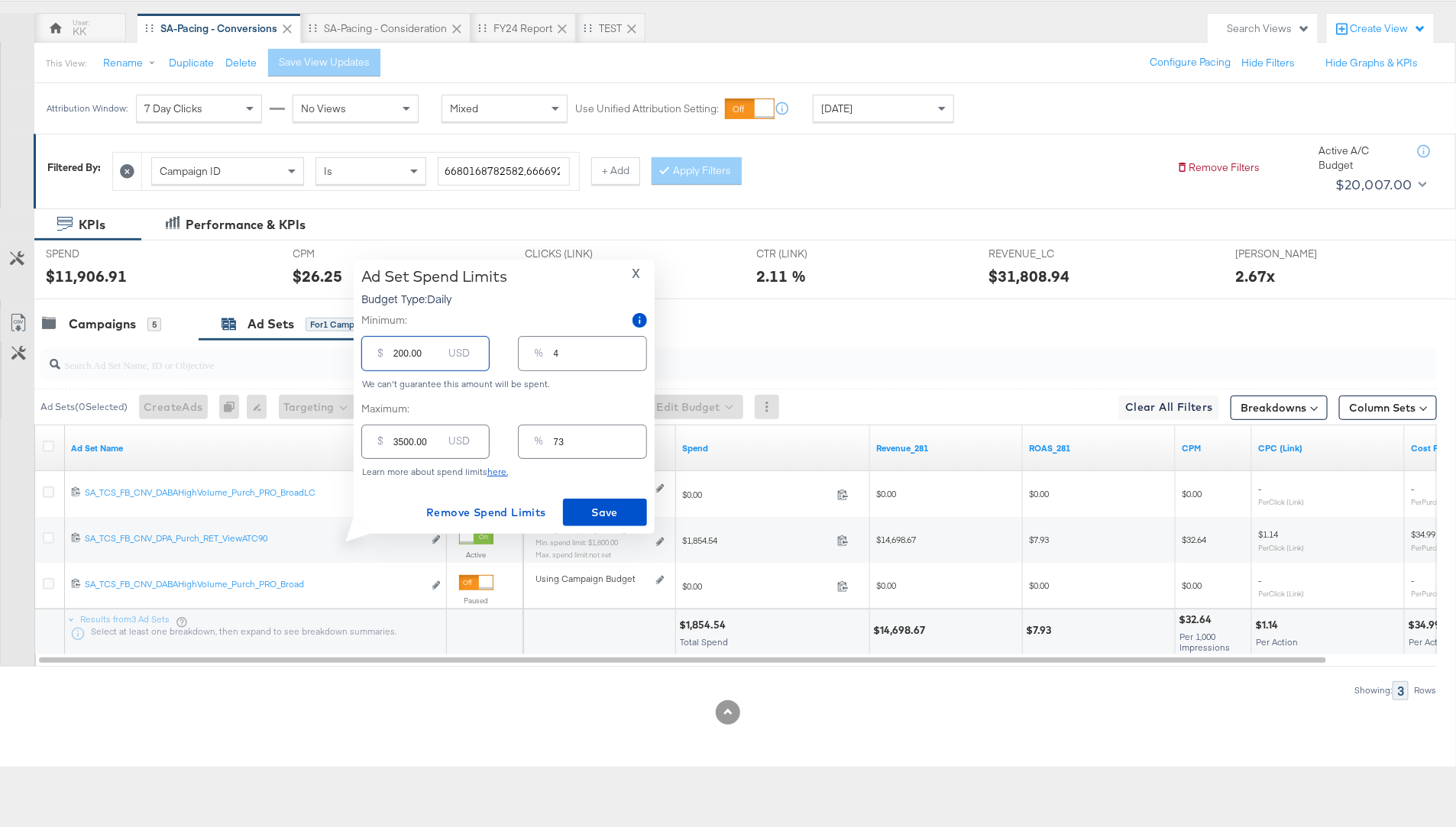
type input "2000.00"
type input "42"
type input "2000.00"
click at [619, 506] on span "Save" at bounding box center [605, 513] width 72 height 19
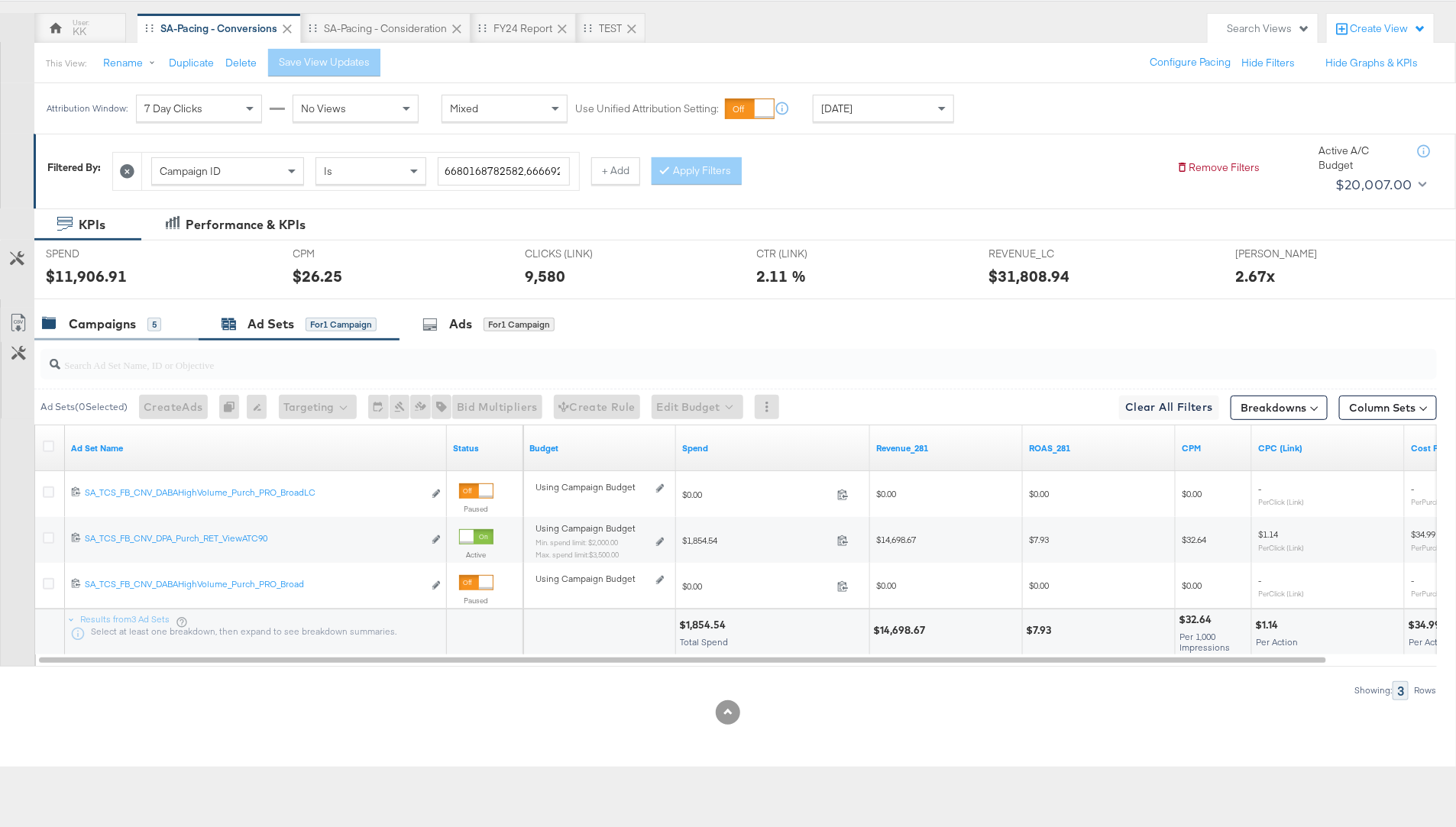
click at [109, 331] on div "Campaigns 5" at bounding box center [117, 324] width 165 height 33
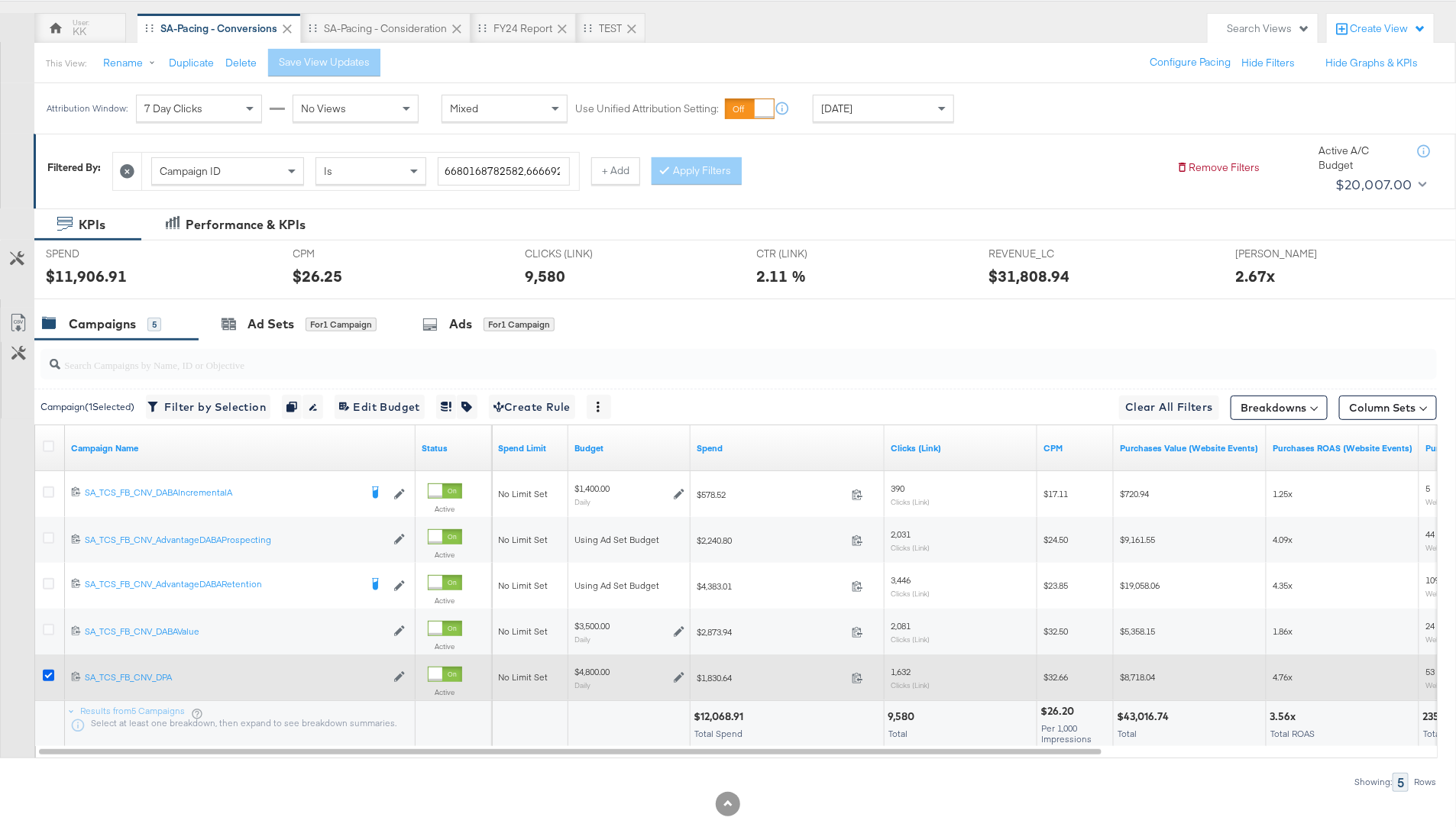
click at [50, 675] on icon at bounding box center [48, 676] width 12 height 12
click at [0, 0] on input "checkbox" at bounding box center [0, 0] width 0 height 0
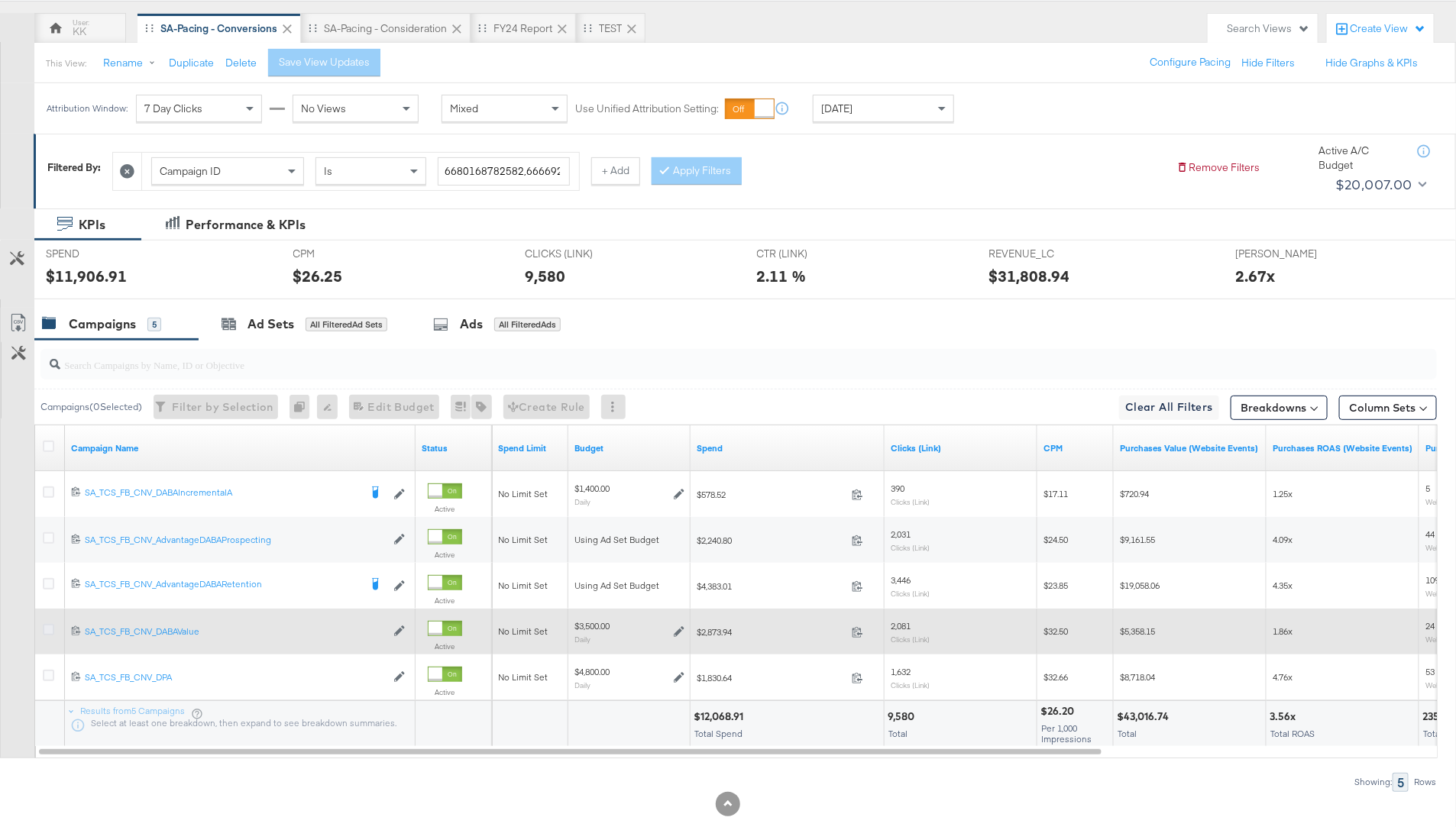
click at [49, 629] on icon at bounding box center [48, 630] width 12 height 12
click at [0, 0] on input "checkbox" at bounding box center [0, 0] width 0 height 0
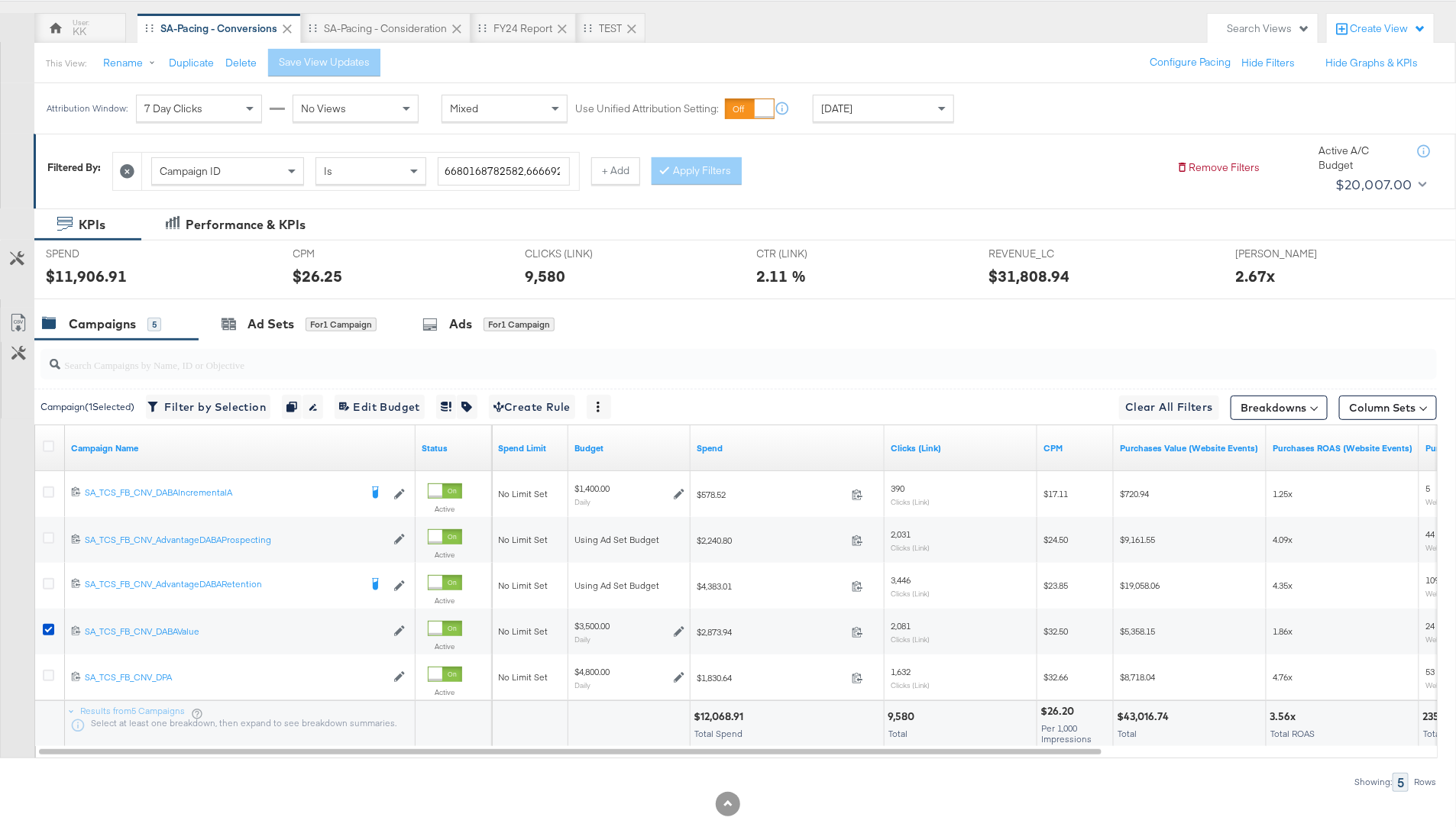
click at [300, 346] on input "search" at bounding box center [685, 358] width 1248 height 30
click at [310, 326] on div "for 1 Campaign" at bounding box center [341, 324] width 71 height 13
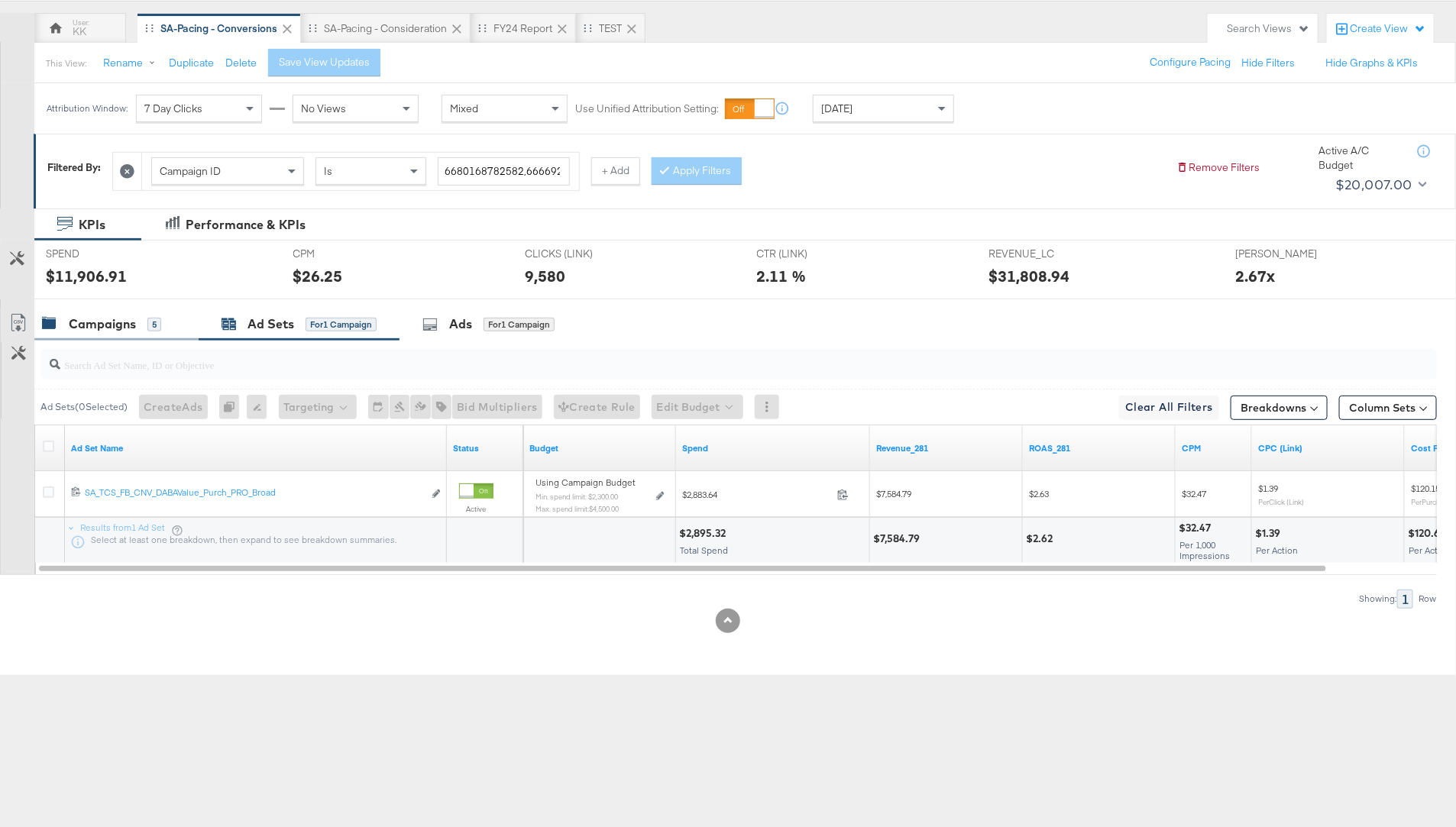
click at [161, 323] on div "Campaigns 5" at bounding box center [109, 324] width 134 height 17
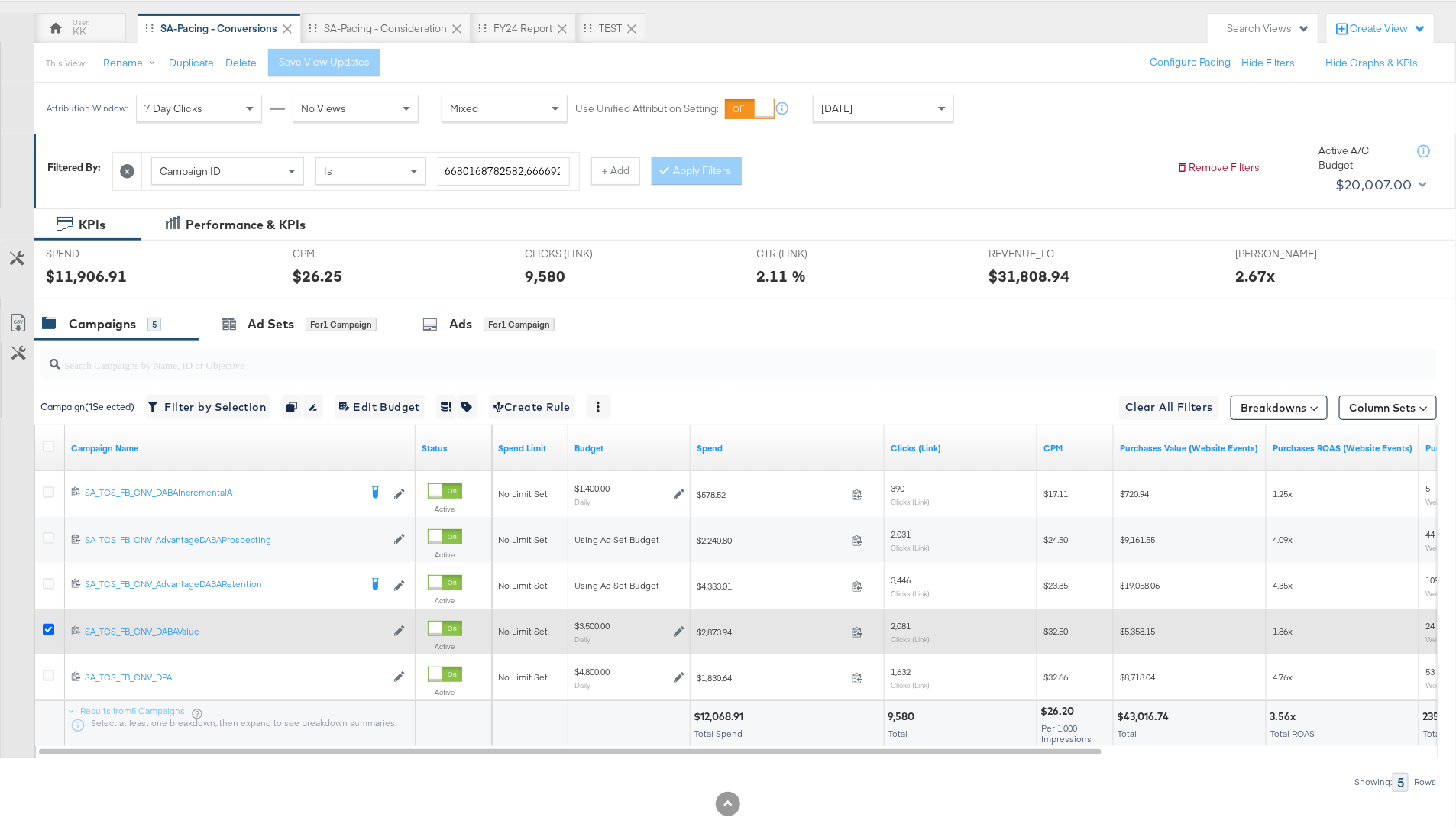
click at [49, 633] on icon at bounding box center [48, 630] width 12 height 12
click at [0, 0] on input "checkbox" at bounding box center [0, 0] width 0 height 0
